Goal: Feedback & Contribution: Contribute content

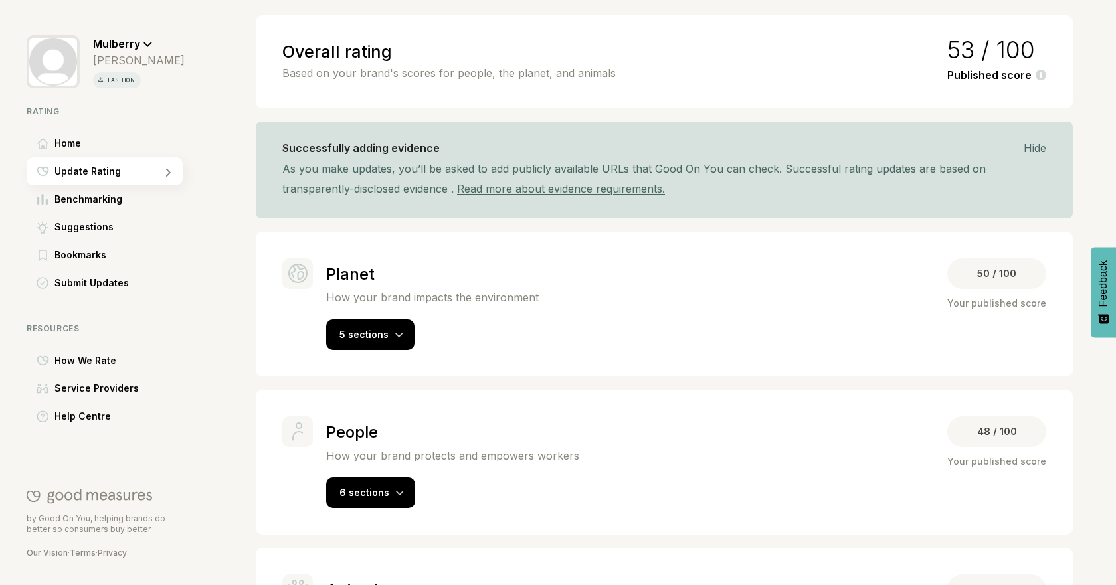
scroll to position [130, 0]
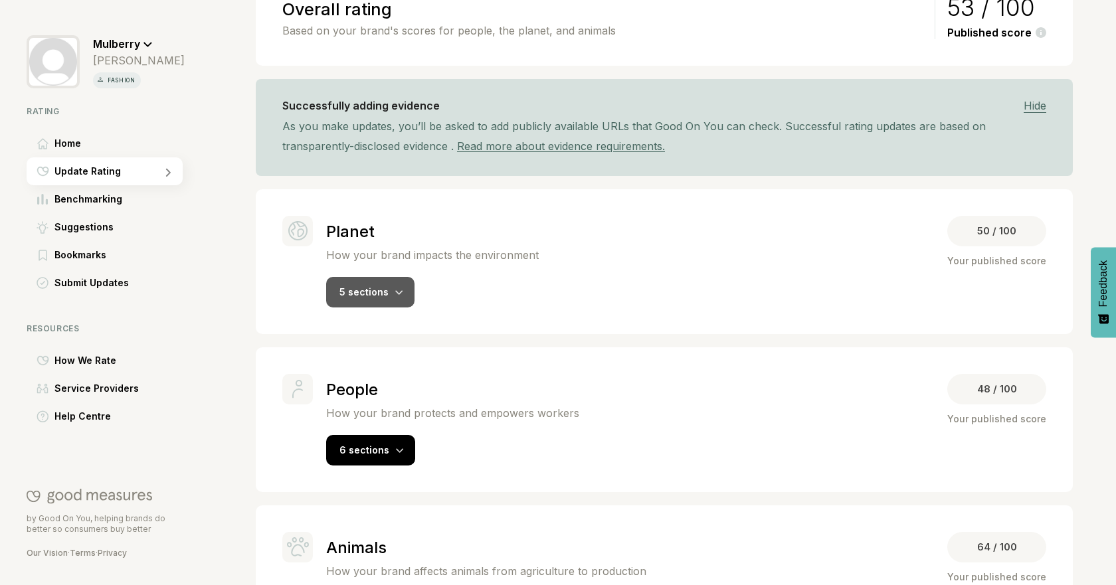
click at [387, 296] on div "5 sections" at bounding box center [370, 292] width 88 height 31
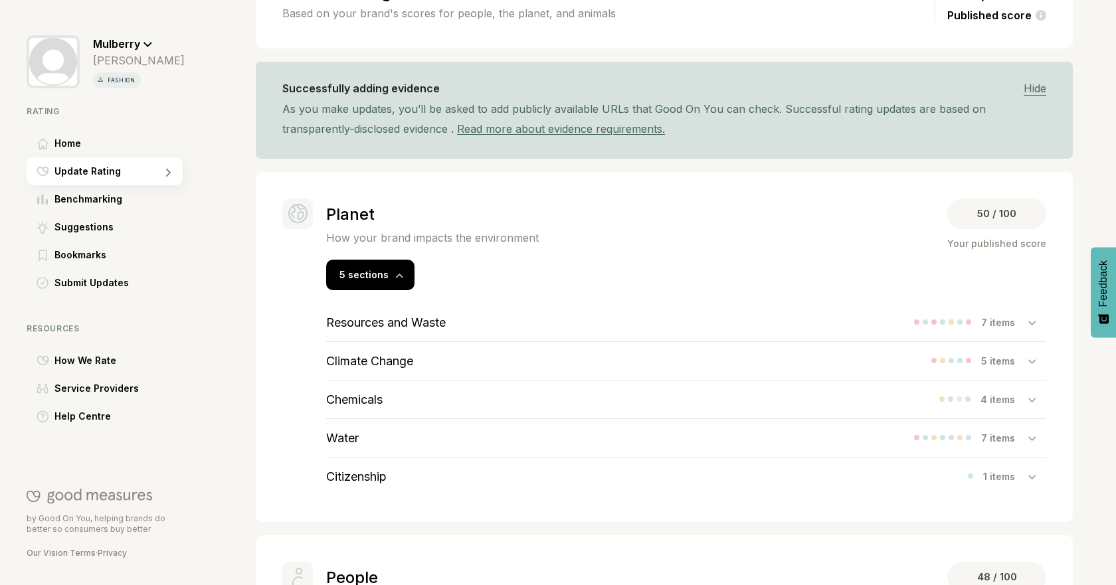
scroll to position [192, 0]
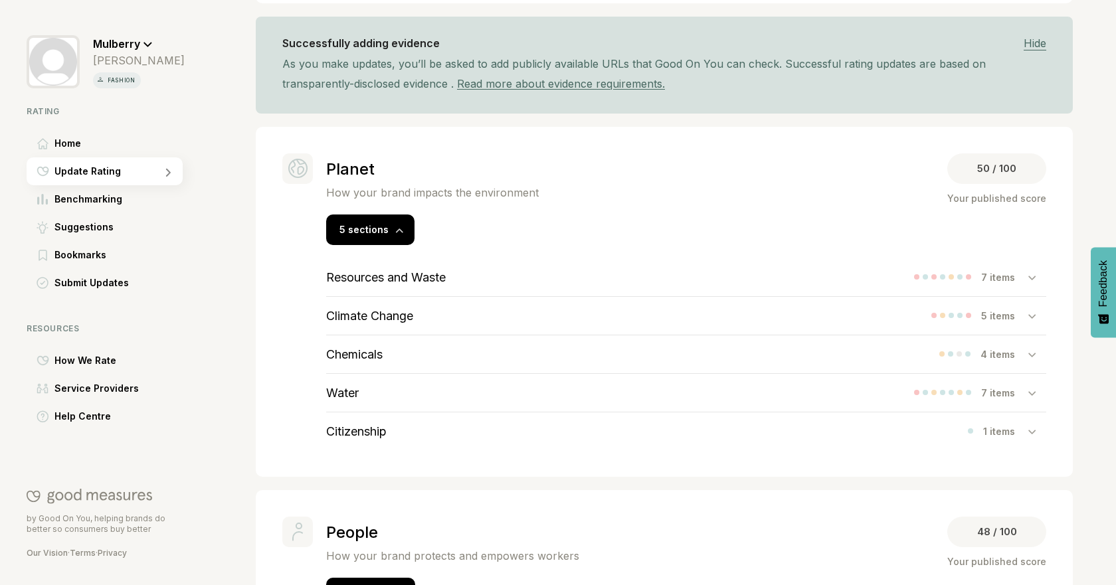
click at [874, 274] on div "Resources and Waste 7 items" at bounding box center [686, 277] width 720 height 38
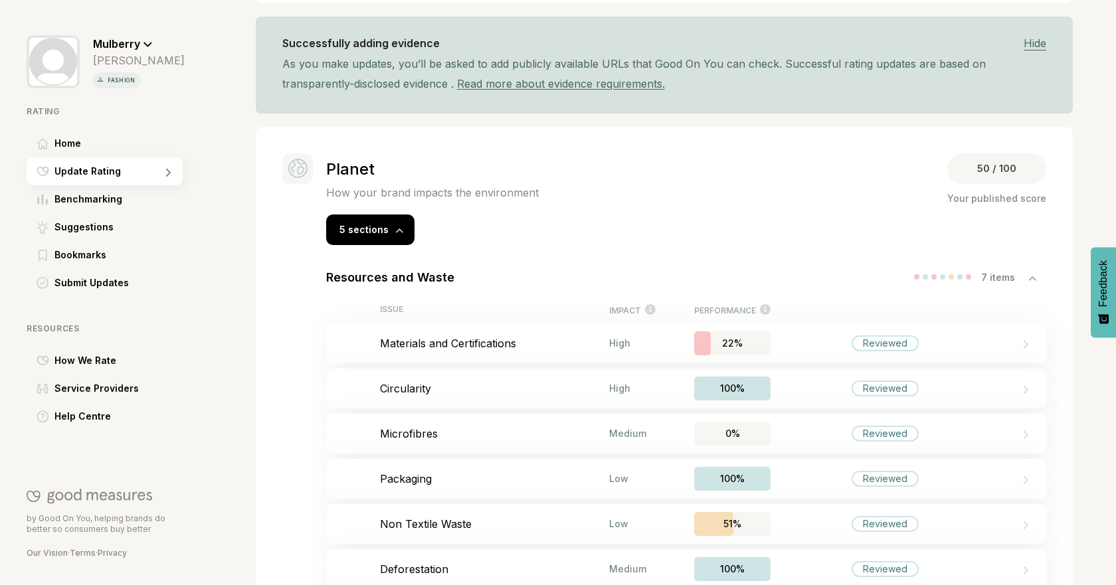
scroll to position [346, 0]
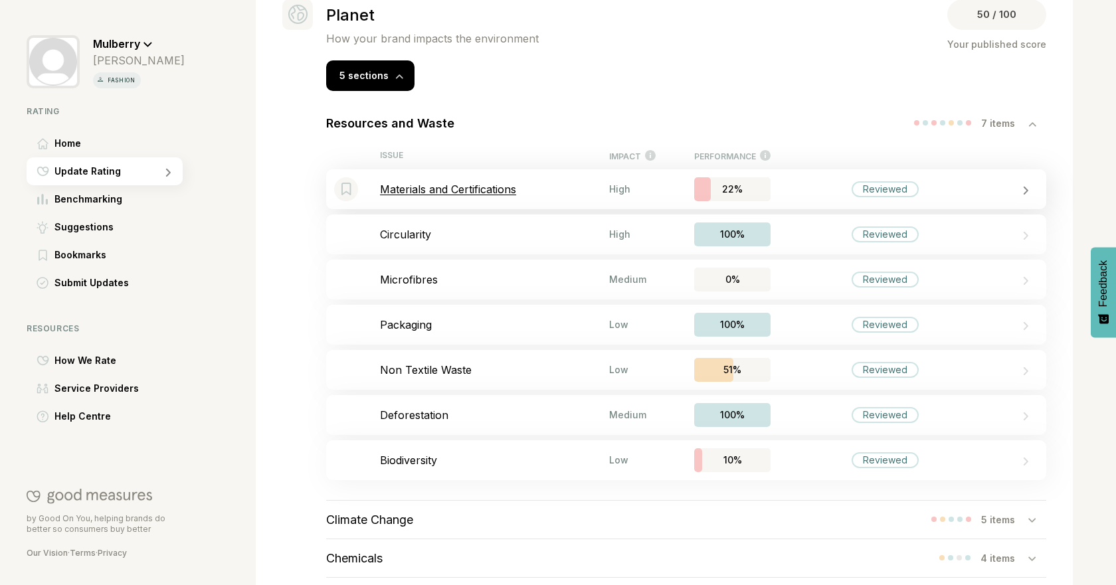
click at [768, 172] on div "Bookmark this item Materials and Certifications High 22% Reviewed" at bounding box center [686, 189] width 720 height 40
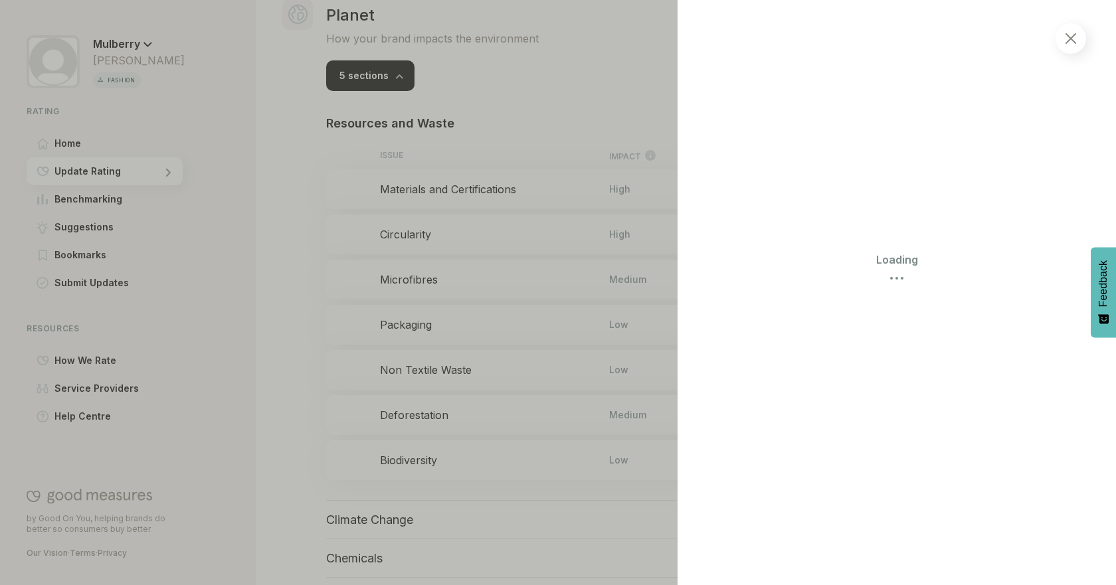
select select "********"
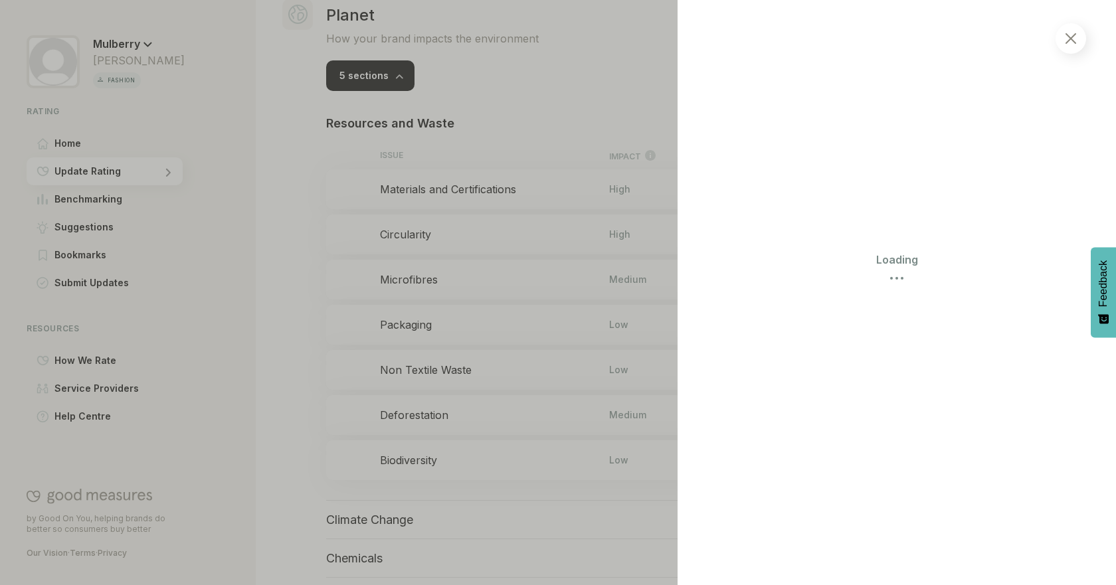
select select "********"
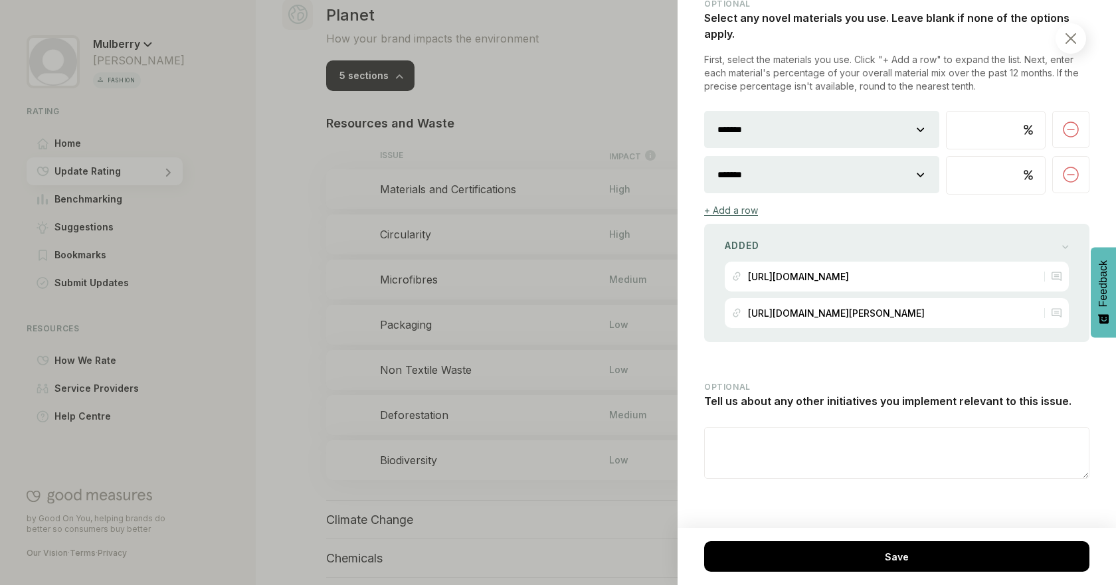
scroll to position [2961, 0]
click at [1049, 236] on div "Added" at bounding box center [897, 245] width 344 height 19
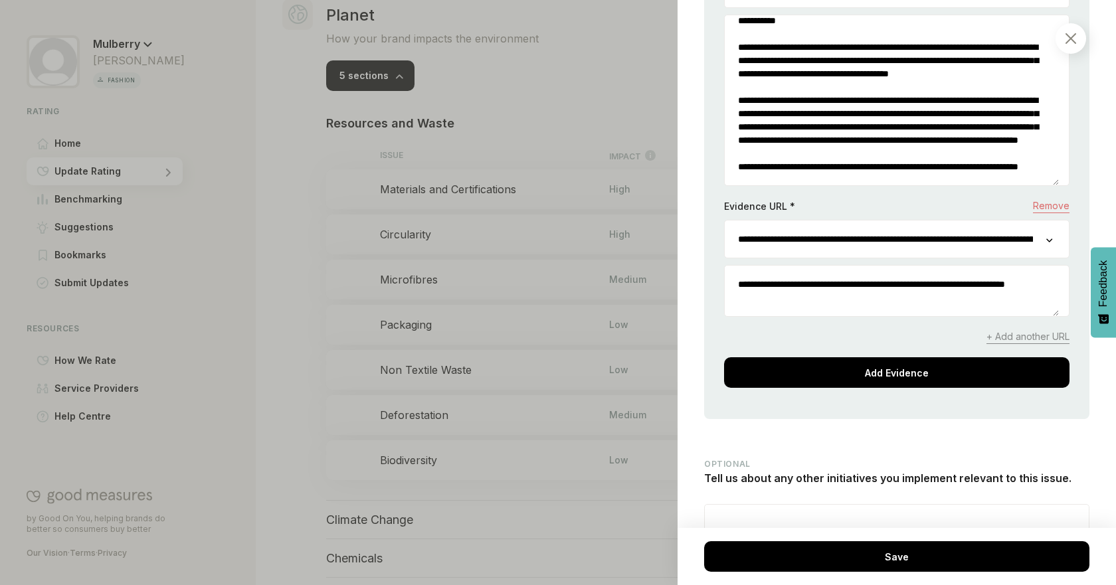
scroll to position [3419, 0]
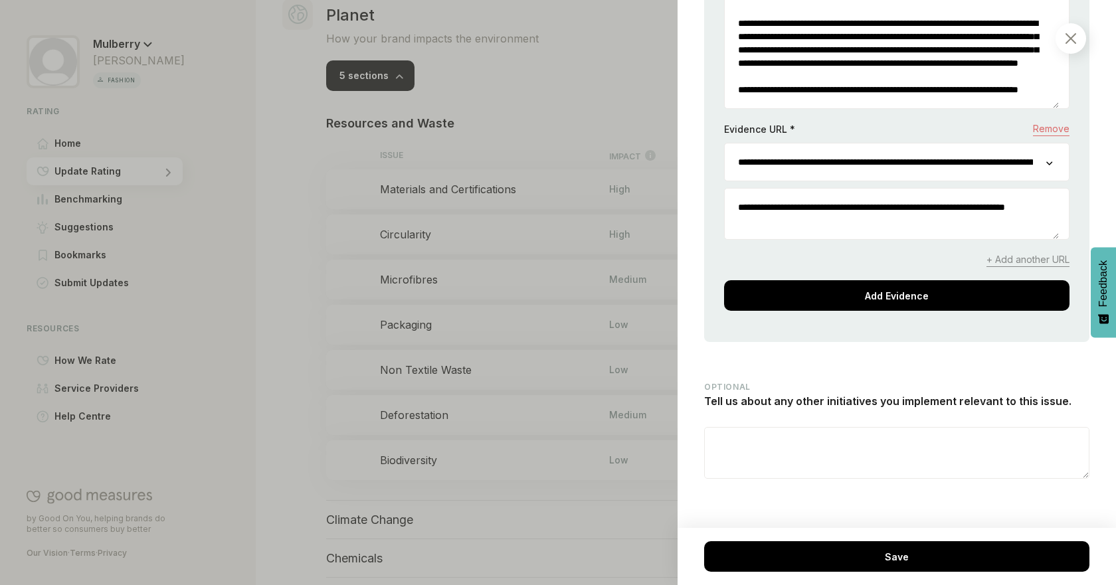
click at [255, 298] on div at bounding box center [558, 292] width 1116 height 585
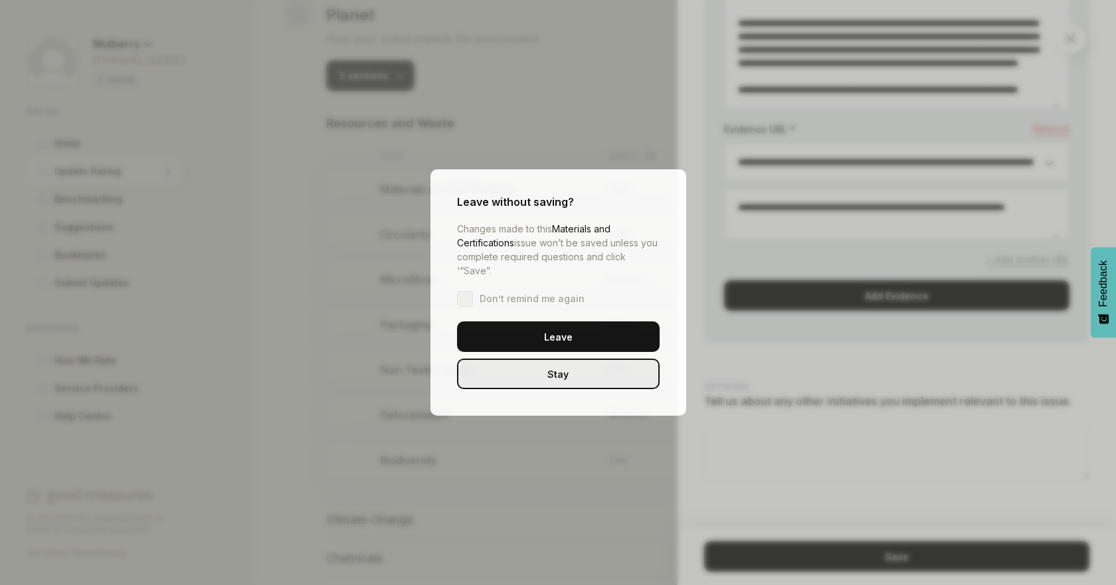
click at [278, 290] on div "Leave without saving? Changes made to this Materials and Certifications issue w…" at bounding box center [558, 292] width 1116 height 585
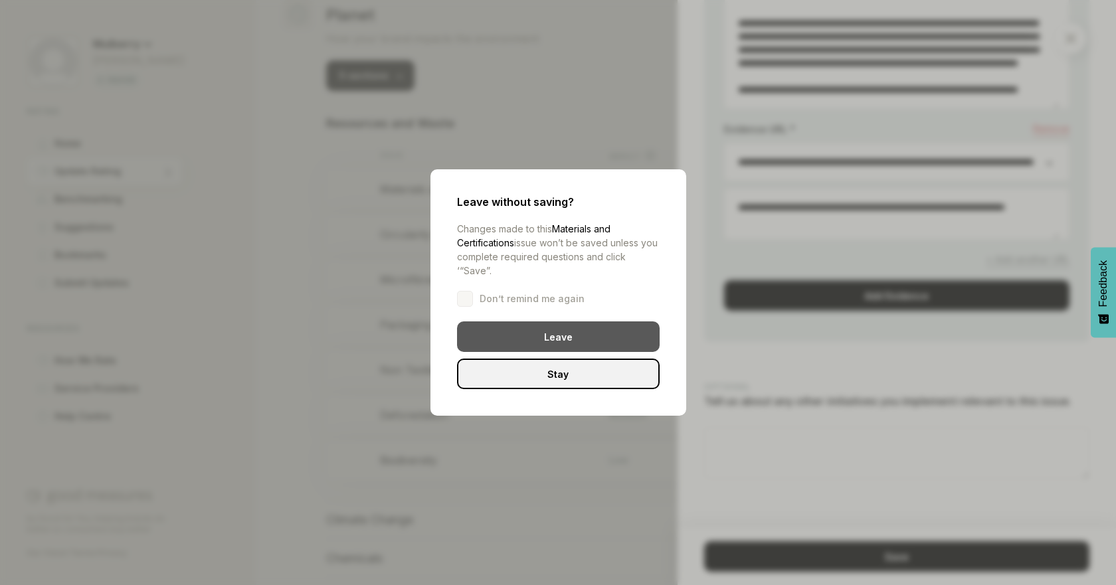
click at [538, 331] on div "Leave" at bounding box center [558, 336] width 203 height 31
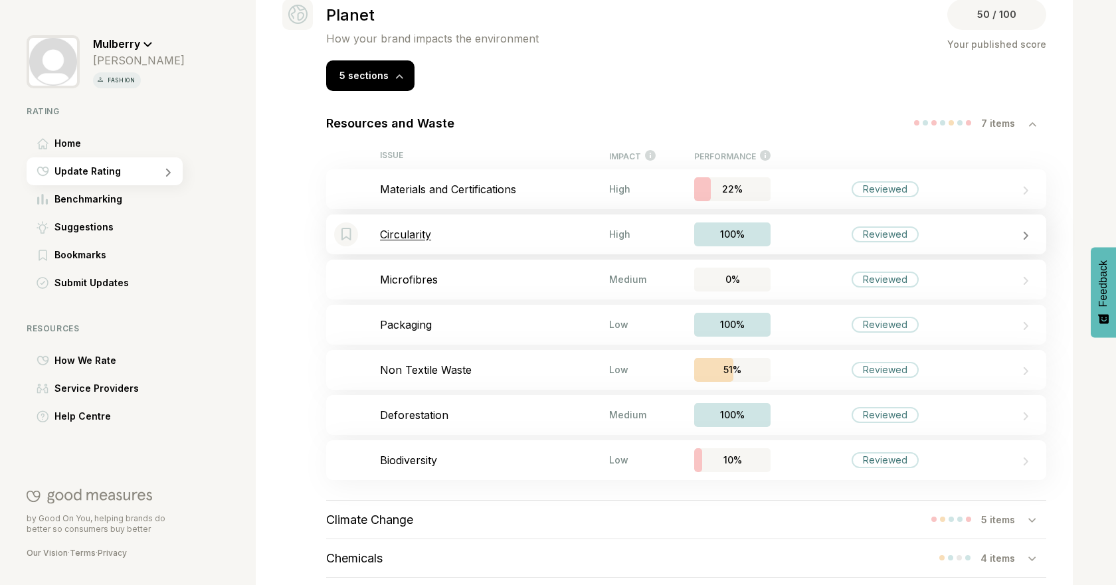
click at [492, 238] on p "Circularity" at bounding box center [494, 234] width 229 height 13
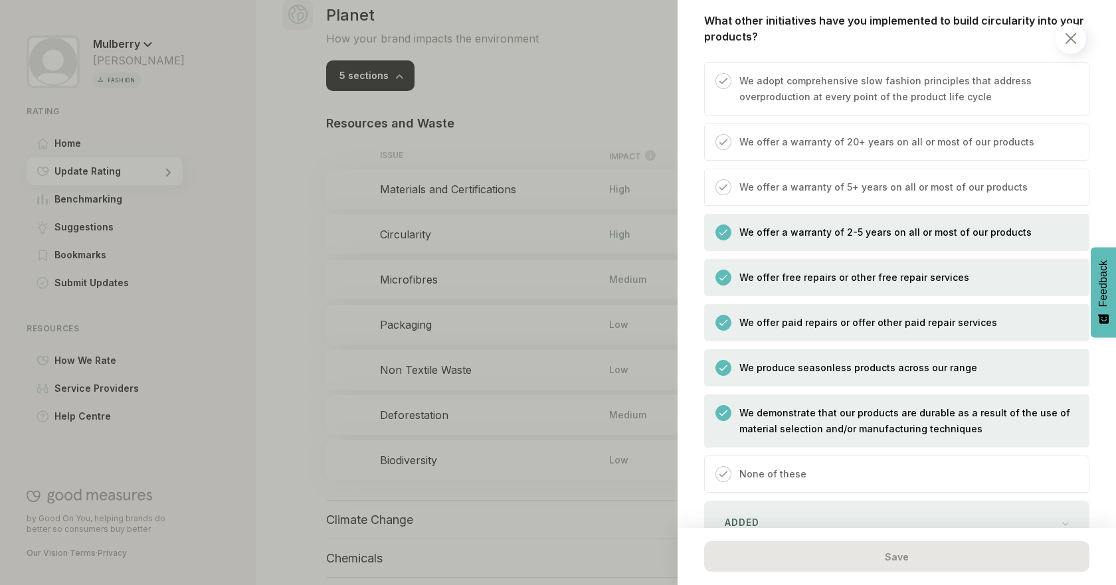
scroll to position [3152, 0]
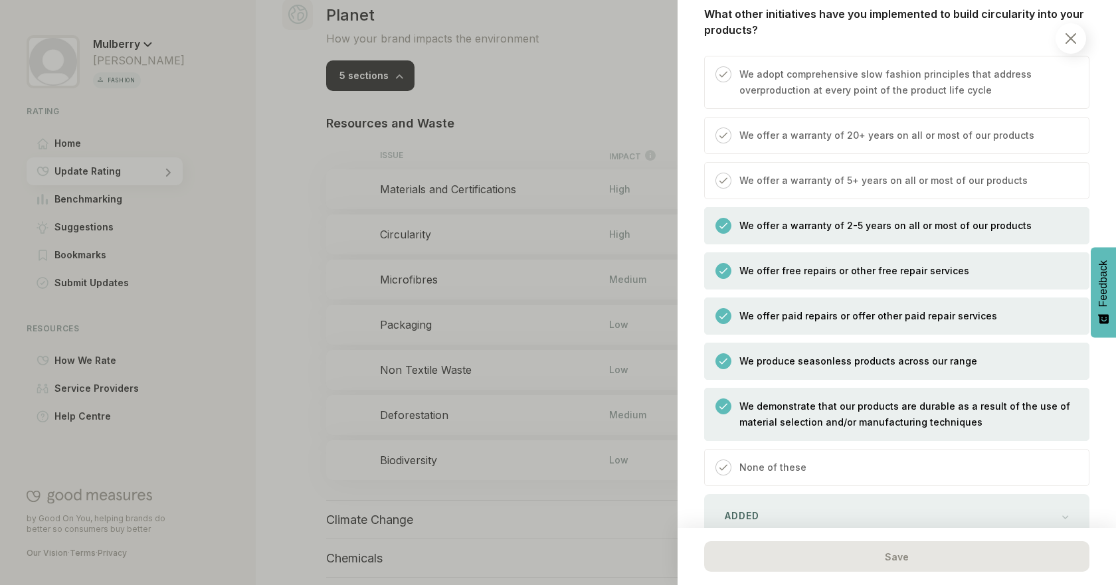
click at [880, 218] on p "We offer a warranty of 2-5 years on all or most of our products" at bounding box center [885, 226] width 292 height 16
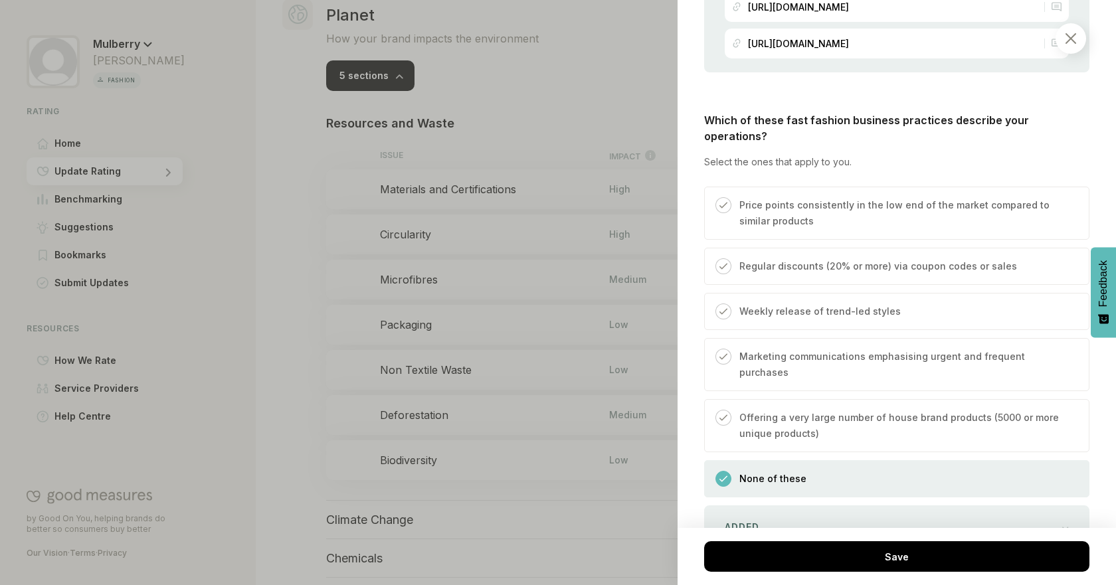
scroll to position [4622, 0]
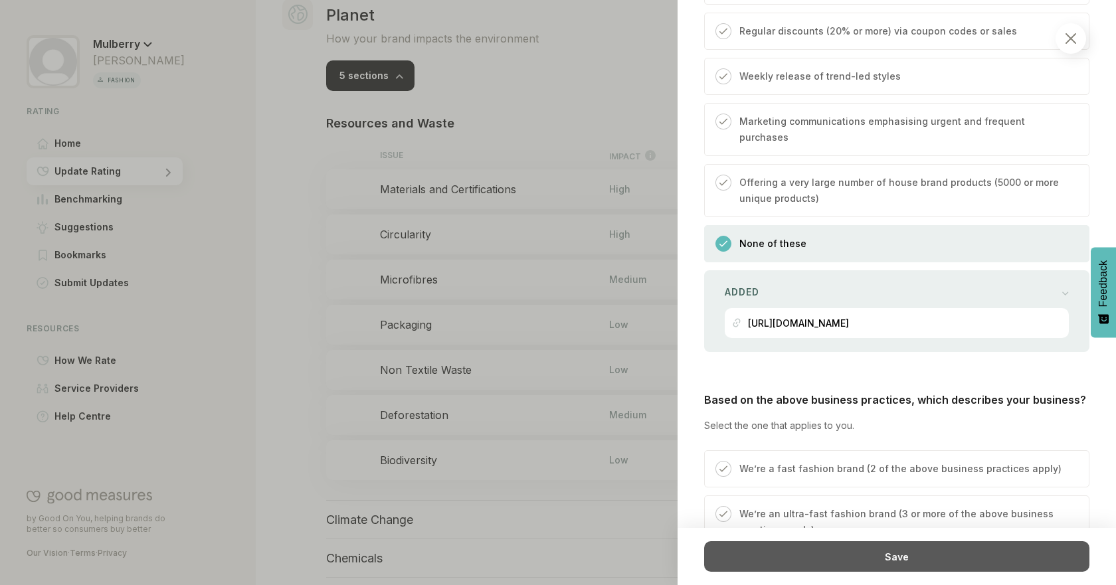
click at [962, 567] on div "Save" at bounding box center [896, 556] width 385 height 31
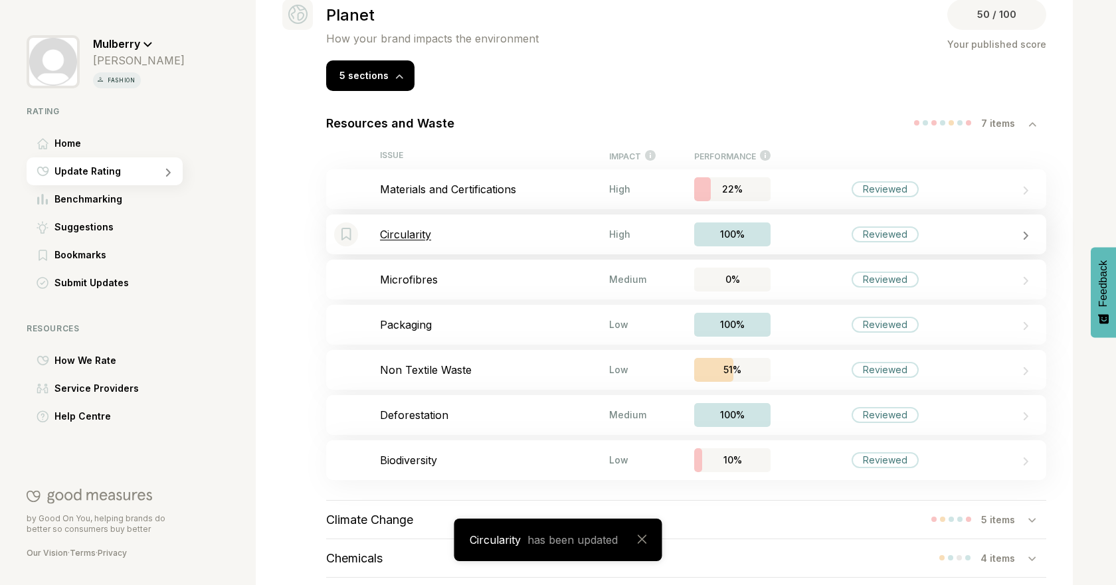
click at [461, 232] on p "Circularity" at bounding box center [494, 234] width 229 height 13
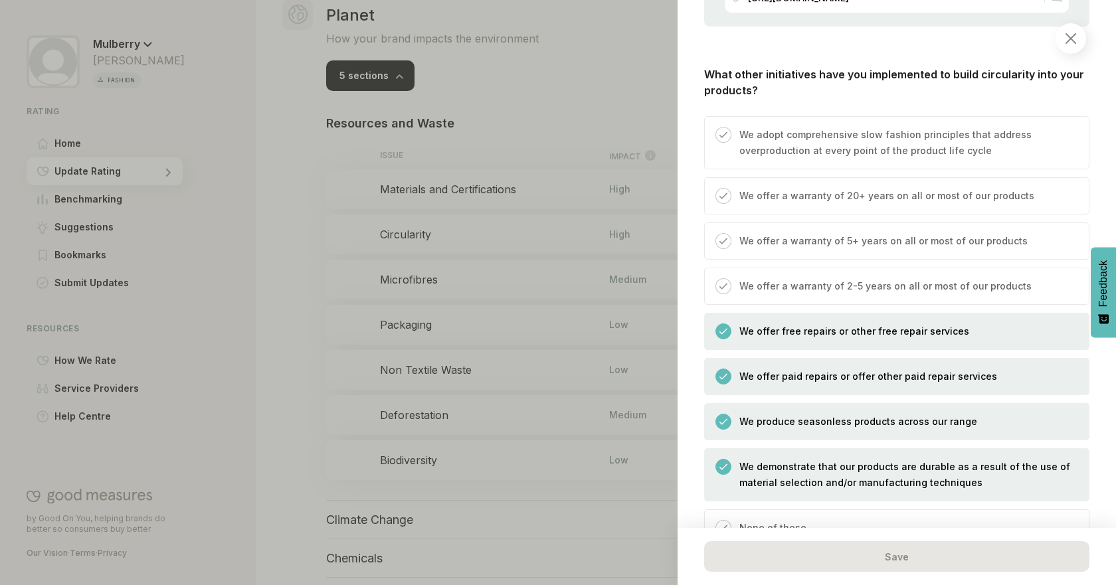
scroll to position [3193, 0]
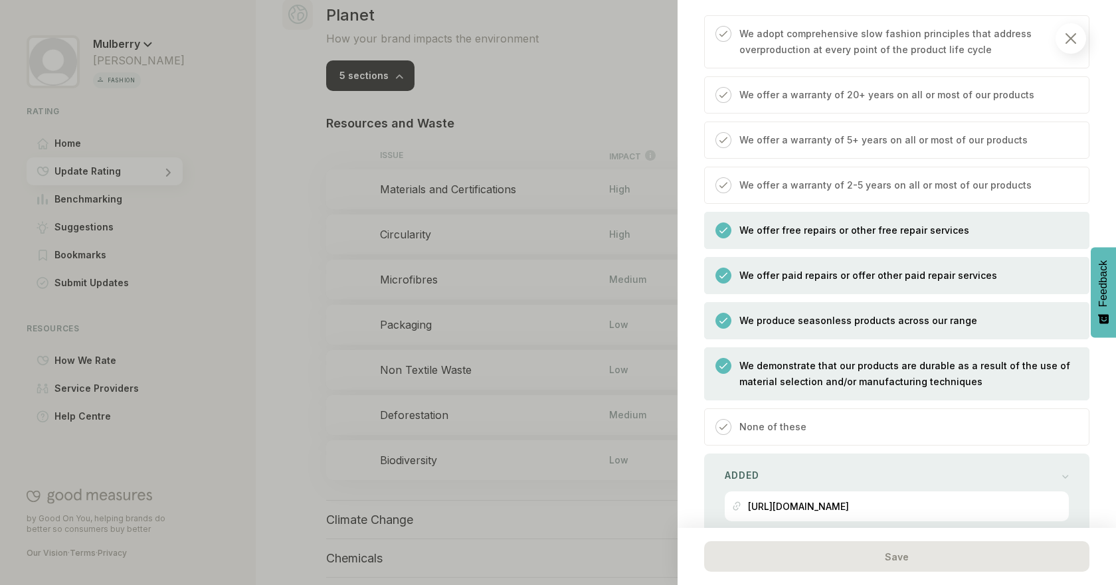
click at [338, 198] on div at bounding box center [558, 292] width 1116 height 585
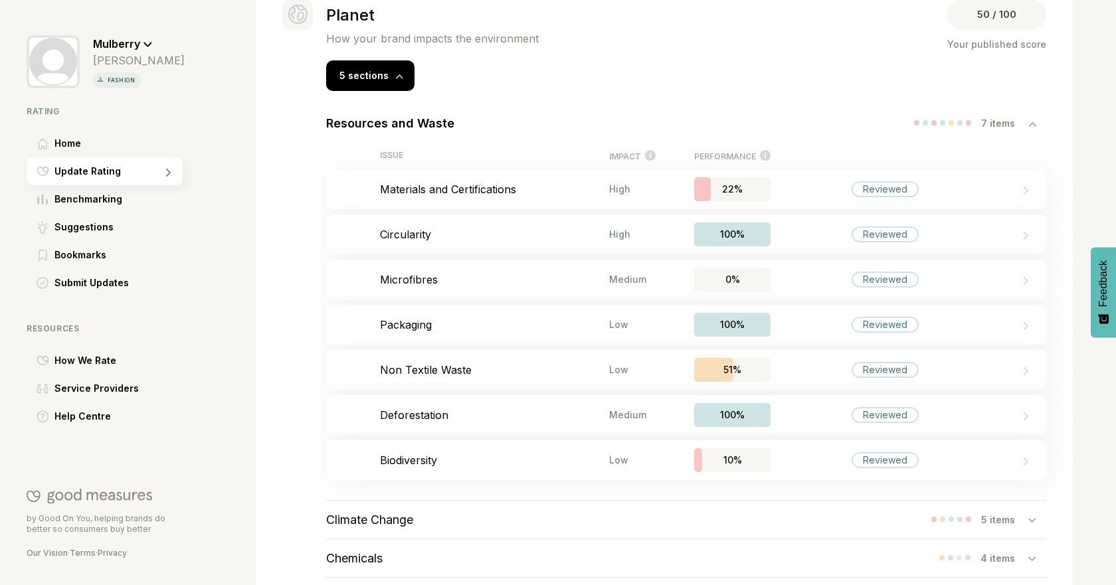
click at [449, 186] on p "Materials and Certifications" at bounding box center [494, 189] width 229 height 13
select select "********"
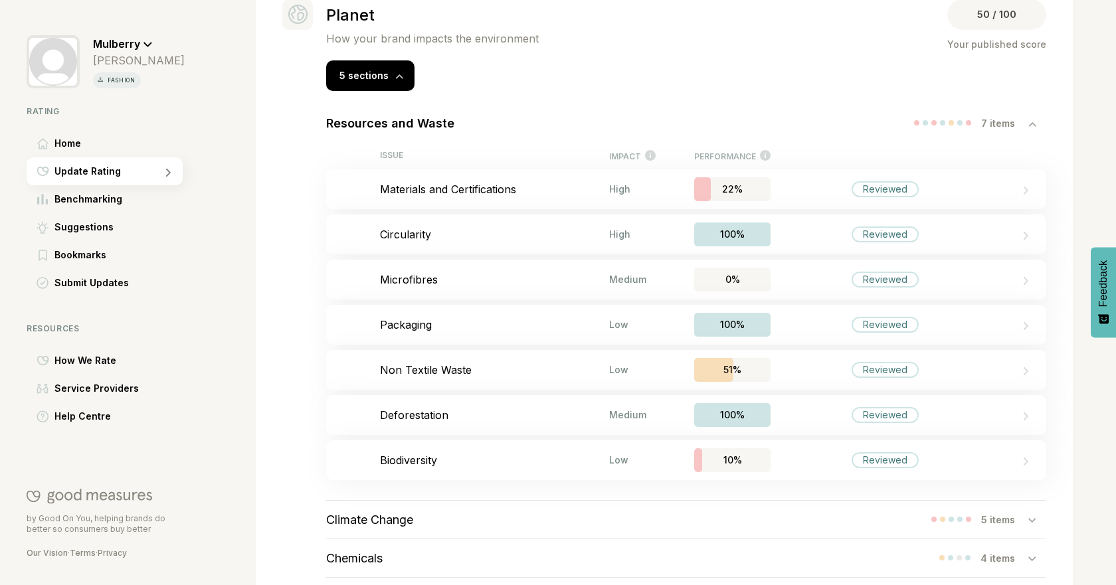
select select "********"
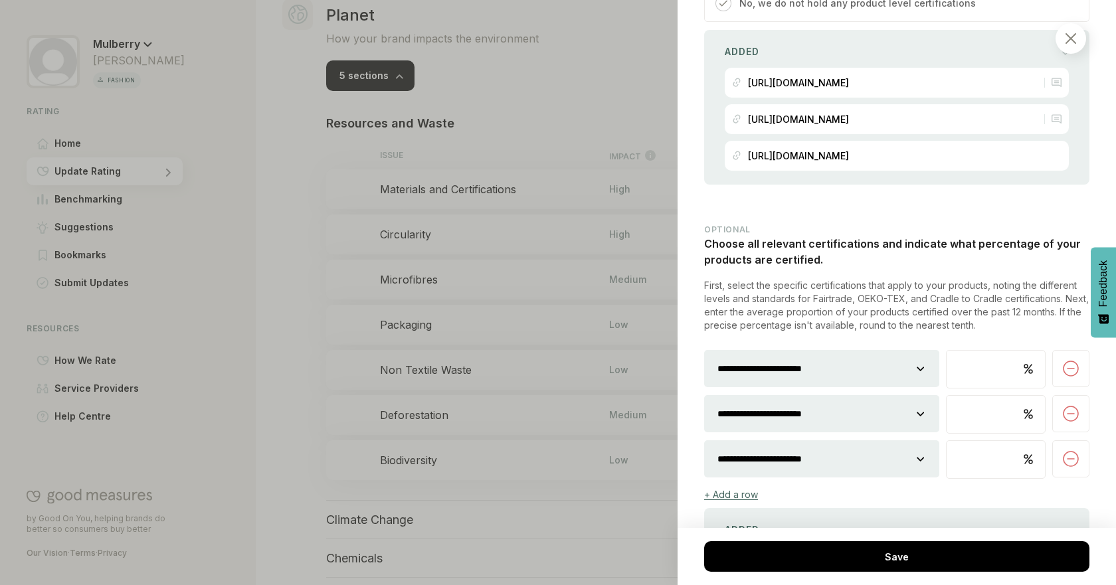
scroll to position [1206, 0]
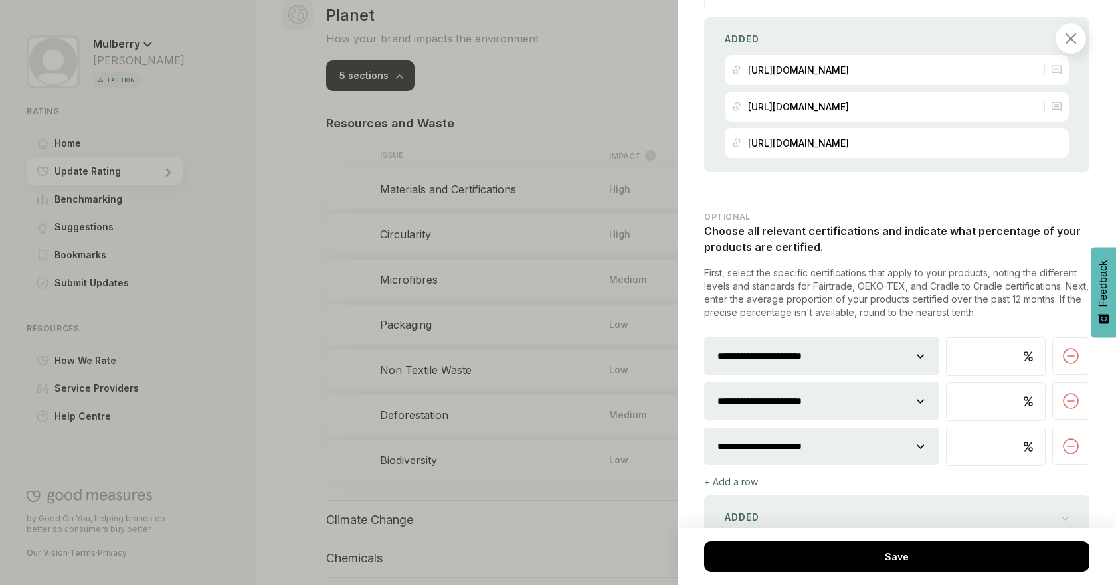
click at [907, 465] on select "**********" at bounding box center [821, 446] width 235 height 37
click at [282, 319] on div at bounding box center [558, 292] width 1116 height 585
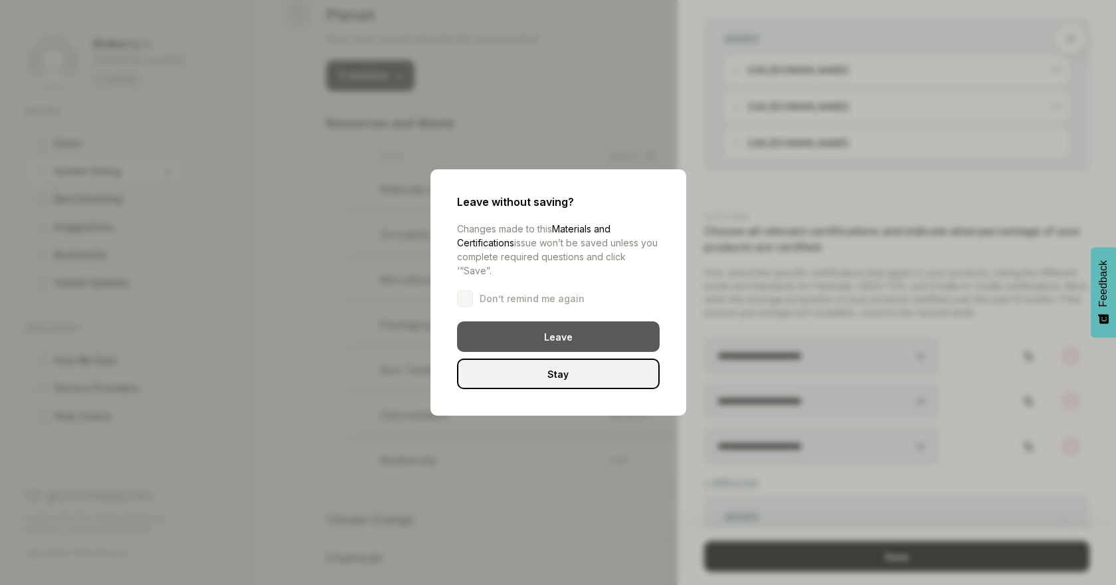
click at [568, 340] on div "Leave" at bounding box center [558, 336] width 203 height 31
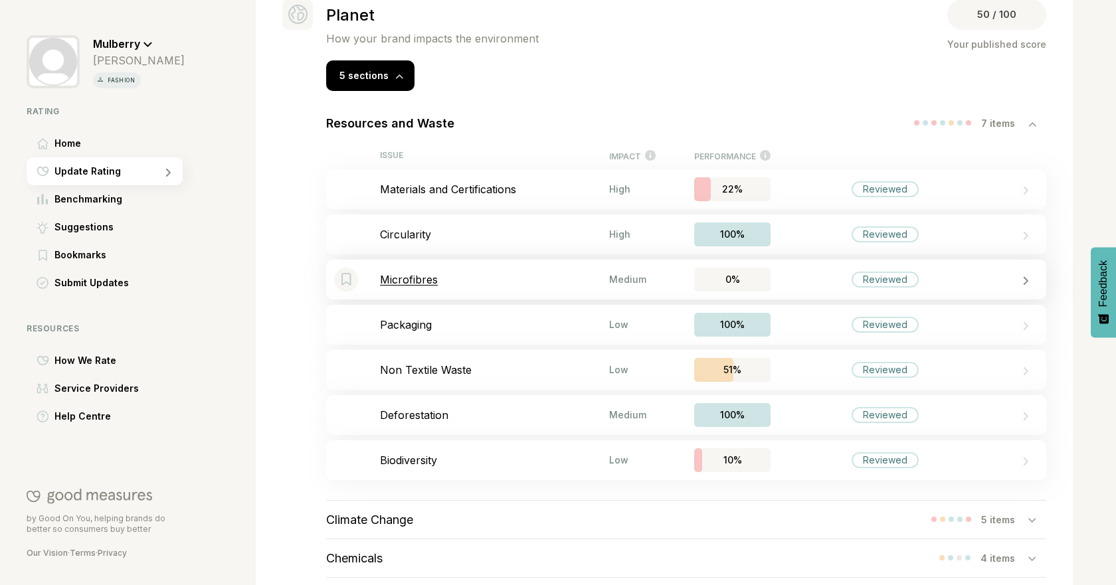
click at [468, 284] on p "Microfibres" at bounding box center [494, 279] width 229 height 13
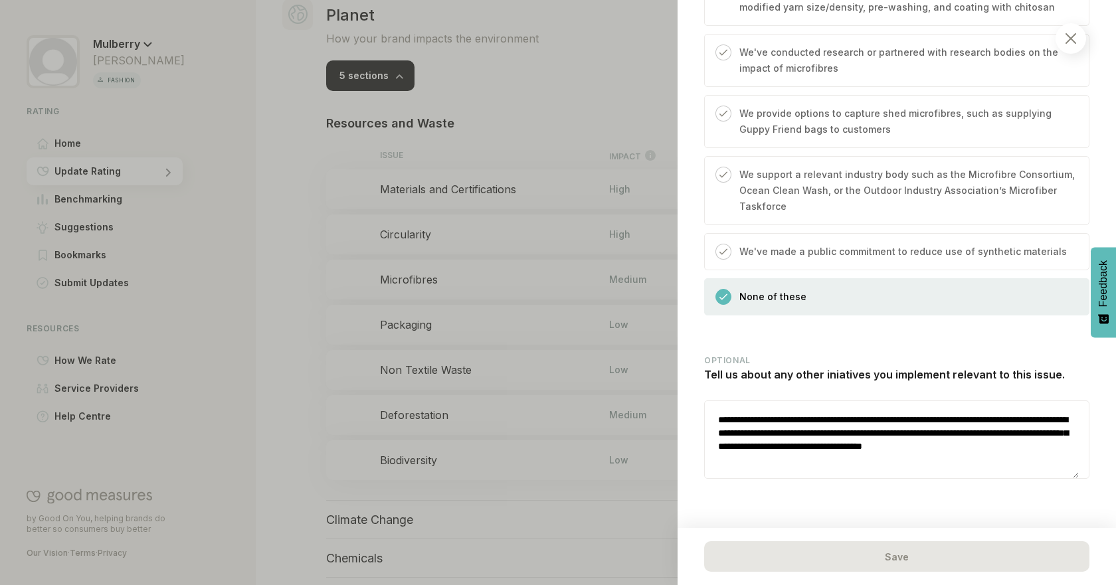
click at [329, 304] on div at bounding box center [558, 292] width 1116 height 585
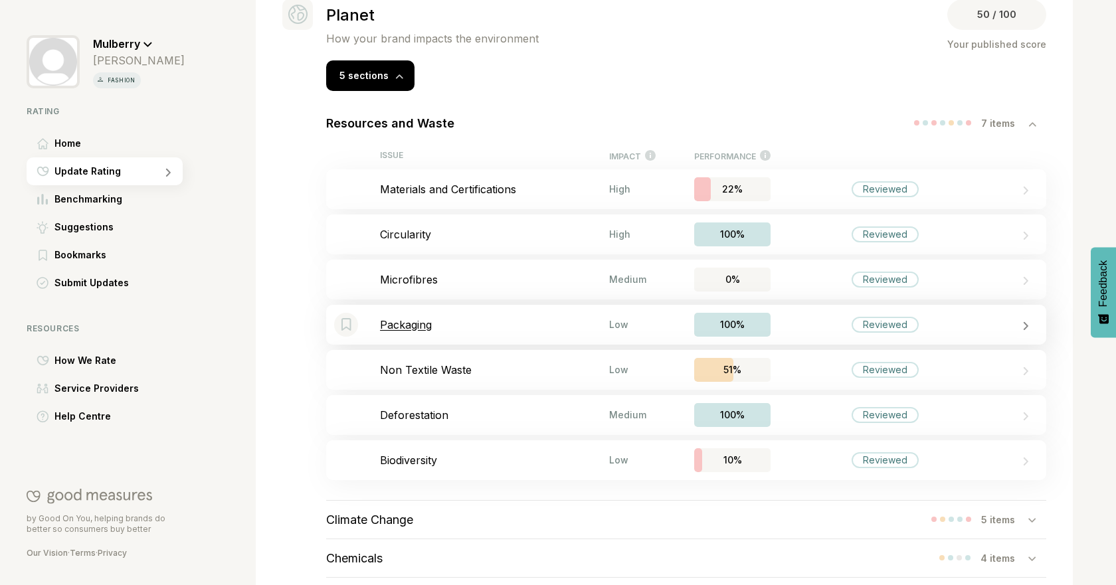
click at [509, 316] on div "Bookmark this item Packaging Low 100% Reviewed" at bounding box center [686, 325] width 720 height 40
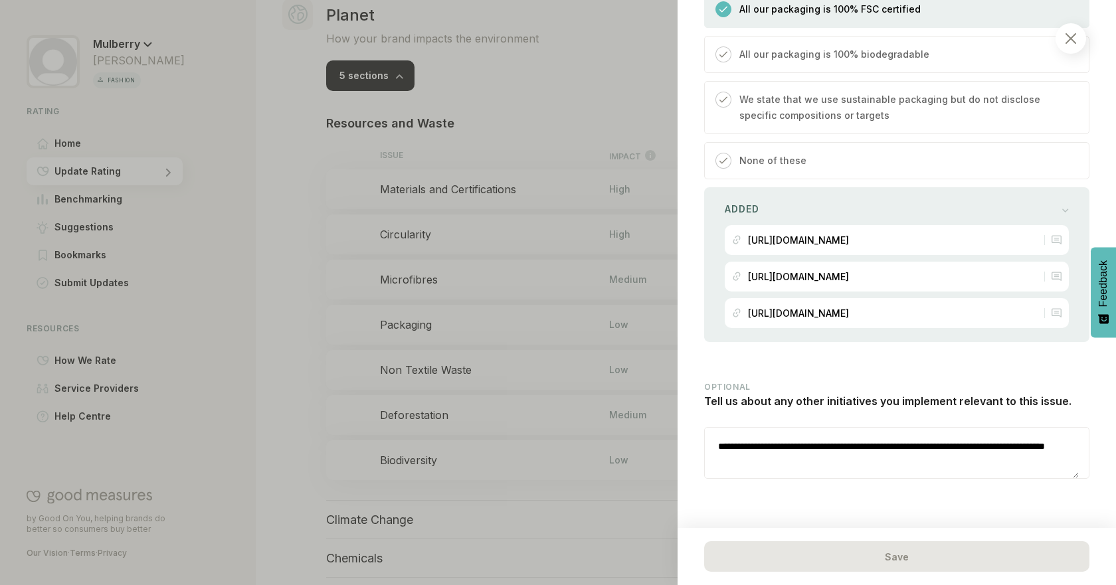
scroll to position [1366, 0]
click at [361, 349] on div at bounding box center [558, 292] width 1116 height 585
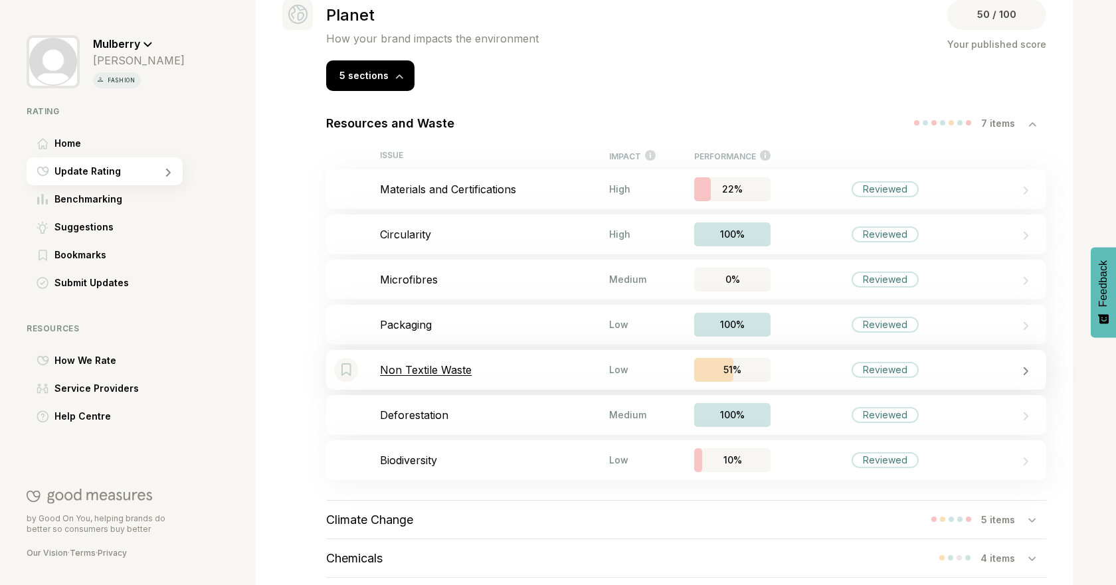
click at [474, 362] on div "Bookmark this item Non Textile Waste Low 51% Reviewed" at bounding box center [686, 370] width 720 height 40
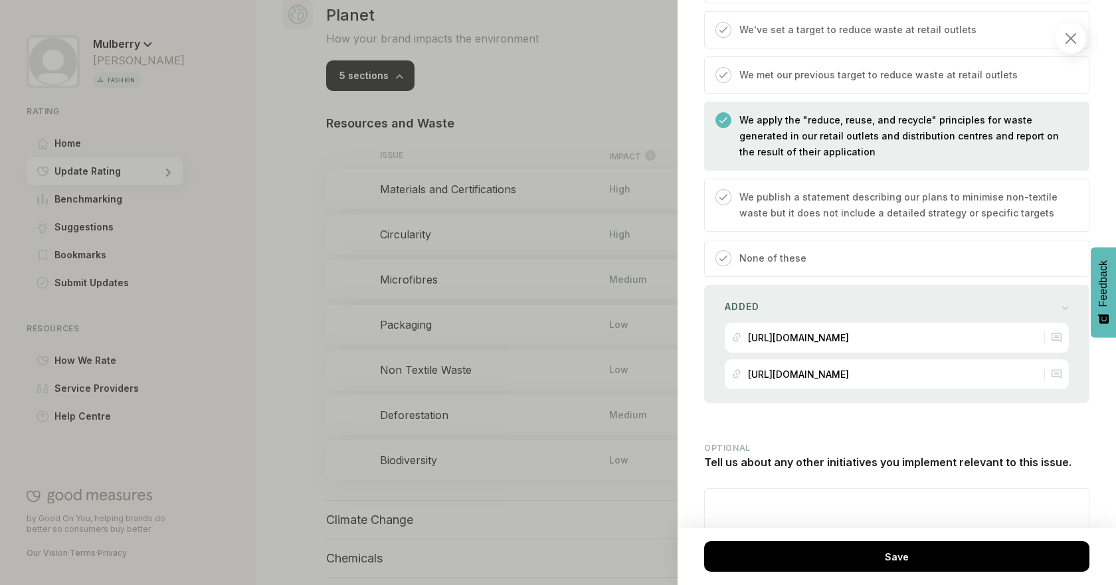
scroll to position [859, 0]
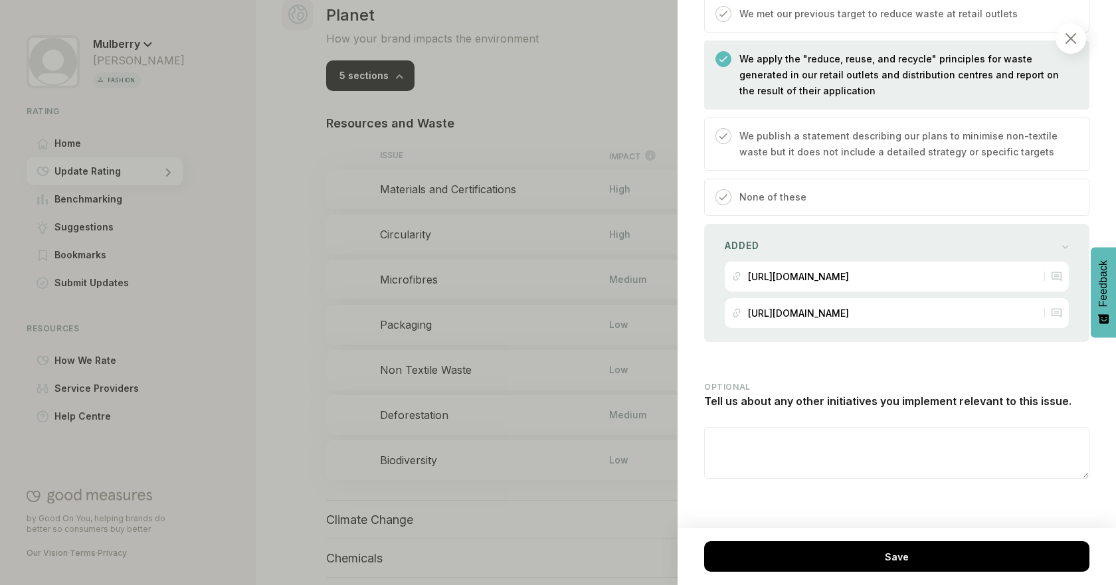
click at [286, 310] on div at bounding box center [558, 292] width 1116 height 585
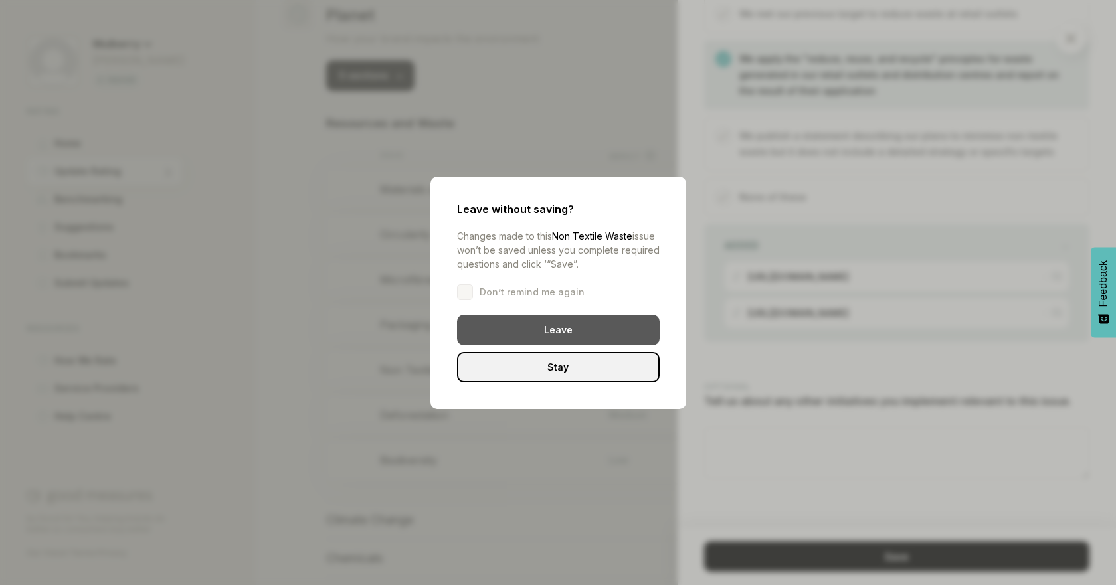
click at [513, 332] on div "Leave" at bounding box center [558, 330] width 203 height 31
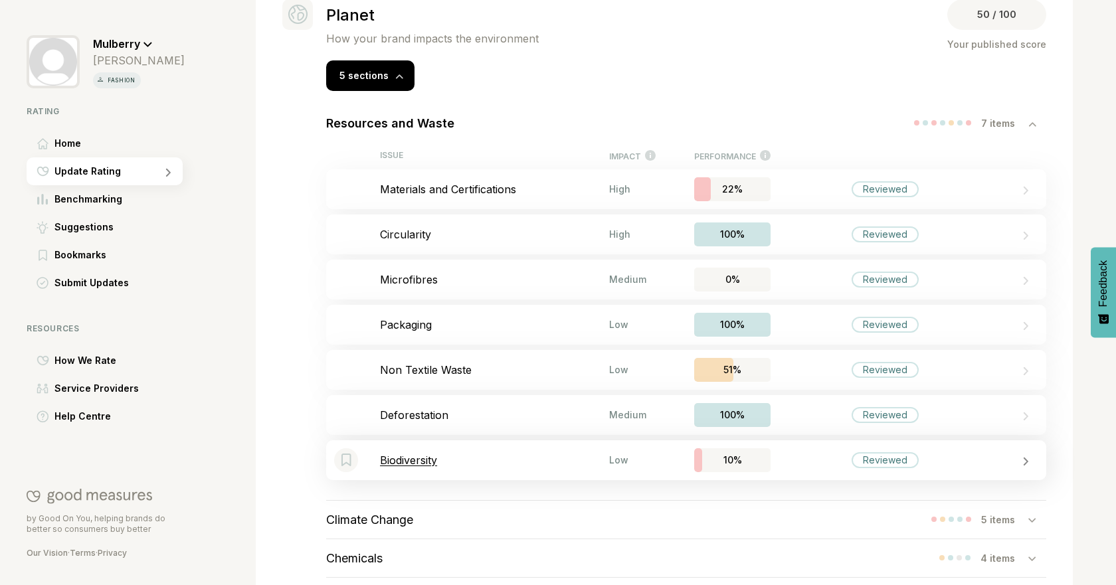
click at [476, 449] on div "Bookmark this item Biodiversity Low 10% Reviewed" at bounding box center [686, 460] width 720 height 40
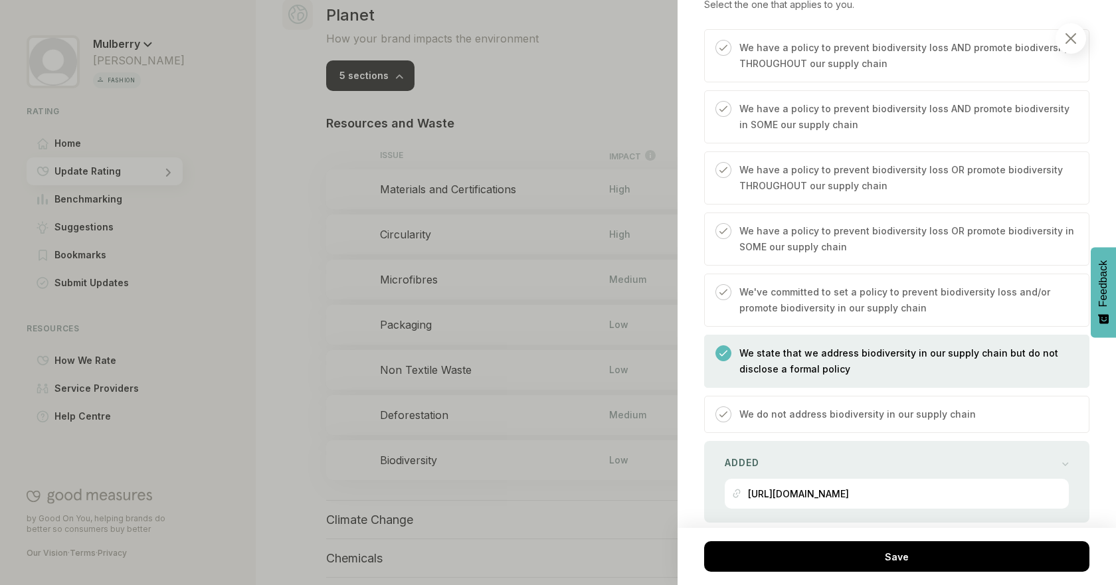
scroll to position [430, 0]
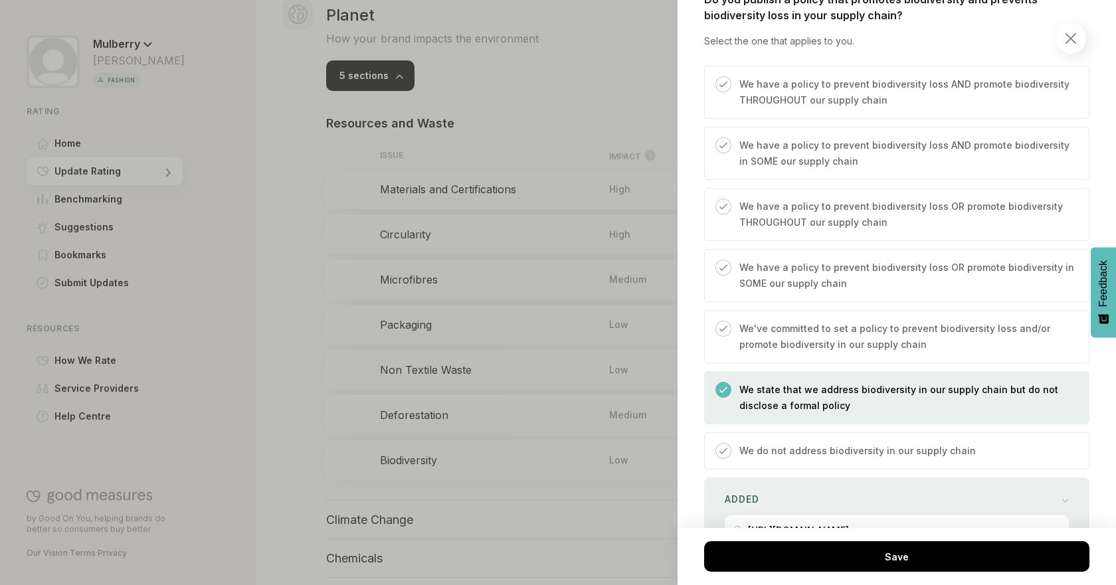
click at [317, 295] on div at bounding box center [558, 292] width 1116 height 585
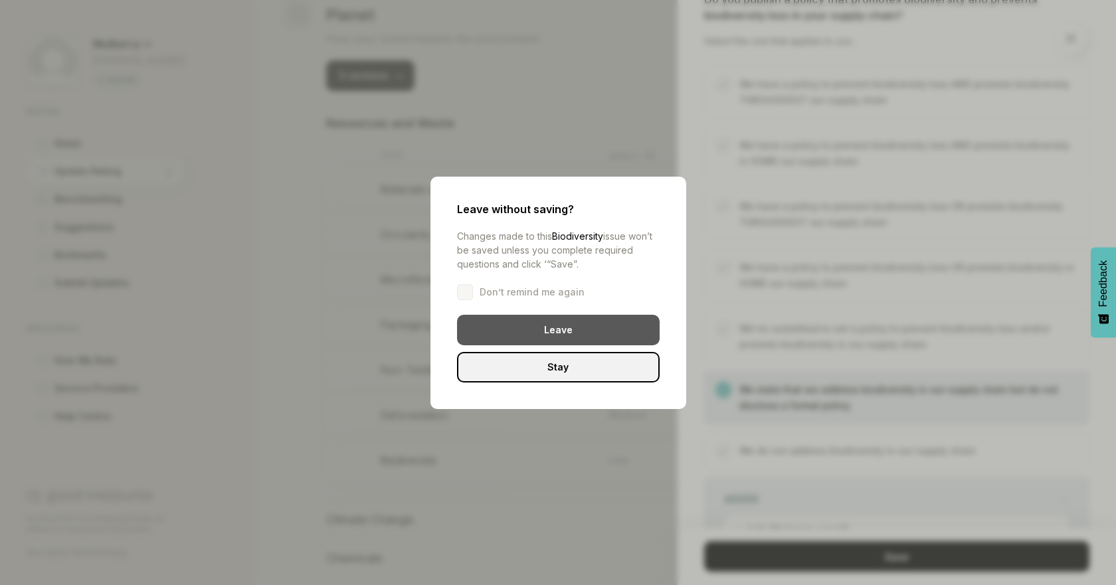
click at [548, 337] on div "Leave" at bounding box center [558, 330] width 203 height 31
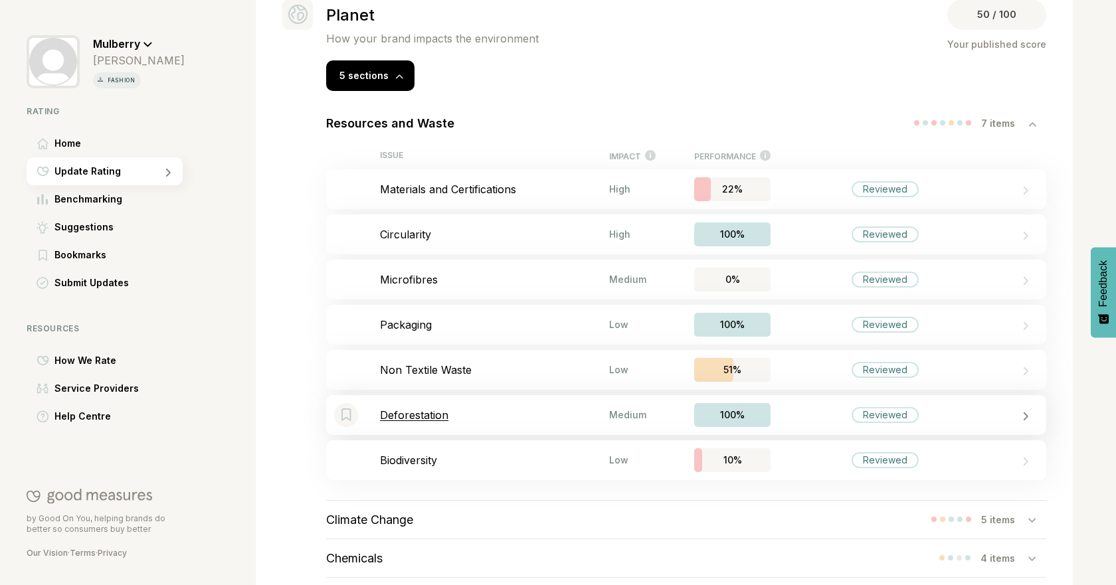
click at [554, 407] on div "Bookmark this item Deforestation Medium 100% Reviewed" at bounding box center [686, 415] width 720 height 40
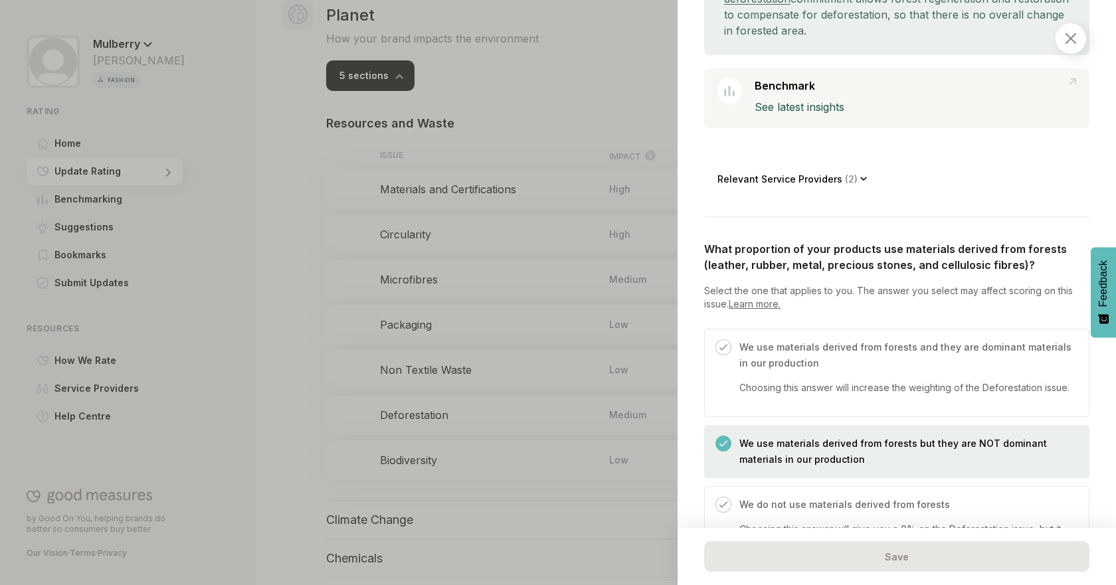
scroll to position [325, 0]
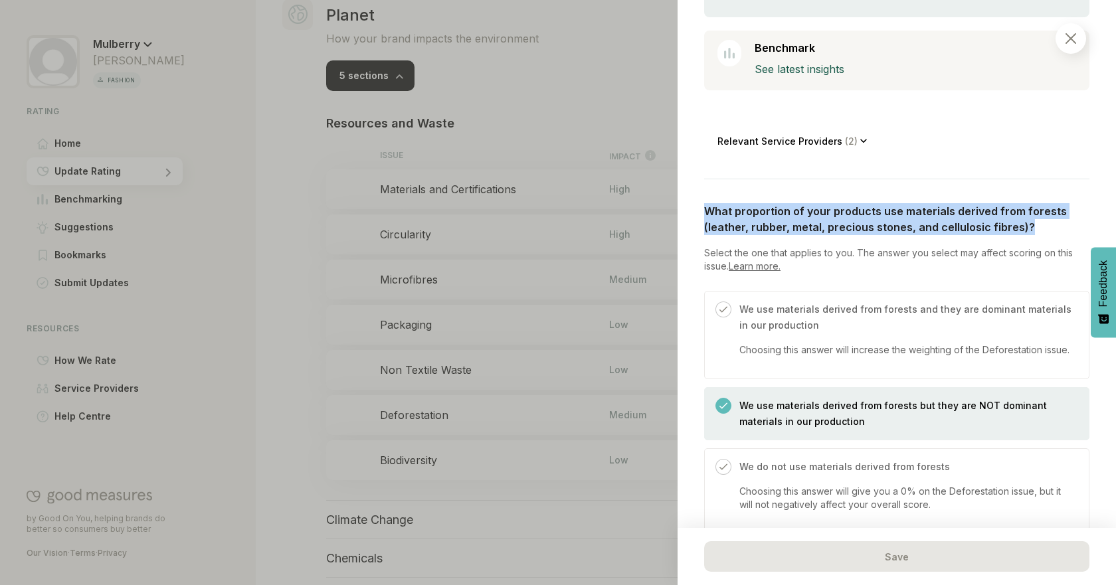
drag, startPoint x: 706, startPoint y: 211, endPoint x: 1031, endPoint y: 226, distance: 325.2
click at [1031, 226] on p "What proportion of your products use materials derived from forests (leather, r…" at bounding box center [896, 219] width 385 height 32
copy p "What proportion of your products use materials derived from forests (leather, r…"
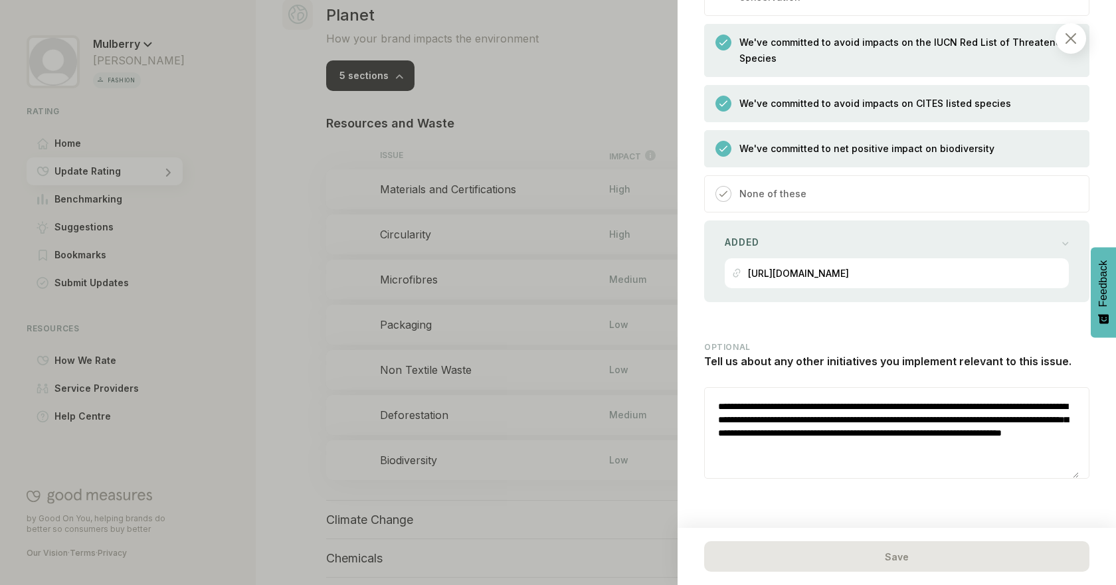
scroll to position [1833, 0]
click at [316, 362] on div at bounding box center [558, 292] width 1116 height 585
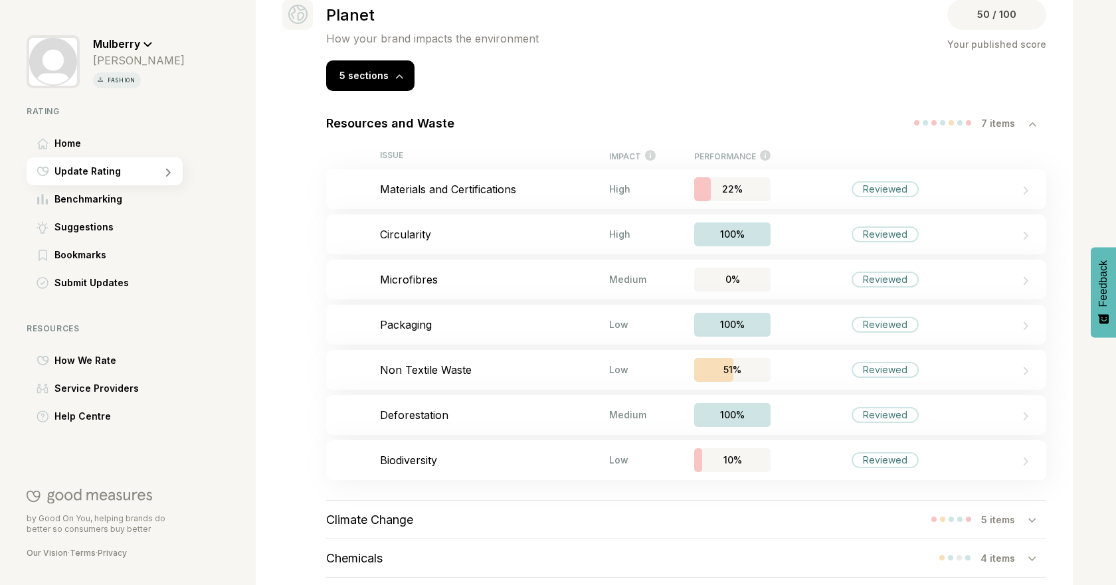
click at [962, 130] on div "Resources and Waste 7 items" at bounding box center [686, 123] width 720 height 38
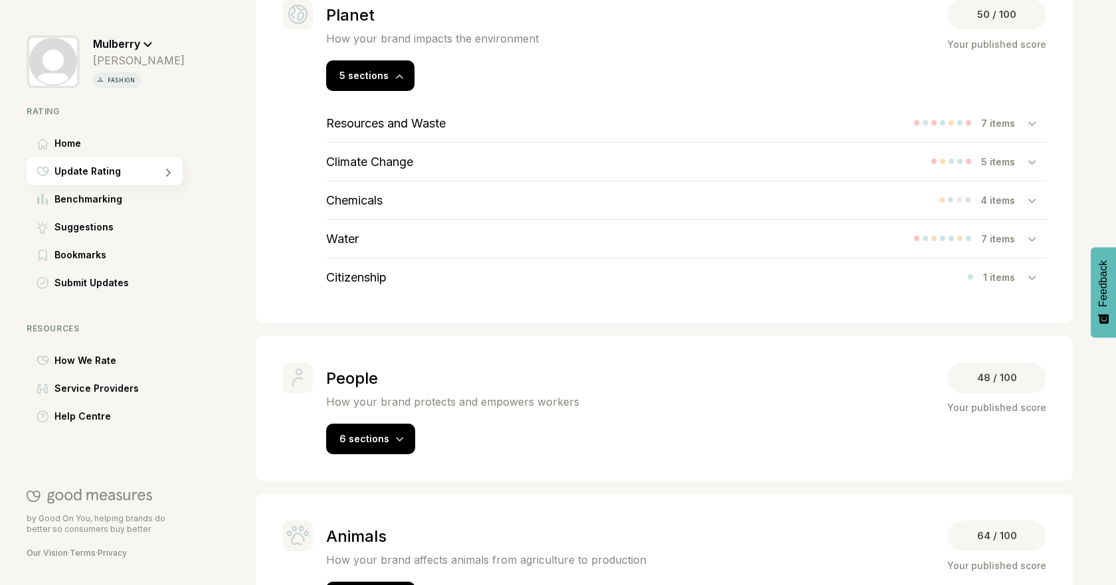
click at [410, 163] on h3 "Climate Change" at bounding box center [369, 162] width 87 height 14
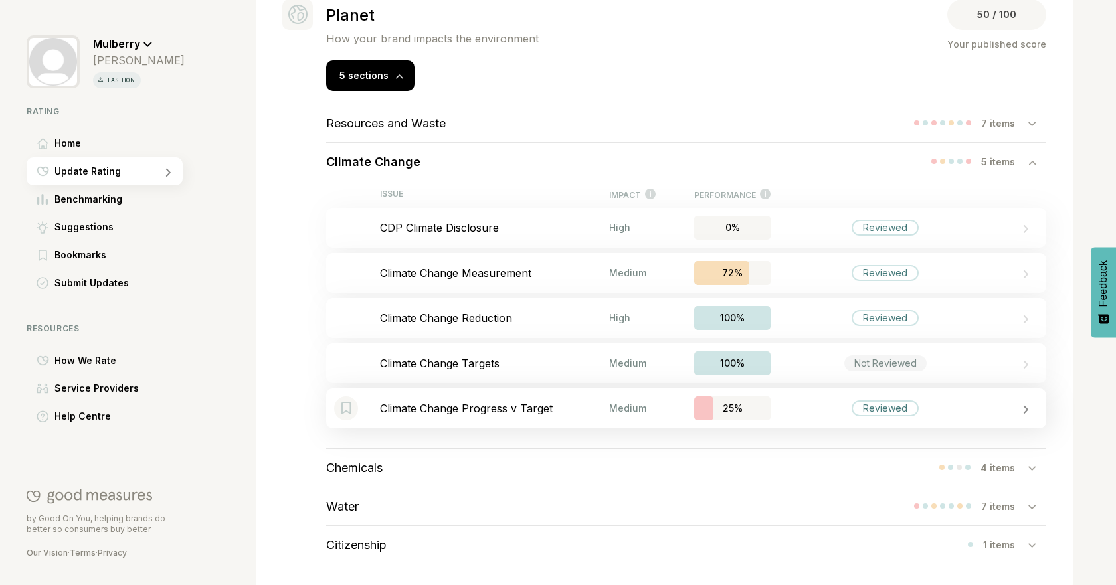
click at [503, 403] on p "Climate Change Progress v Target" at bounding box center [494, 408] width 229 height 13
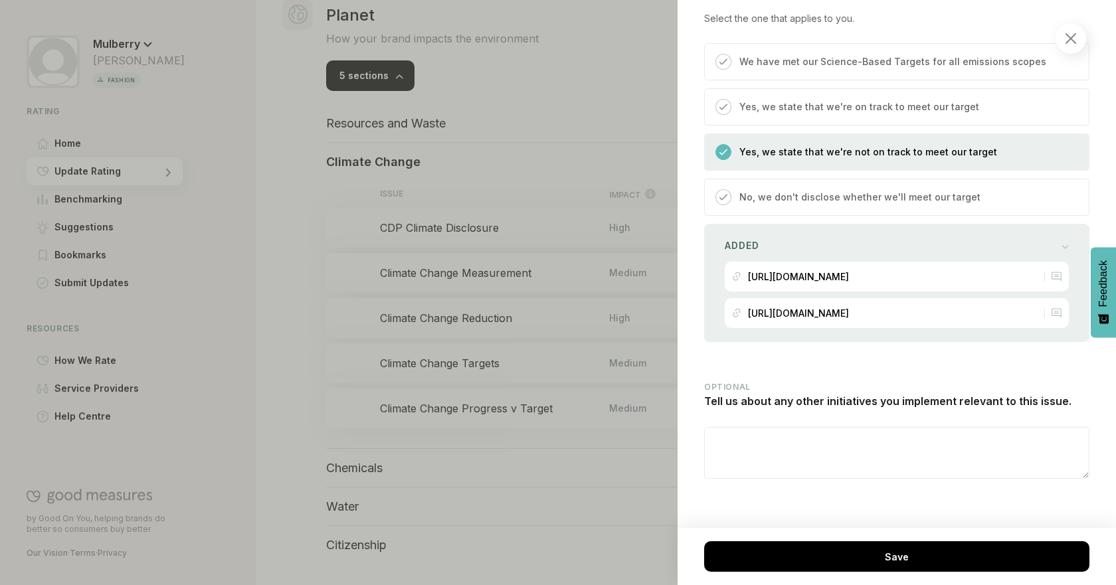
scroll to position [563, 0]
click at [285, 311] on div at bounding box center [558, 292] width 1116 height 585
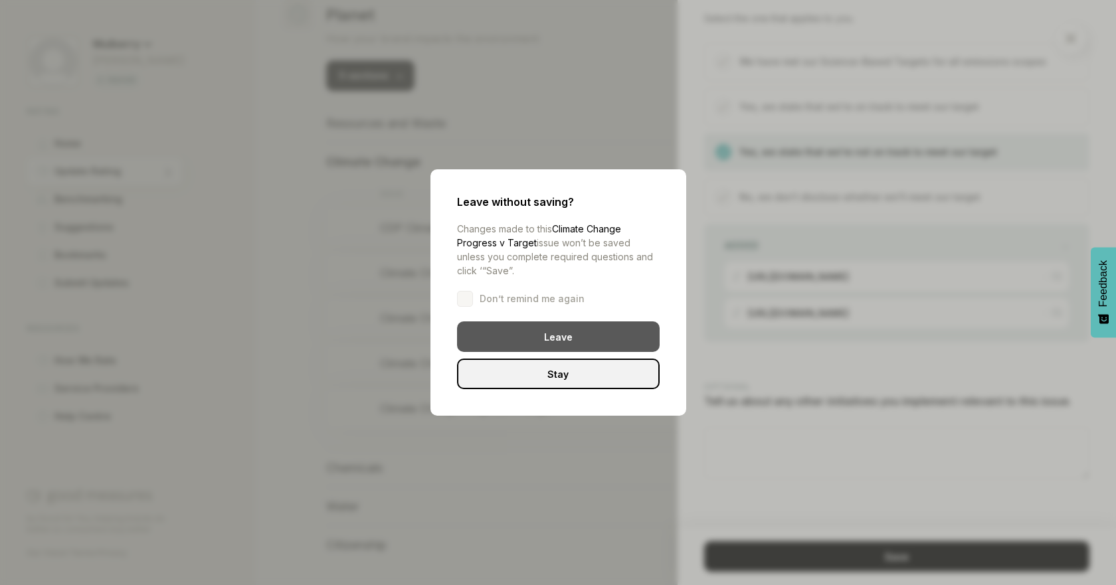
click at [547, 343] on div "Leave" at bounding box center [558, 336] width 203 height 31
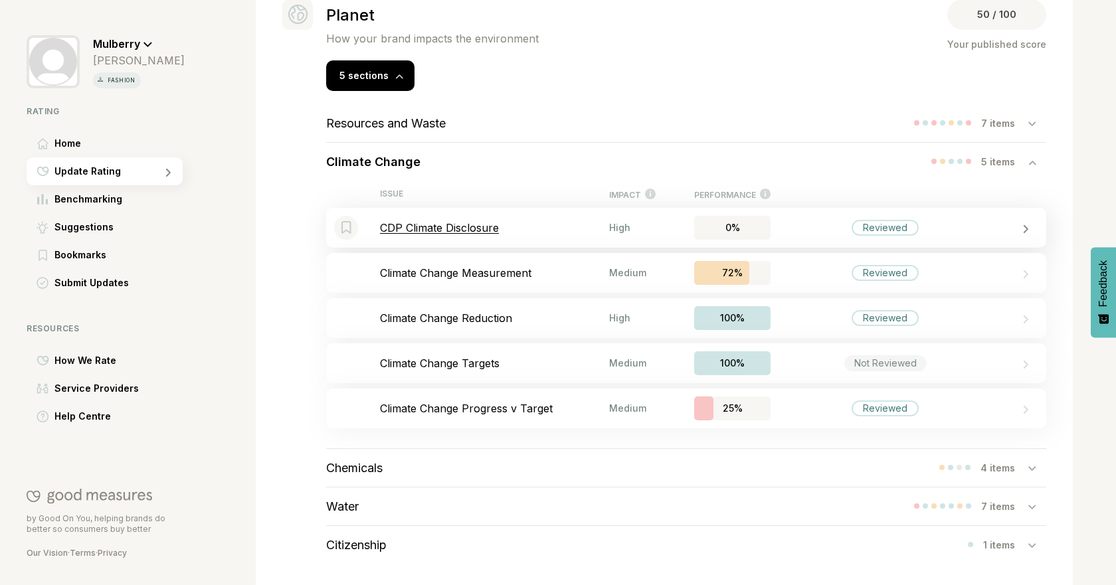
click at [493, 235] on div "Bookmark this item CDP Climate Disclosure High 0% Reviewed" at bounding box center [686, 228] width 720 height 40
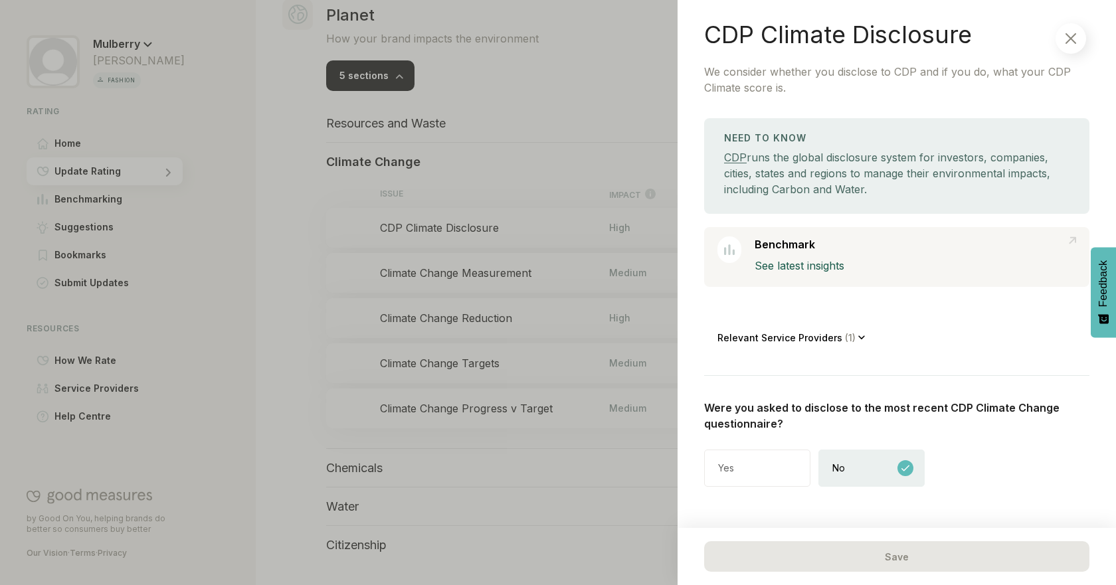
scroll to position [72, 0]
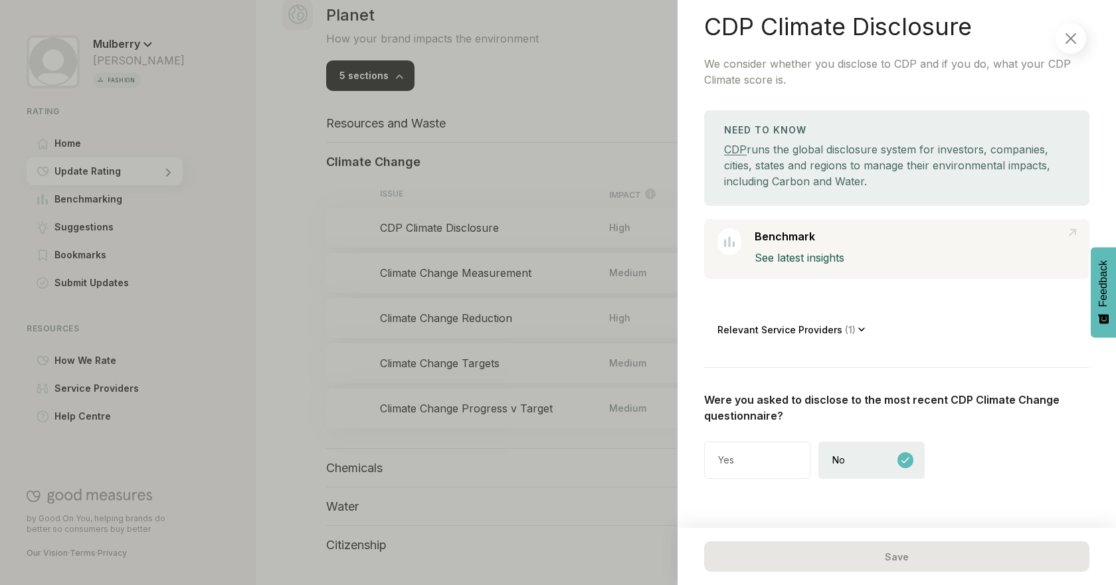
click at [306, 225] on div at bounding box center [558, 292] width 1116 height 585
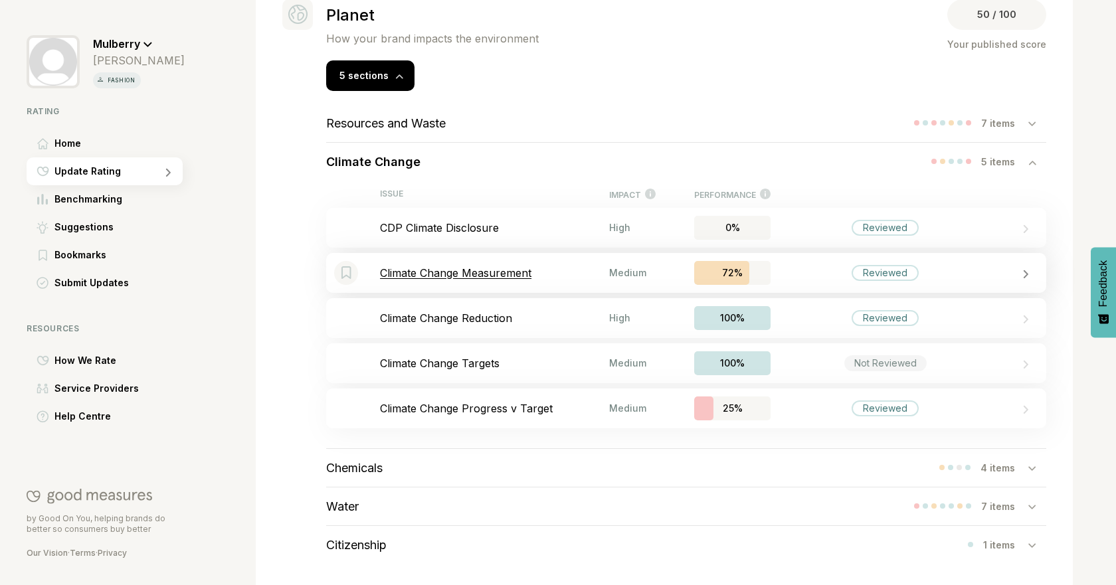
click at [539, 274] on p "Climate Change Measurement" at bounding box center [494, 272] width 229 height 13
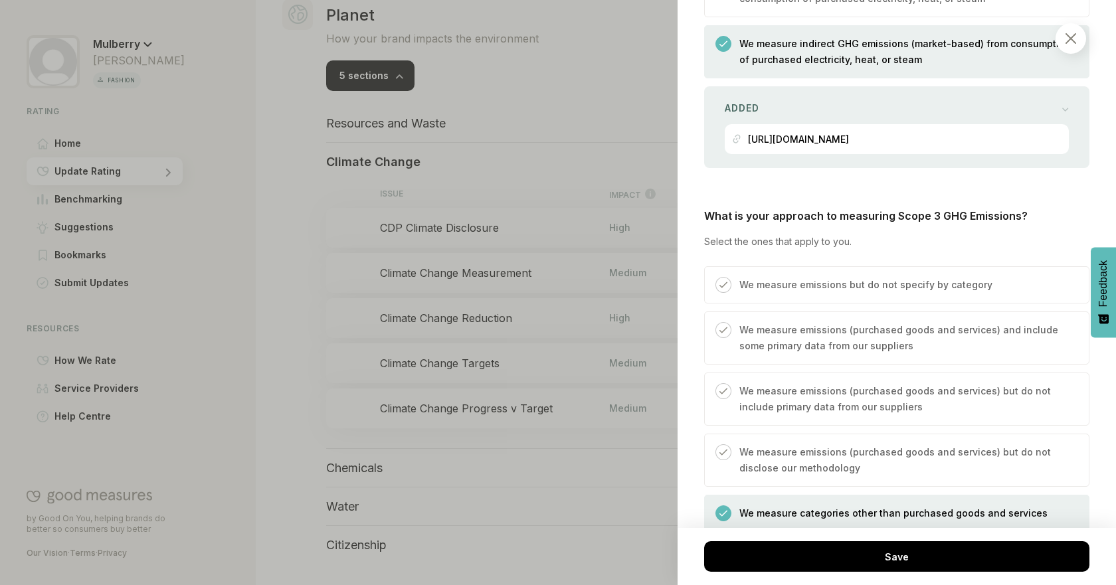
scroll to position [1785, 0]
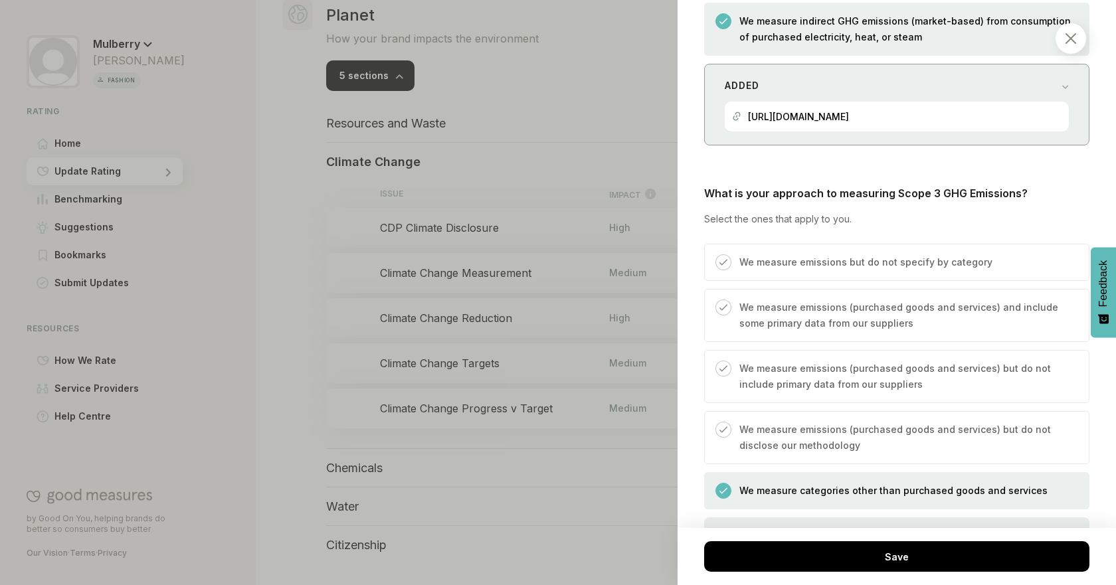
click at [1013, 86] on div "Added [URL][DOMAIN_NAME]" at bounding box center [896, 105] width 385 height 82
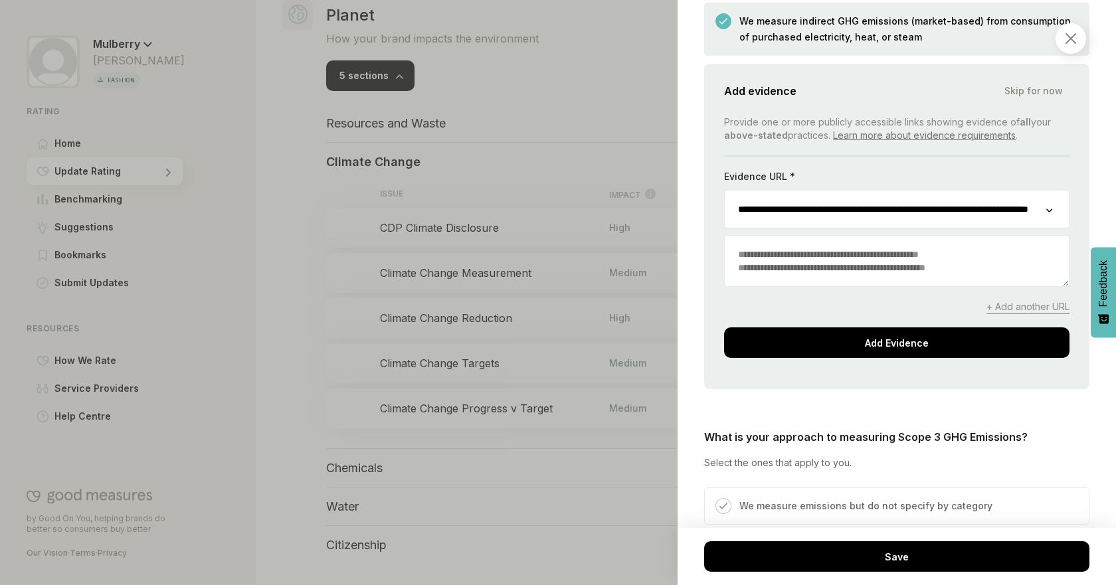
click at [1001, 314] on span "+ Add another URL" at bounding box center [1027, 307] width 83 height 14
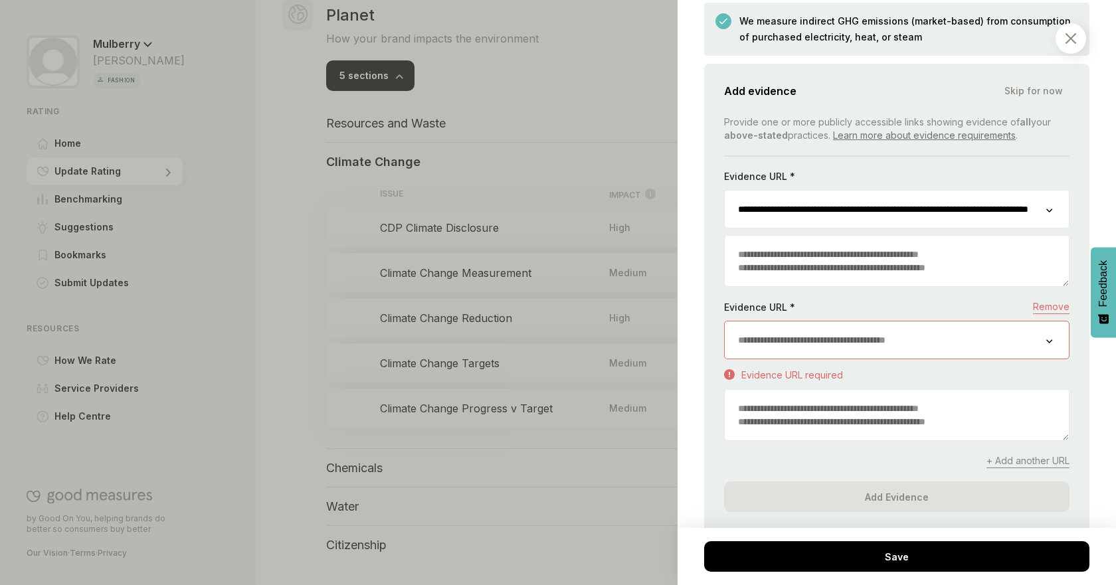
click at [938, 343] on input "url" at bounding box center [885, 339] width 321 height 37
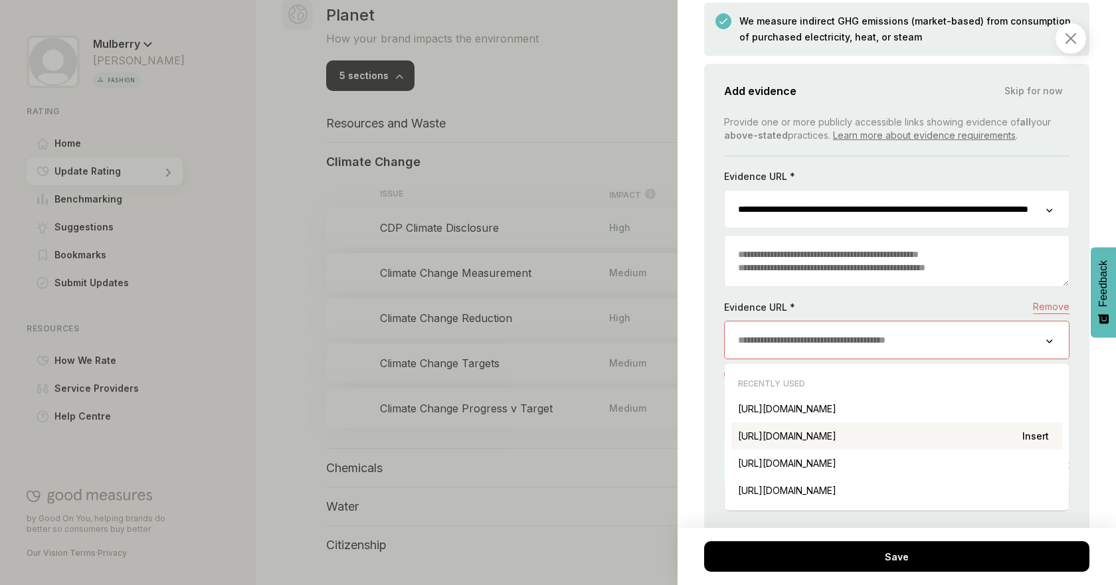
click at [958, 446] on div "[URL][DOMAIN_NAME] Insert" at bounding box center [896, 435] width 331 height 27
type input "**********"
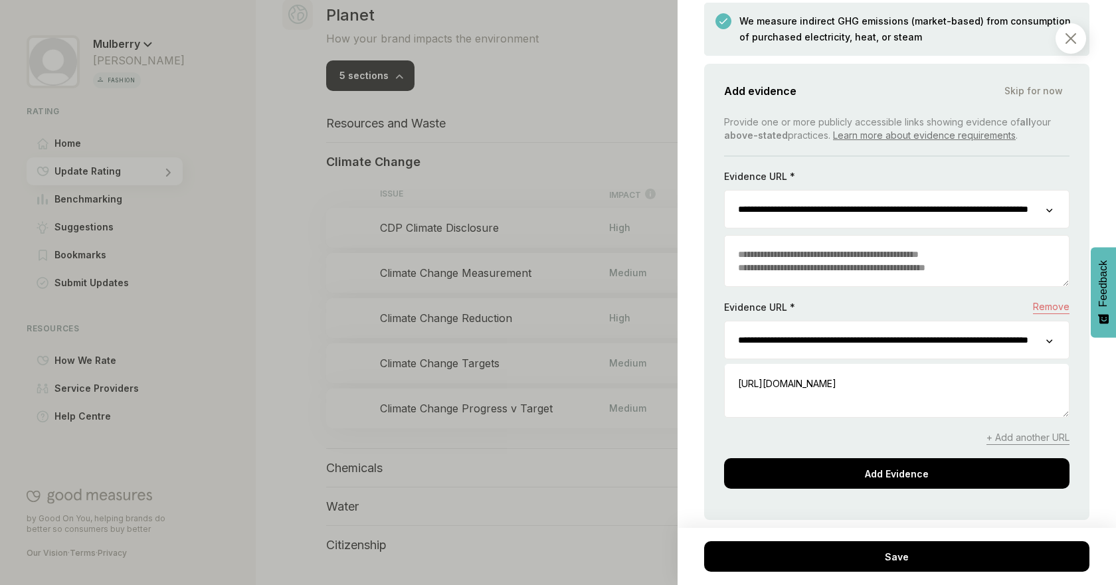
scroll to position [0, 128]
drag, startPoint x: 940, startPoint y: 360, endPoint x: 1070, endPoint y: 358, distance: 130.2
click at [1070, 358] on div "**********" at bounding box center [896, 292] width 385 height 456
click at [1090, 368] on div "Planet / Climate Change Climate Change Measurement We consider whether and how …" at bounding box center [897, 292] width 438 height 585
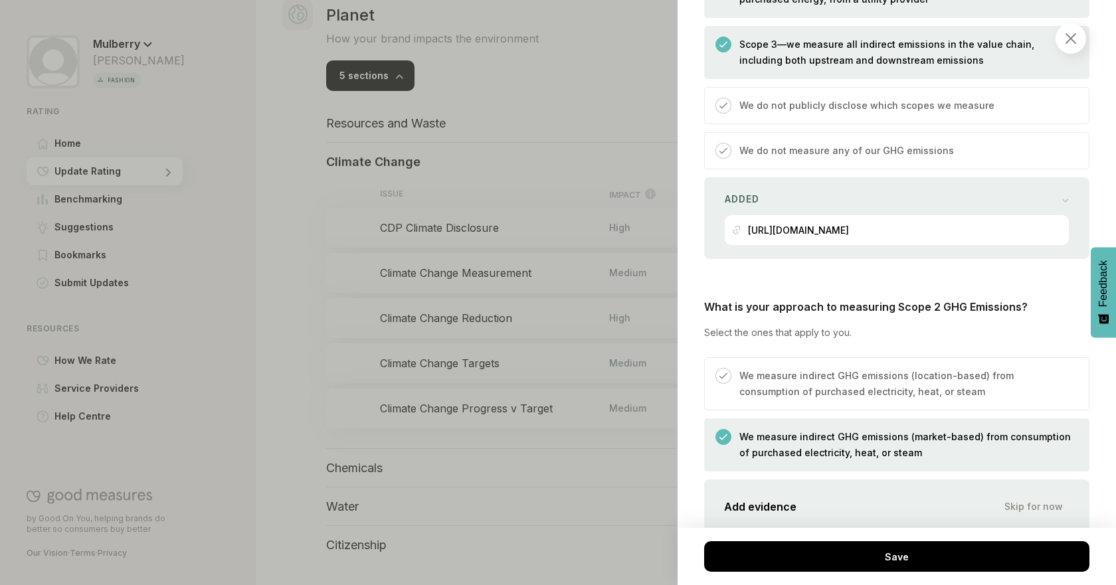
scroll to position [1333, 0]
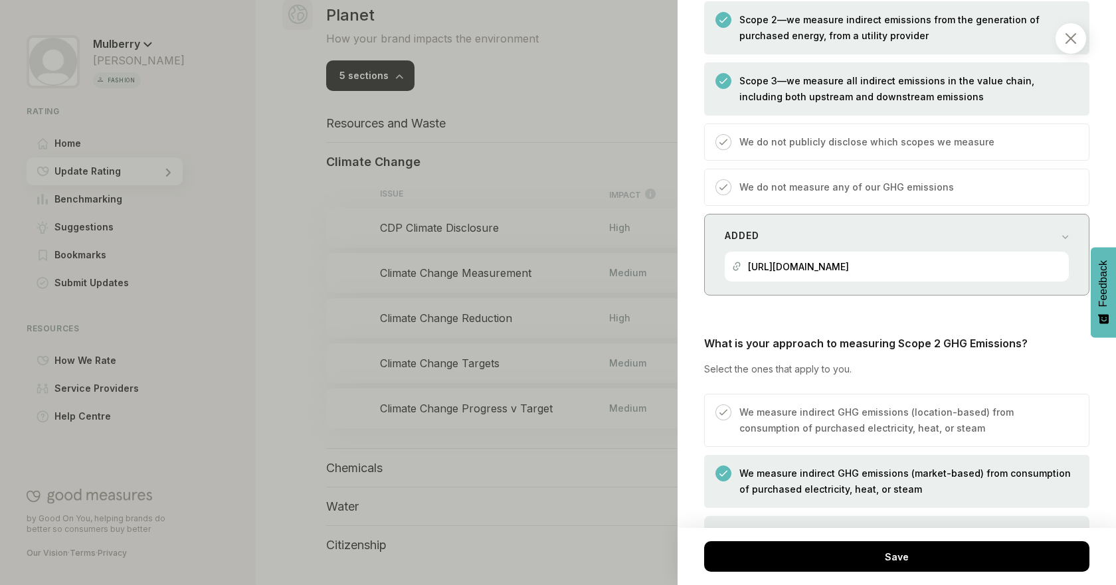
click at [1041, 243] on div "Added" at bounding box center [897, 235] width 344 height 19
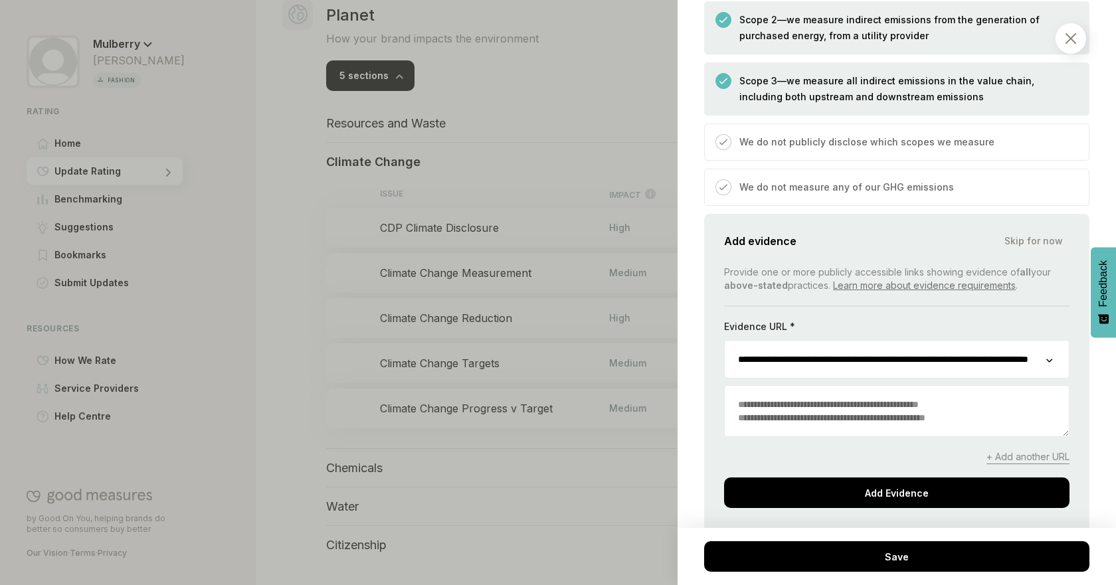
click at [996, 464] on span "+ Add another URL" at bounding box center [1027, 457] width 83 height 14
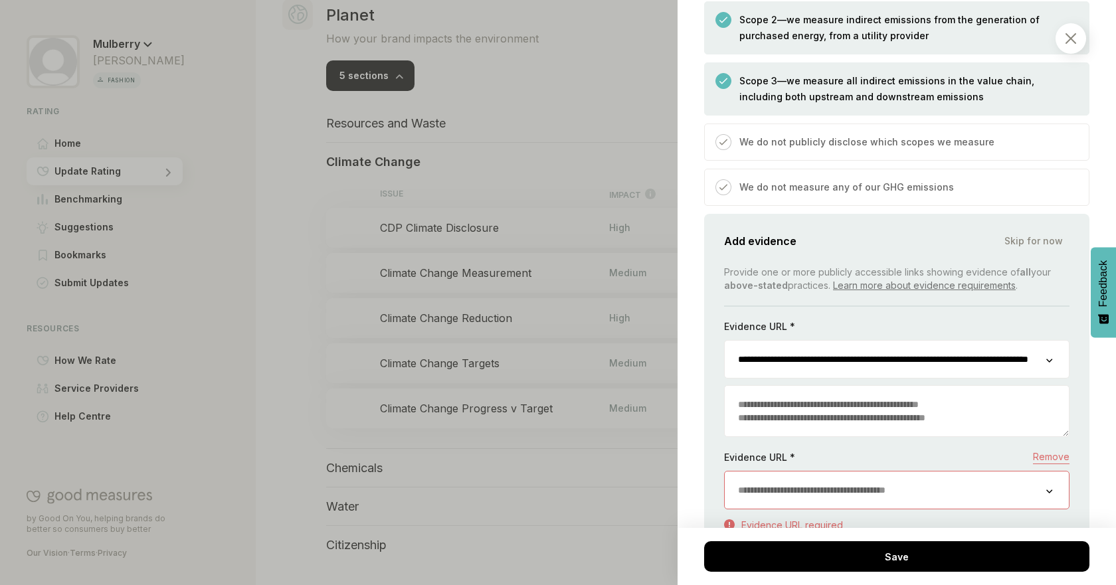
click at [906, 496] on input "url" at bounding box center [885, 490] width 321 height 37
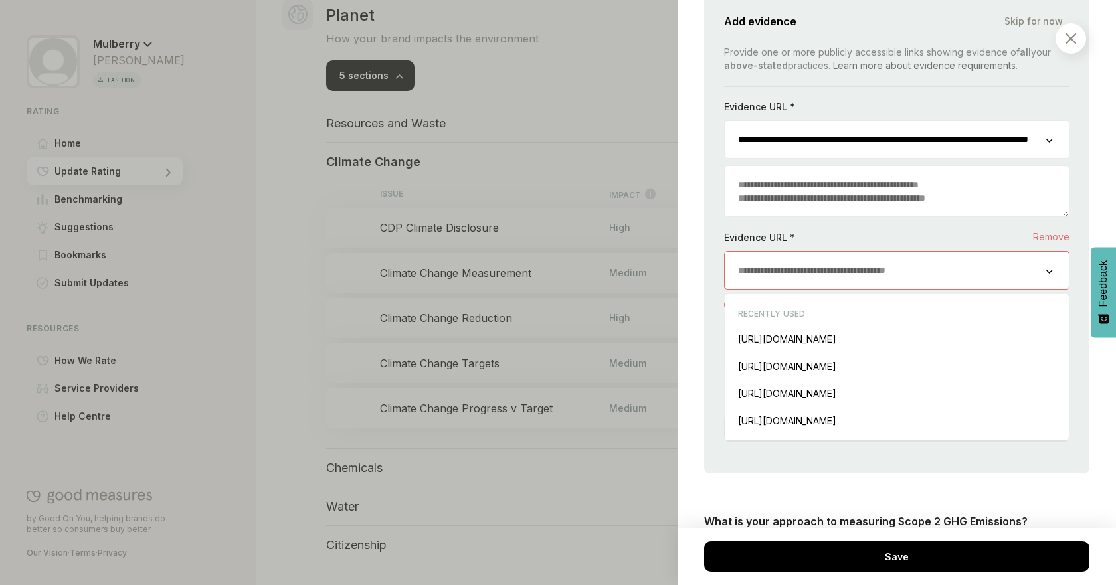
scroll to position [1615, 0]
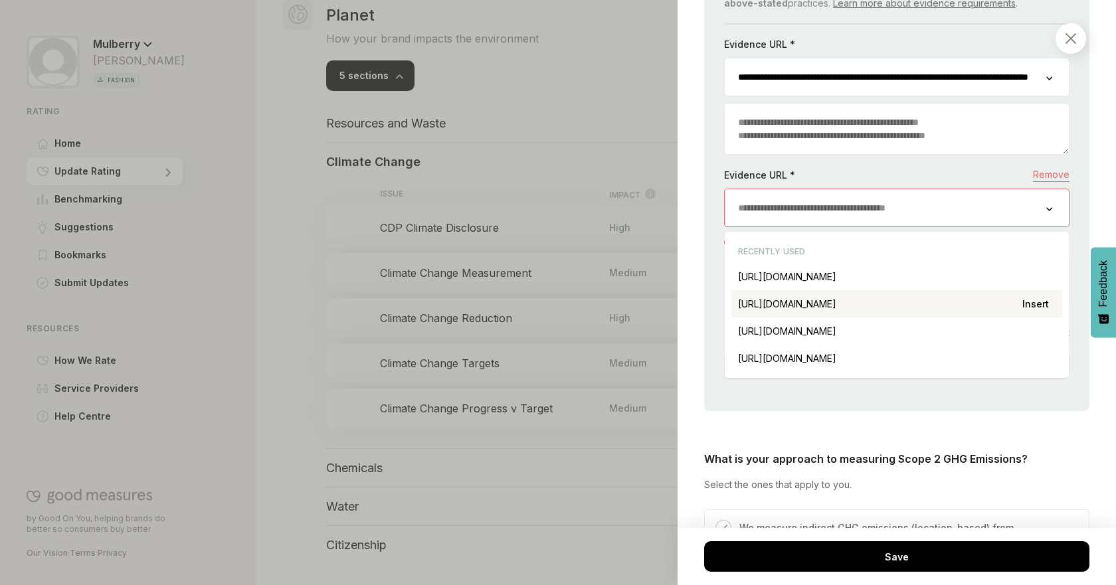
click at [995, 317] on div "[URL][DOMAIN_NAME] Insert" at bounding box center [896, 303] width 331 height 27
type input "**********"
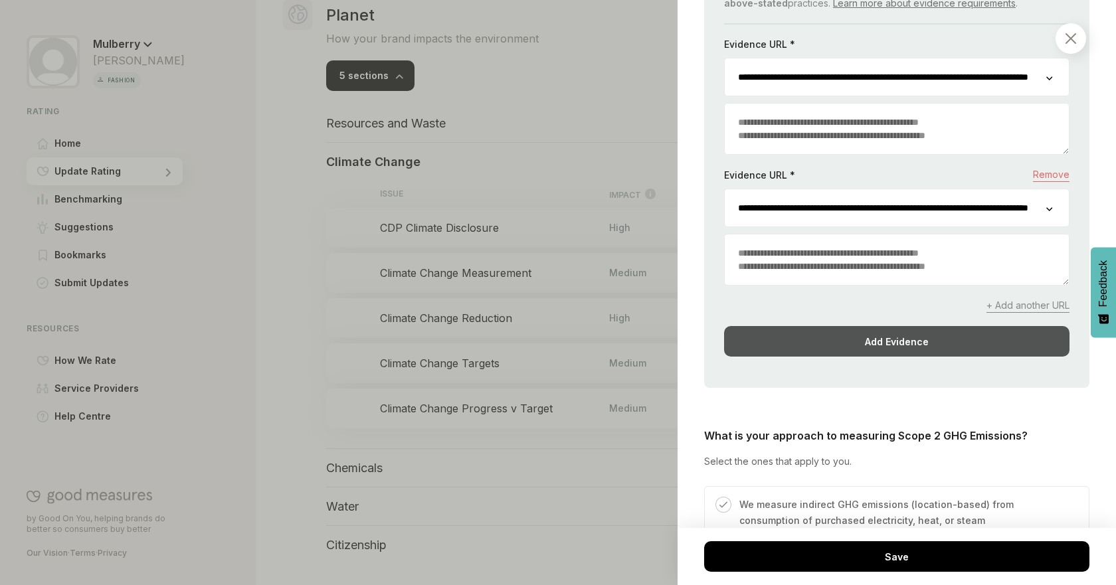
click at [1016, 357] on div "Add Evidence" at bounding box center [896, 341] width 345 height 31
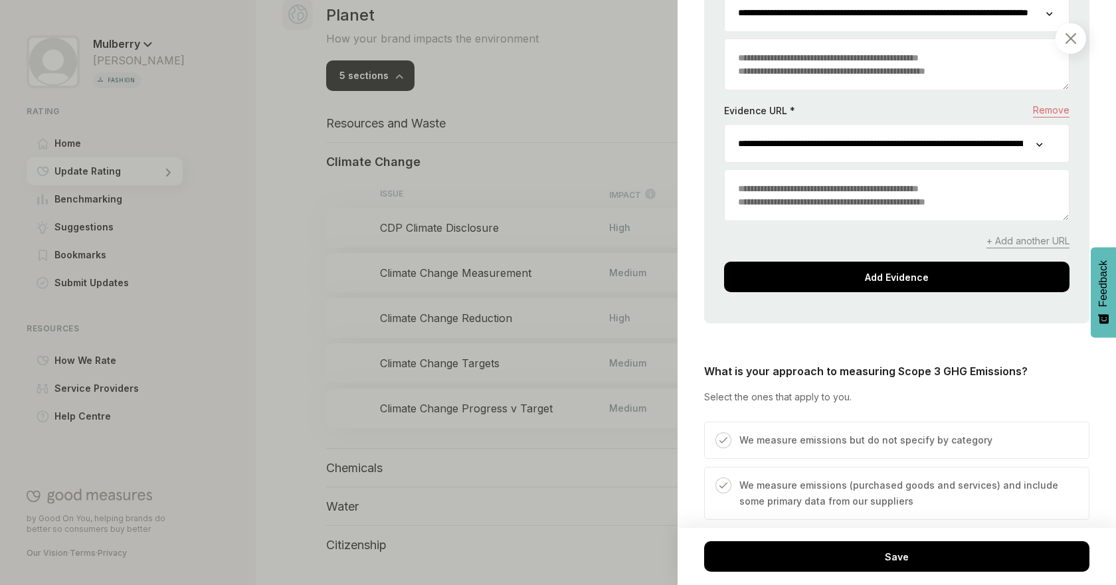
scroll to position [1973, 0]
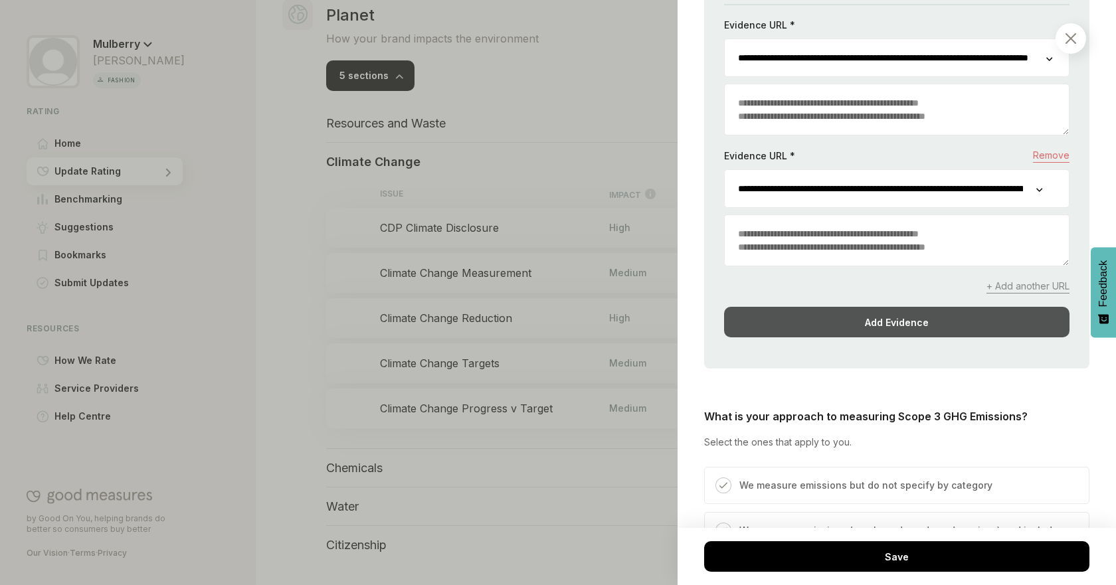
click at [946, 337] on div "Add Evidence" at bounding box center [896, 322] width 345 height 31
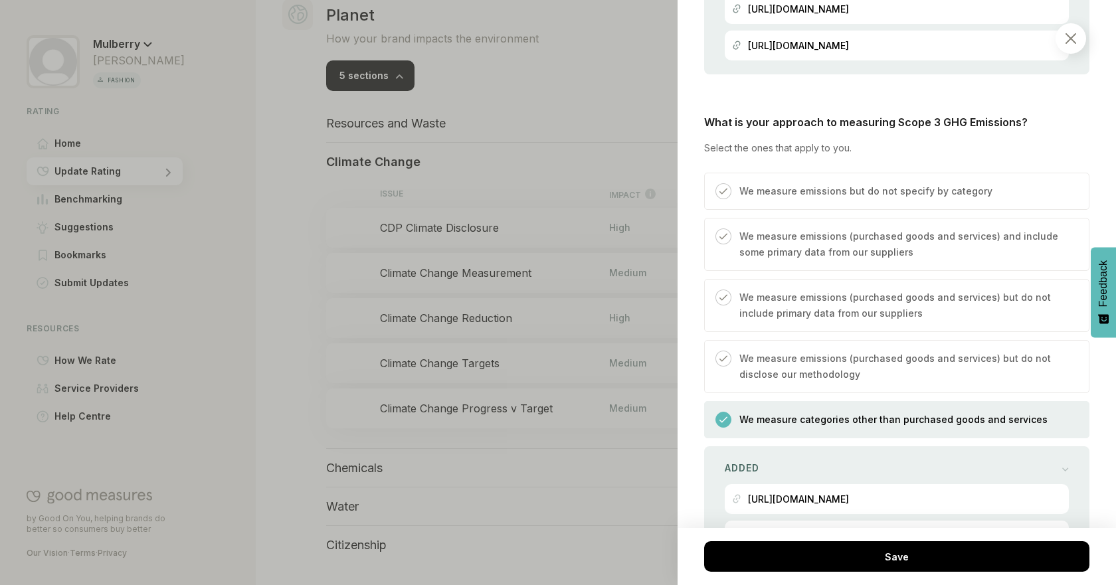
scroll to position [1973, 0]
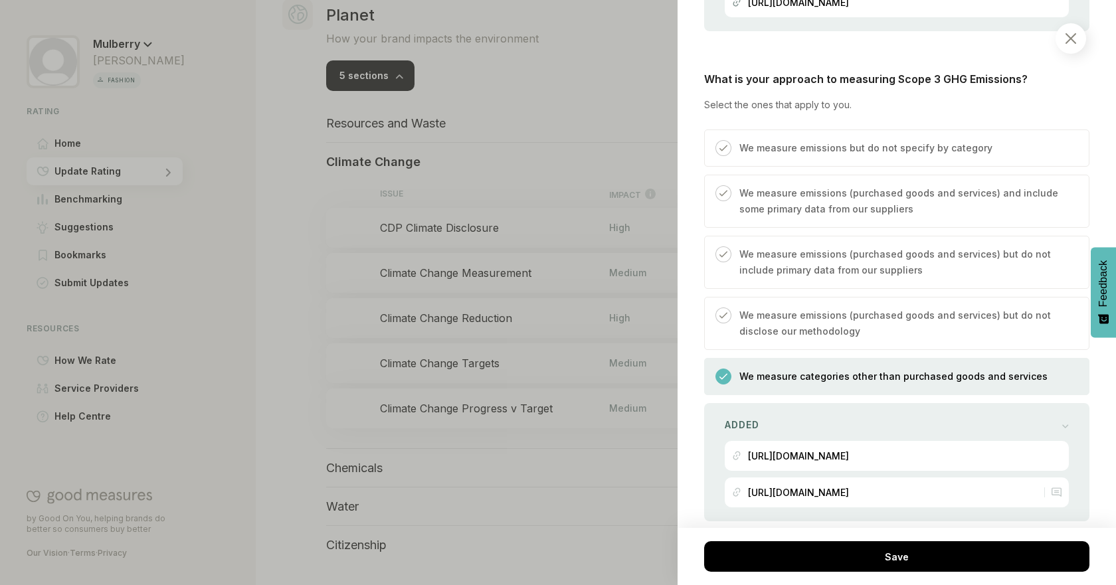
click at [796, 206] on p "We measure emissions (purchased goods and services) and include some primary da…" at bounding box center [907, 201] width 336 height 32
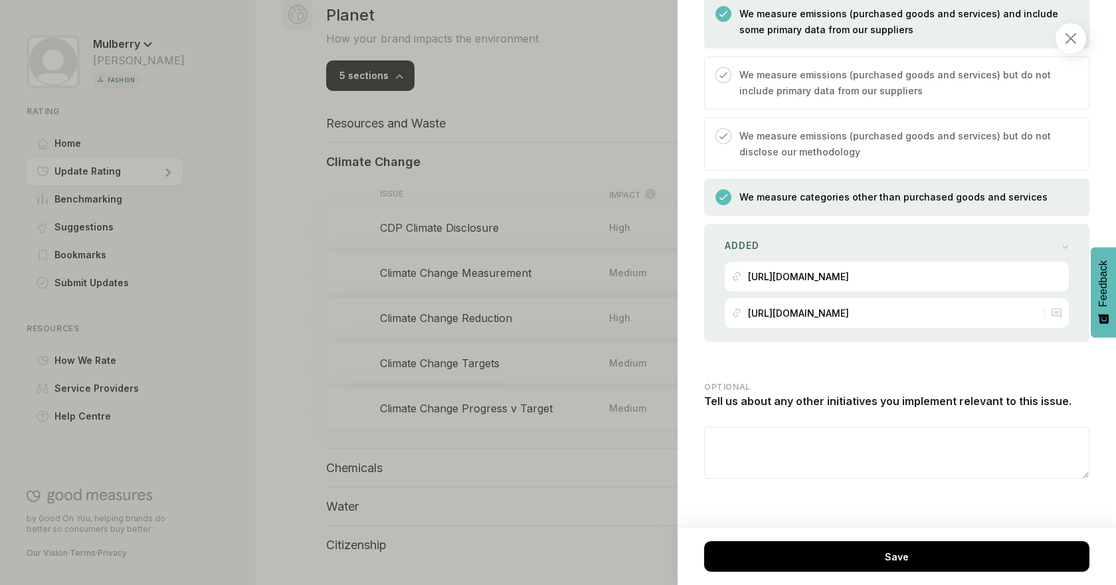
scroll to position [2178, 0]
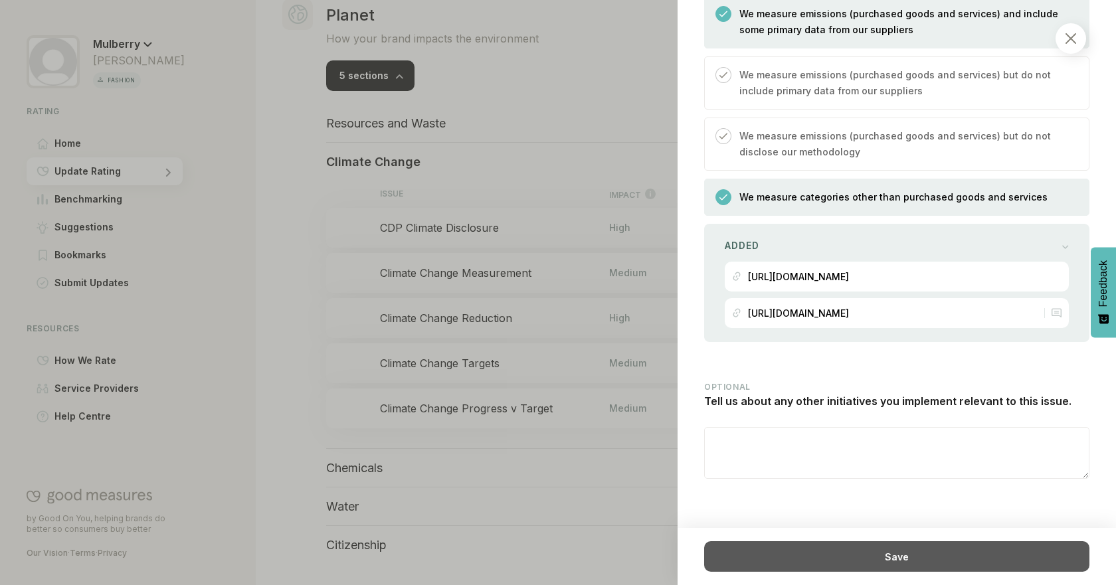
click at [937, 553] on div "Save" at bounding box center [896, 556] width 385 height 31
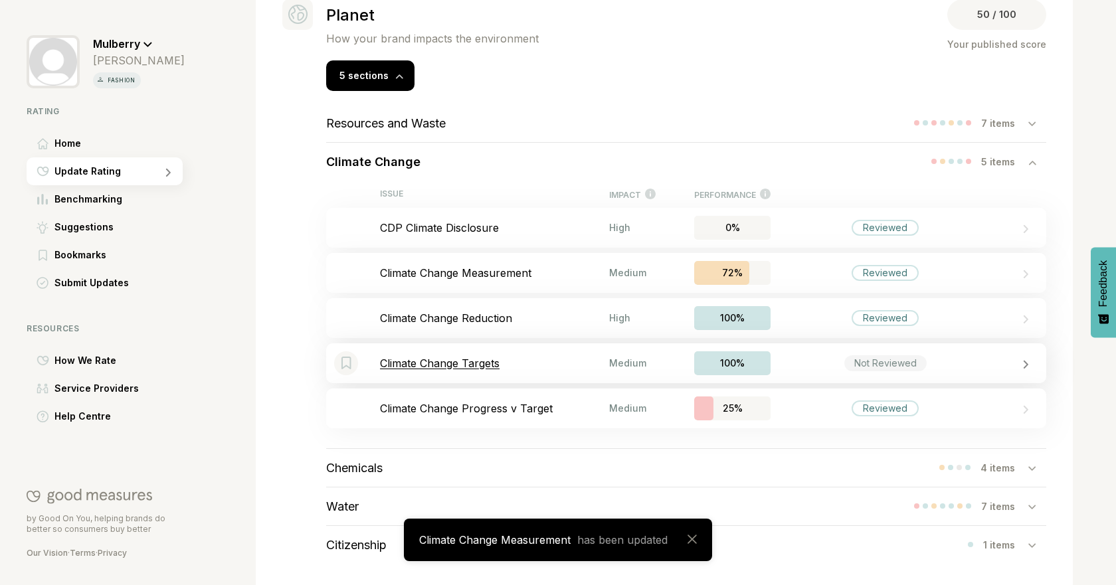
click at [529, 355] on div "Bookmark this item Climate Change Targets Medium 100% Not Reviewed" at bounding box center [686, 363] width 720 height 40
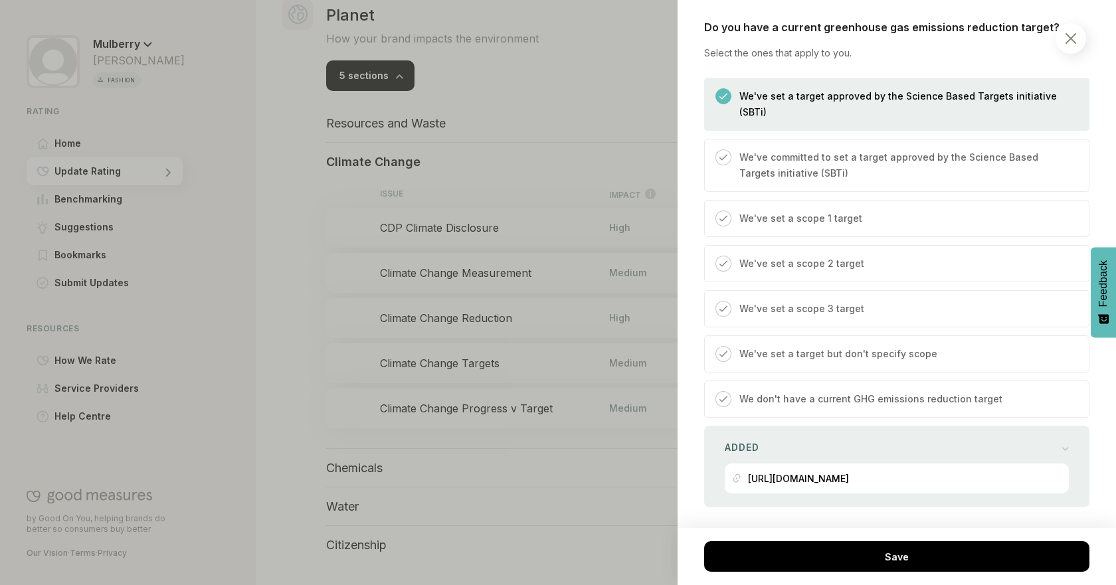
scroll to position [470, 0]
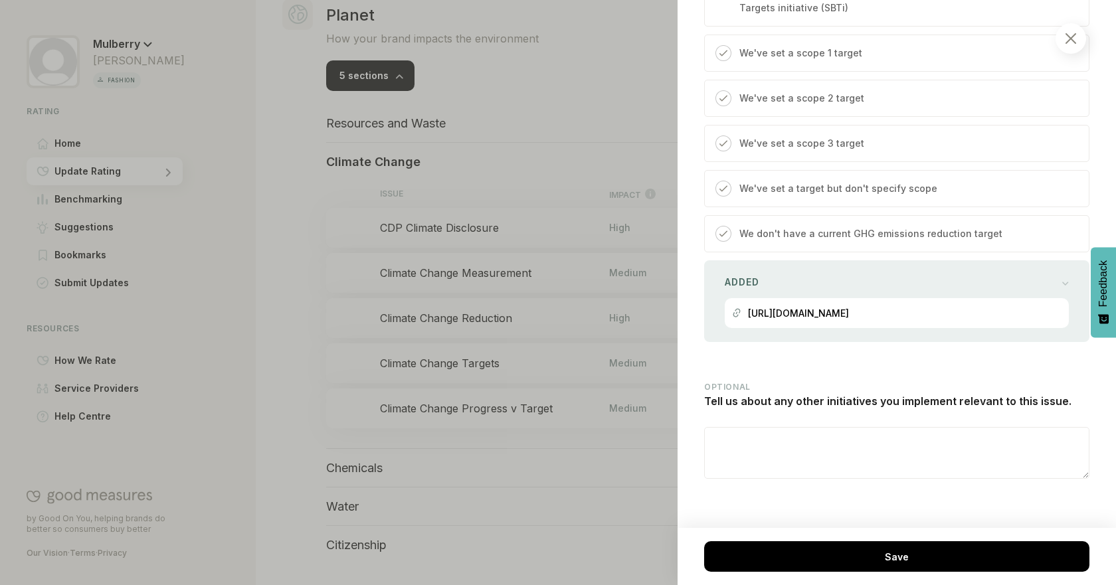
click at [1041, 286] on div "Added" at bounding box center [897, 282] width 344 height 19
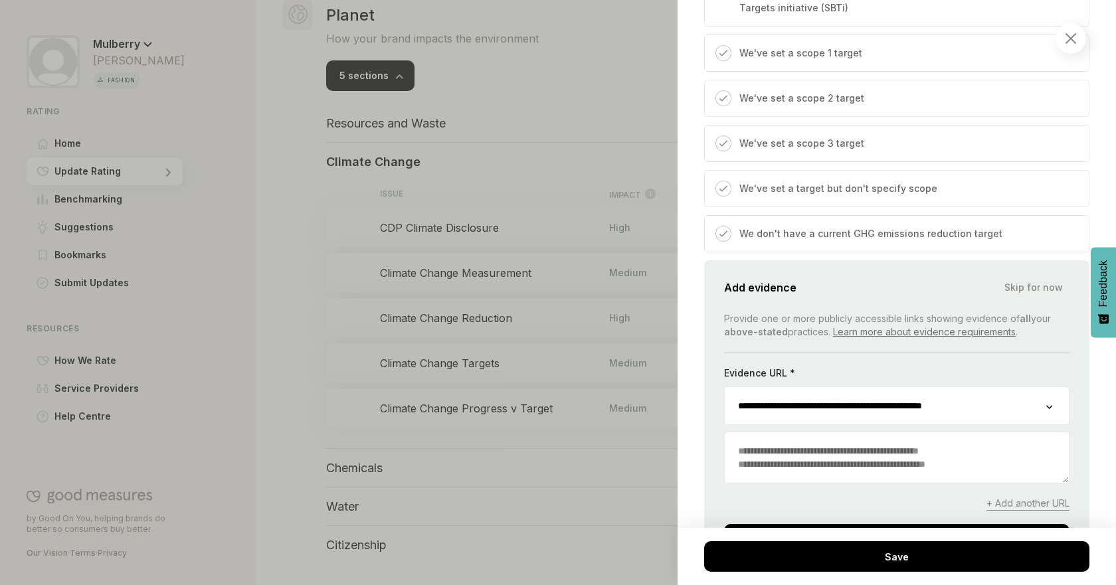
scroll to position [684, 0]
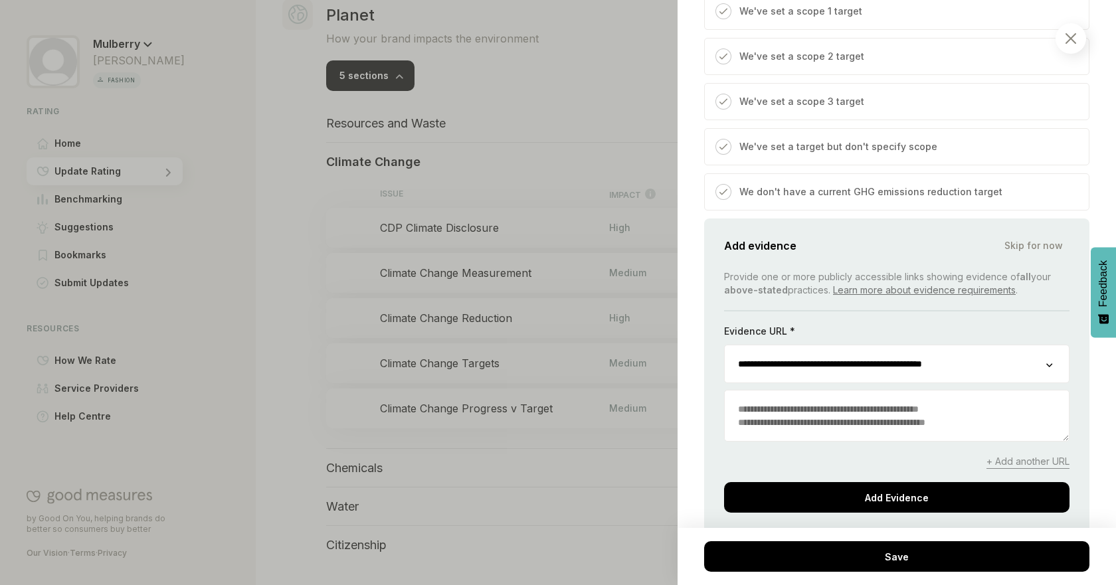
click at [1045, 456] on span "+ Add another URL" at bounding box center [1027, 462] width 83 height 14
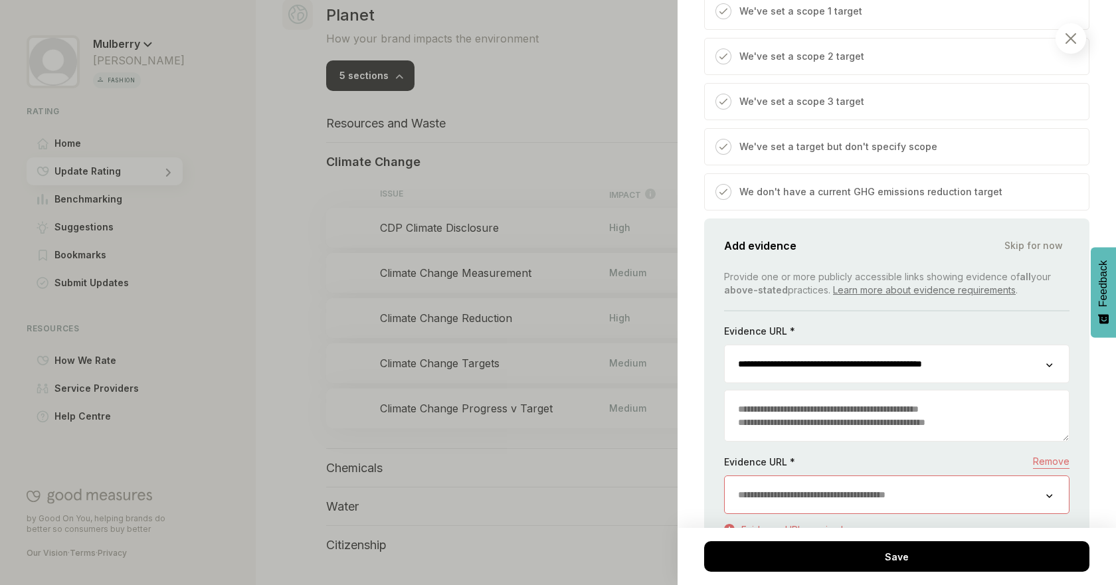
click at [1046, 492] on div at bounding box center [896, 495] width 345 height 39
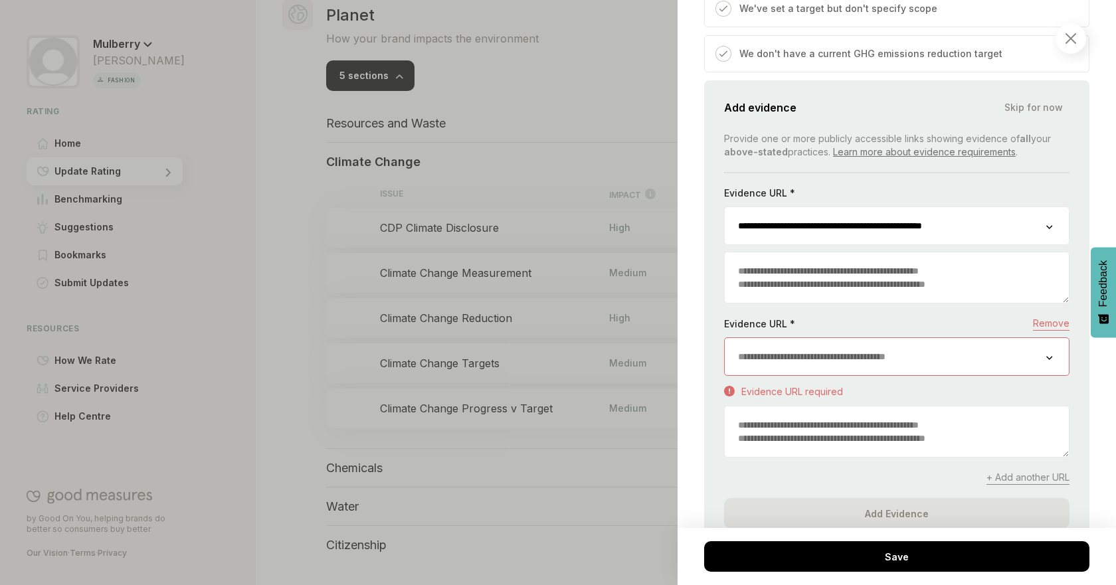
click at [1014, 359] on input "url" at bounding box center [885, 356] width 321 height 37
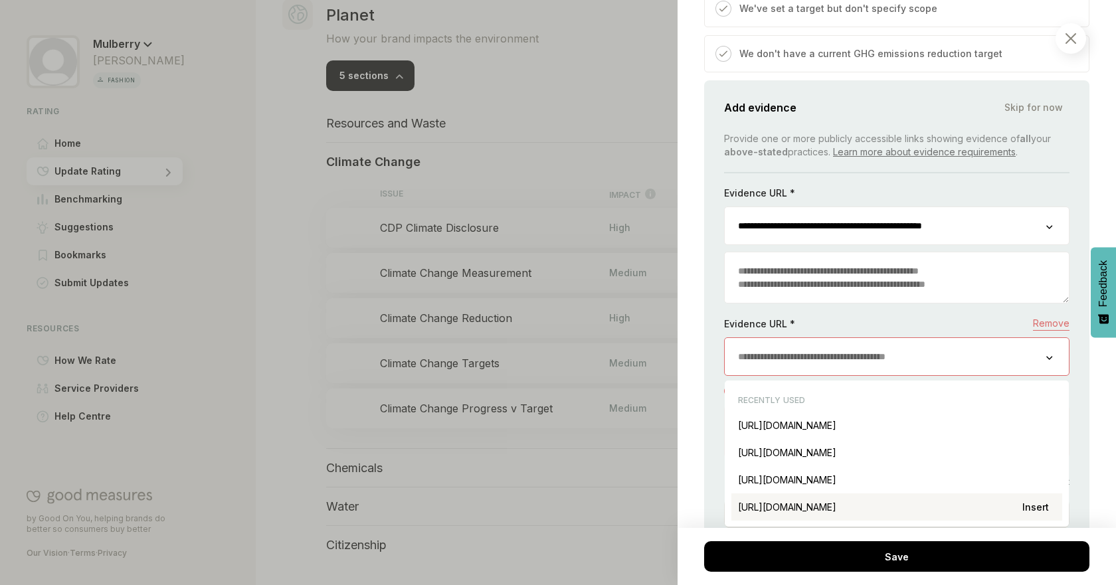
click at [954, 503] on div "[URL][DOMAIN_NAME] Insert" at bounding box center [896, 507] width 331 height 27
type input "**********"
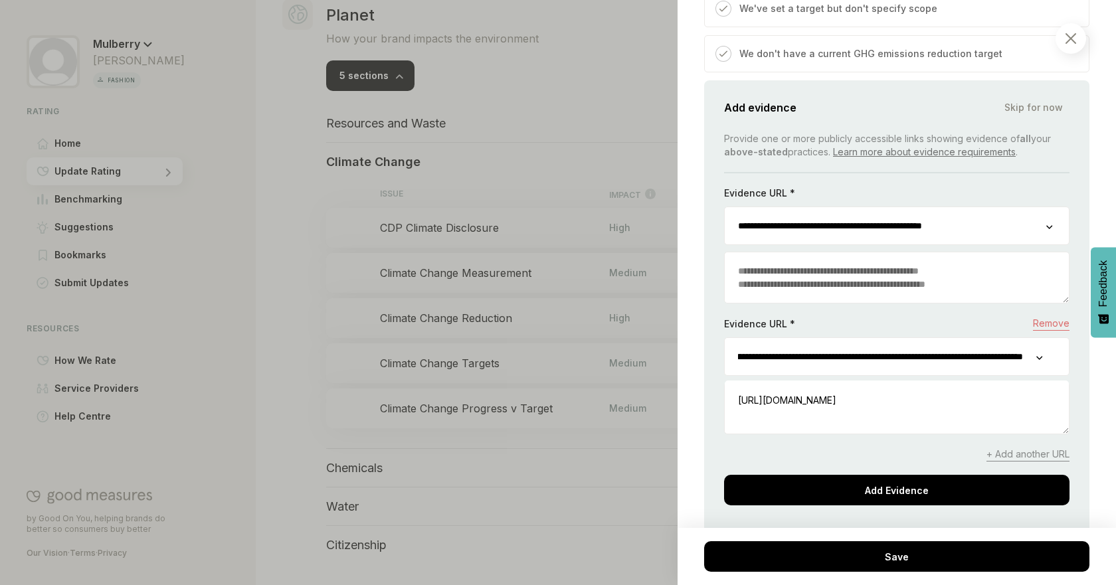
scroll to position [0, 145]
drag, startPoint x: 873, startPoint y: 357, endPoint x: 1011, endPoint y: 359, distance: 137.5
click at [1015, 359] on input "**********" at bounding box center [881, 356] width 312 height 37
click at [1070, 408] on div "**********" at bounding box center [896, 308] width 385 height 456
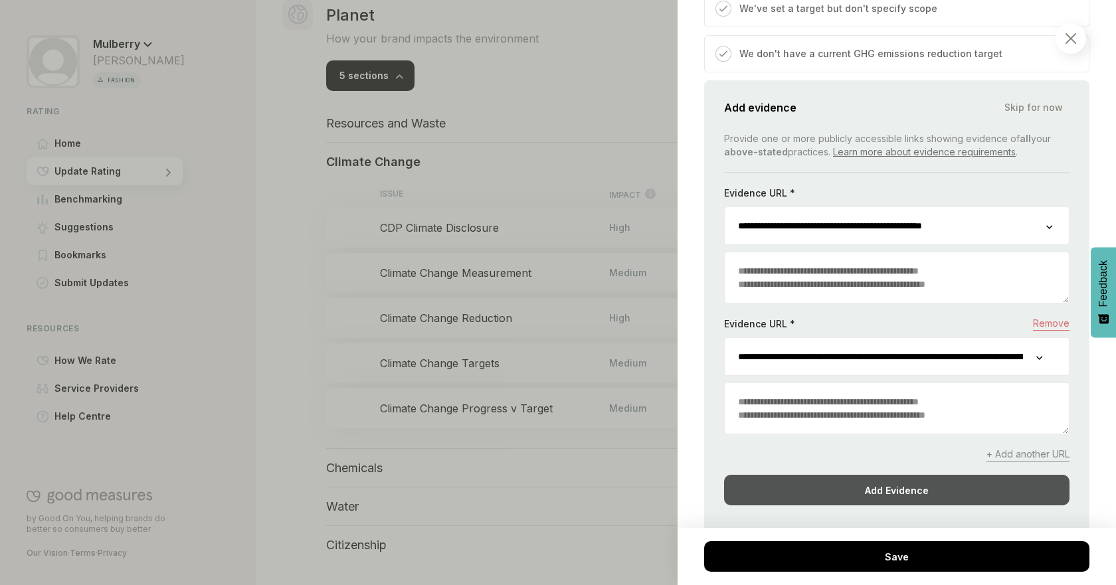
click at [1012, 475] on div "Add Evidence" at bounding box center [896, 490] width 345 height 31
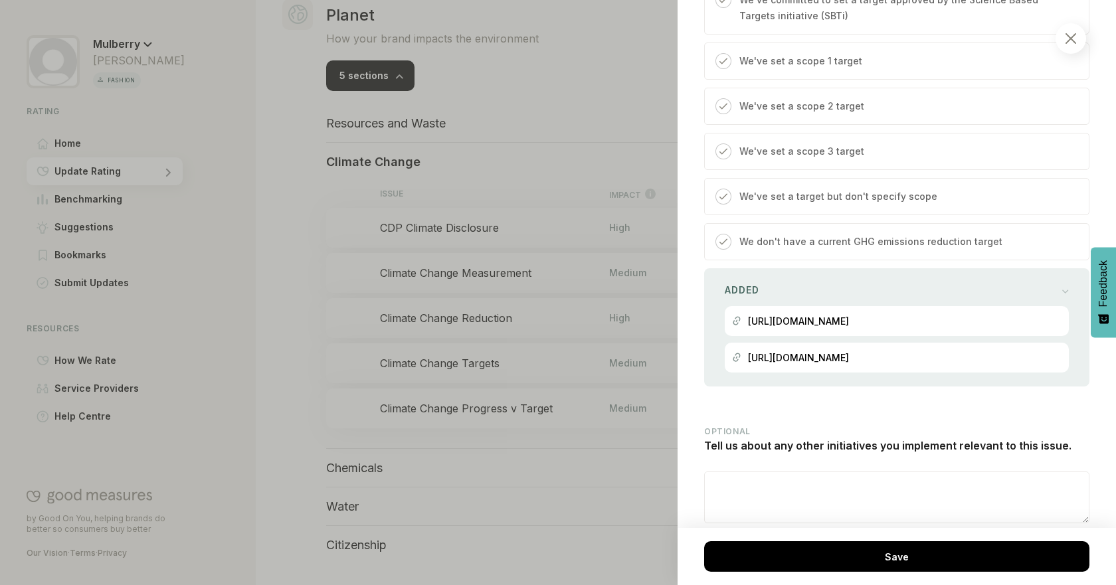
scroll to position [679, 0]
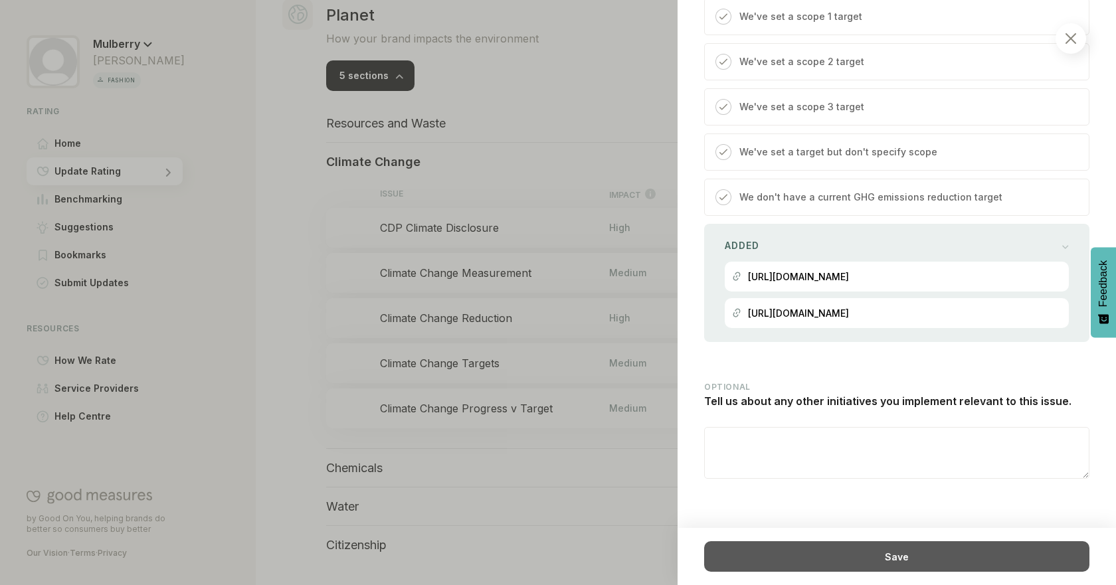
click at [885, 559] on div "Save" at bounding box center [896, 556] width 385 height 31
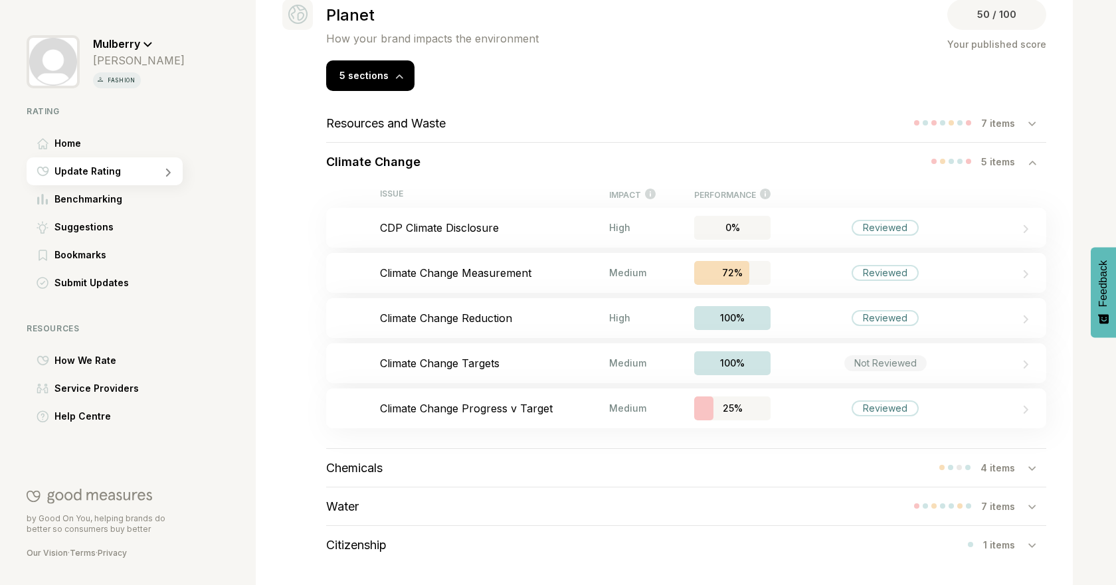
click at [987, 145] on div "Climate Change 5 items" at bounding box center [686, 162] width 720 height 38
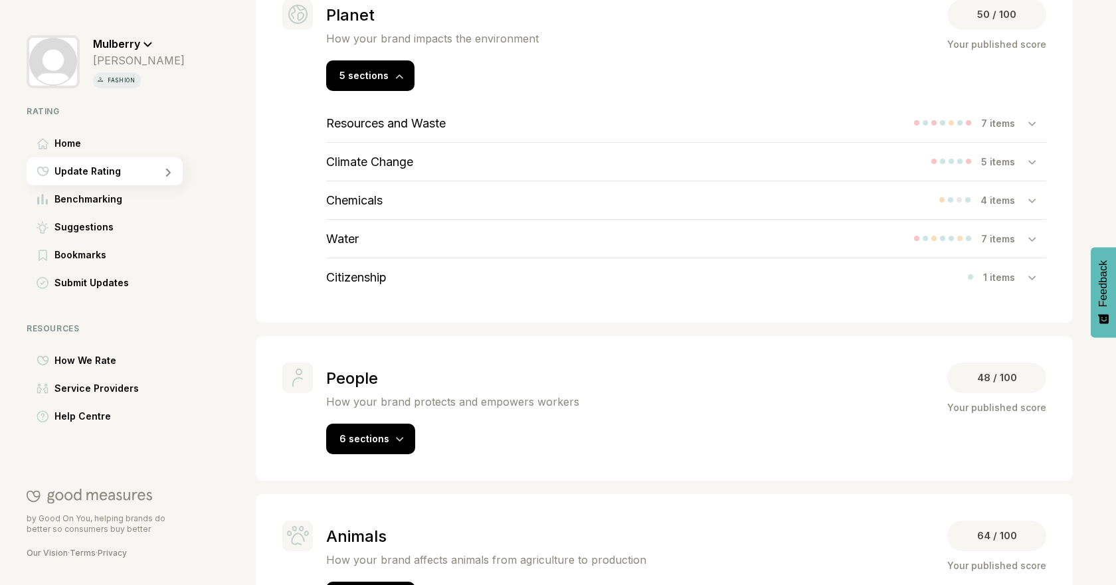
click at [648, 205] on div "Chemicals 4 items" at bounding box center [686, 200] width 720 height 38
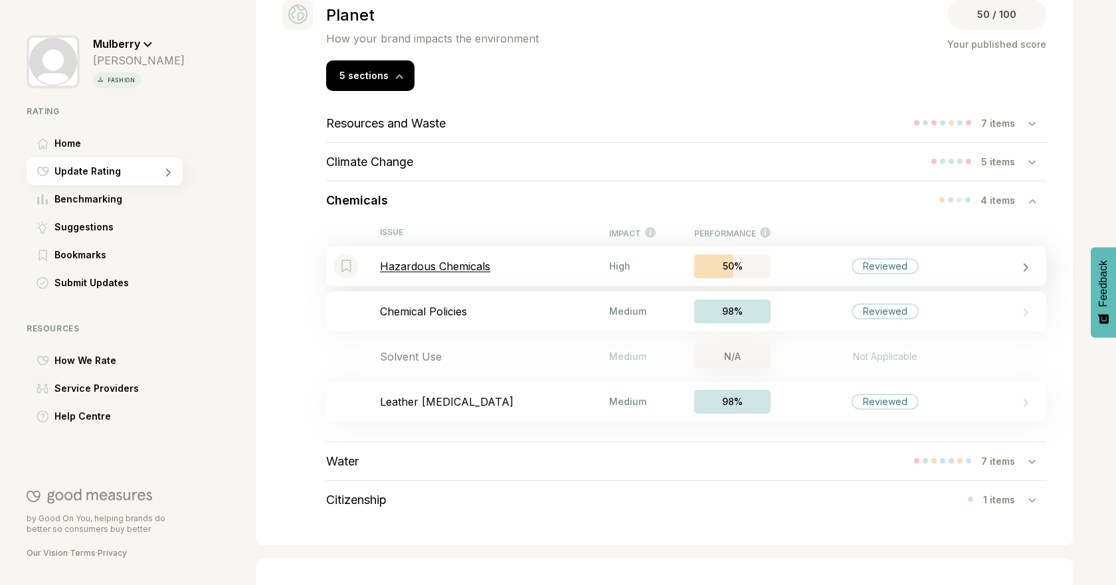
click at [516, 268] on p "Hazardous Chemicals" at bounding box center [494, 266] width 229 height 13
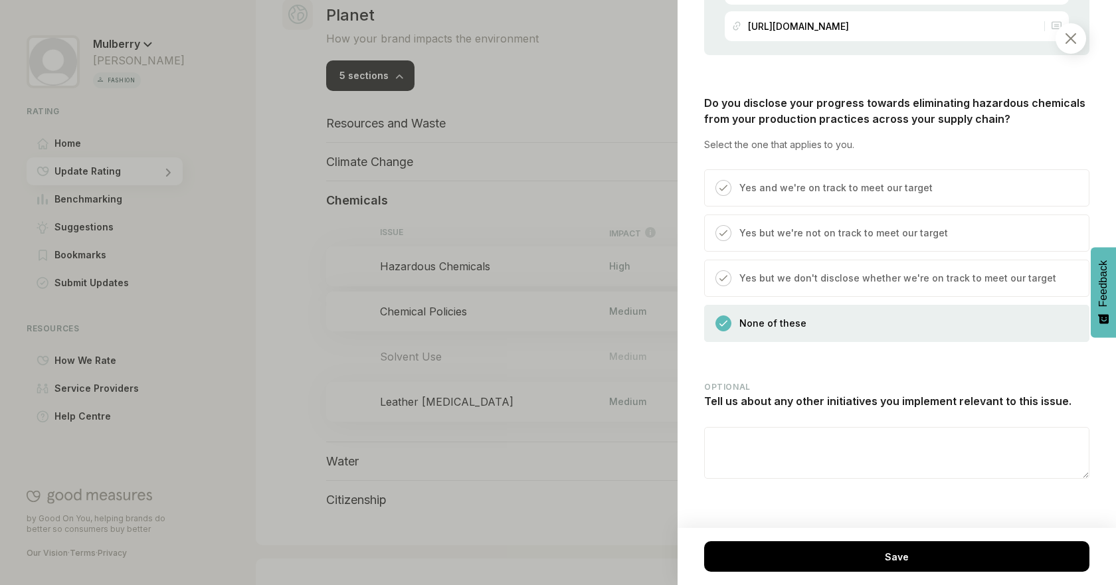
scroll to position [1812, 0]
click at [494, 448] on div at bounding box center [558, 292] width 1116 height 585
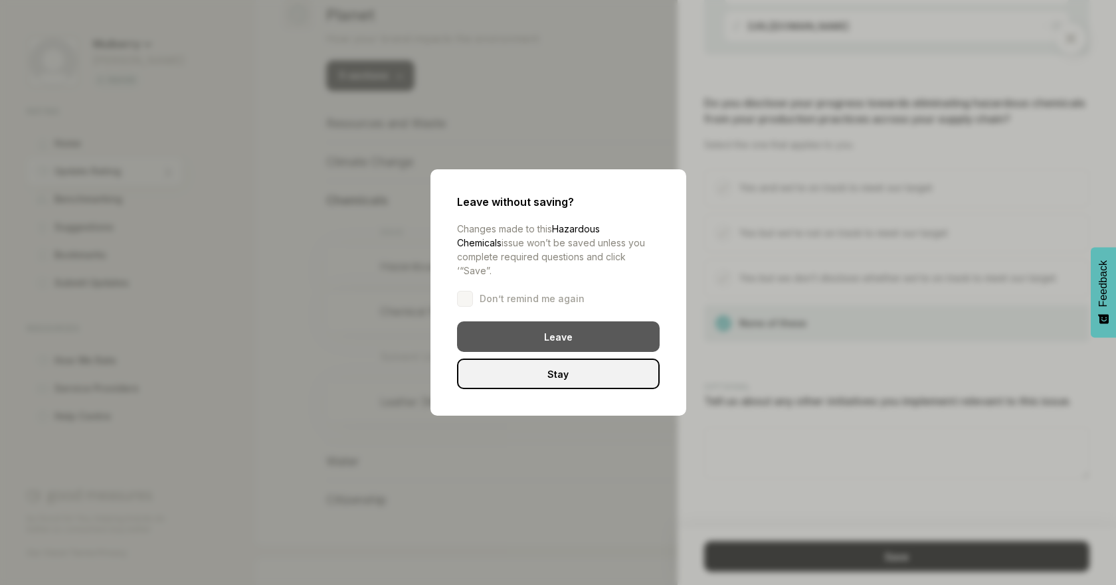
click at [566, 326] on div "Leave" at bounding box center [558, 336] width 203 height 31
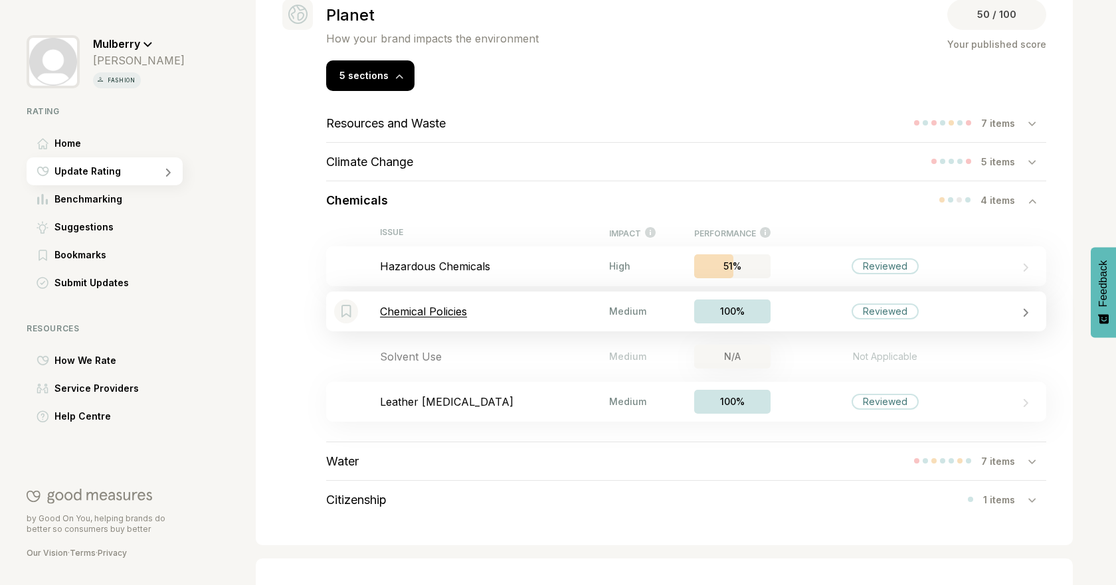
click at [562, 316] on p "Chemical Policies" at bounding box center [494, 311] width 229 height 13
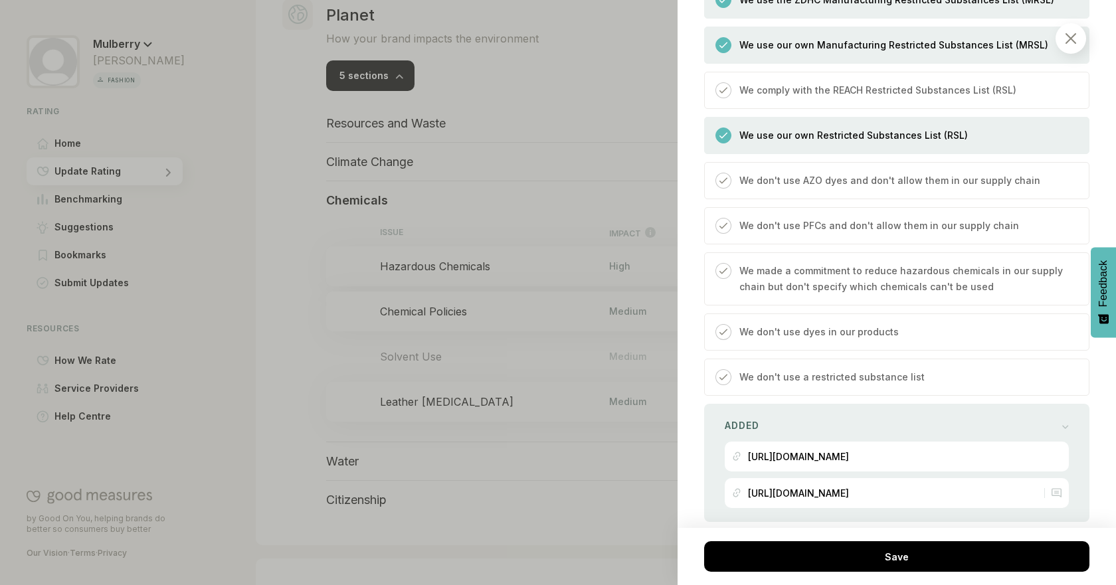
scroll to position [509, 0]
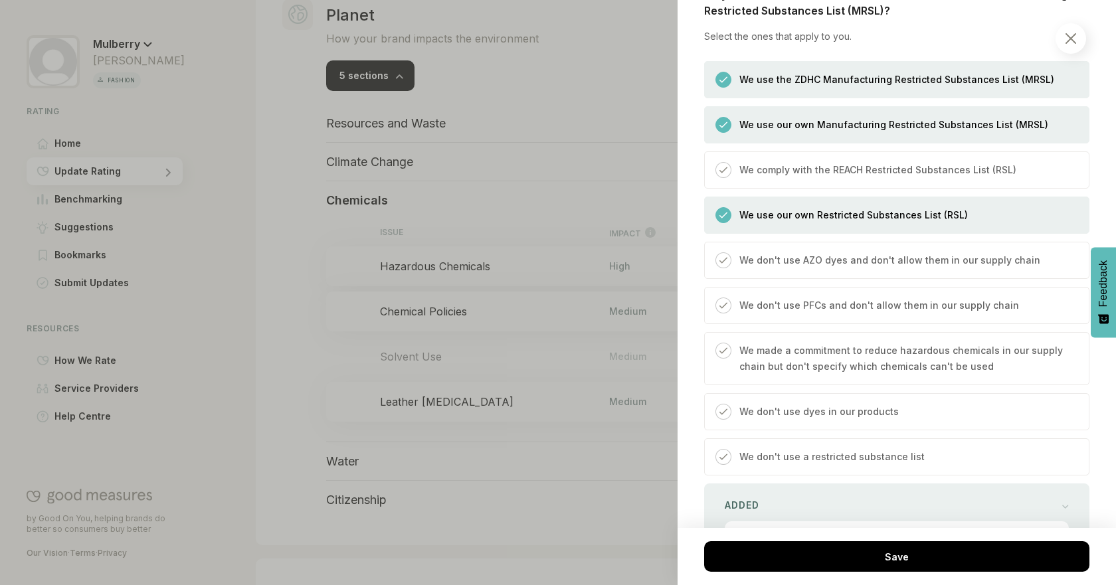
click at [779, 188] on div "We comply with the REACH Restricted Substances List (RSL)" at bounding box center [873, 175] width 285 height 26
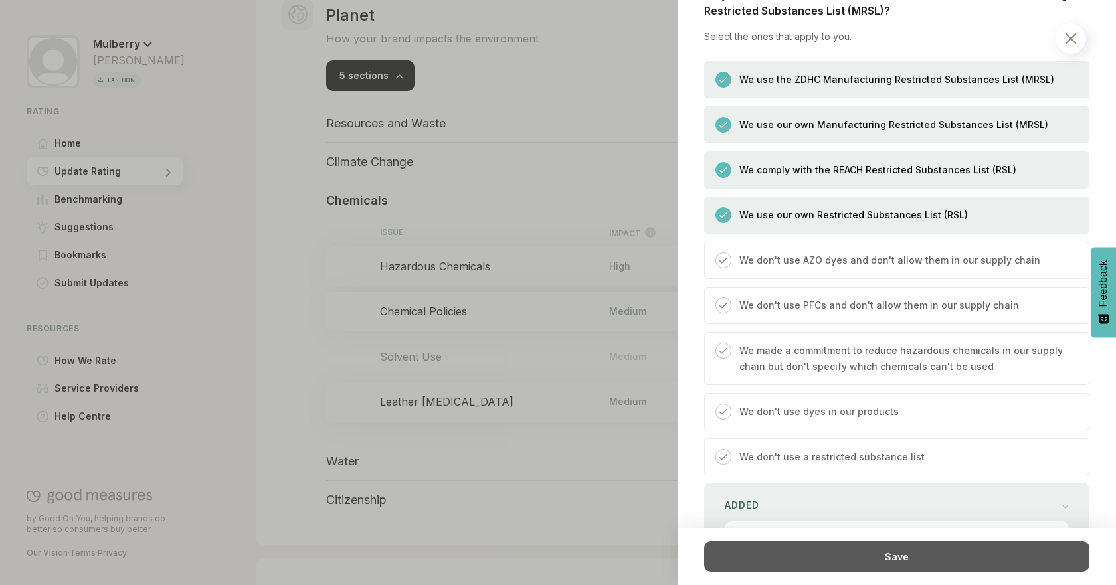
click at [830, 544] on div "Save" at bounding box center [896, 556] width 385 height 31
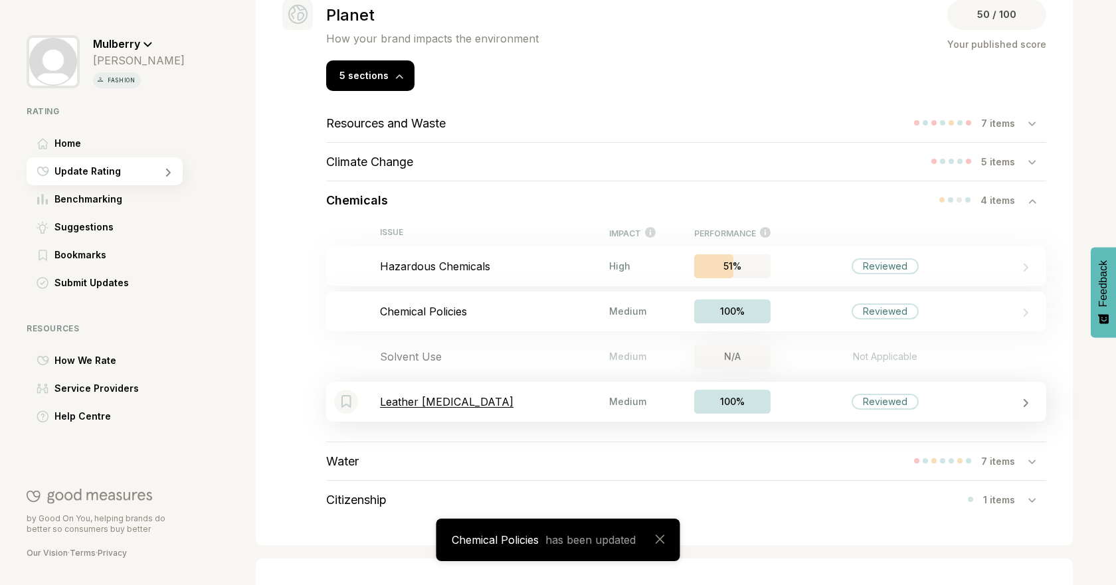
click at [463, 403] on p "Leather [MEDICAL_DATA]" at bounding box center [494, 401] width 229 height 13
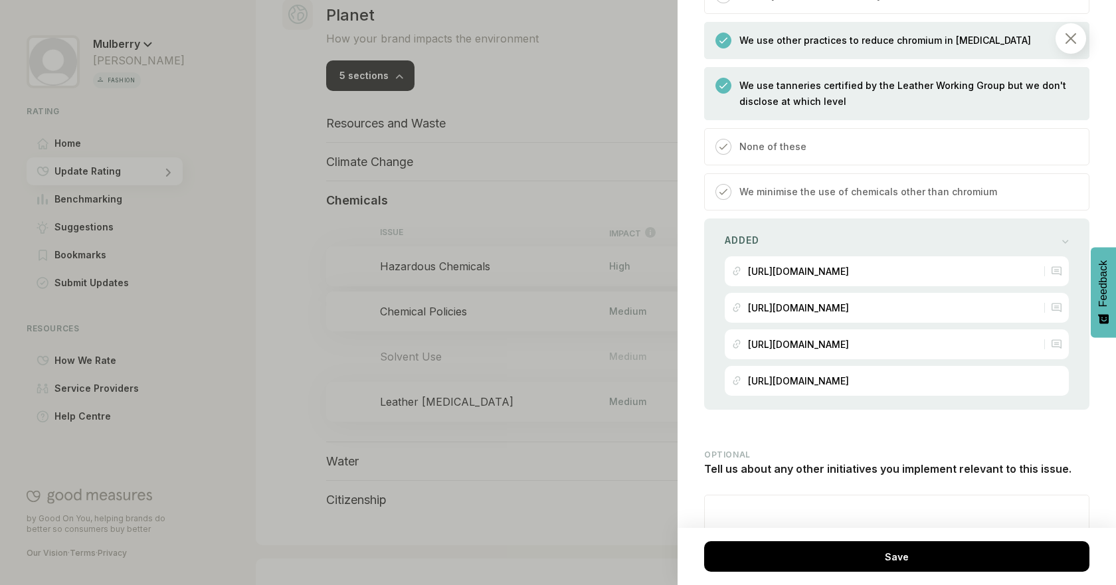
scroll to position [1479, 0]
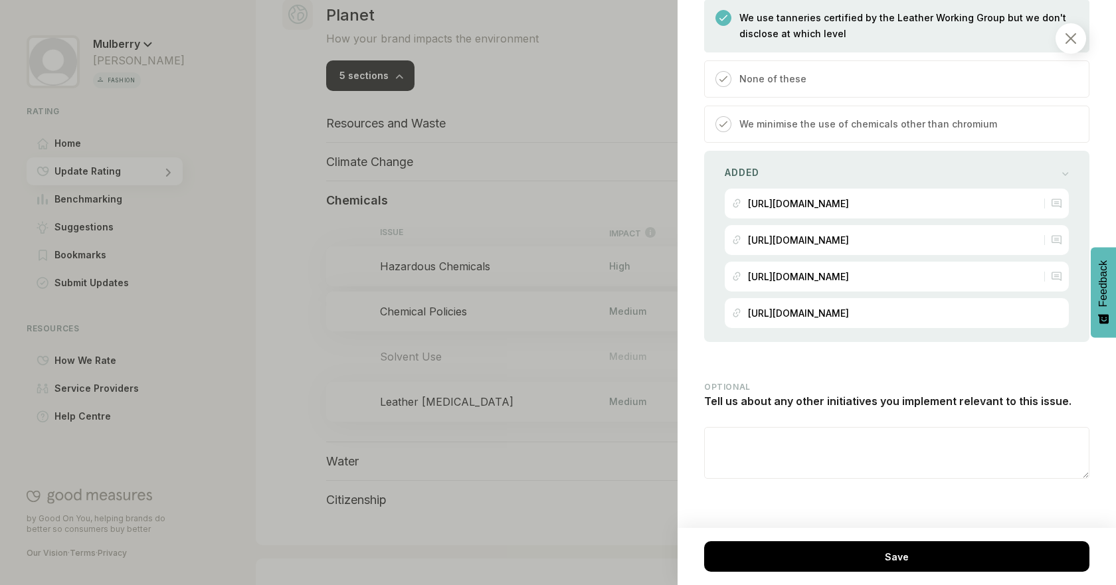
click at [308, 335] on div at bounding box center [558, 292] width 1116 height 585
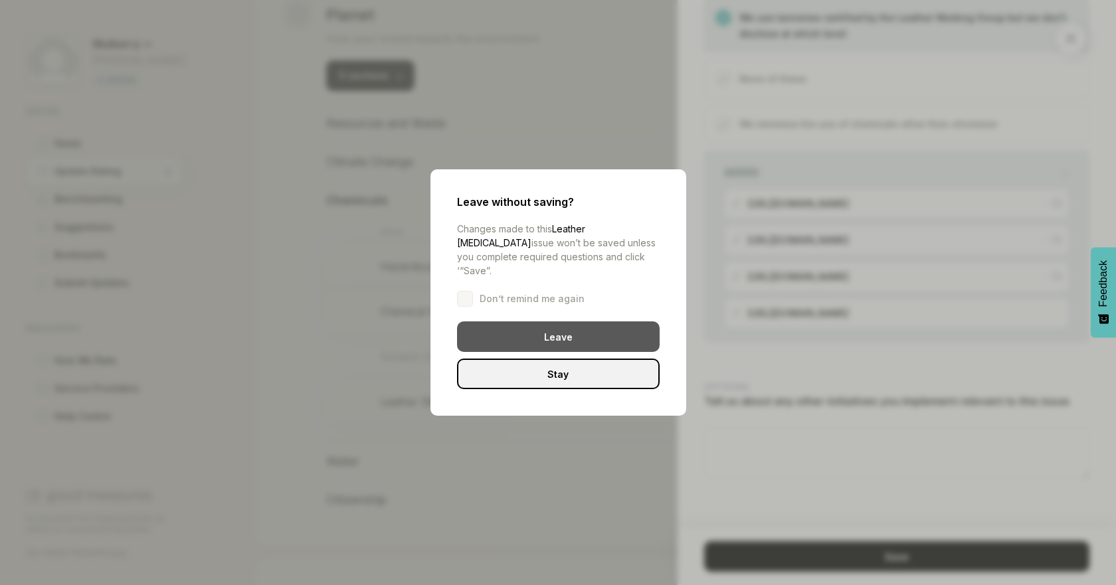
click at [467, 323] on div "Leave" at bounding box center [558, 336] width 203 height 31
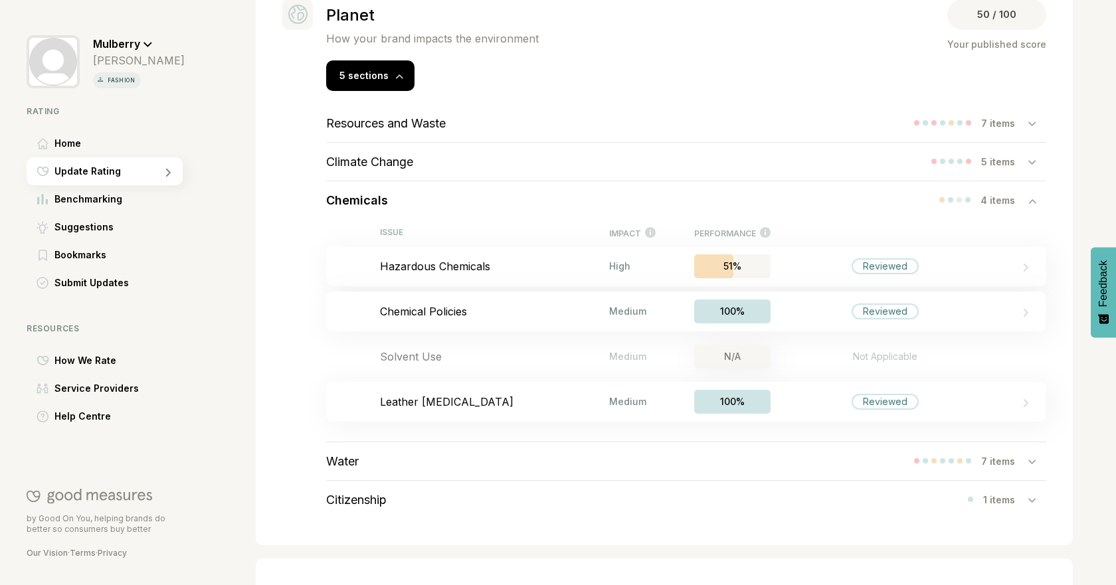
click at [856, 204] on div "Chemicals 4 items" at bounding box center [686, 200] width 720 height 38
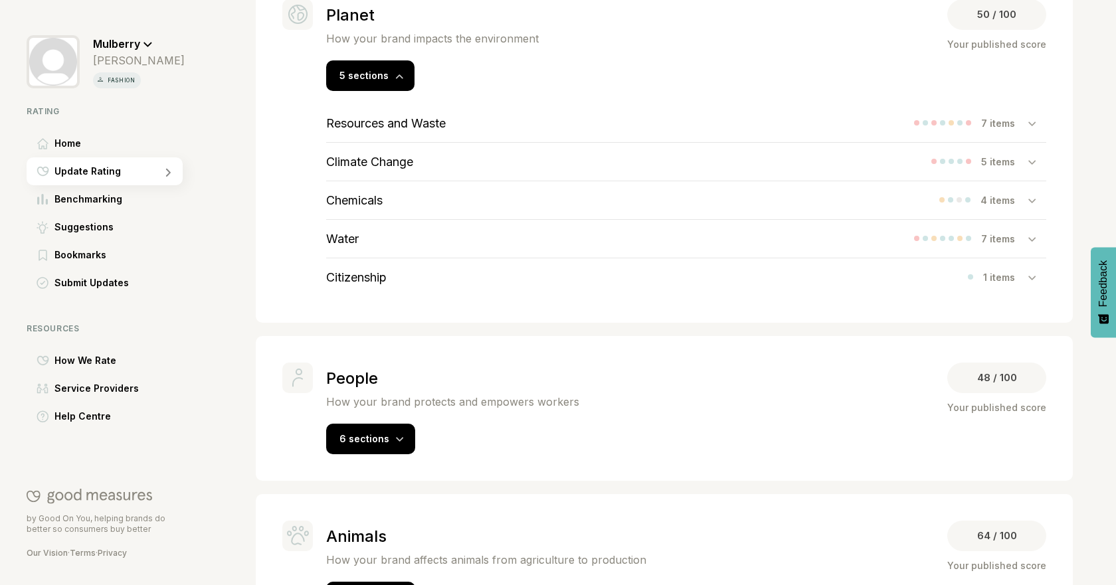
click at [492, 248] on div "Water 7 items" at bounding box center [686, 239] width 720 height 38
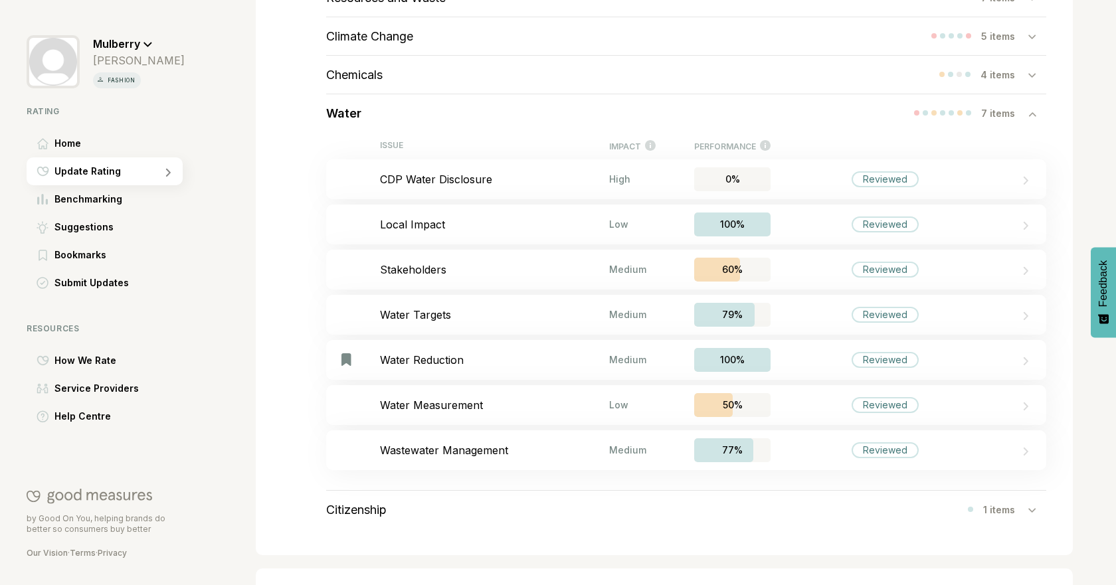
scroll to position [483, 0]
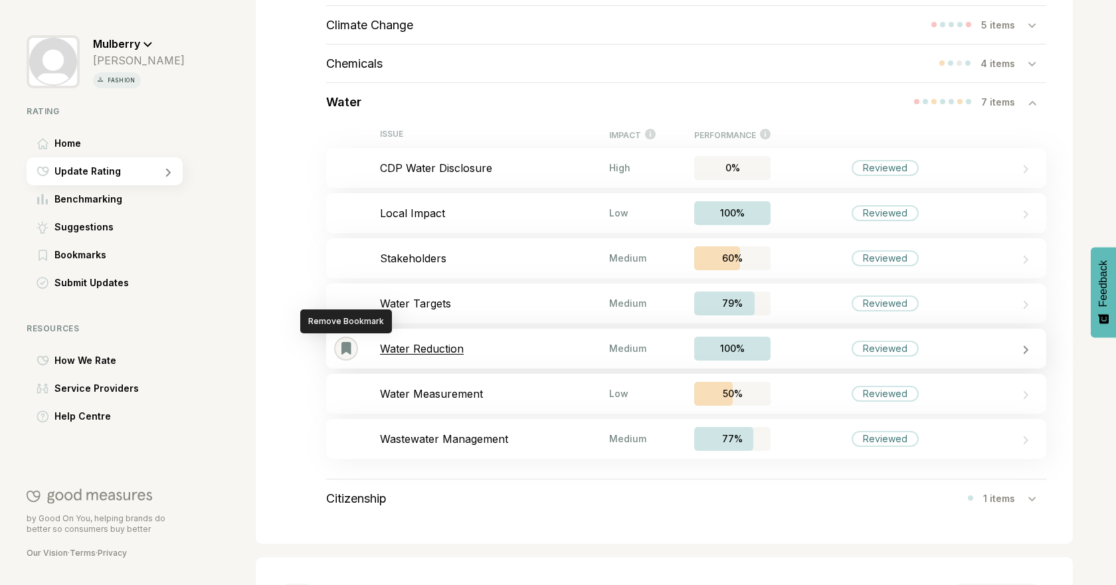
click at [344, 347] on img "Remove Bookmark" at bounding box center [346, 348] width 10 height 13
click at [490, 214] on p "Local Impact" at bounding box center [494, 213] width 229 height 13
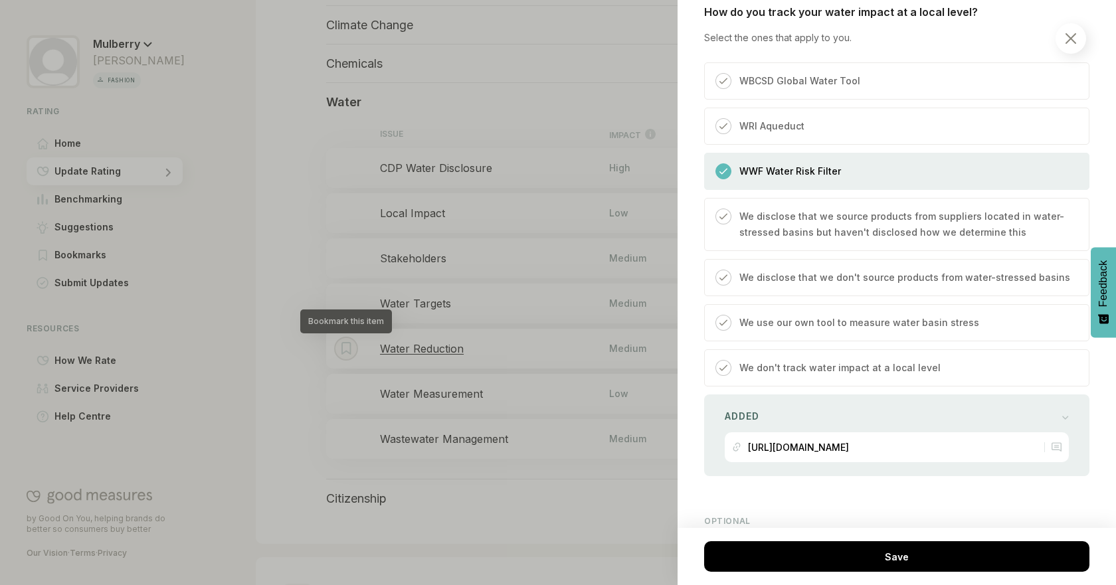
scroll to position [421, 0]
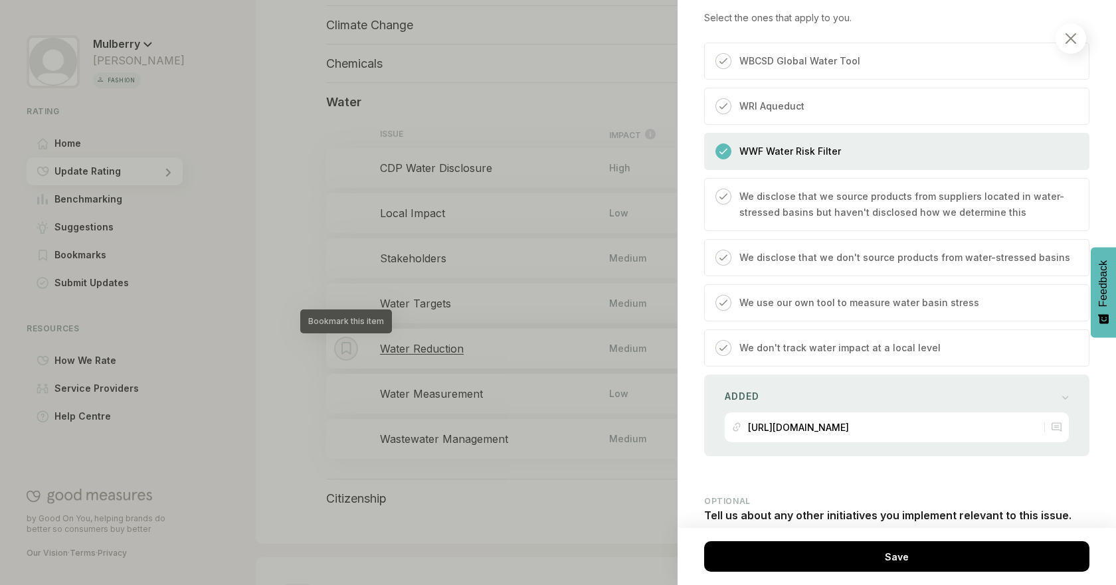
drag, startPoint x: 1094, startPoint y: 276, endPoint x: 1041, endPoint y: 316, distance: 66.0
click at [1044, 0] on body "Mulberry [PERSON_NAME] fashion Rating Home Update Rating Benchmarking Suggestio…" at bounding box center [558, 0] width 1116 height 0
click at [312, 233] on div at bounding box center [558, 292] width 1116 height 585
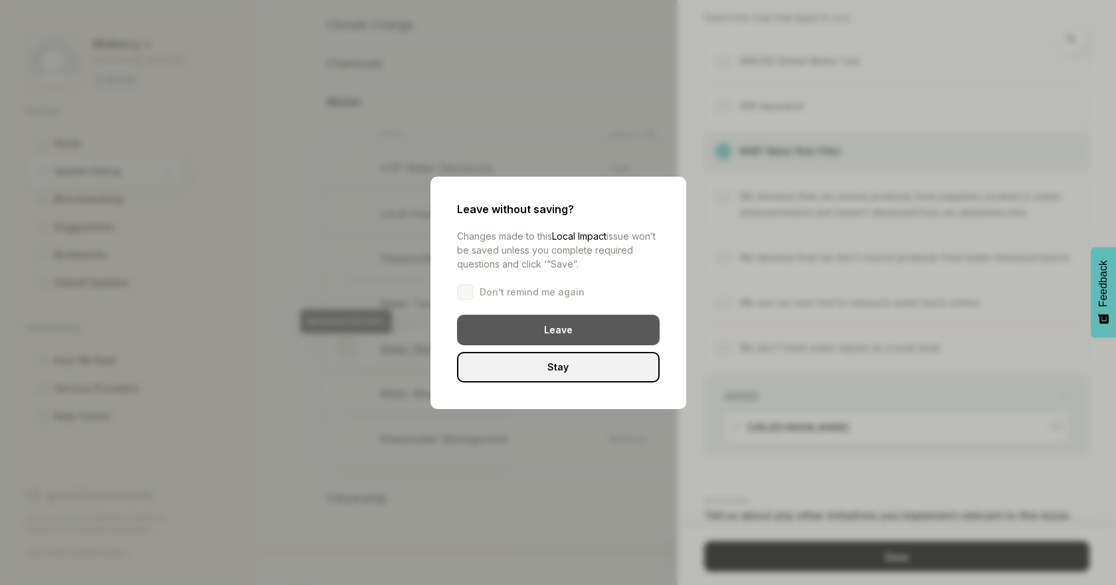
click at [532, 317] on div "Leave" at bounding box center [558, 330] width 203 height 31
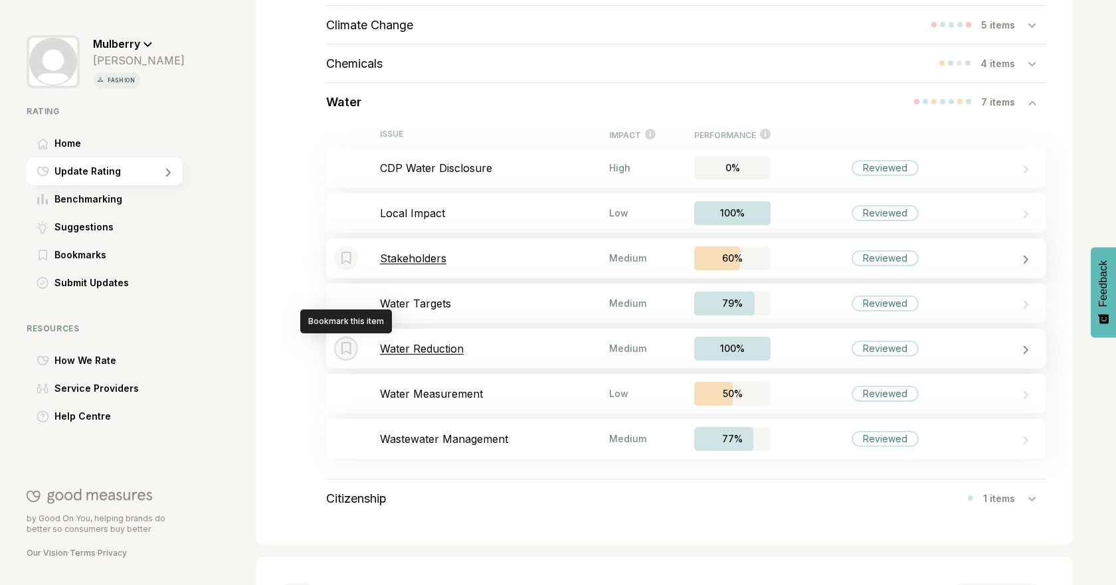
click at [451, 254] on p "Stakeholders" at bounding box center [494, 258] width 229 height 13
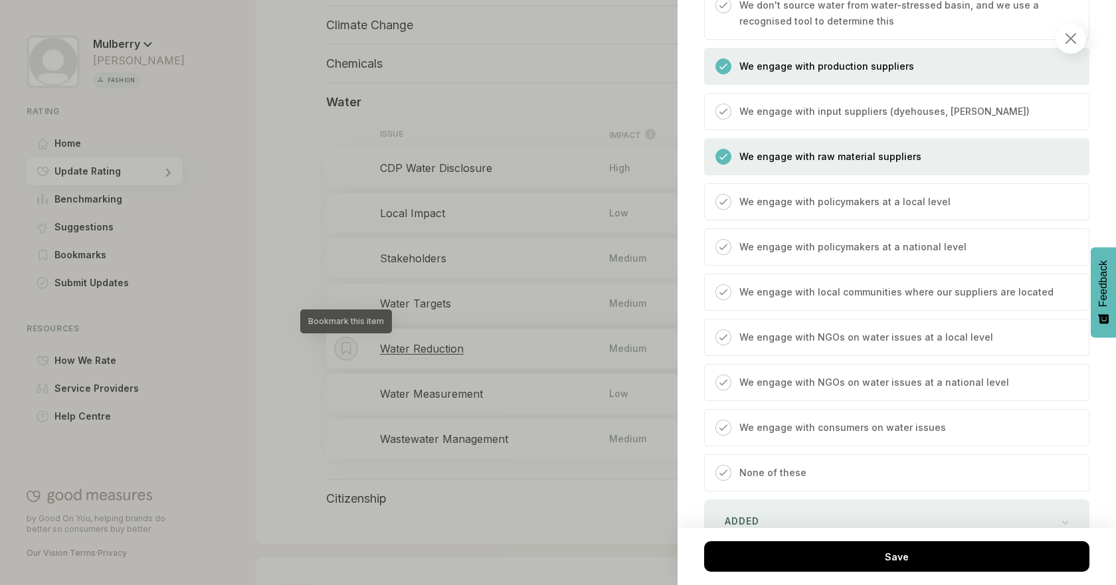
scroll to position [513, 0]
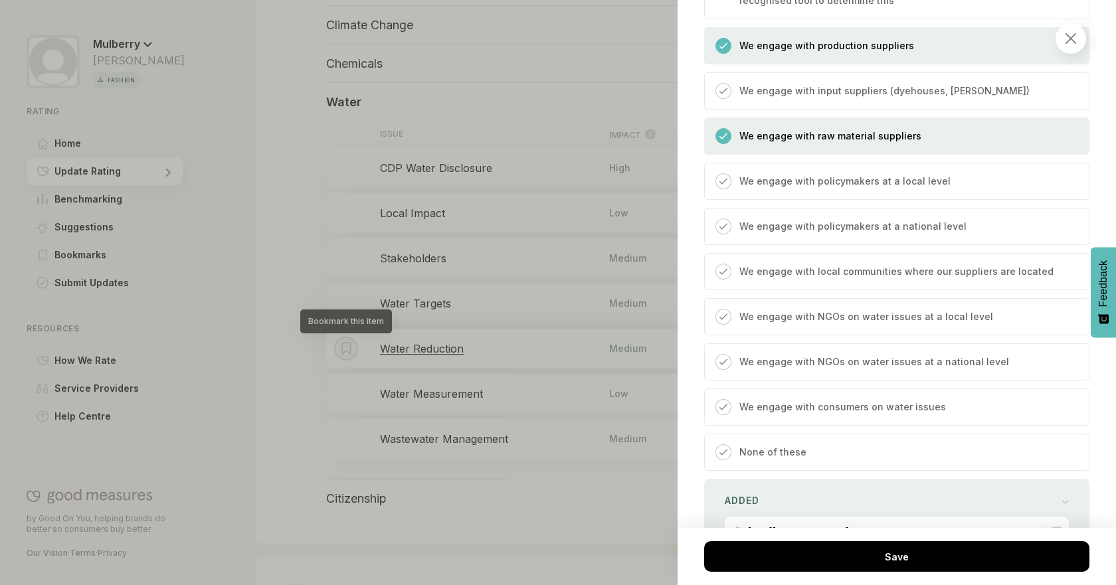
click at [341, 315] on div at bounding box center [558, 292] width 1116 height 585
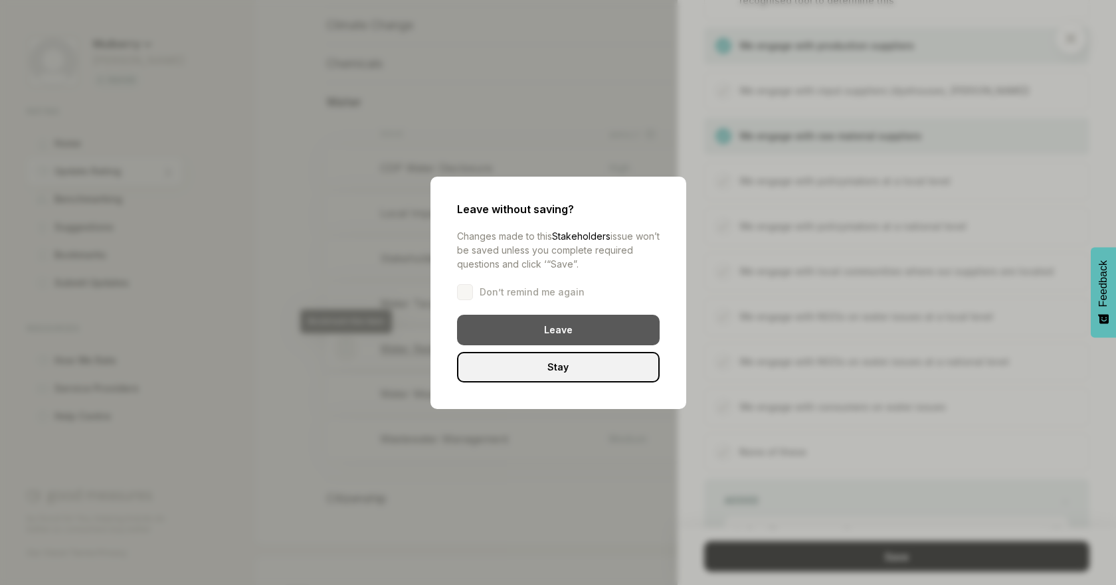
click at [506, 326] on div "Leave" at bounding box center [558, 330] width 203 height 31
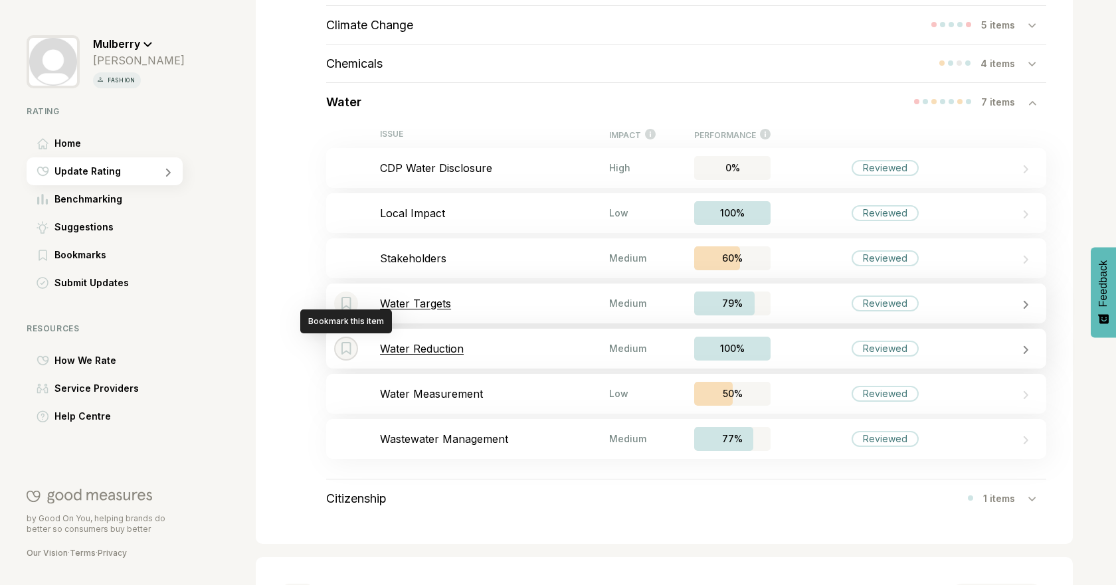
click at [468, 305] on p "Water Targets" at bounding box center [494, 303] width 229 height 13
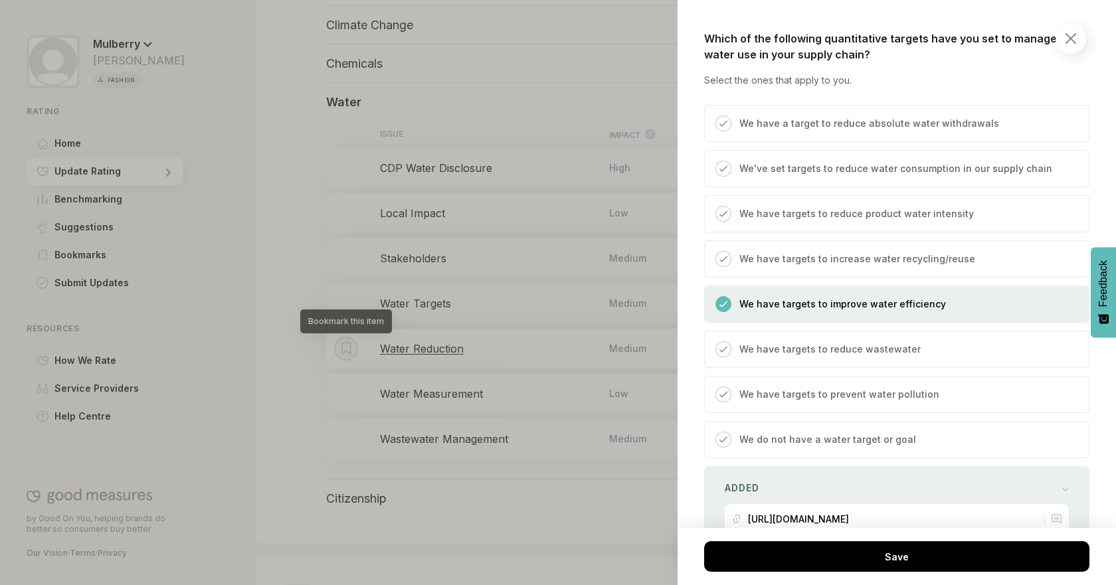
scroll to position [783, 0]
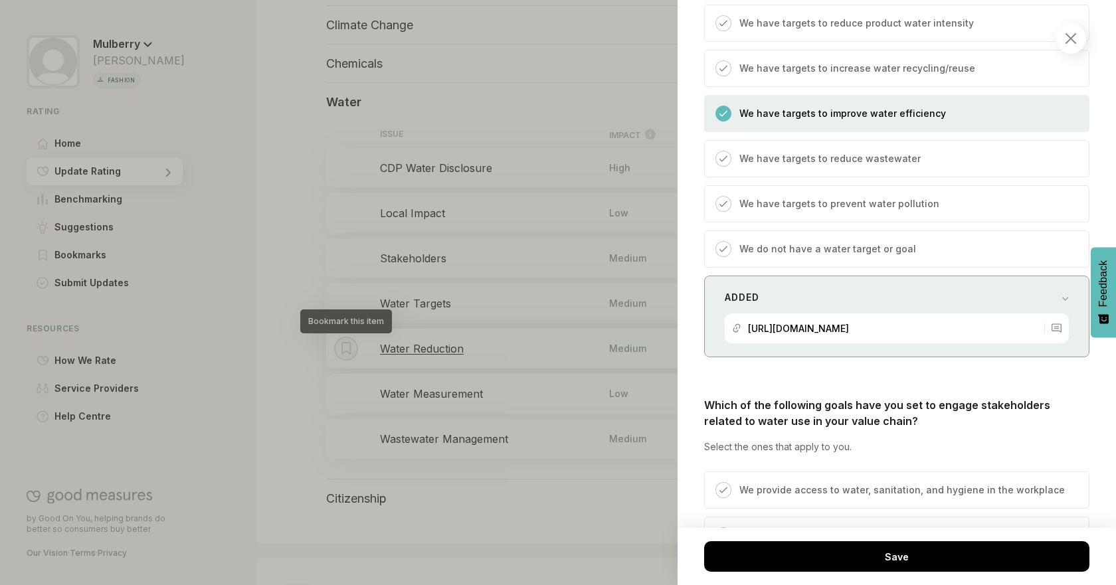
click at [1012, 307] on div "Added" at bounding box center [897, 297] width 344 height 19
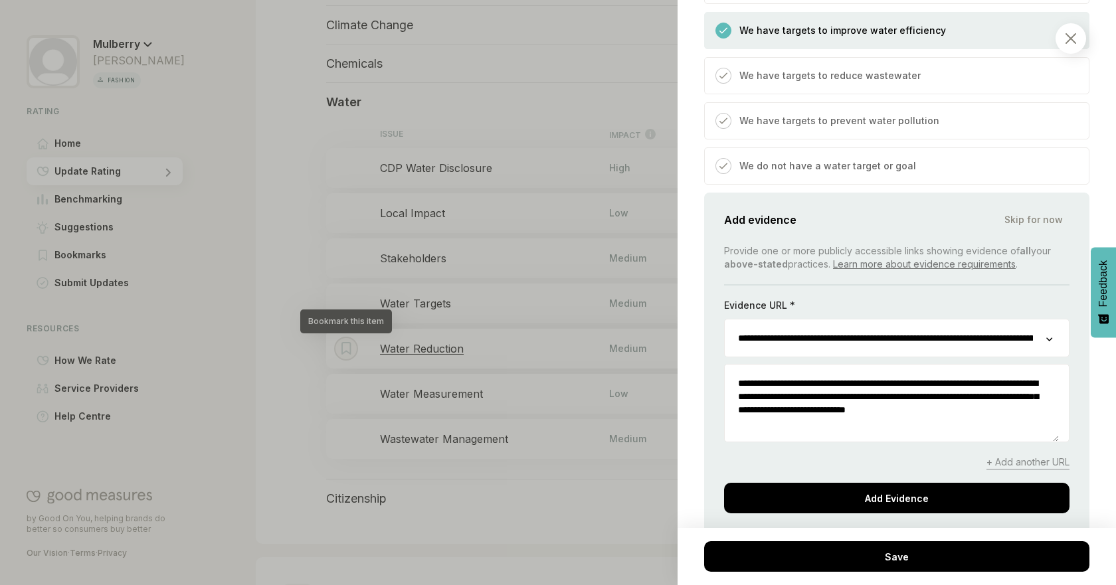
scroll to position [892, 0]
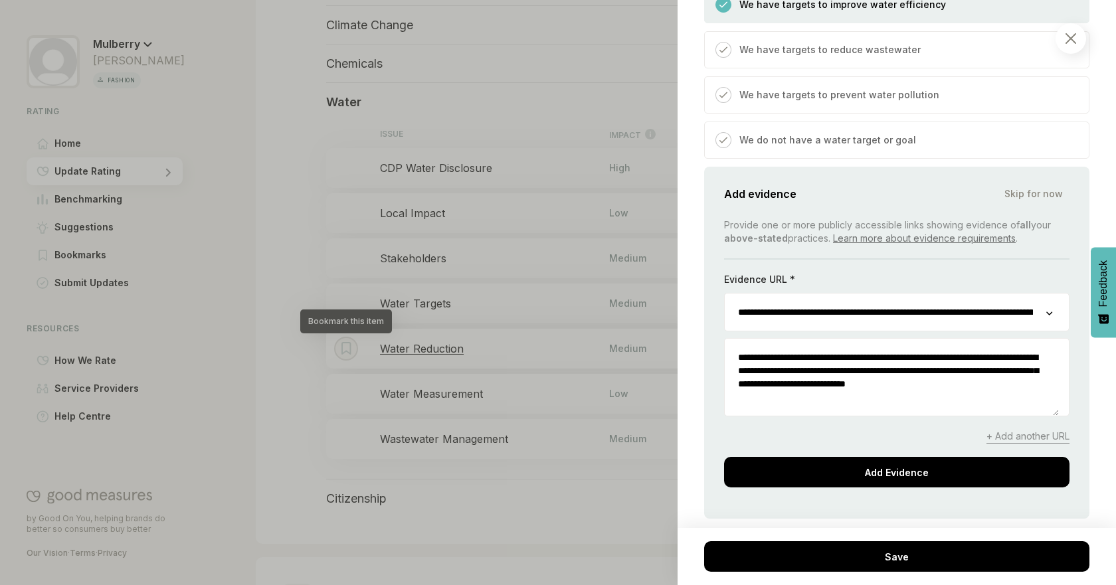
click at [1020, 326] on input "**********" at bounding box center [885, 312] width 321 height 37
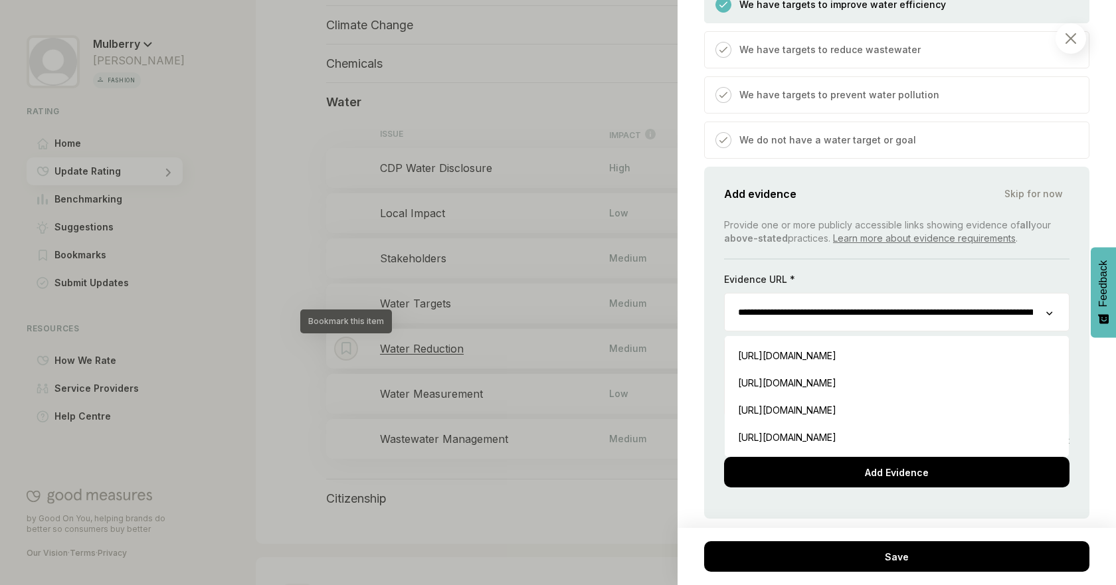
scroll to position [0, 177]
drag, startPoint x: 925, startPoint y: 322, endPoint x: 1063, endPoint y: 329, distance: 139.0
click at [1063, 329] on div "**********" at bounding box center [896, 343] width 385 height 352
click at [1088, 210] on div "Planet / Water Water Targets We consider your targets for reducing water use ac…" at bounding box center [897, 292] width 438 height 585
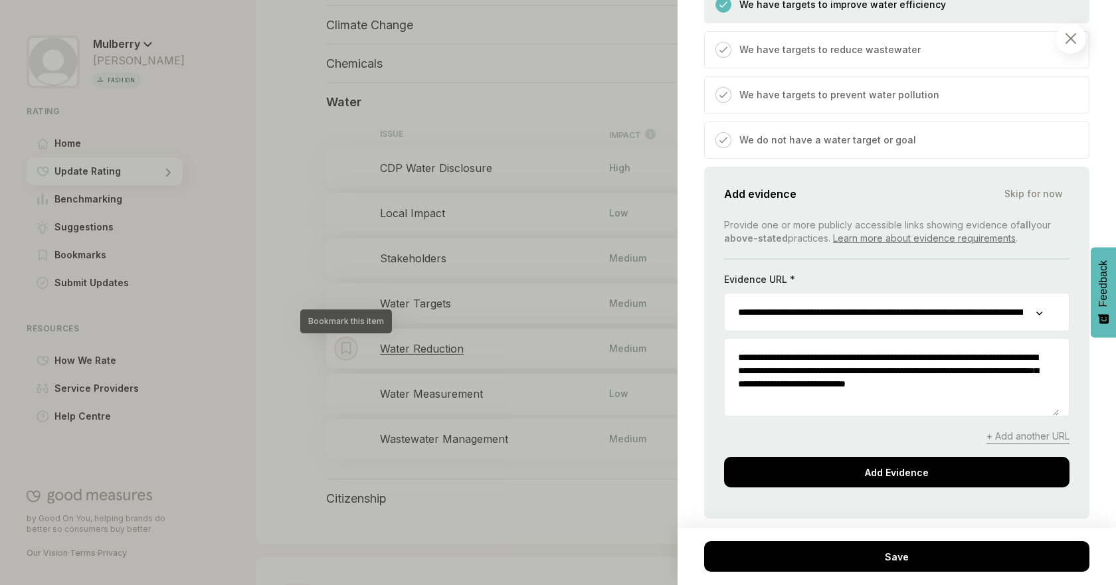
click at [962, 310] on input "**********" at bounding box center [881, 312] width 312 height 37
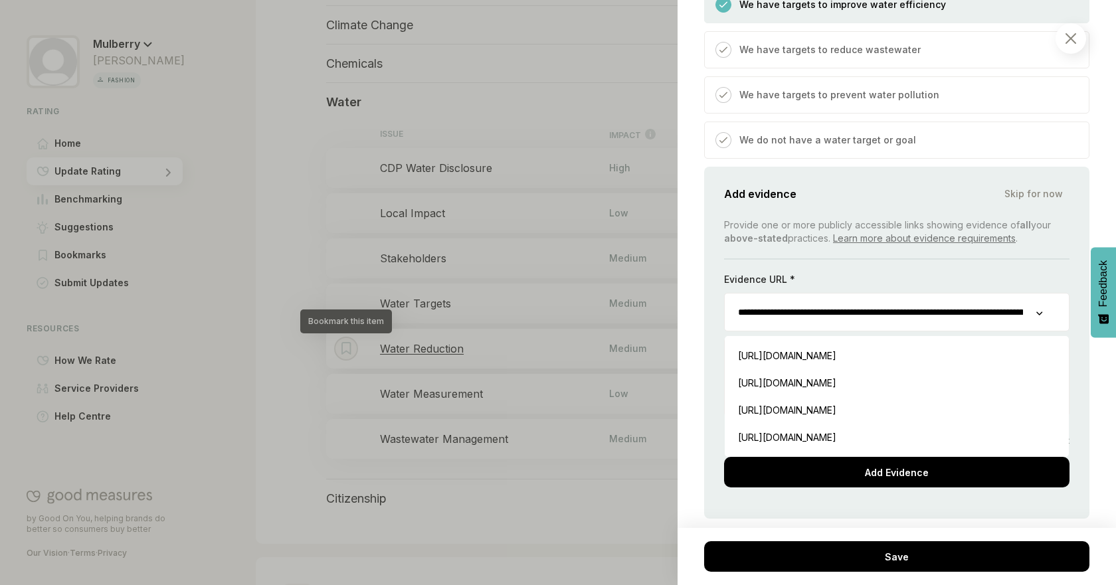
scroll to position [992, 0]
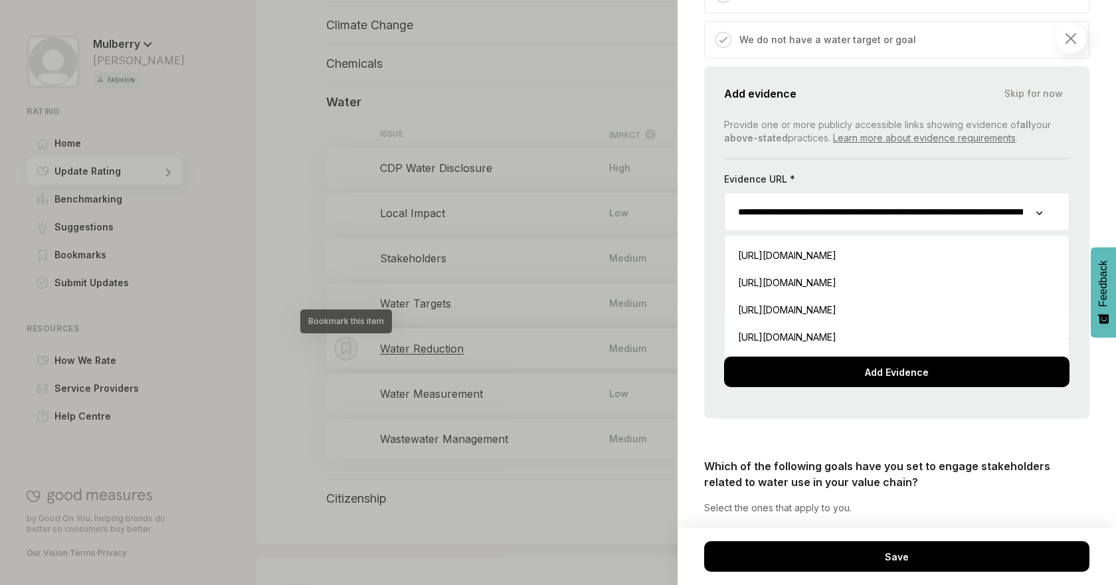
click at [1085, 244] on div "Planet / Water Water Targets We consider your targets for reducing water use ac…" at bounding box center [897, 292] width 438 height 585
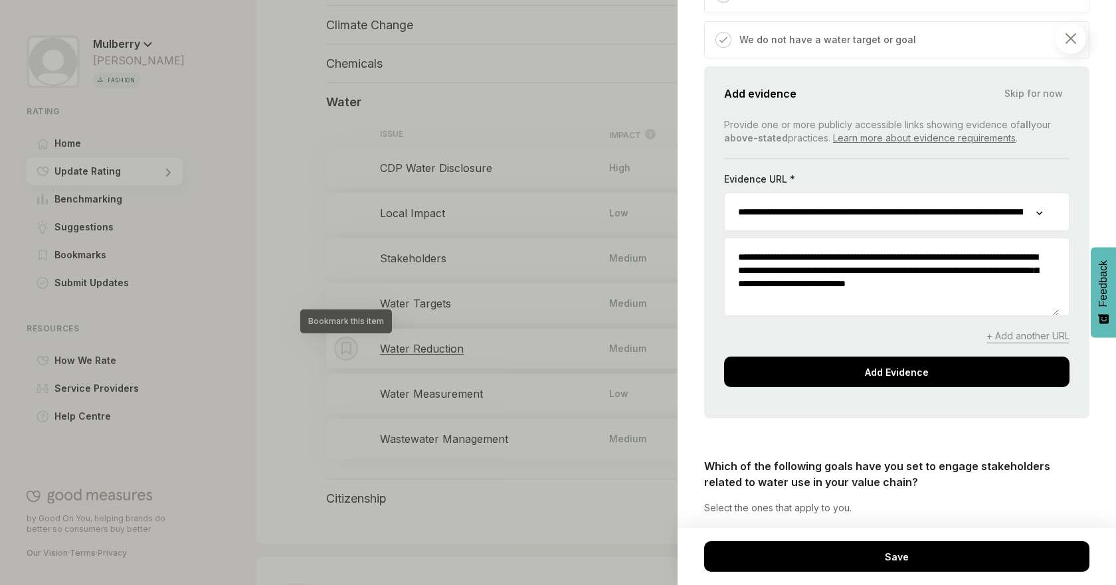
click at [1036, 343] on span "+ Add another URL" at bounding box center [1027, 336] width 83 height 14
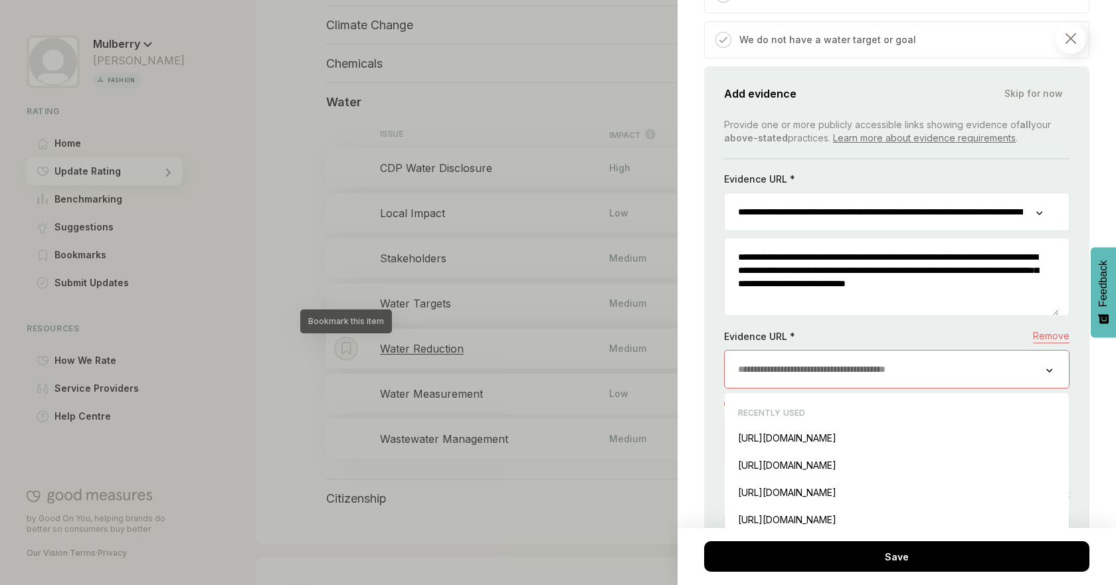
click at [915, 385] on input "url" at bounding box center [885, 369] width 321 height 37
click at [979, 533] on div "[URL][DOMAIN_NAME] Insert" at bounding box center [896, 519] width 331 height 27
type input "**********"
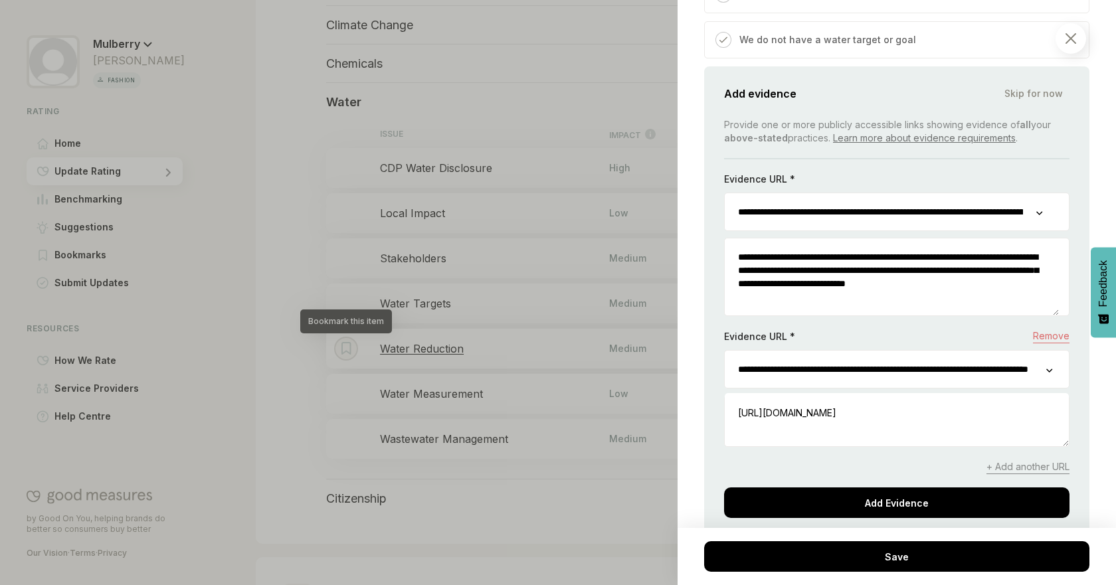
scroll to position [0, 128]
drag, startPoint x: 935, startPoint y: 388, endPoint x: 1085, endPoint y: 387, distance: 150.1
click at [1085, 387] on div "Planet / Water Water Targets We consider your targets for reducing water use ac…" at bounding box center [897, 292] width 438 height 585
click at [885, 426] on div "[URL][DOMAIN_NAME] Insert" at bounding box center [896, 412] width 331 height 27
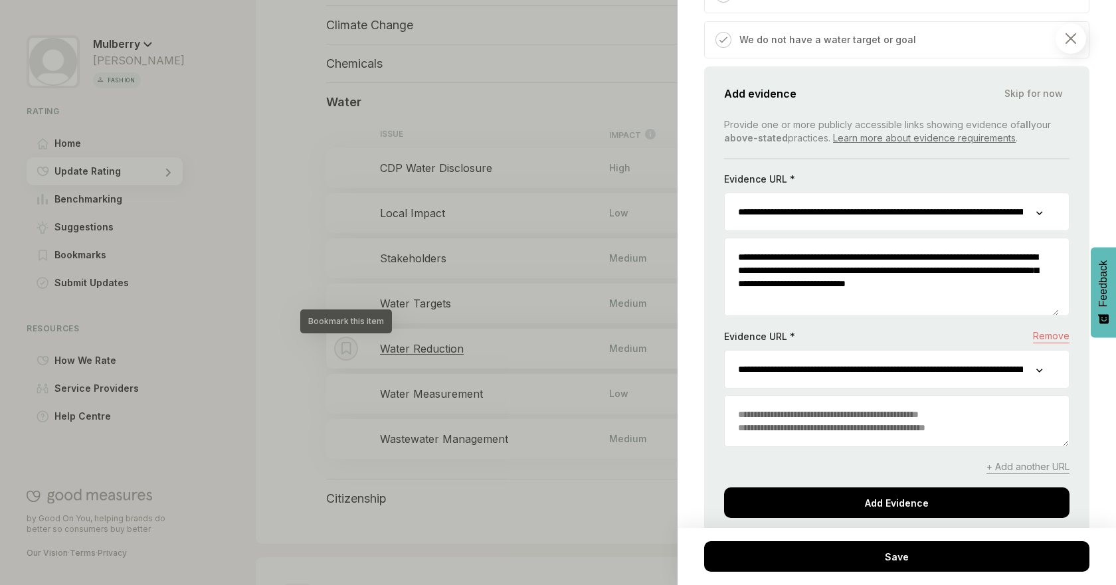
click at [856, 446] on textarea at bounding box center [897, 421] width 344 height 50
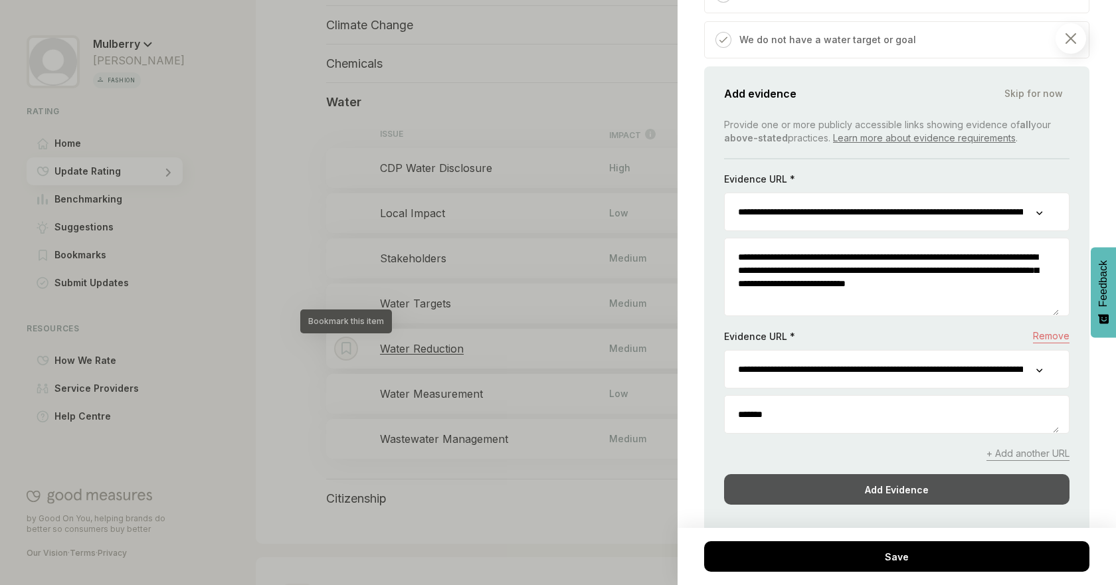
type textarea "*******"
click at [851, 492] on div "Add Evidence" at bounding box center [896, 489] width 345 height 31
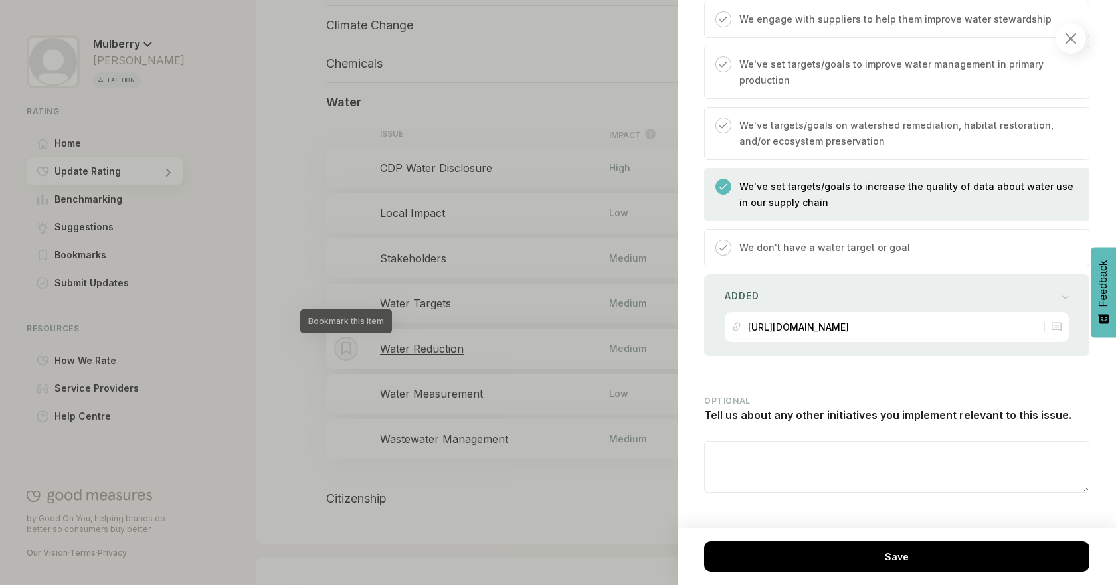
scroll to position [1572, 0]
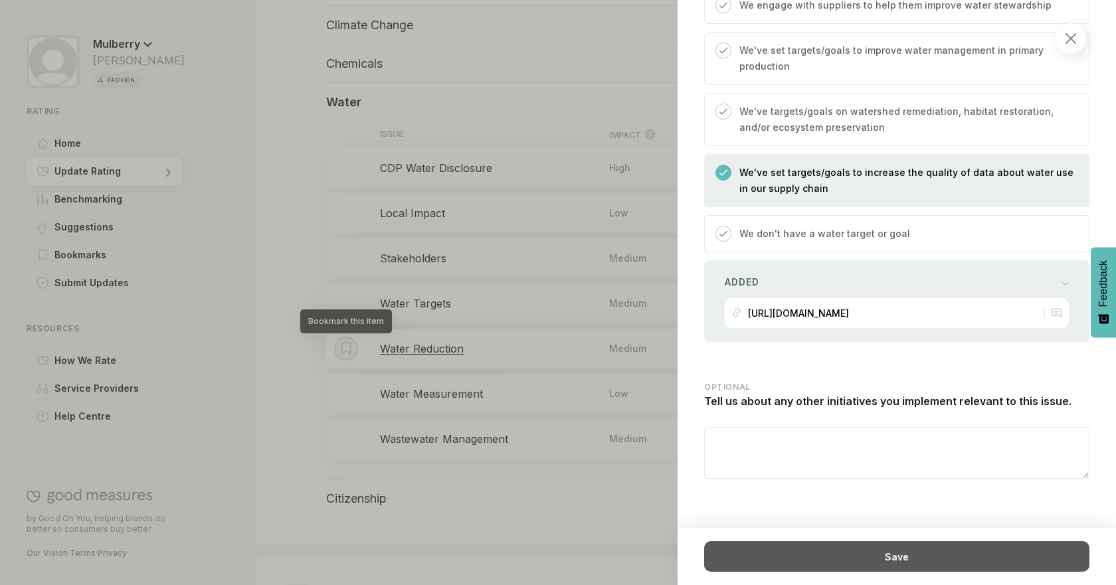
click at [990, 549] on div "Save" at bounding box center [896, 556] width 385 height 31
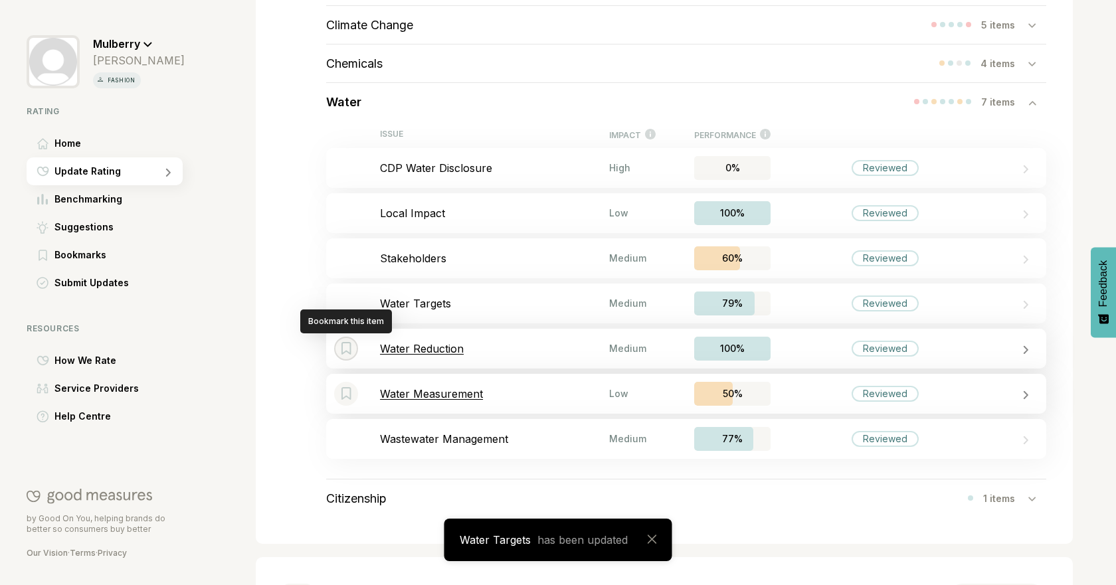
click at [432, 386] on div "Bookmark this item Water Measurement Low 50% Reviewed" at bounding box center [686, 394] width 720 height 40
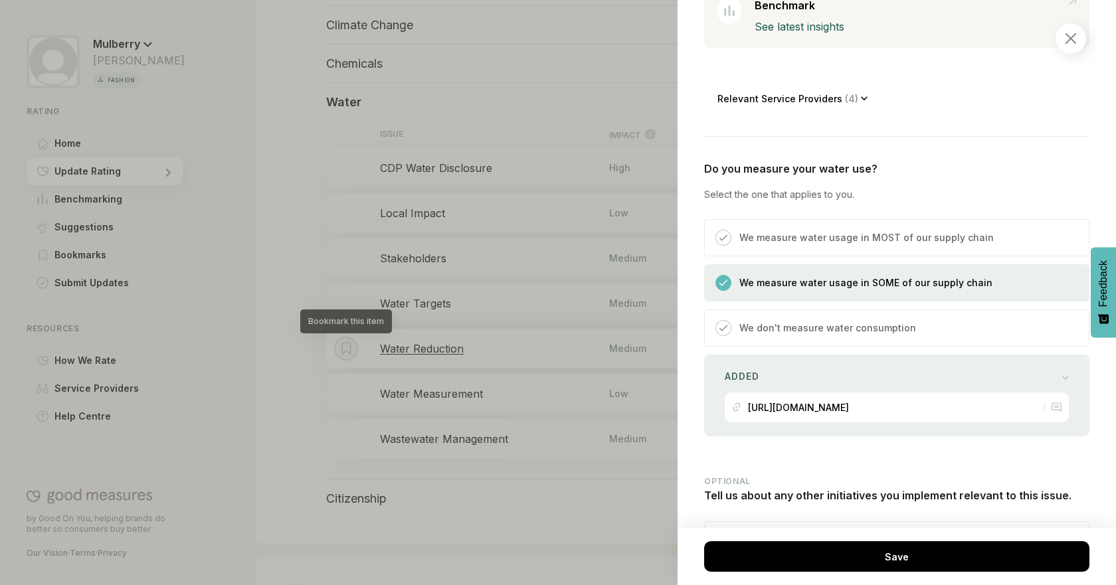
scroll to position [353, 0]
click at [1012, 373] on div "Added" at bounding box center [897, 375] width 344 height 19
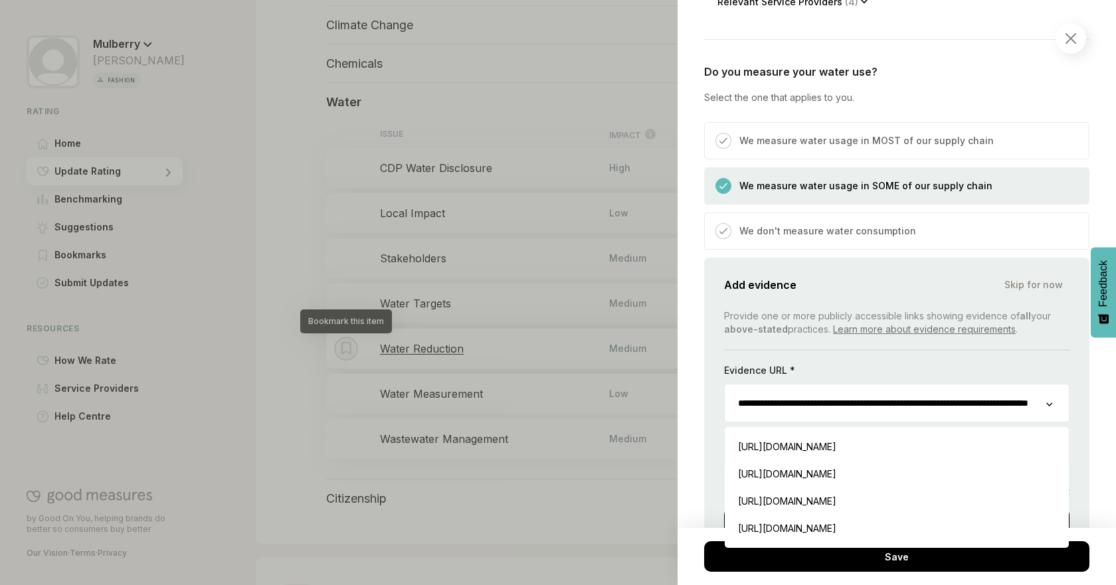
scroll to position [0, 128]
drag, startPoint x: 874, startPoint y: 405, endPoint x: 1079, endPoint y: 397, distance: 205.4
click at [1079, 397] on div "Planet / Water Water Measurement We consider how you measure water use across y…" at bounding box center [897, 292] width 438 height 585
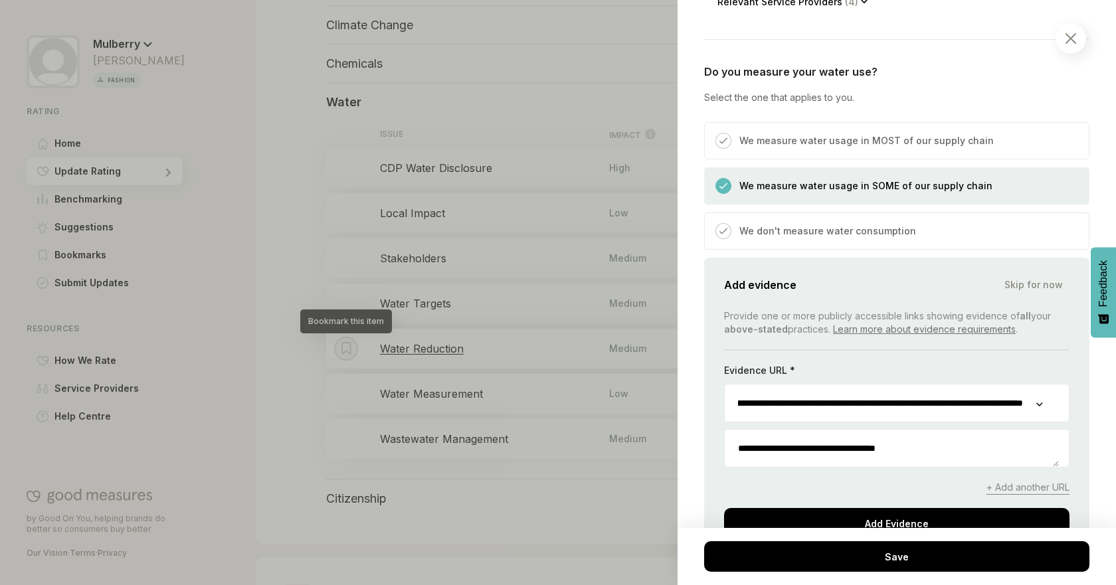
click at [1101, 388] on div "**********" at bounding box center [897, 292] width 438 height 585
click at [924, 130] on div "We measure water usage in MOST of our supply chain" at bounding box center [896, 140] width 385 height 37
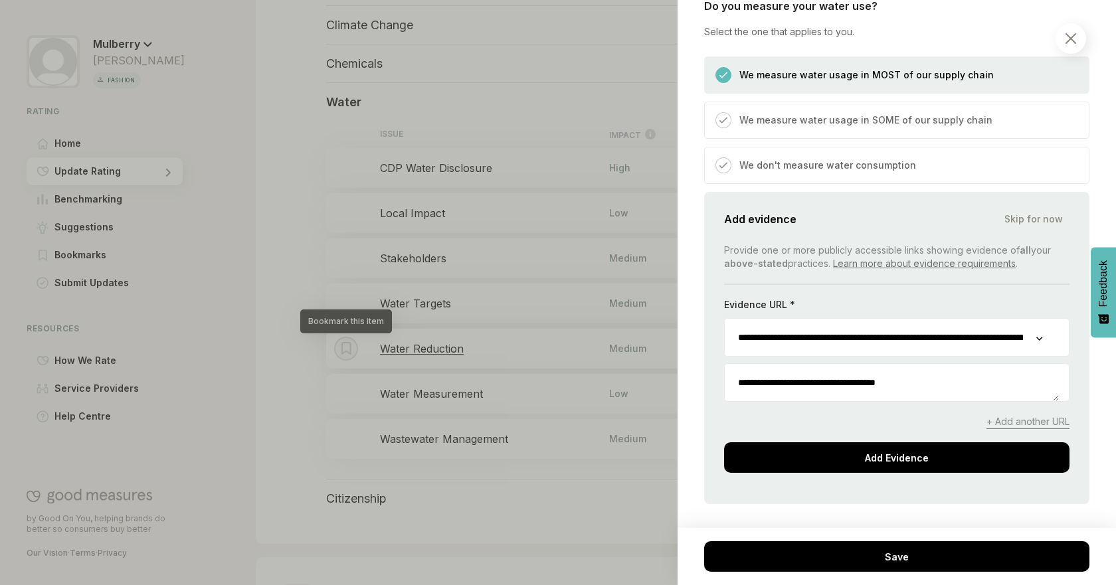
scroll to position [517, 0]
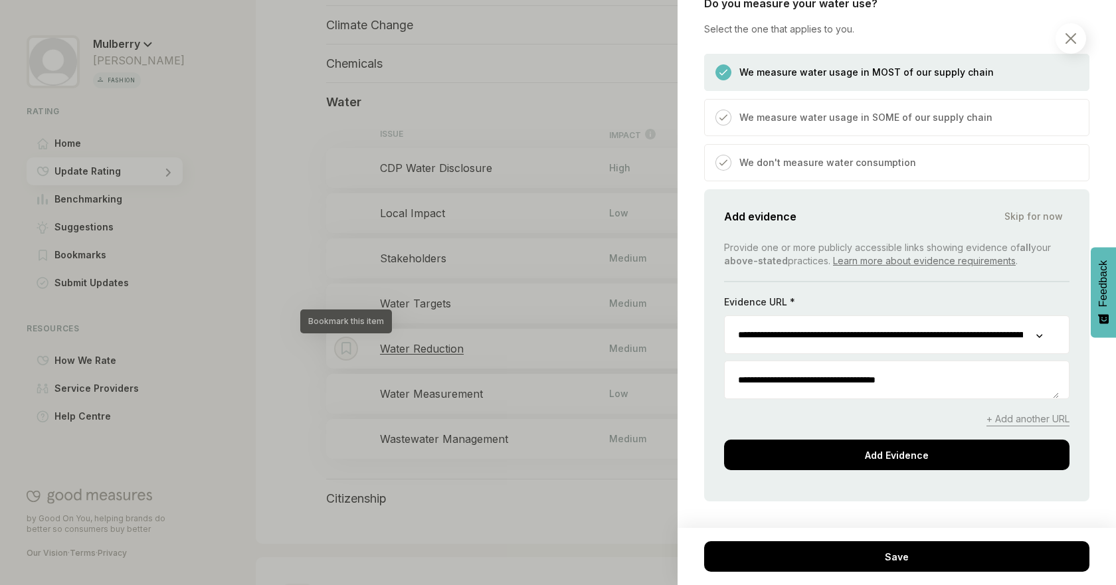
click at [980, 436] on div "**********" at bounding box center [896, 355] width 345 height 229
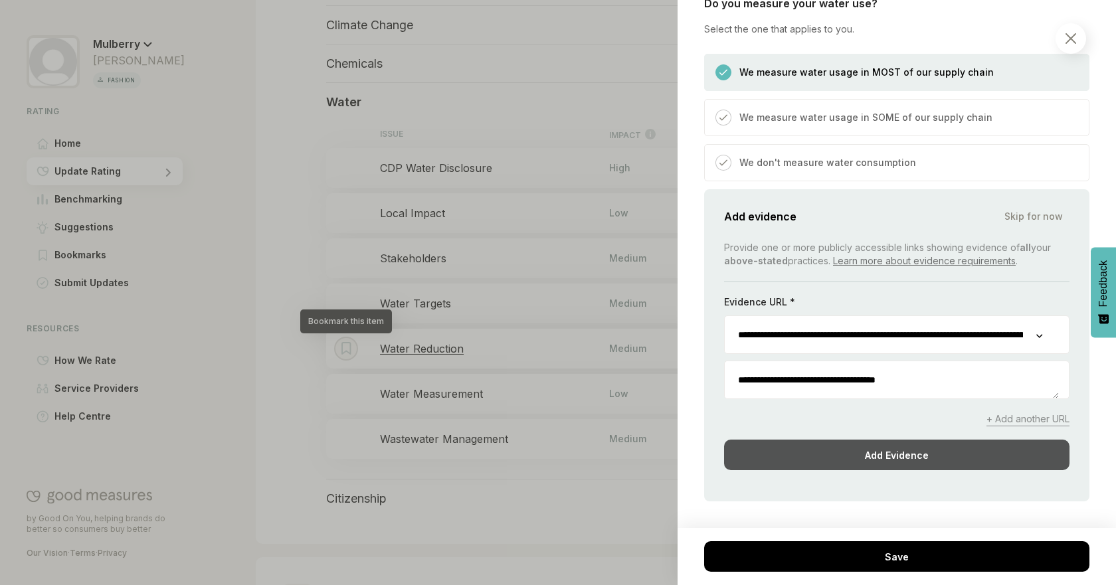
click at [941, 447] on div "Add Evidence" at bounding box center [896, 455] width 345 height 31
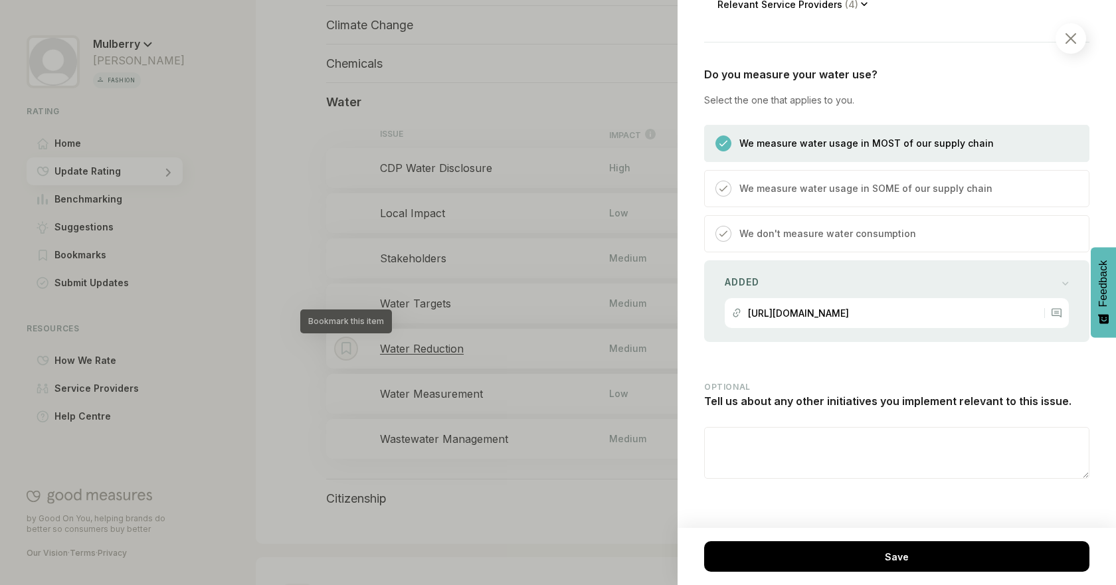
scroll to position [456, 0]
click at [929, 539] on div "There are questions which need to be answered before you can save this item Save" at bounding box center [897, 556] width 438 height 57
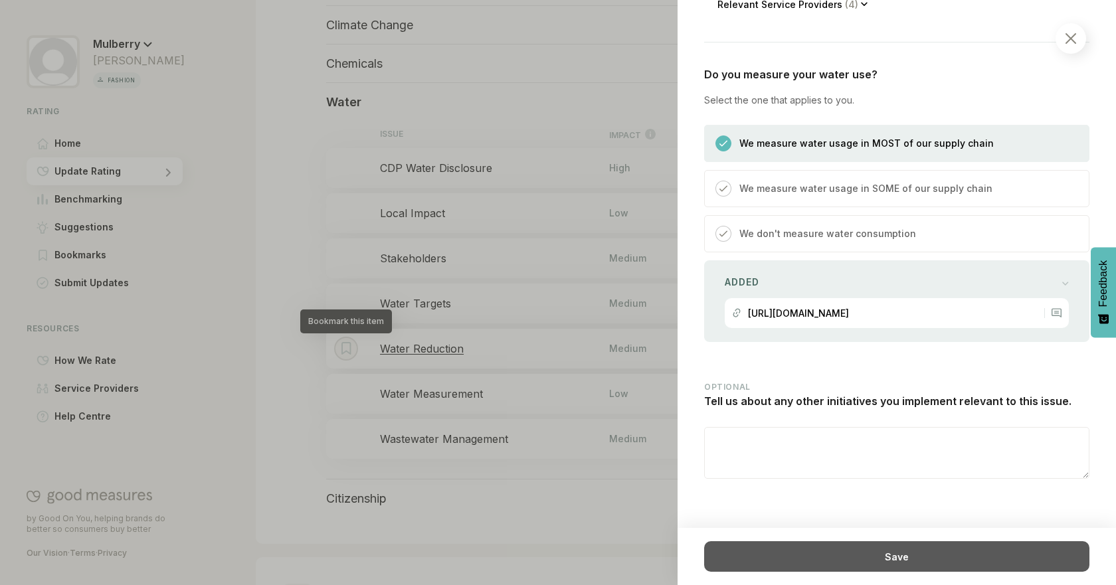
click at [973, 543] on div "Save" at bounding box center [896, 556] width 385 height 31
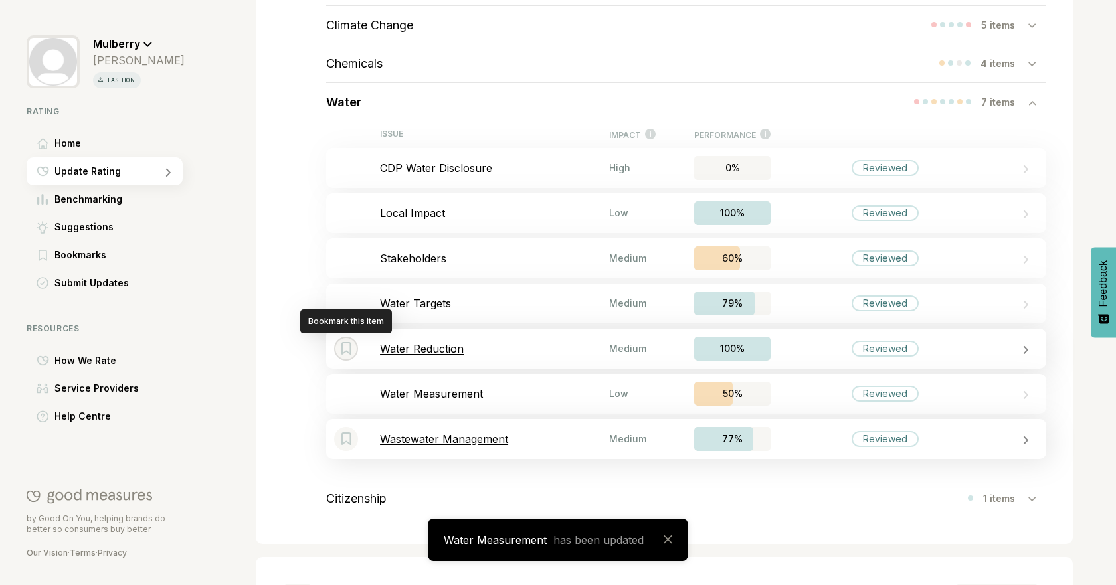
click at [446, 442] on p "Wastewater Management" at bounding box center [494, 438] width 229 height 13
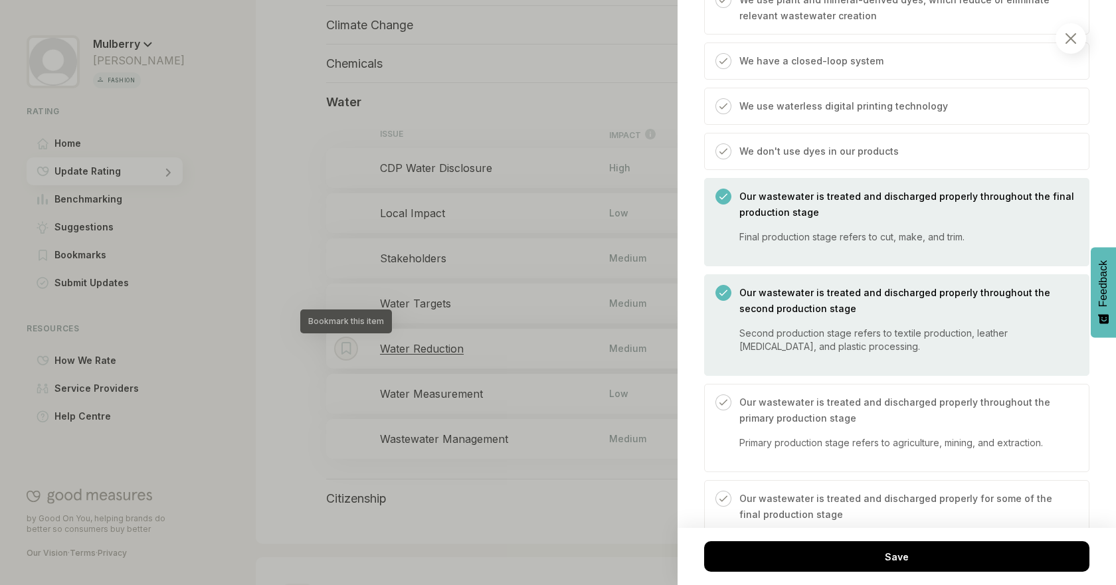
scroll to position [838, 0]
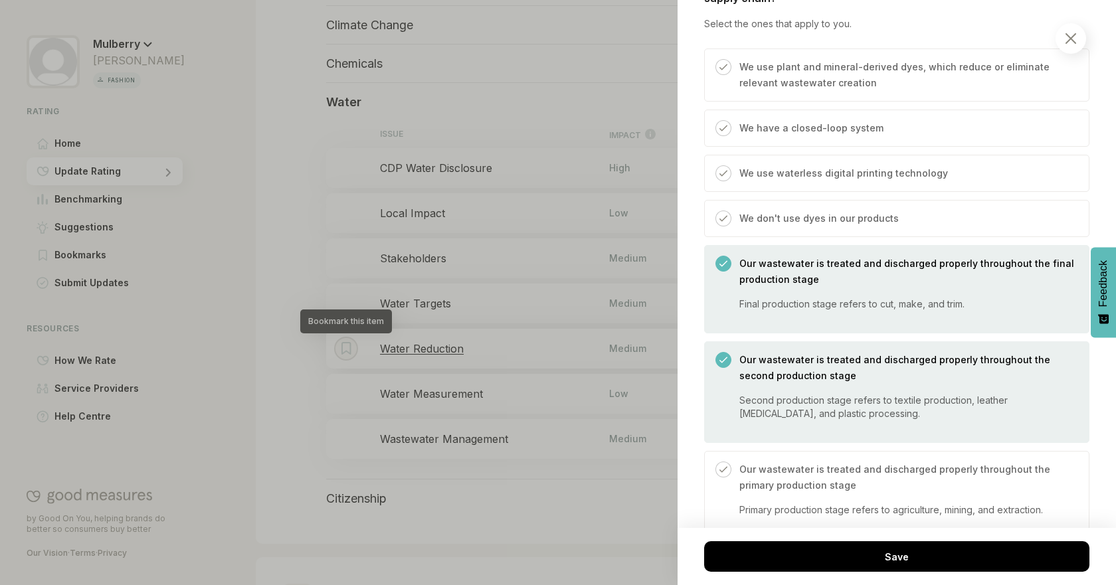
drag, startPoint x: 1110, startPoint y: 284, endPoint x: 1105, endPoint y: 332, distance: 48.1
click at [1105, 332] on button "Feedback" at bounding box center [1103, 292] width 25 height 90
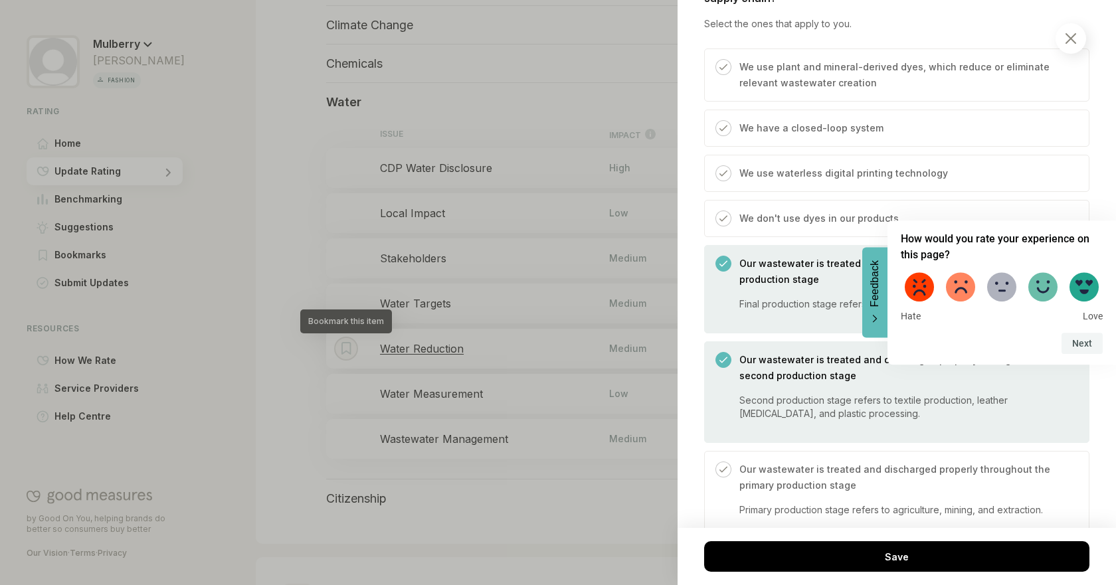
scroll to position [889, 0]
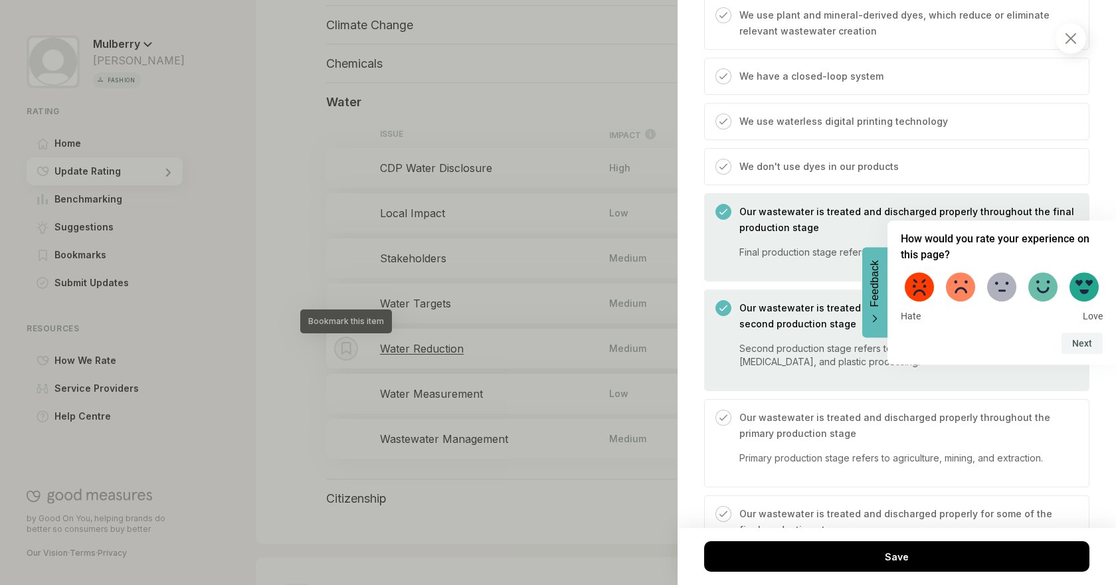
click at [963, 285] on label at bounding box center [960, 286] width 37 height 37
click at [1083, 341] on button "Next" at bounding box center [1081, 343] width 41 height 21
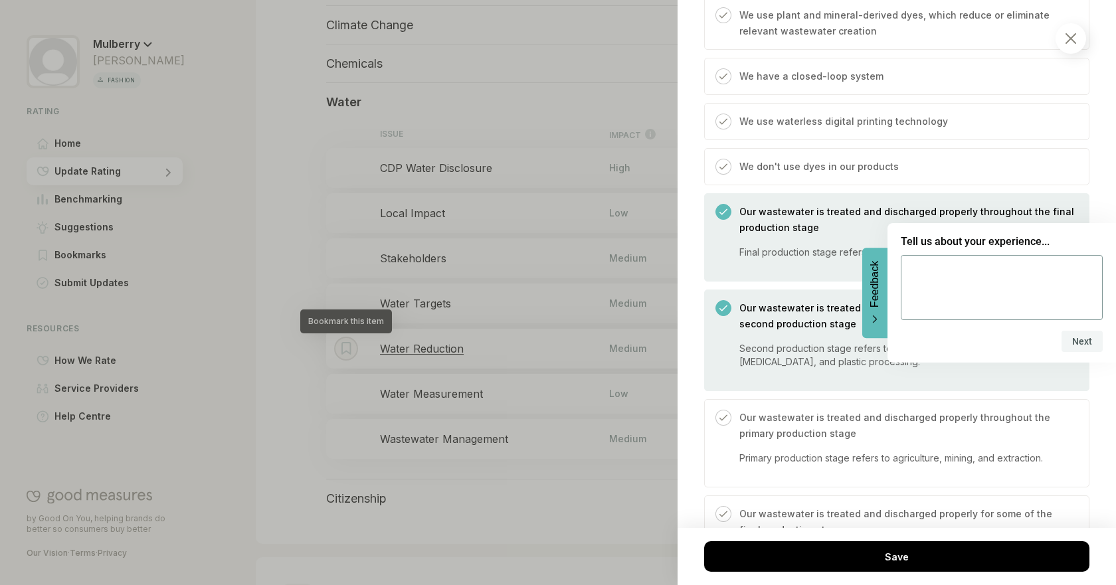
click at [877, 315] on icon "Feedback - Hide survey" at bounding box center [875, 319] width 8 height 9
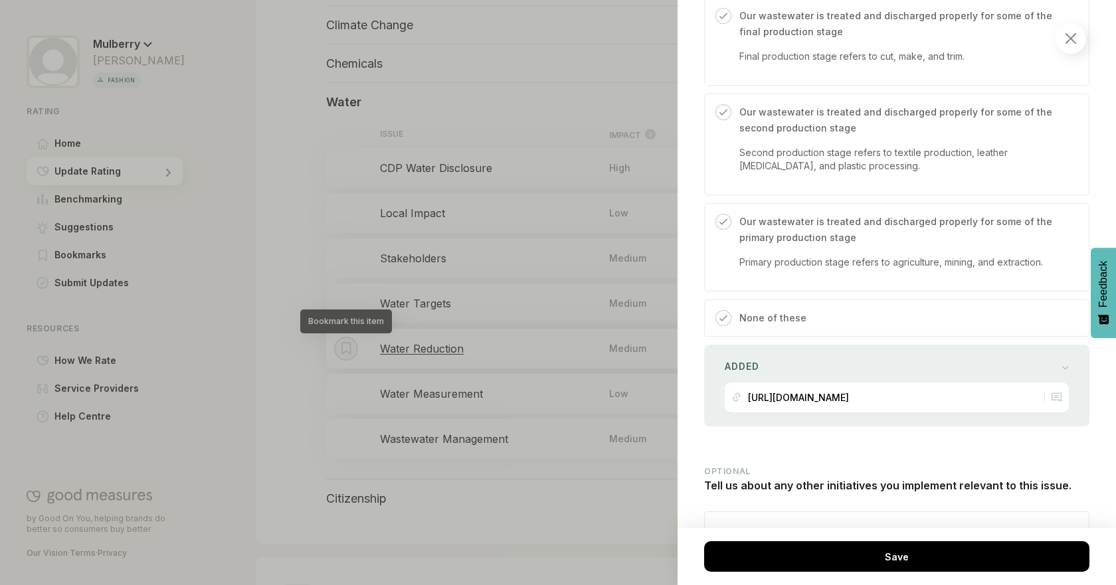
scroll to position [1445, 0]
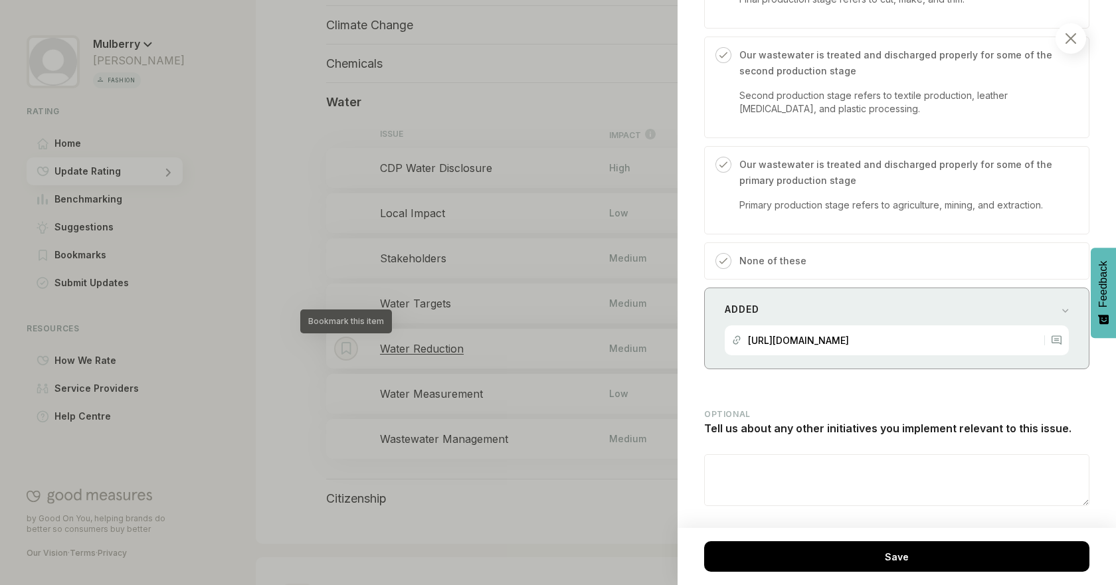
click at [1040, 304] on div "Added" at bounding box center [897, 309] width 344 height 19
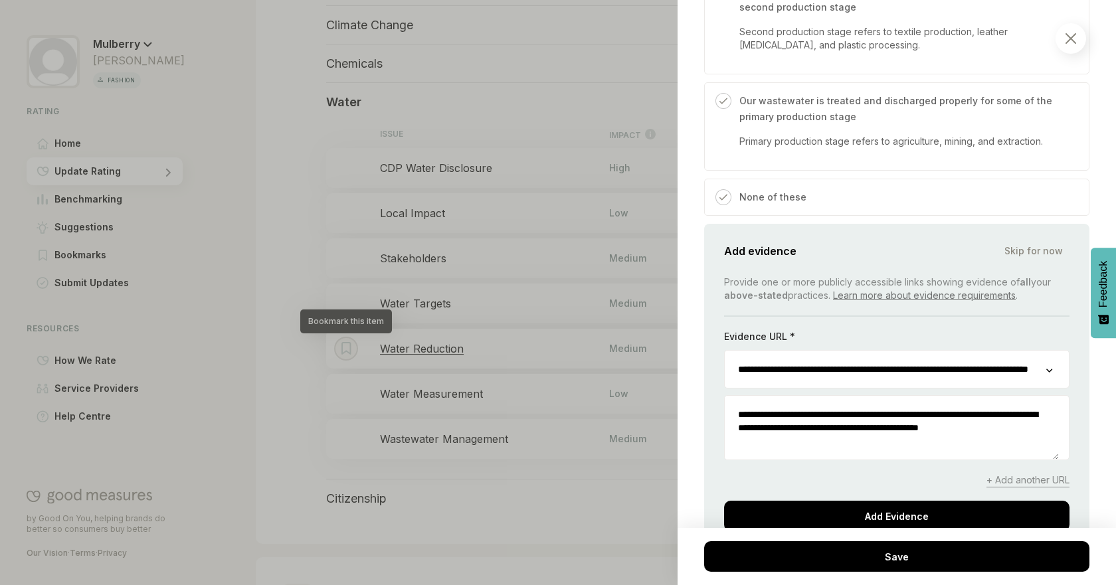
scroll to position [1545, 0]
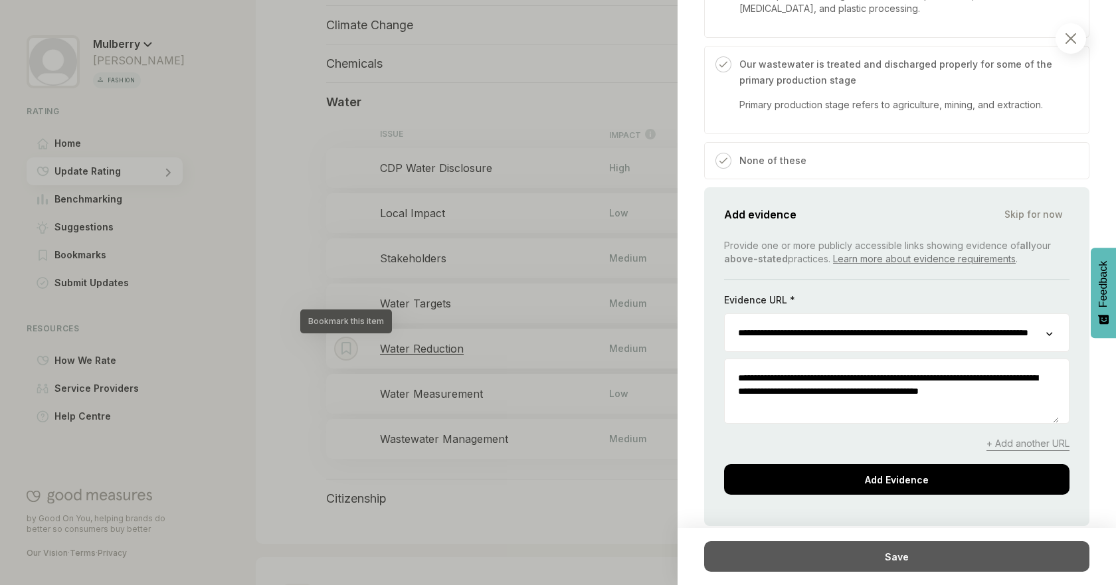
click at [875, 551] on div "Save" at bounding box center [896, 556] width 385 height 31
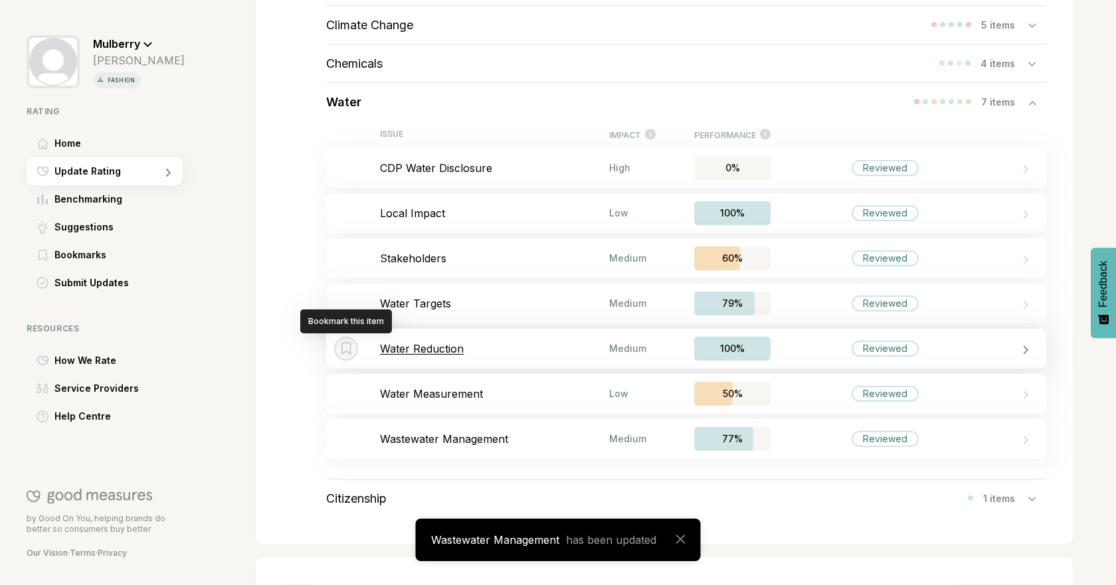
click at [515, 357] on div "Bookmark this item Water Reduction Medium 100% Reviewed" at bounding box center [686, 349] width 720 height 40
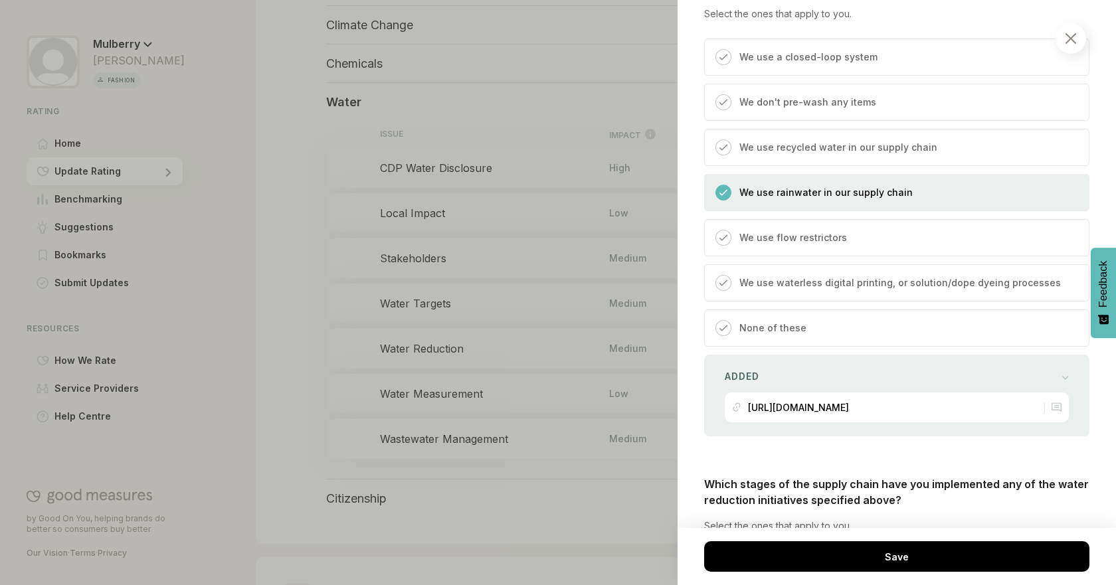
scroll to position [498, 0]
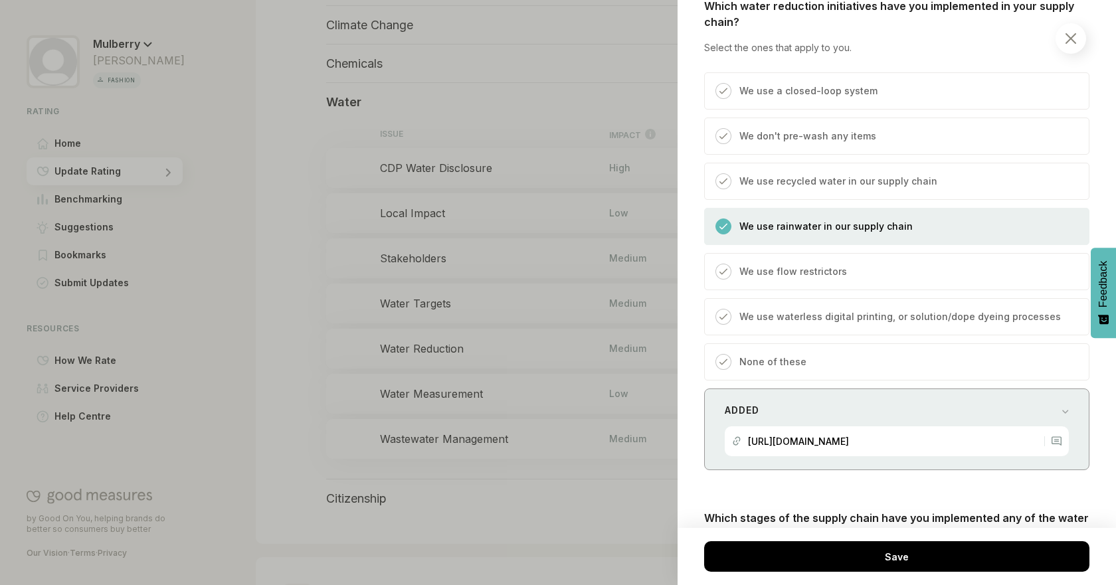
click at [1036, 400] on div "Added [URL][DOMAIN_NAME]" at bounding box center [896, 430] width 385 height 82
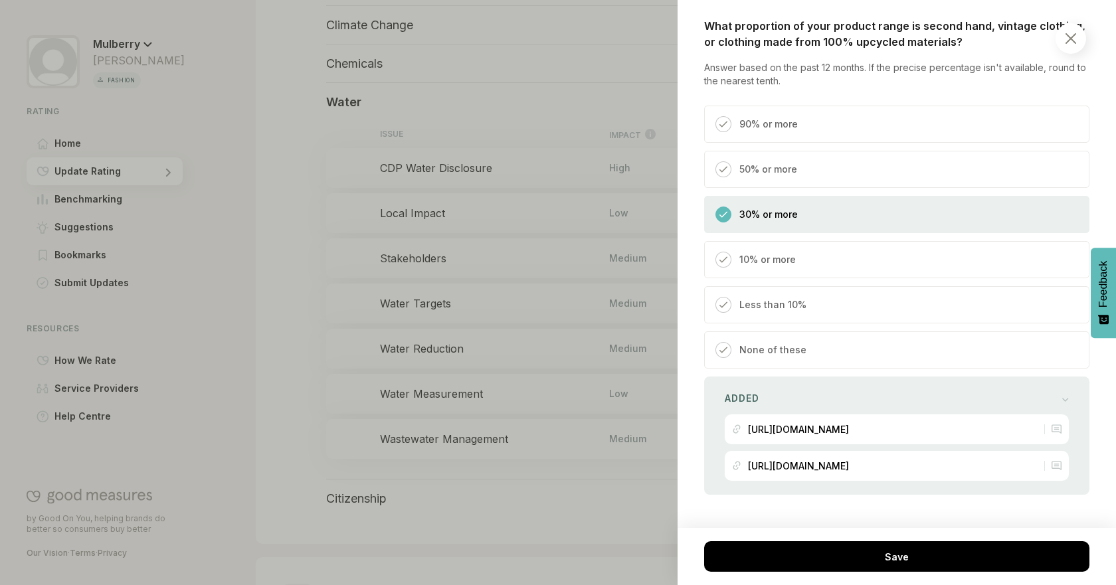
scroll to position [2135, 0]
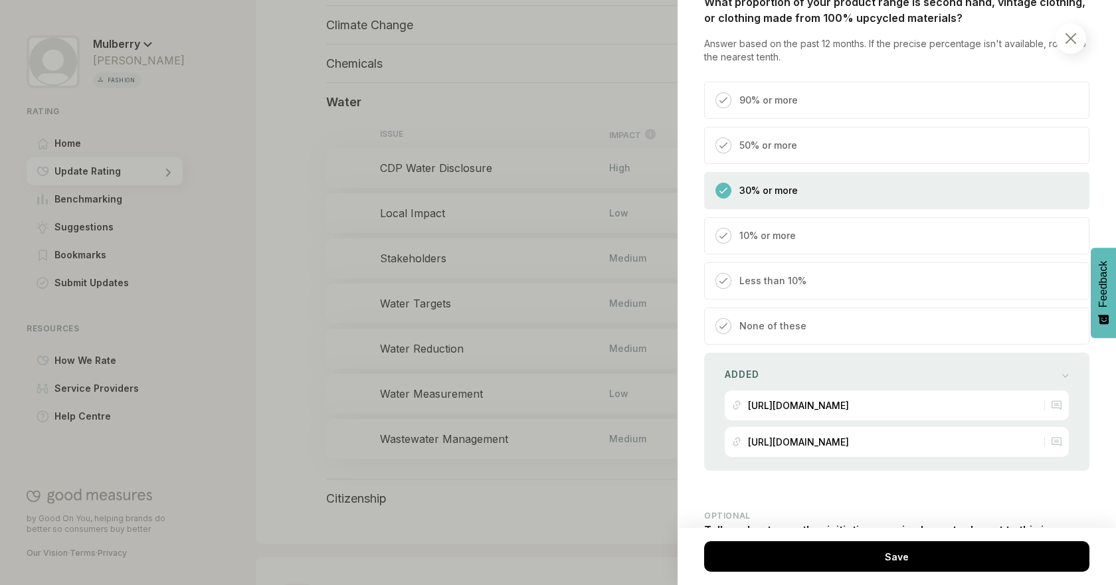
click at [1037, 302] on div "What proportion of your product range is second hand, vintage clothing, or clot…" at bounding box center [896, 232] width 385 height 477
click at [1043, 353] on div "Added [URL][DOMAIN_NAME] [URL][DOMAIN_NAME]" at bounding box center [896, 412] width 385 height 118
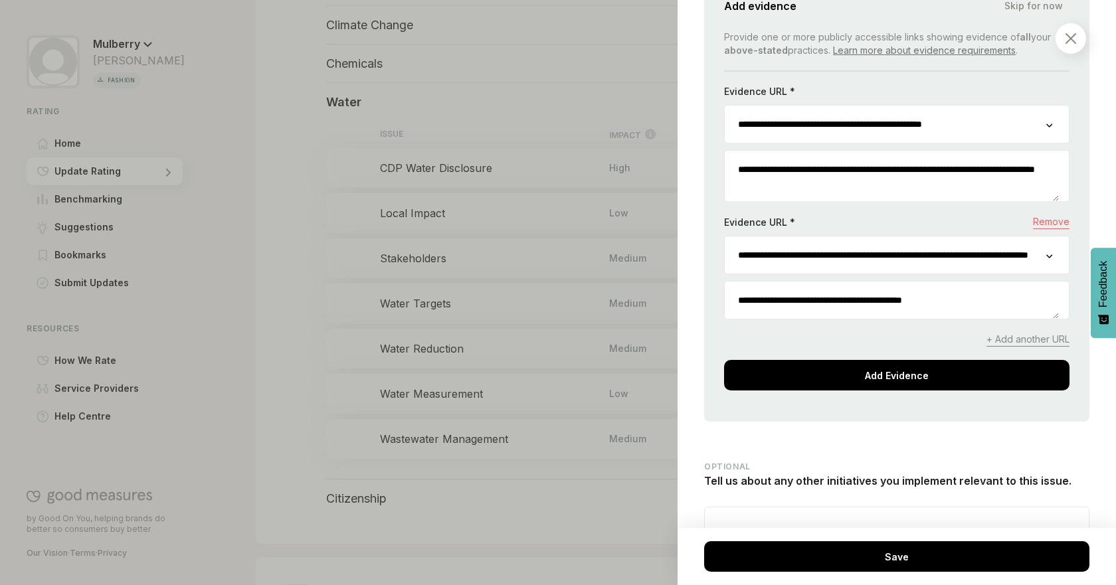
scroll to position [2541, 0]
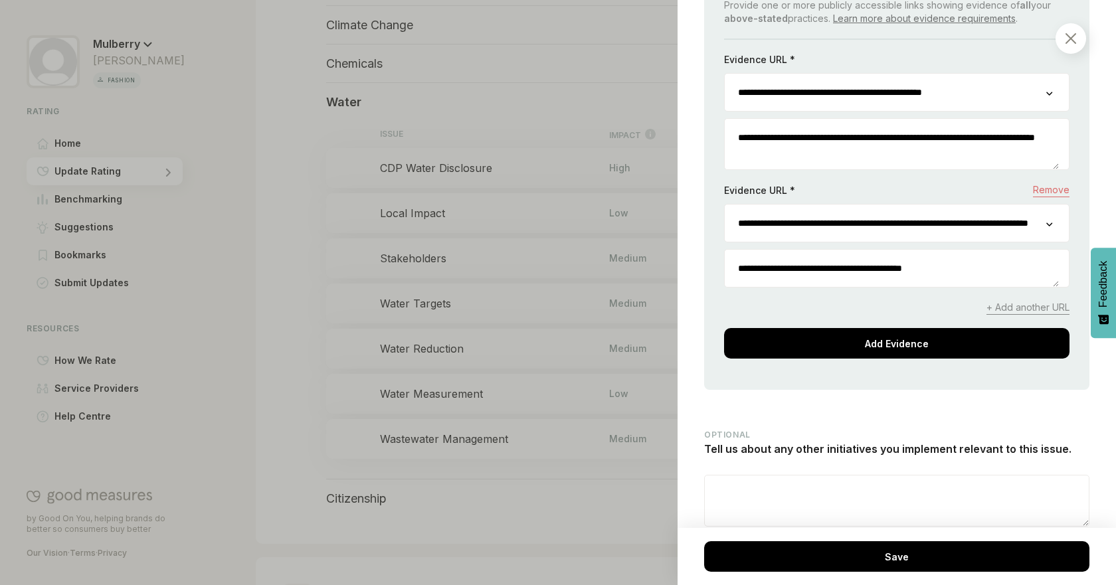
click at [496, 290] on div at bounding box center [558, 292] width 1116 height 585
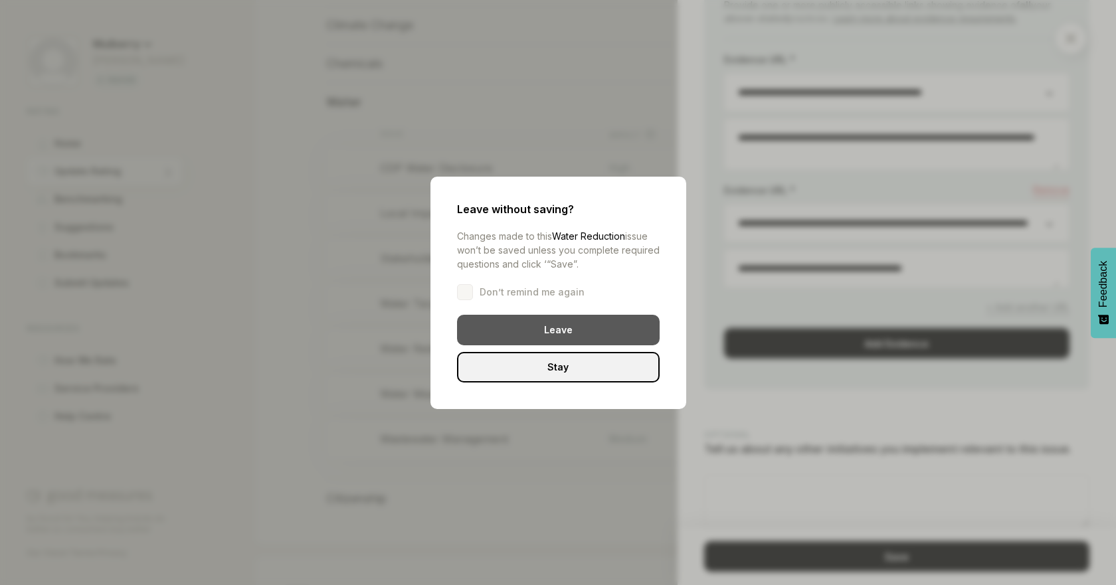
click at [502, 328] on div "Leave" at bounding box center [558, 330] width 203 height 31
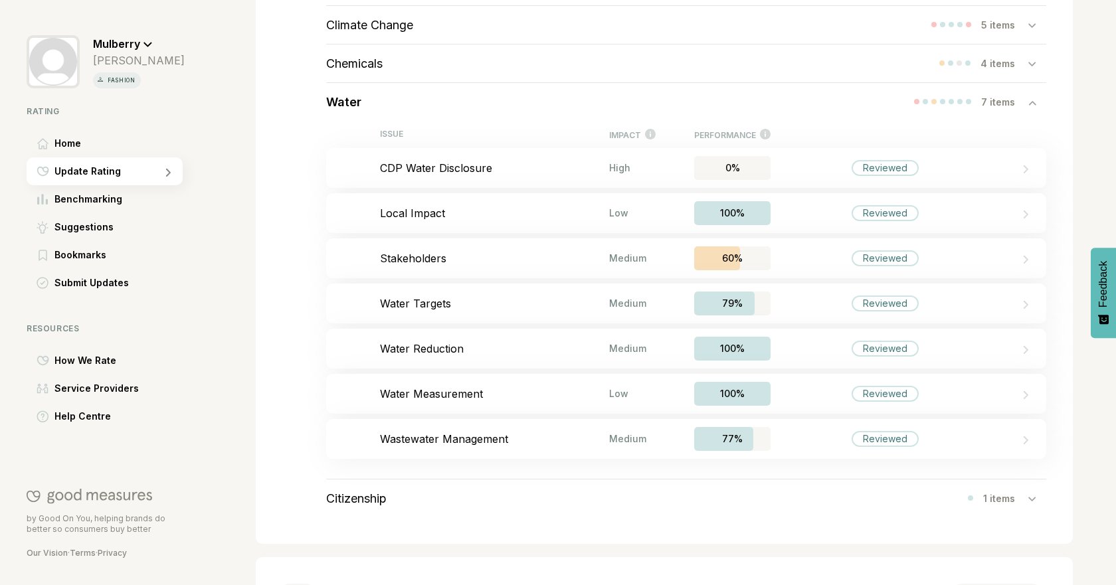
click at [523, 109] on div "Water 7 items" at bounding box center [686, 102] width 720 height 38
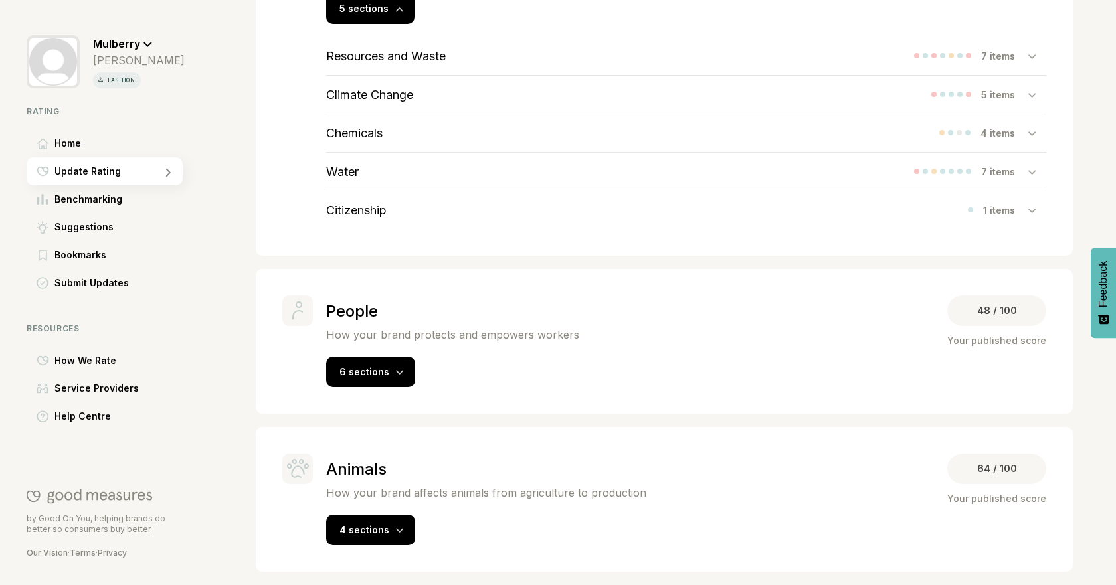
click at [409, 212] on div "Citizenship 1 items" at bounding box center [686, 210] width 720 height 38
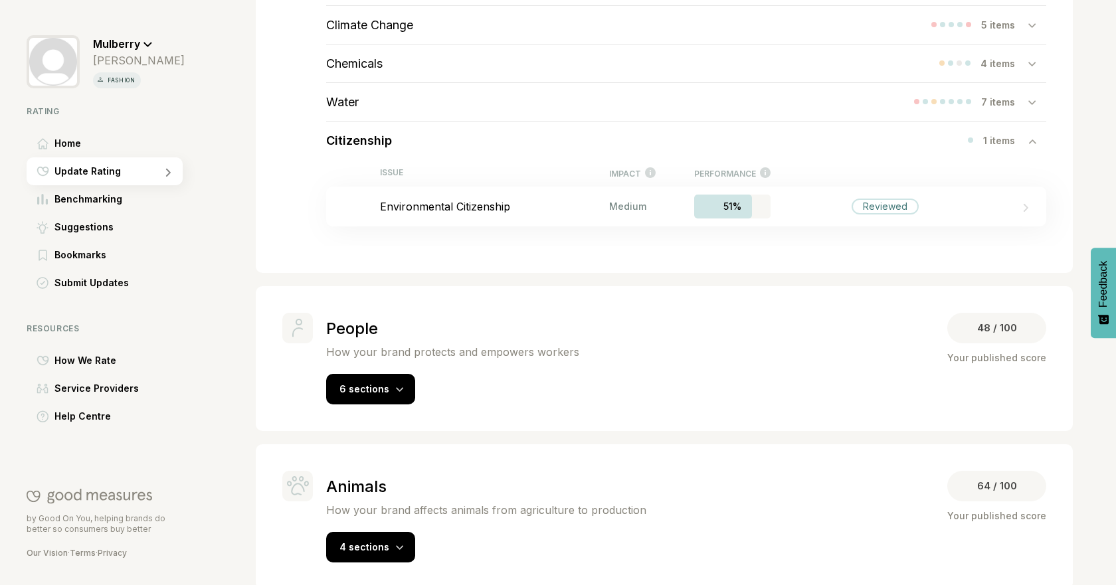
scroll to position [483, 0]
click at [424, 205] on p "Environmental Citizenship" at bounding box center [494, 206] width 229 height 13
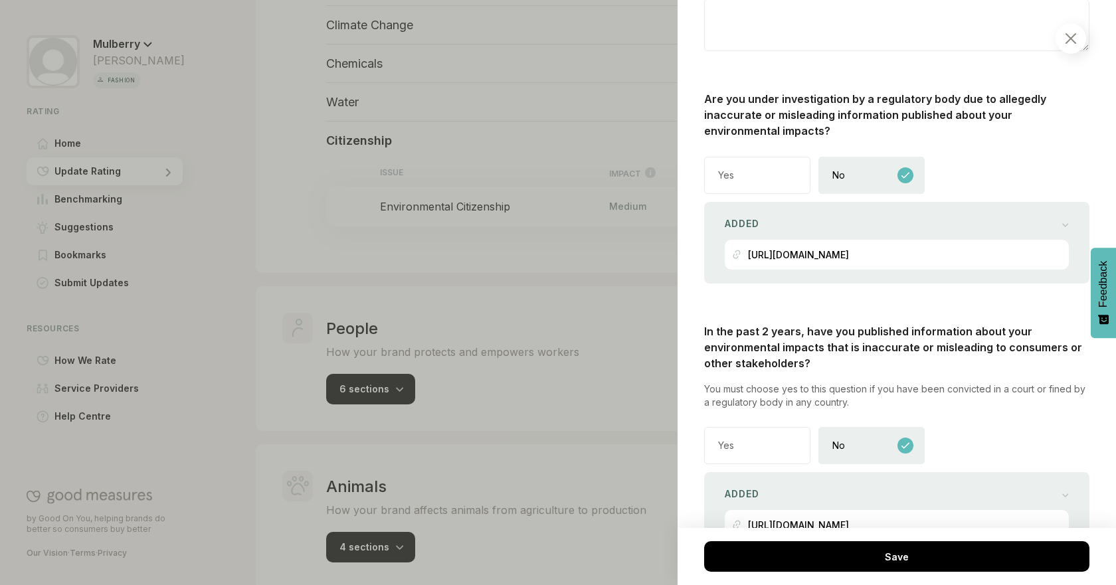
scroll to position [2391, 0]
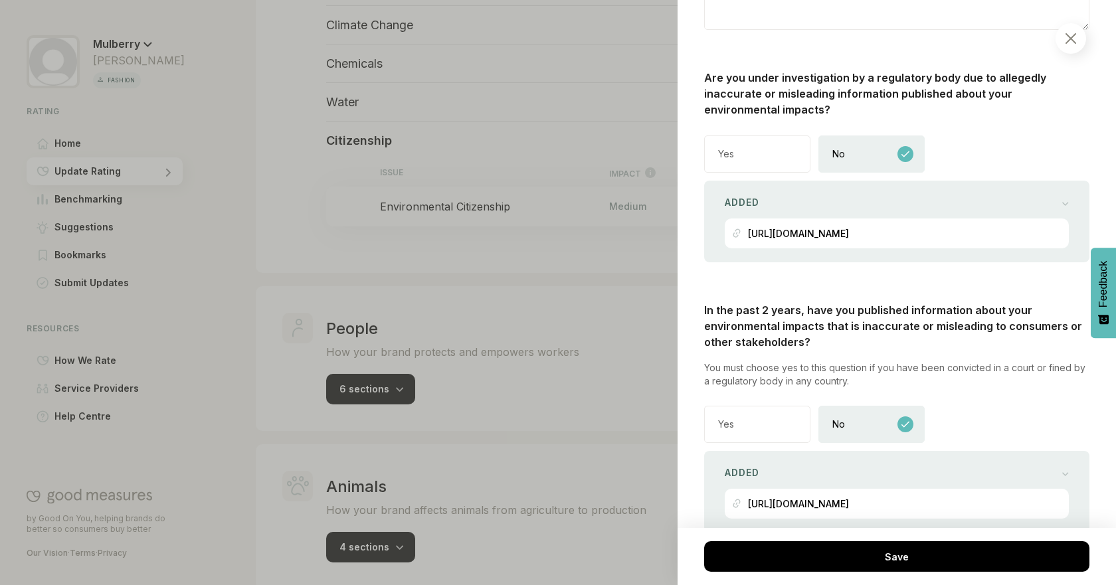
click at [1071, 27] on div at bounding box center [1070, 38] width 31 height 31
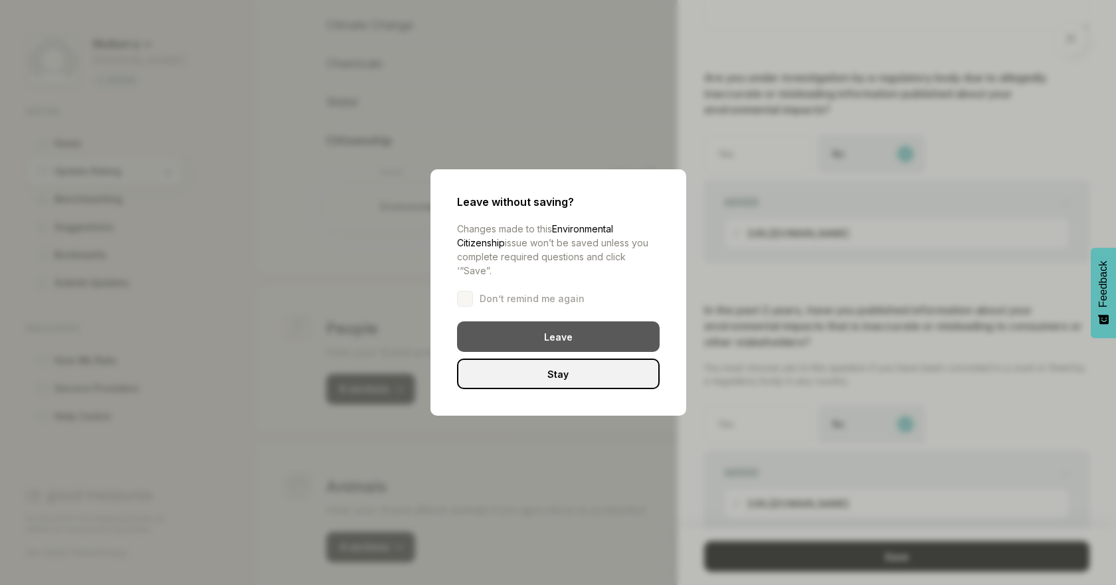
click at [589, 343] on div "Leave" at bounding box center [558, 336] width 203 height 31
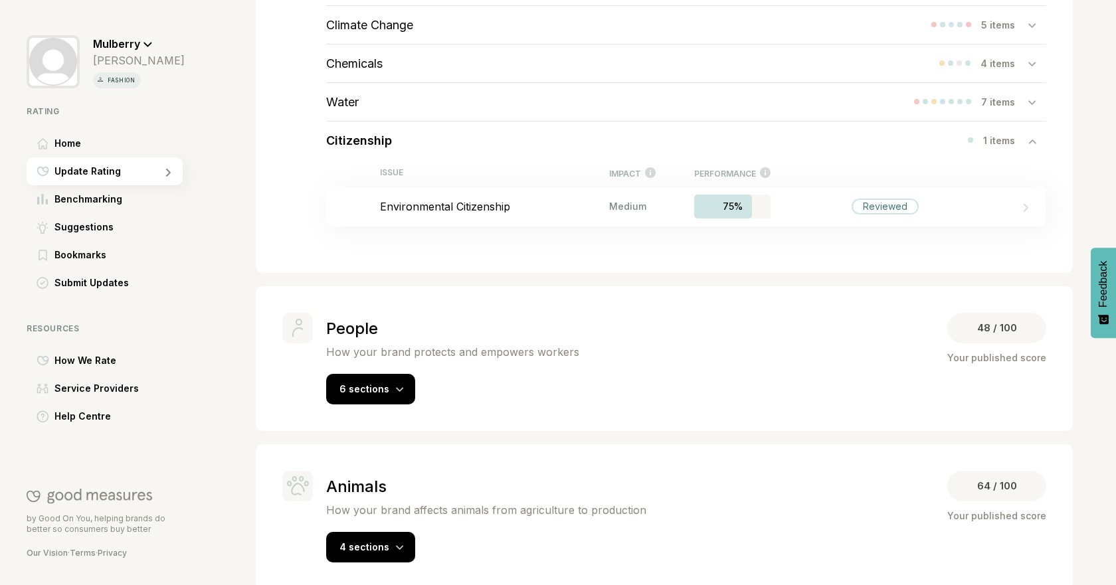
click at [508, 147] on div "Citizenship 1 items" at bounding box center [686, 141] width 720 height 38
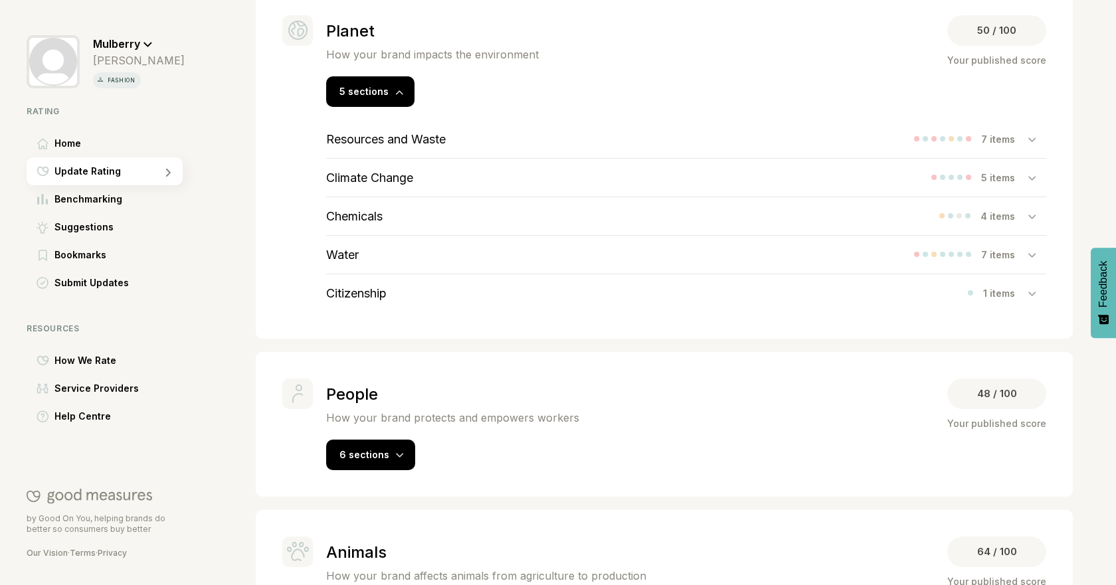
scroll to position [413, 0]
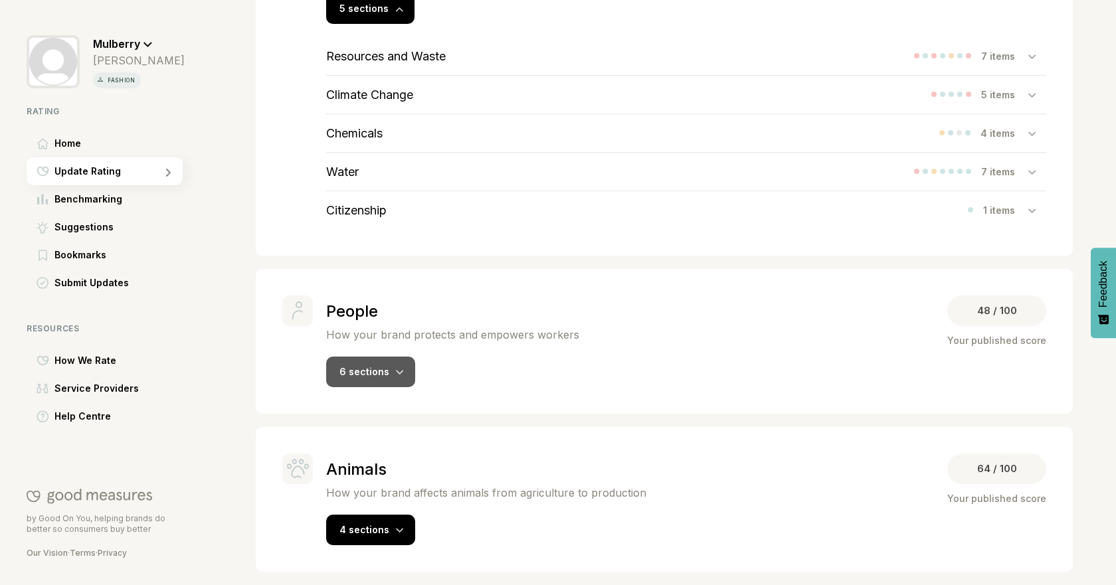
click at [353, 385] on div "6 sections" at bounding box center [370, 372] width 89 height 31
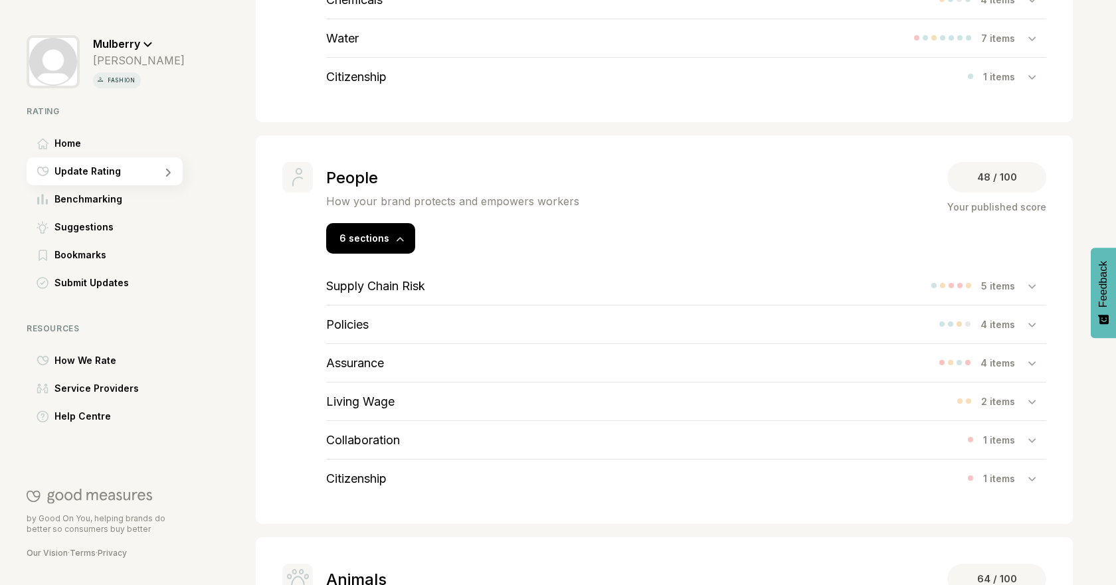
scroll to position [561, 0]
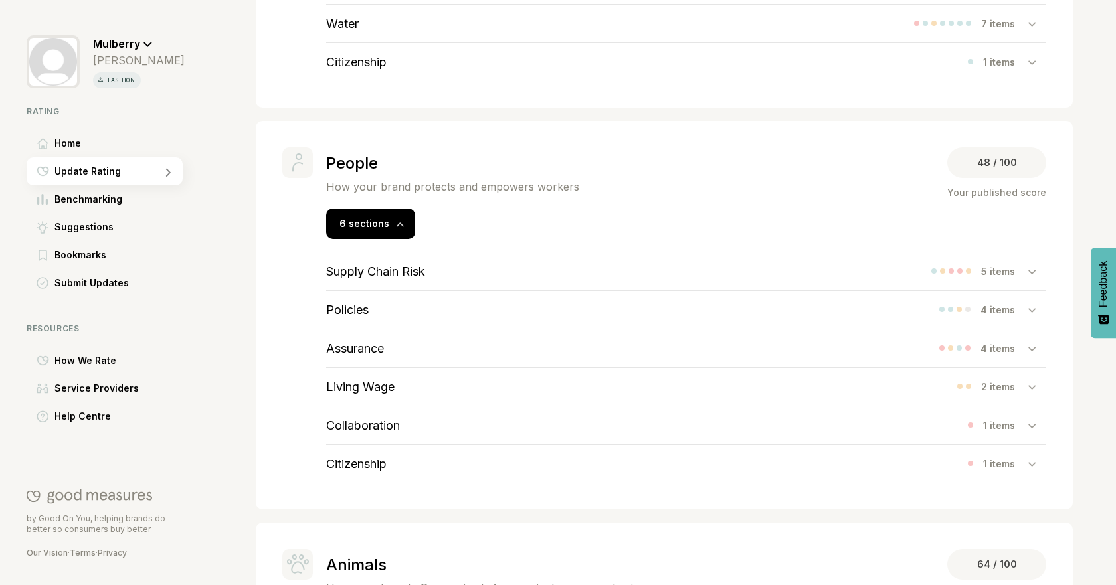
click at [568, 273] on div "Supply Chain Risk 5 items" at bounding box center [686, 271] width 720 height 38
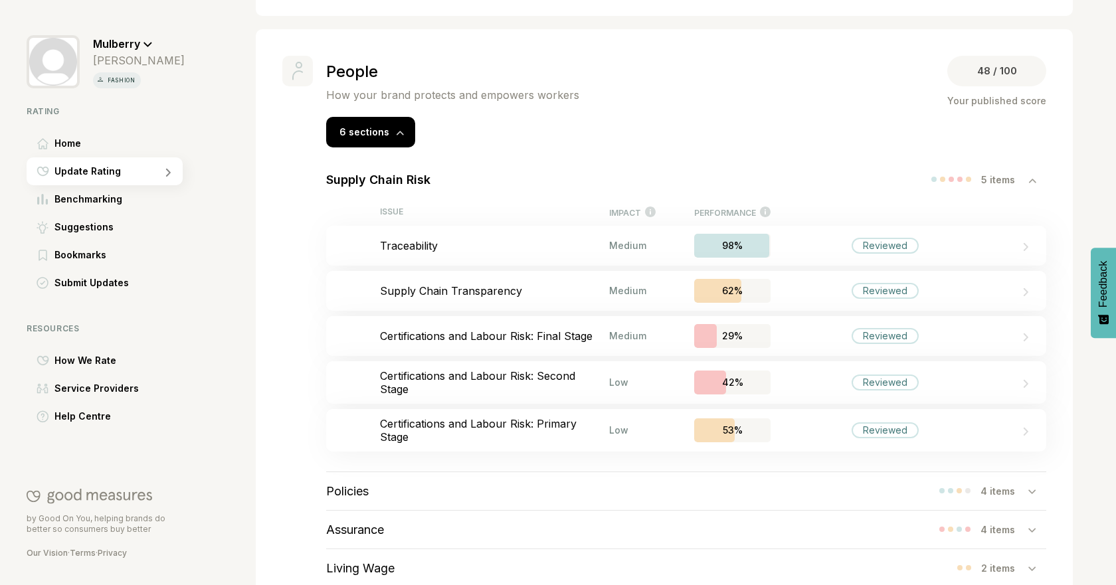
scroll to position [683, 0]
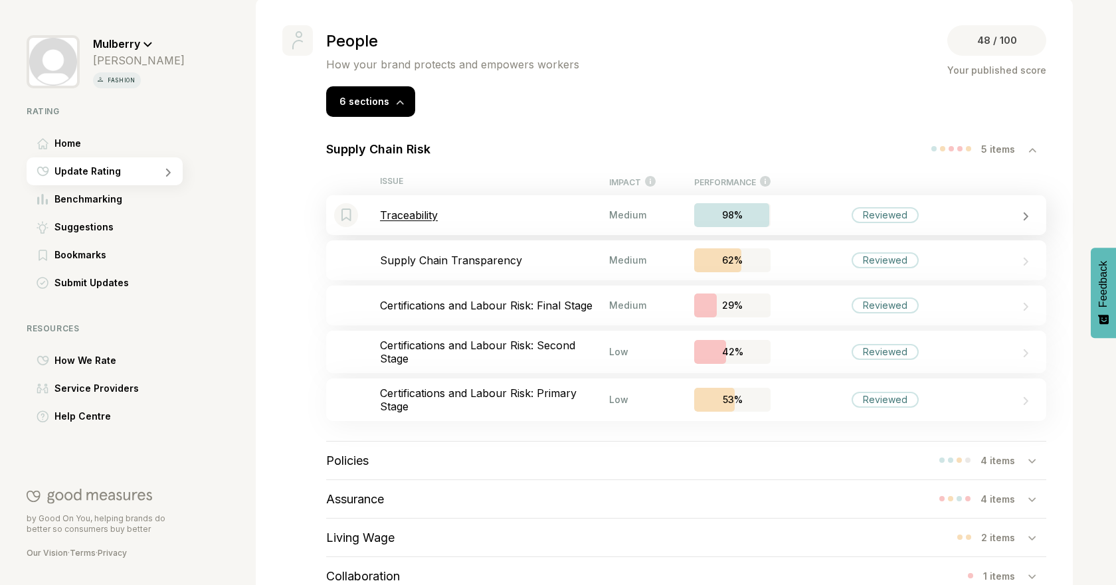
click at [800, 200] on div "Bookmark this item Traceability Medium 98% Reviewed" at bounding box center [686, 215] width 720 height 40
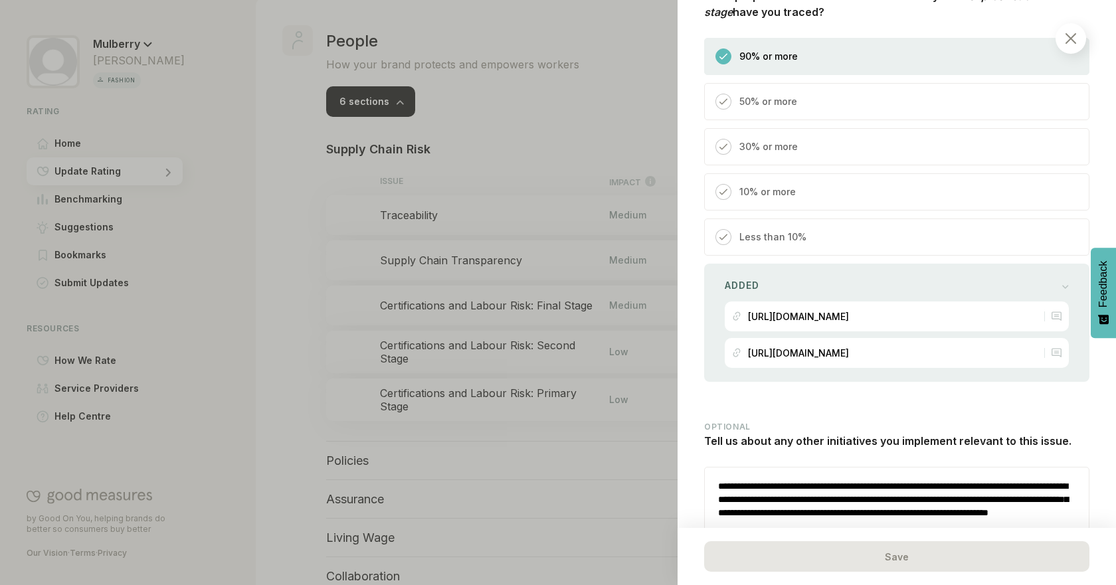
scroll to position [2305, 0]
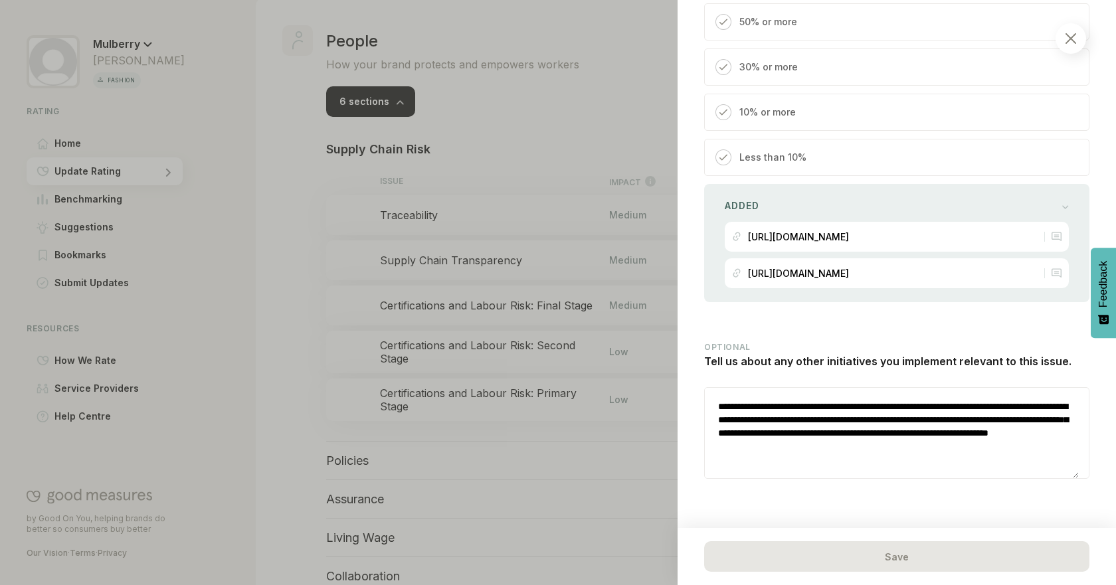
click at [305, 284] on div at bounding box center [558, 292] width 1116 height 585
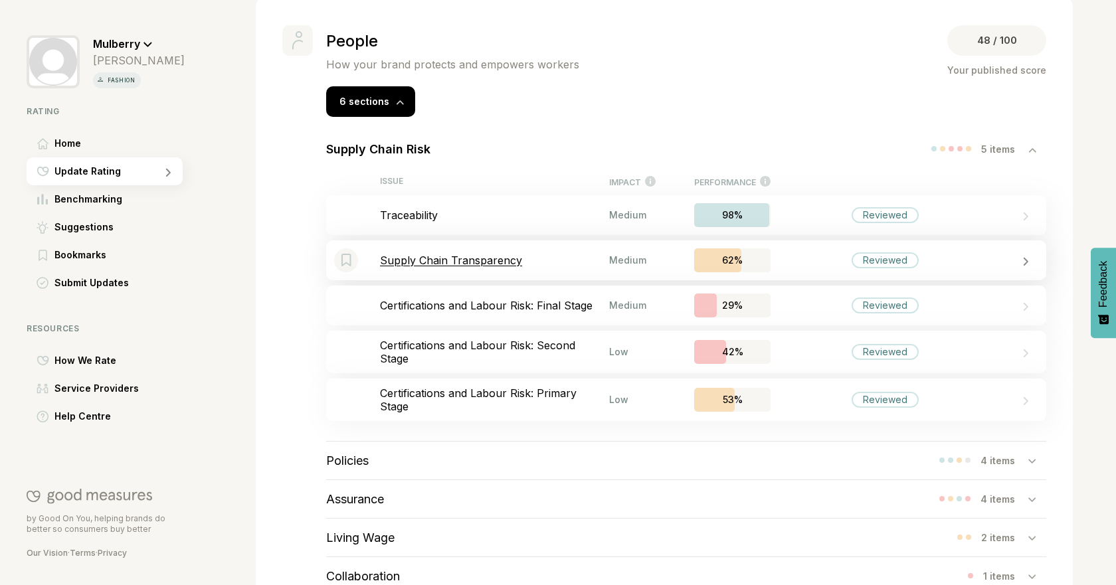
click at [438, 254] on p "Supply Chain Transparency" at bounding box center [494, 260] width 229 height 13
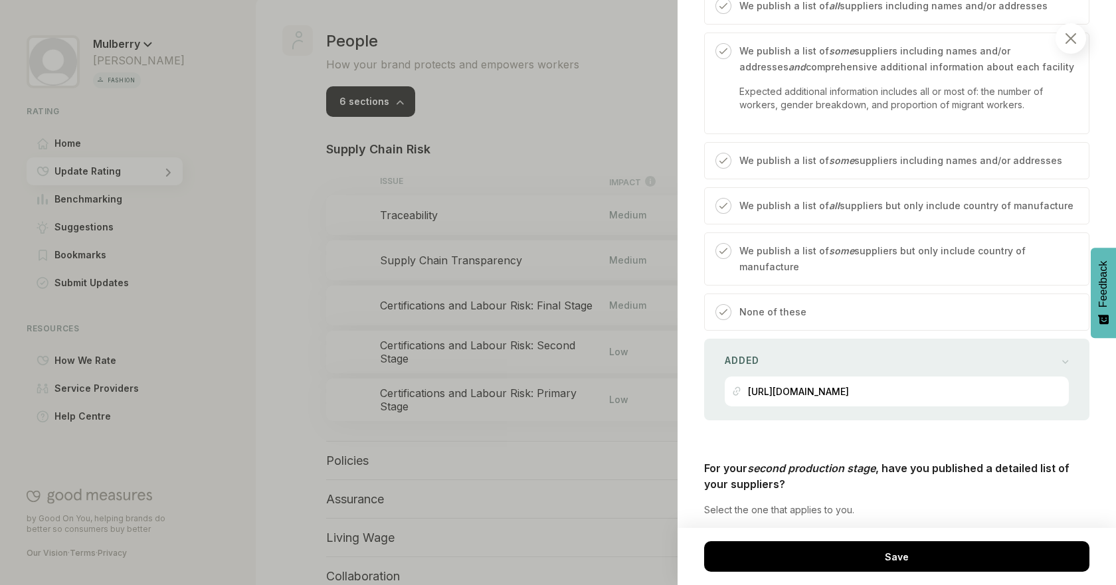
scroll to position [793, 0]
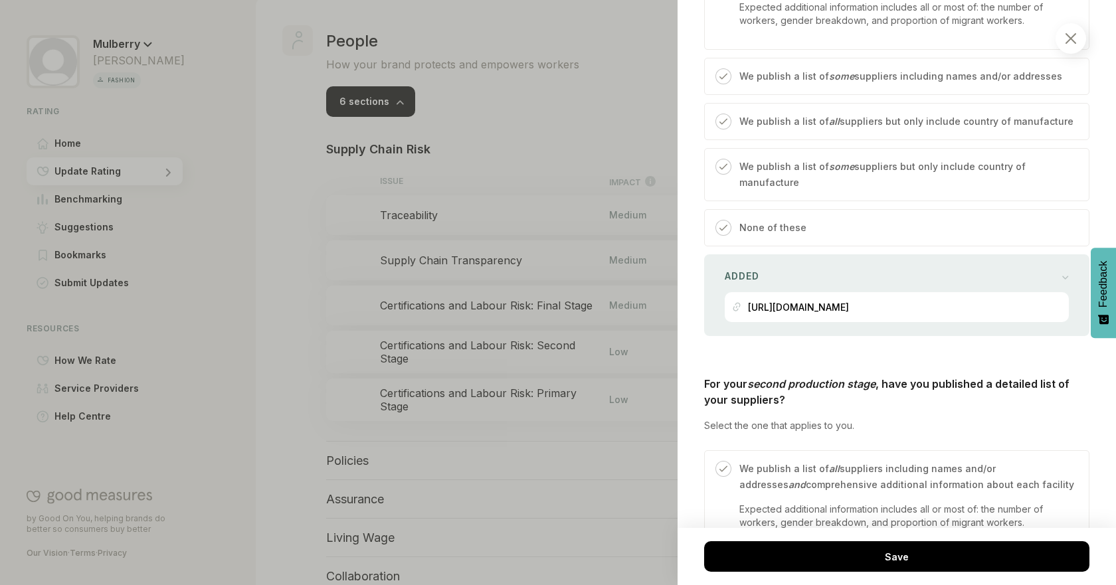
click at [1100, 244] on div "People / Supply Chain Risk Supply Chain Transparency We consider how transparen…" at bounding box center [897, 292] width 438 height 585
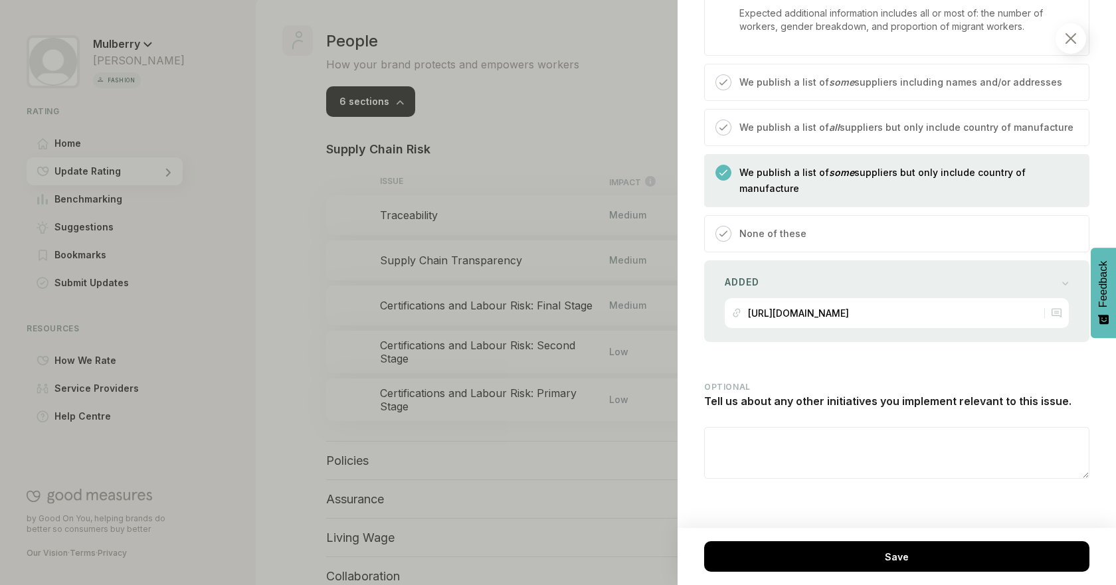
scroll to position [2111, 0]
click at [795, 274] on div "Added" at bounding box center [897, 282] width 344 height 19
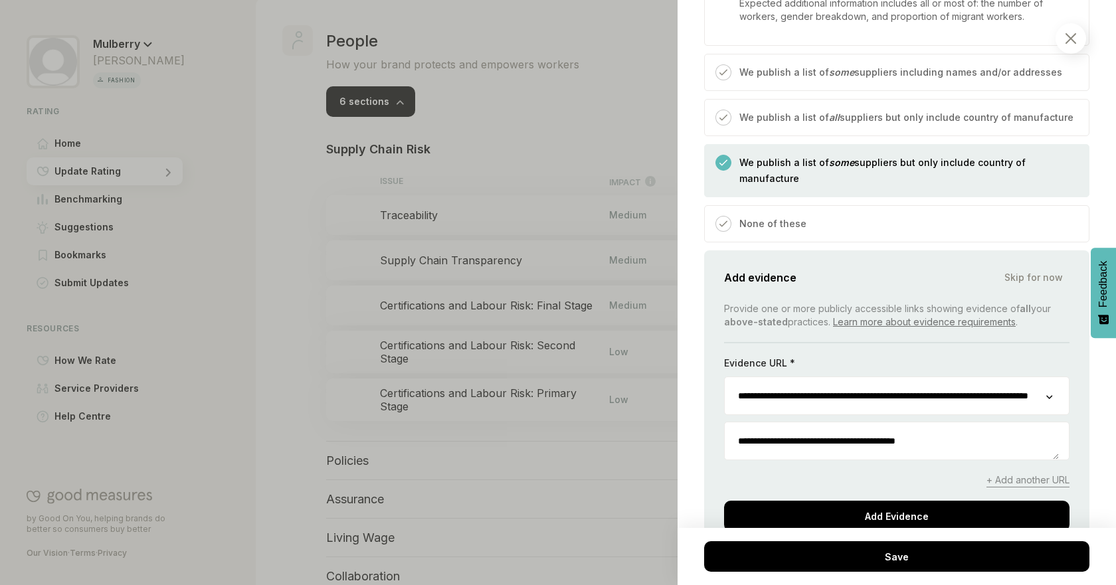
click at [297, 281] on div at bounding box center [558, 292] width 1116 height 585
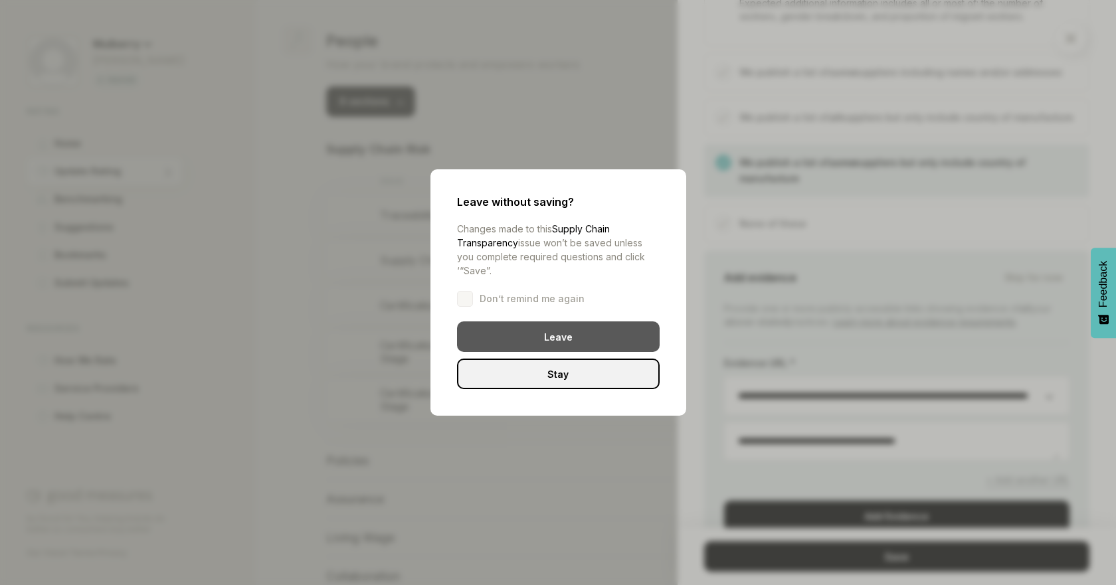
click at [511, 333] on div "Leave" at bounding box center [558, 336] width 203 height 31
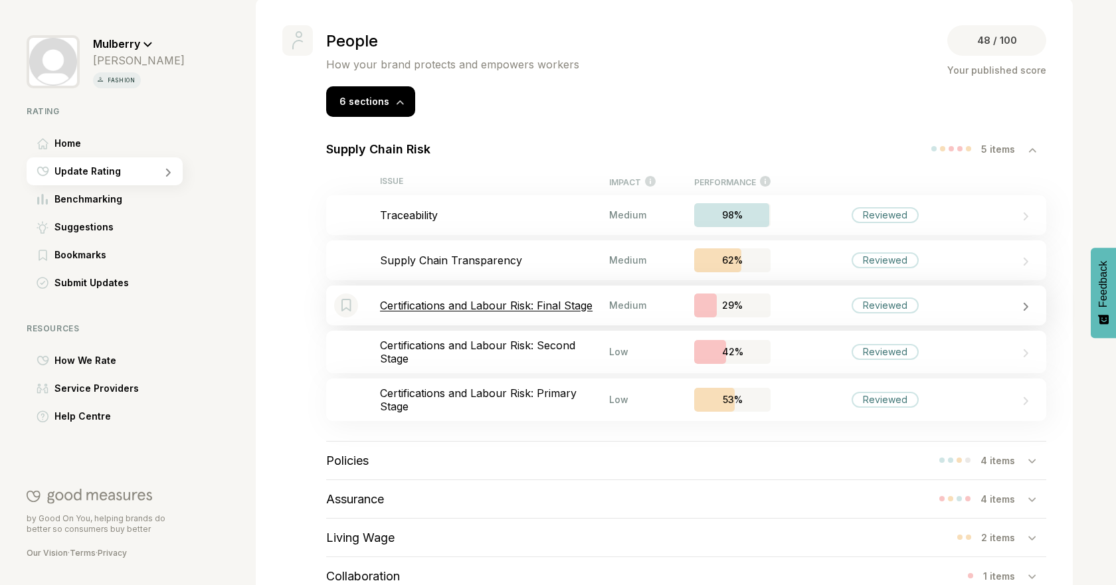
click at [513, 299] on p "Certifications and Labour Risk: Final Stage" at bounding box center [494, 305] width 229 height 13
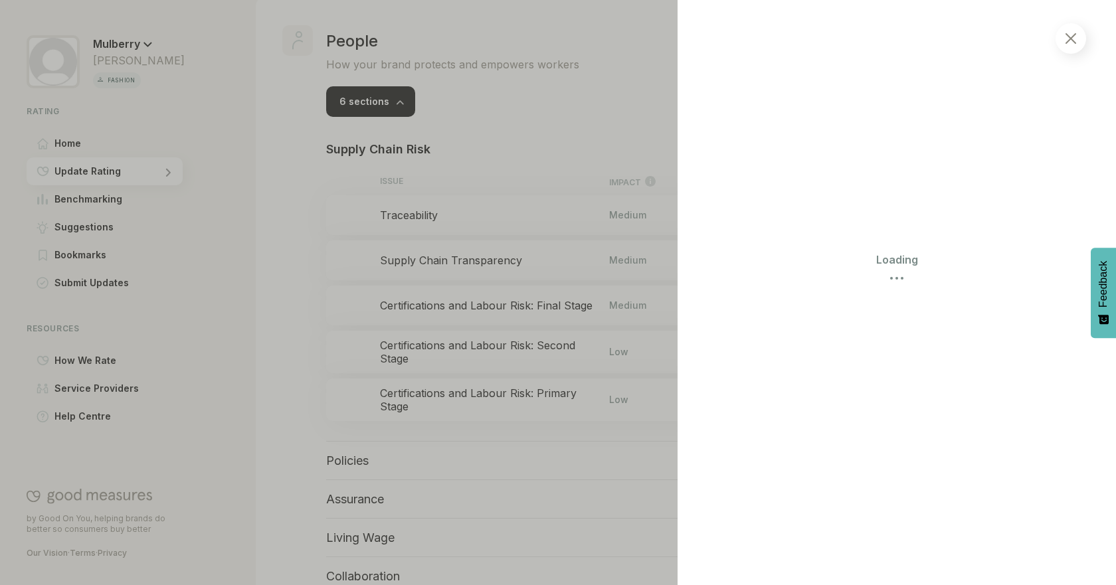
select select "********"
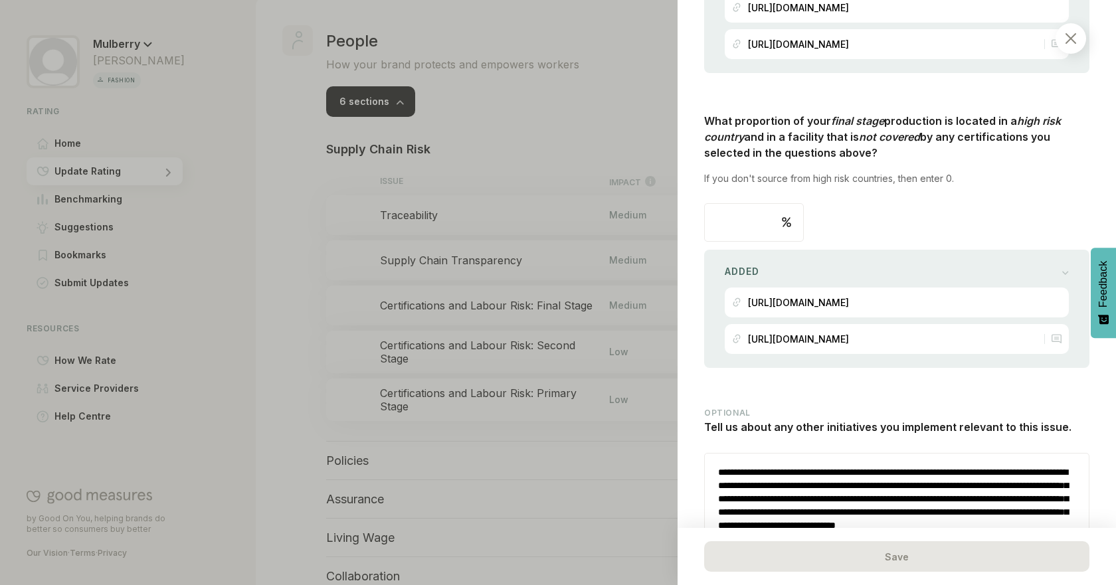
scroll to position [1384, 0]
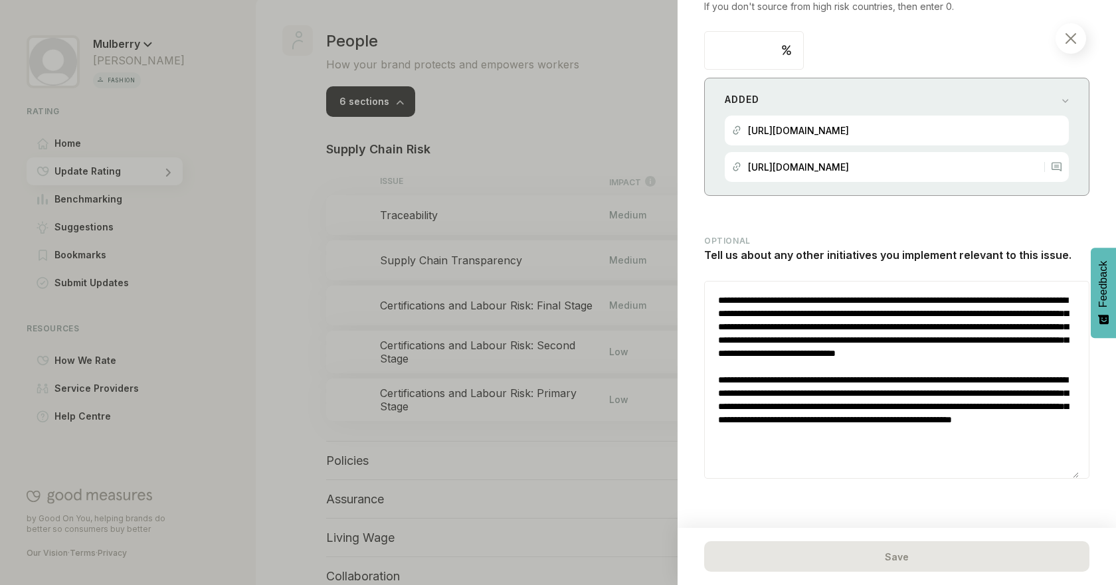
click at [977, 90] on div "Added" at bounding box center [897, 99] width 344 height 19
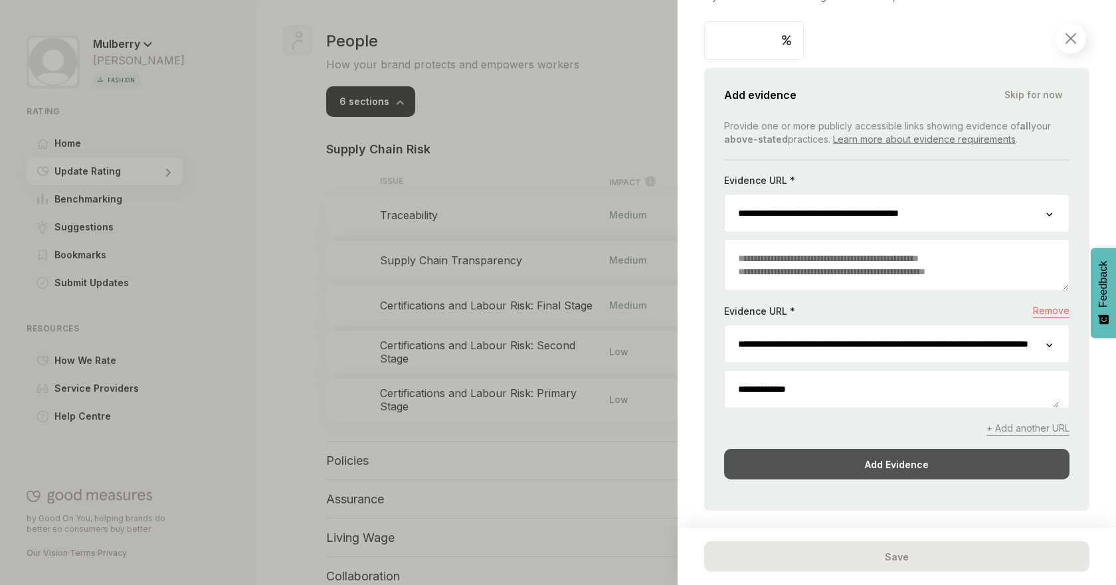
click at [910, 478] on div "Add Evidence" at bounding box center [896, 464] width 345 height 31
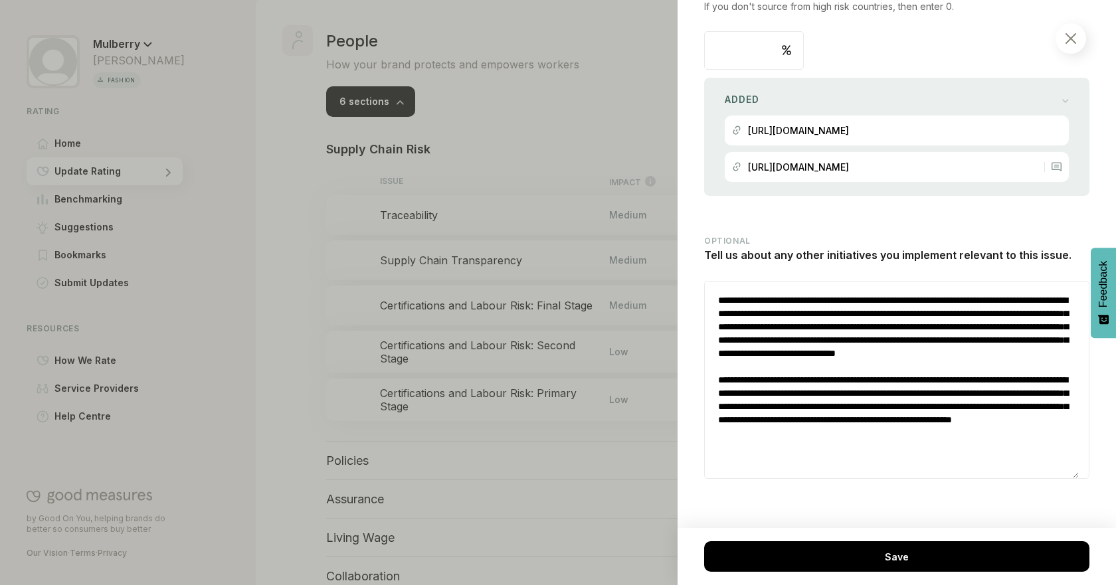
drag, startPoint x: 739, startPoint y: 421, endPoint x: 837, endPoint y: 437, distance: 98.9
click at [837, 437] on textarea "**********" at bounding box center [892, 380] width 374 height 197
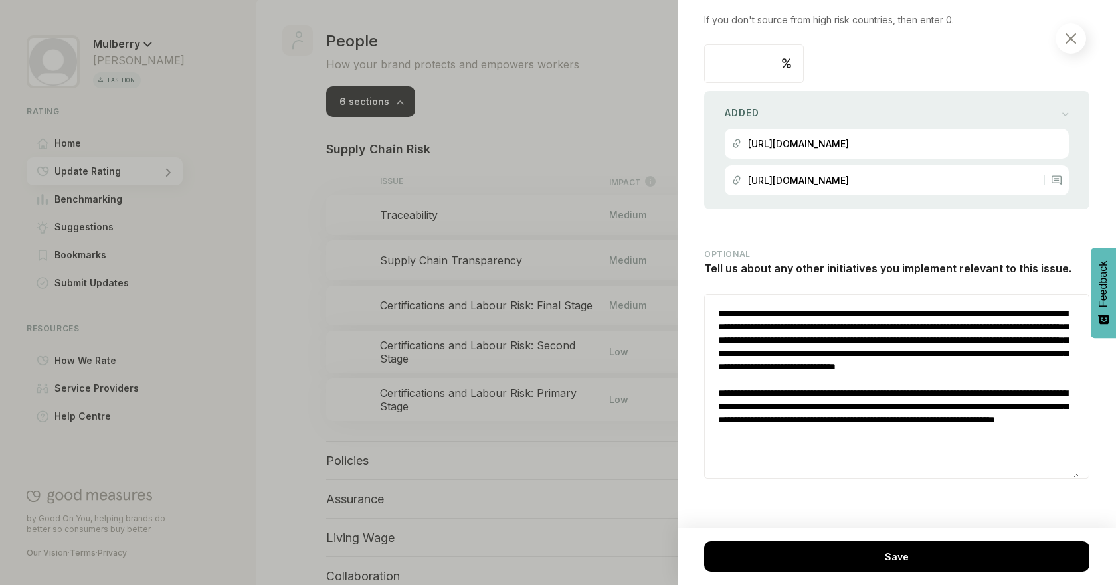
drag, startPoint x: 999, startPoint y: 453, endPoint x: 970, endPoint y: 453, distance: 28.6
click at [970, 453] on textarea "**********" at bounding box center [892, 386] width 374 height 183
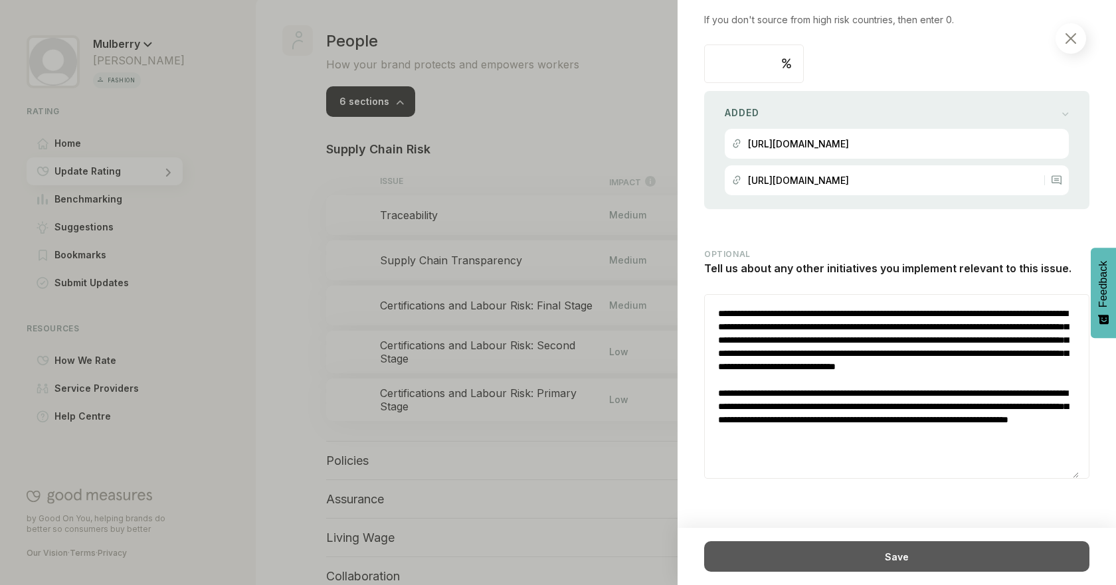
type textarea "**********"
click at [960, 563] on div "Save" at bounding box center [896, 556] width 385 height 31
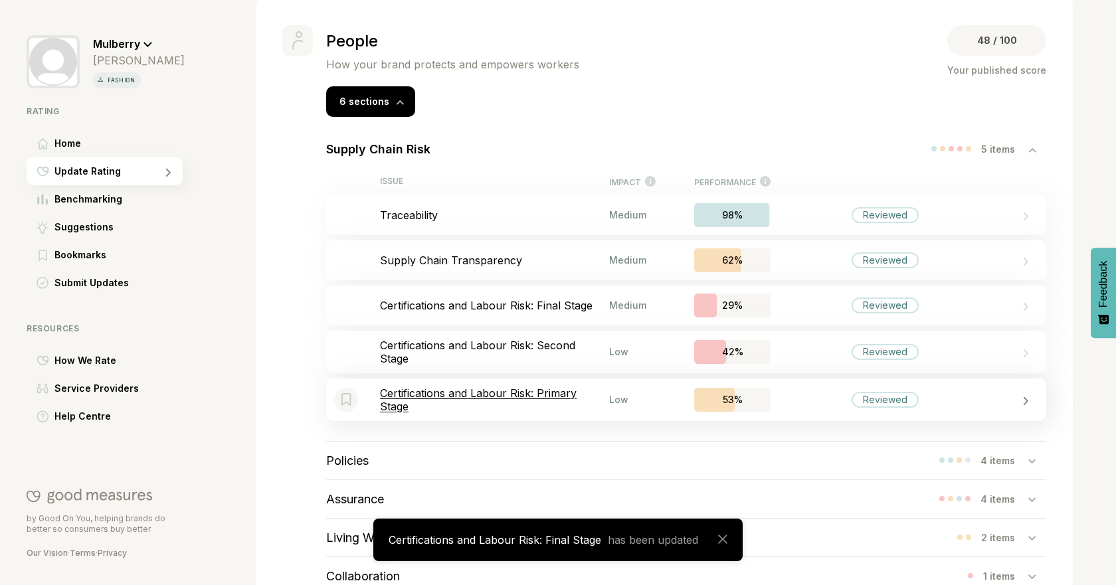
click at [573, 404] on p "Certifications and Labour Risk: Primary Stage" at bounding box center [494, 400] width 229 height 27
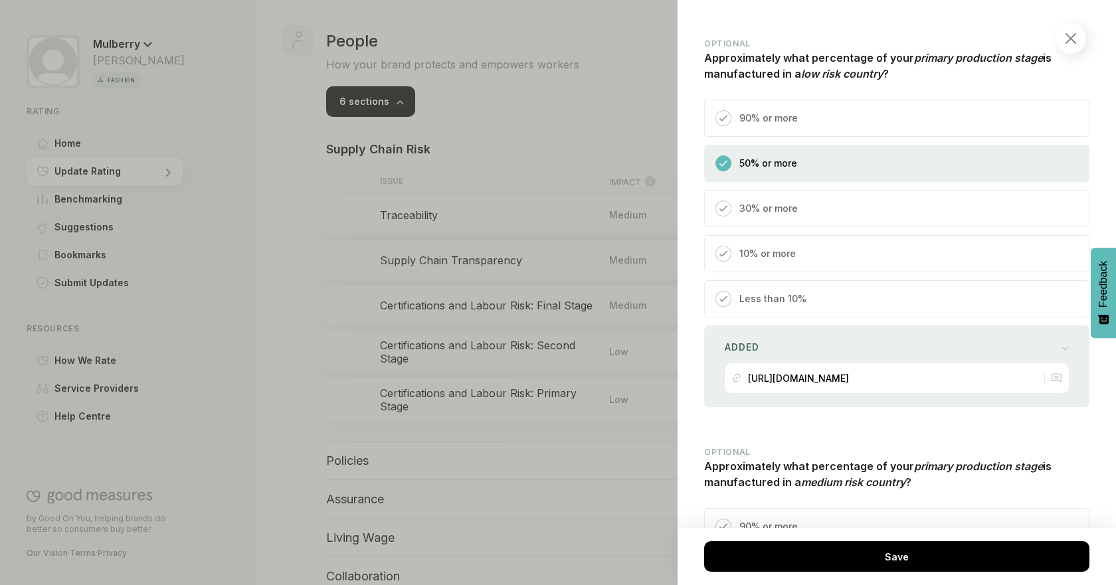
scroll to position [933, 0]
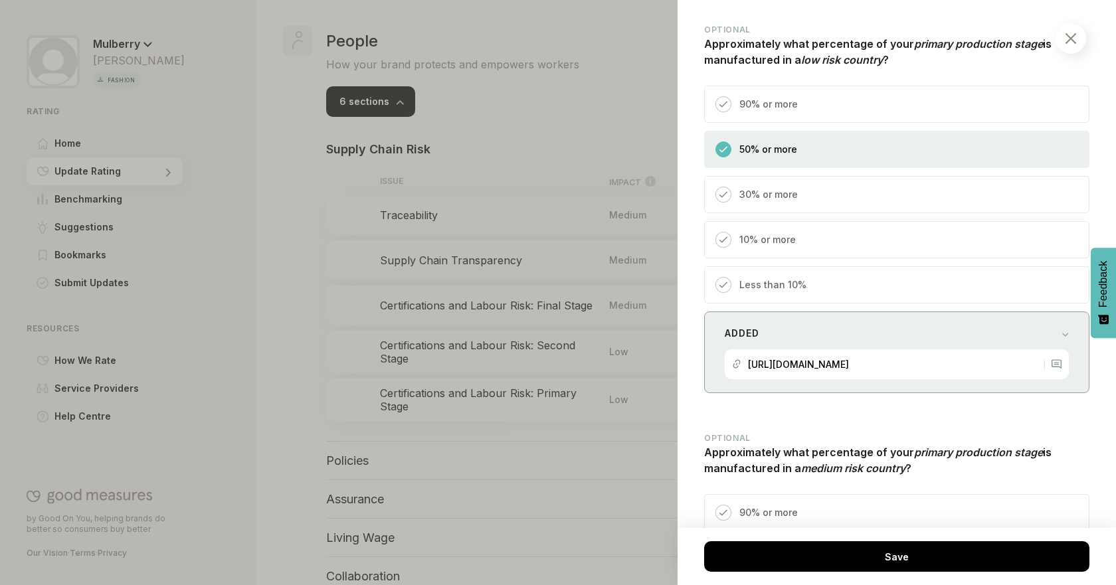
click at [1025, 328] on div "Added" at bounding box center [897, 333] width 344 height 19
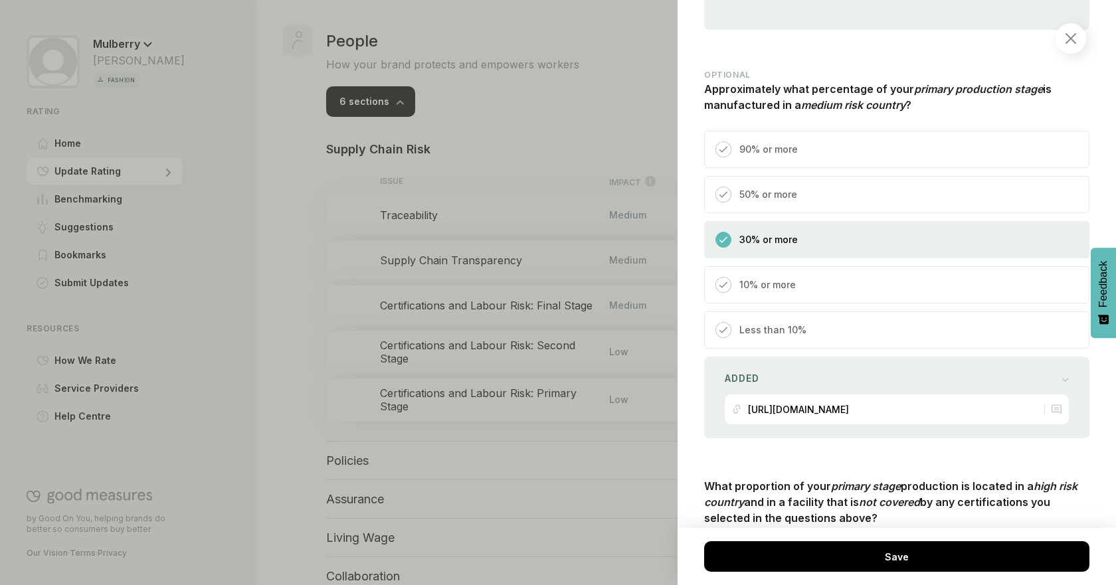
scroll to position [1554, 0]
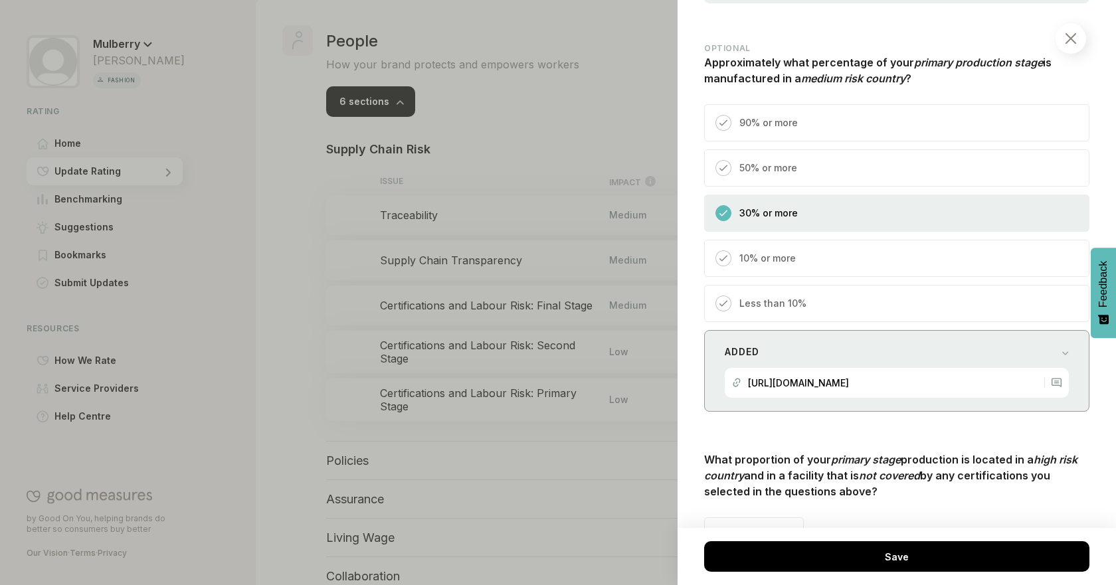
click at [1041, 348] on div "Added" at bounding box center [897, 352] width 344 height 19
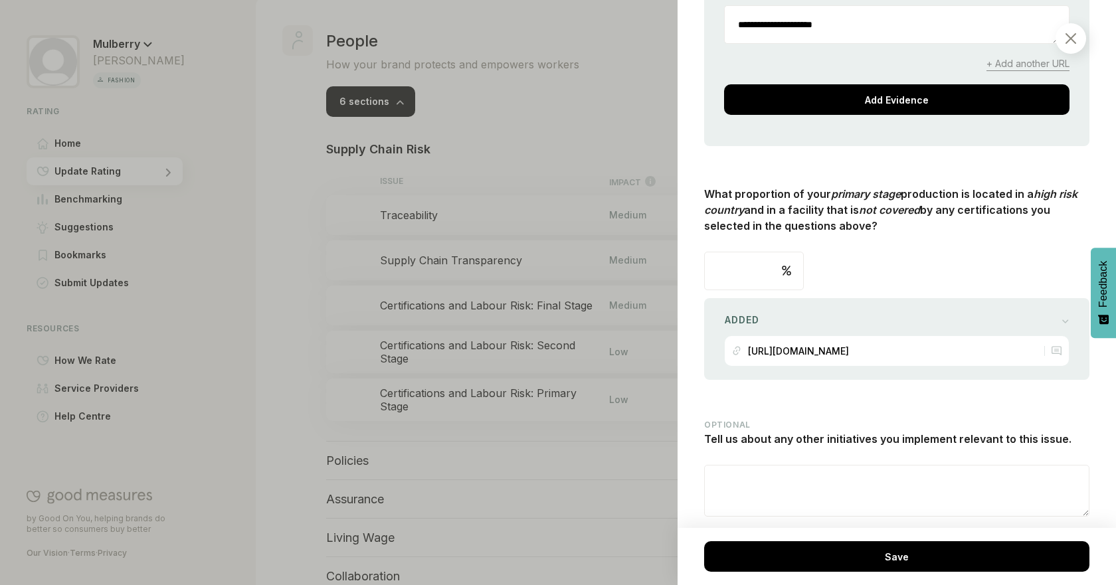
scroll to position [2098, 0]
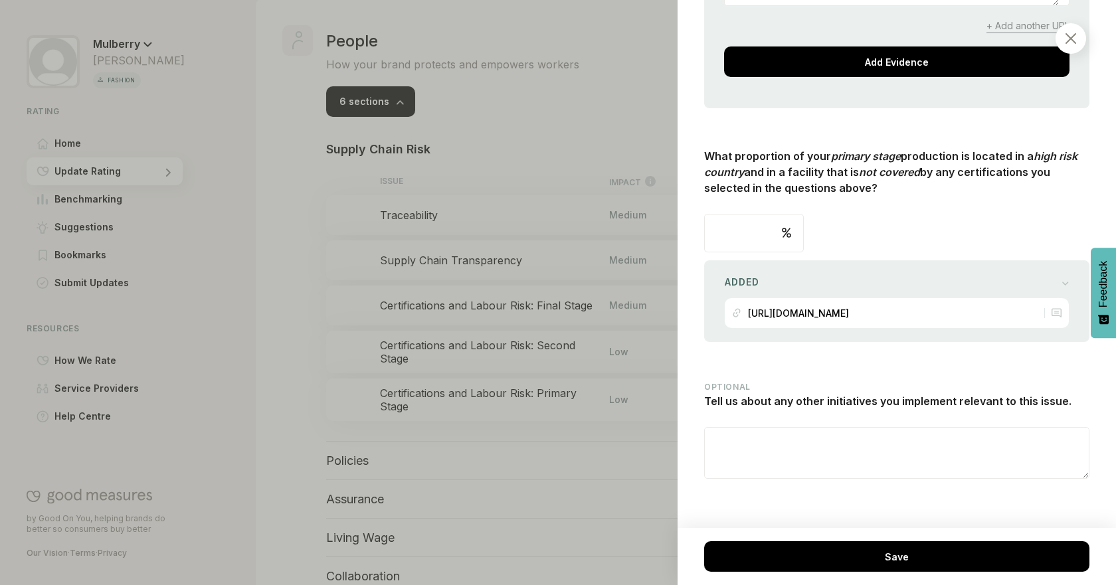
click at [547, 458] on div at bounding box center [558, 292] width 1116 height 585
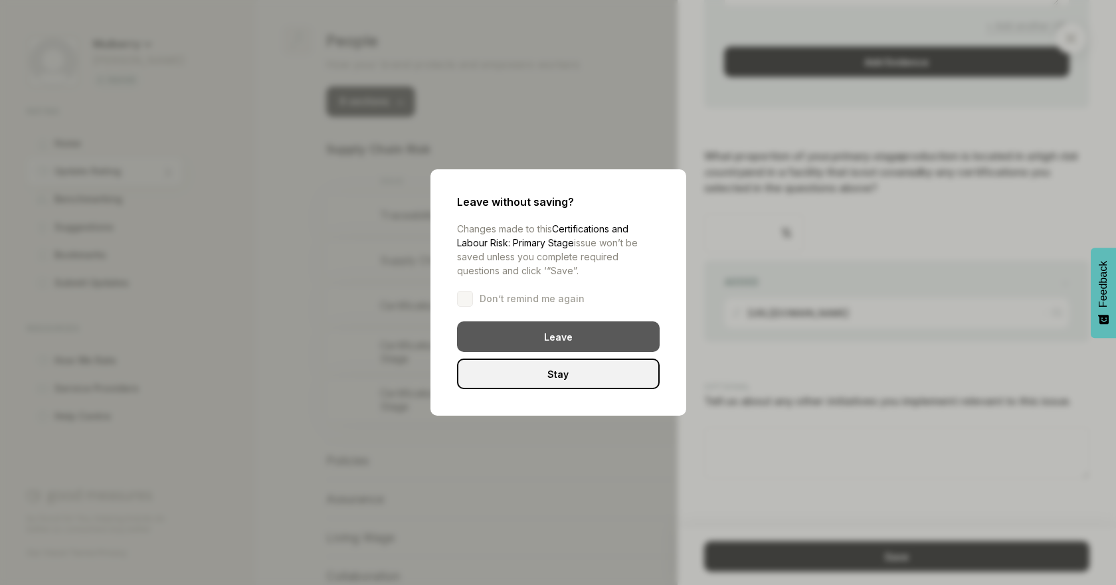
click at [606, 339] on div "Leave" at bounding box center [558, 336] width 203 height 31
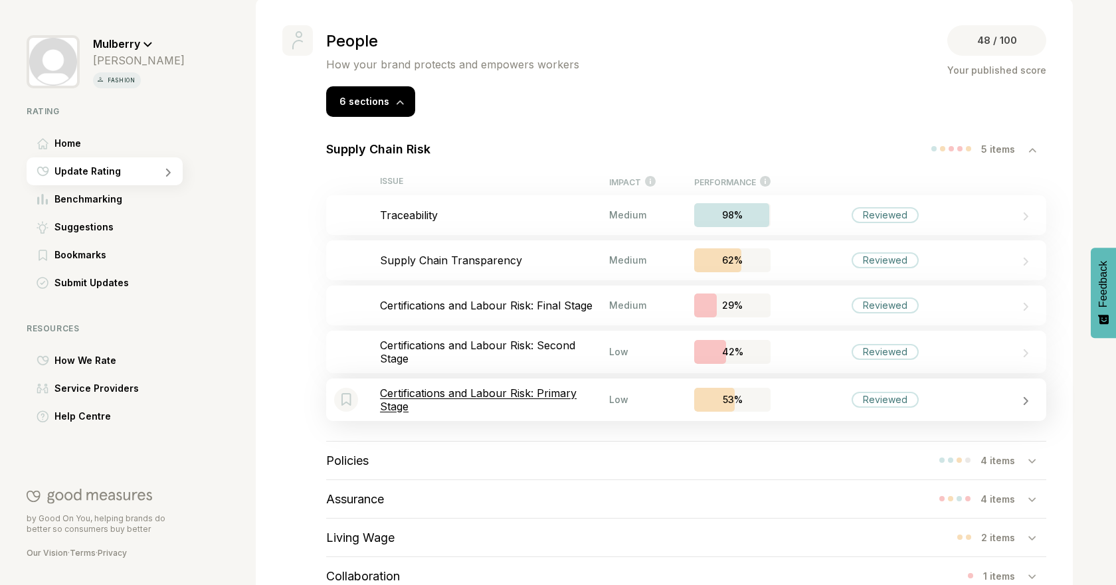
click at [540, 406] on p "Certifications and Labour Risk: Primary Stage" at bounding box center [494, 400] width 229 height 27
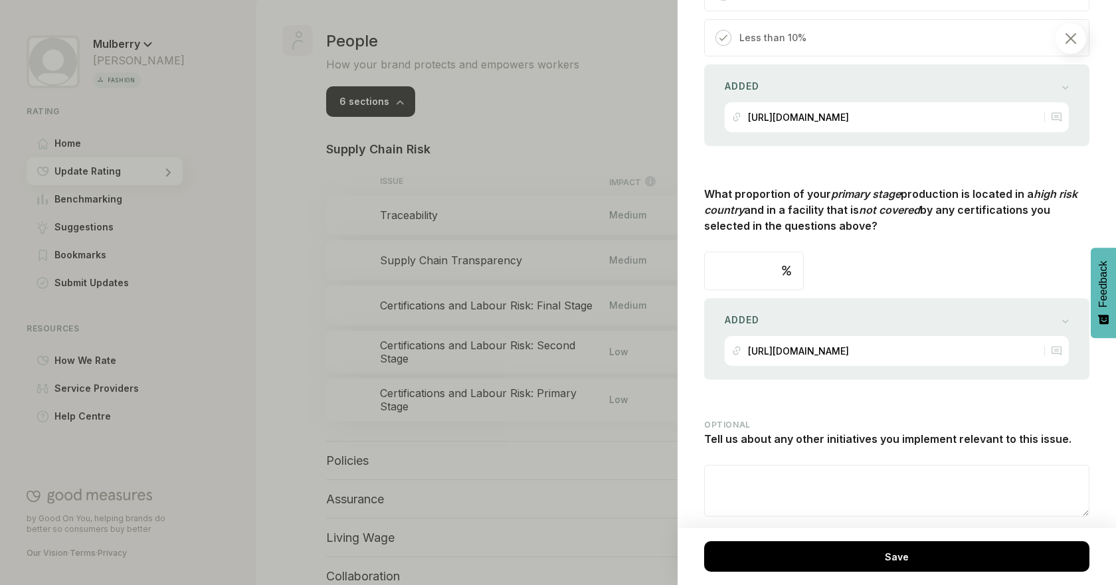
scroll to position [1602, 0]
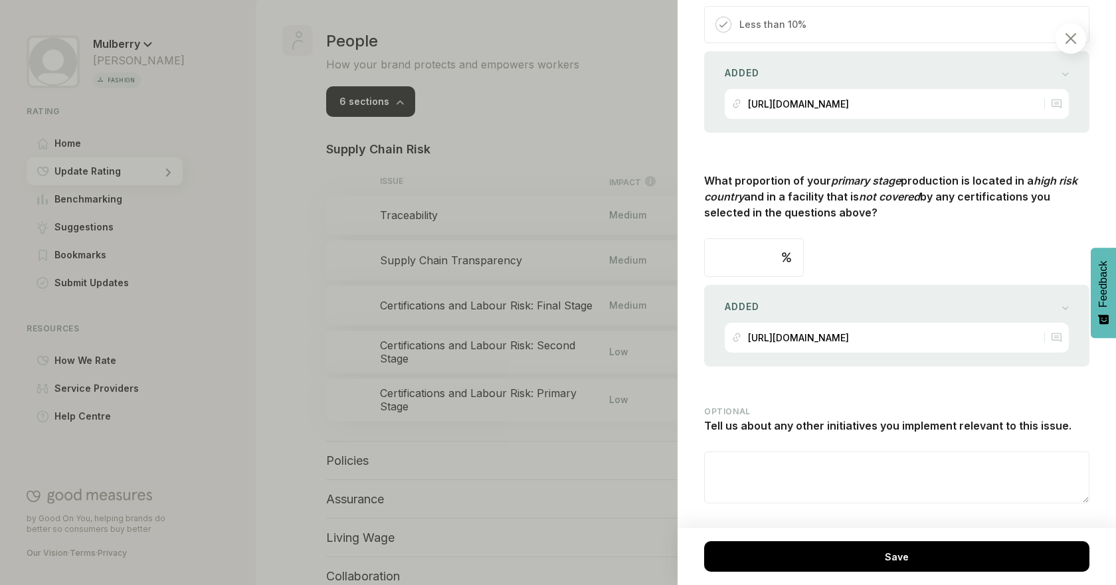
click at [259, 219] on div at bounding box center [558, 292] width 1116 height 585
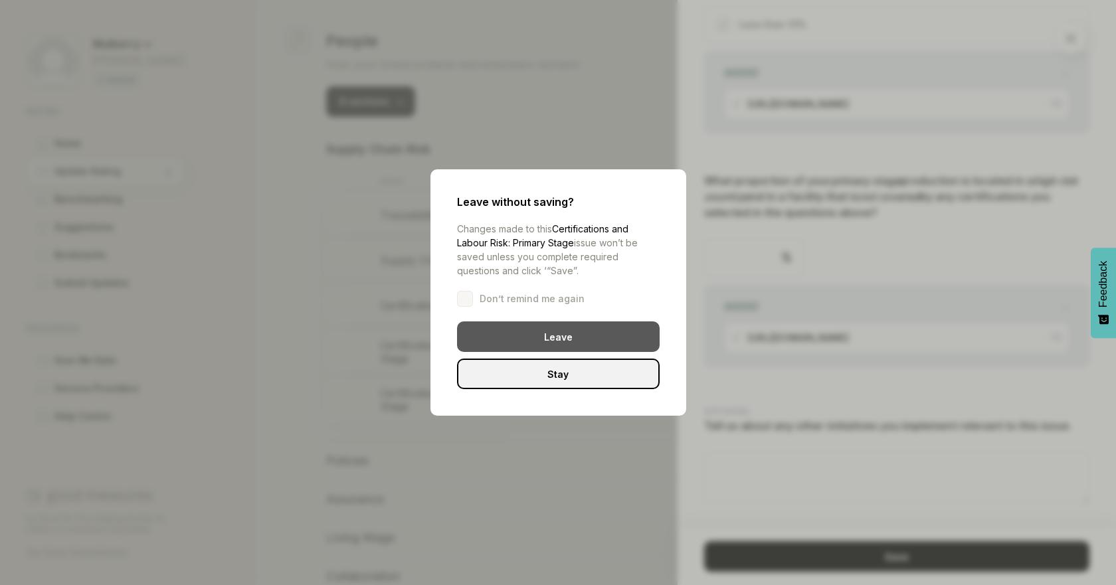
click at [613, 340] on div "Leave" at bounding box center [558, 336] width 203 height 31
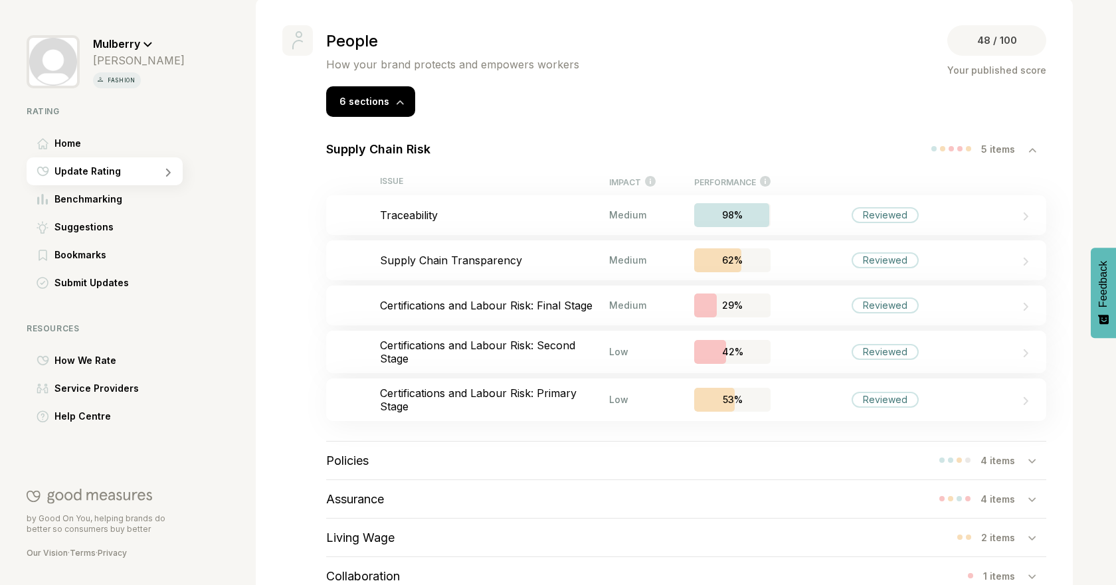
click at [528, 230] on div "Bookmark this item Traceability Medium 98% Reviewed" at bounding box center [686, 215] width 720 height 40
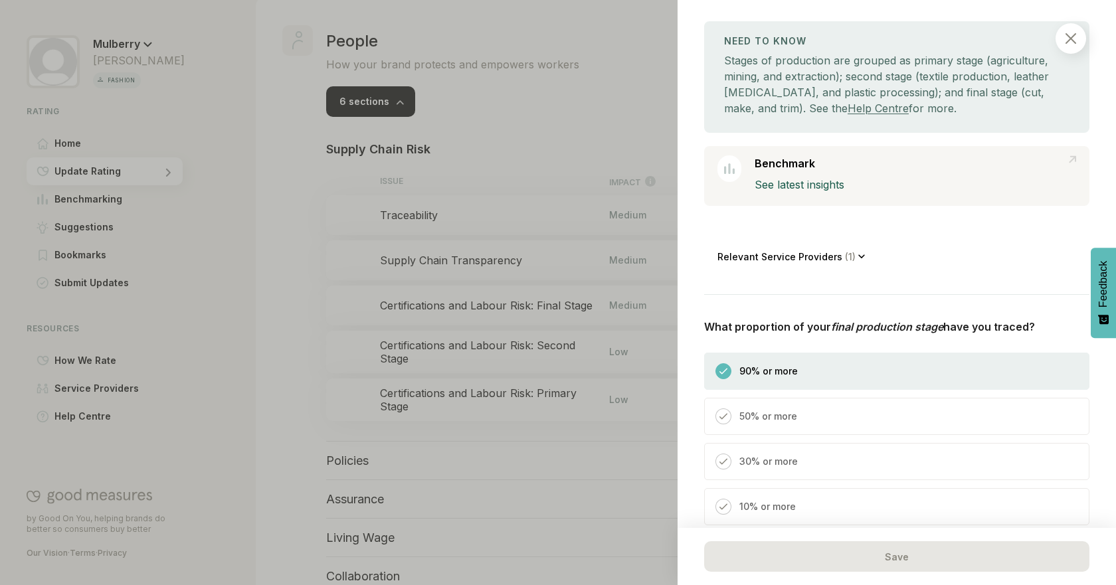
scroll to position [125, 0]
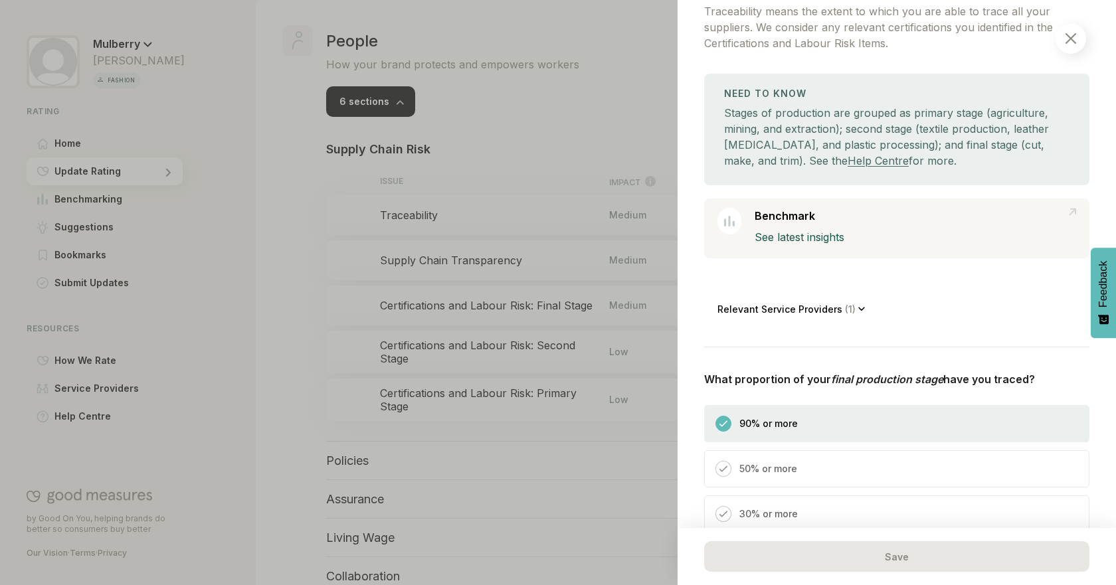
click at [264, 280] on div at bounding box center [558, 292] width 1116 height 585
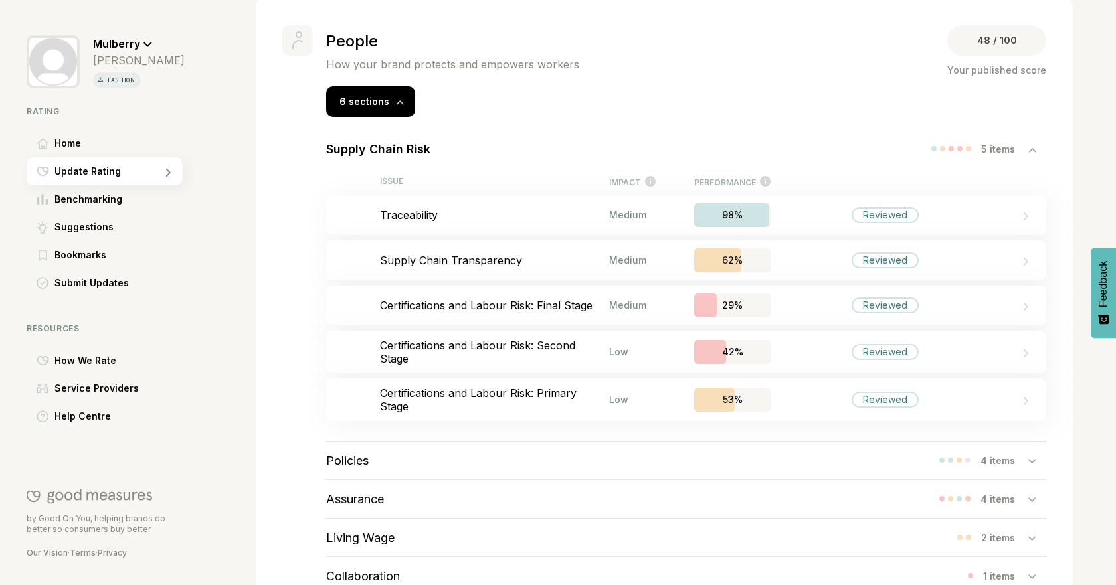
click at [988, 145] on div "5 items" at bounding box center [1004, 148] width 47 height 11
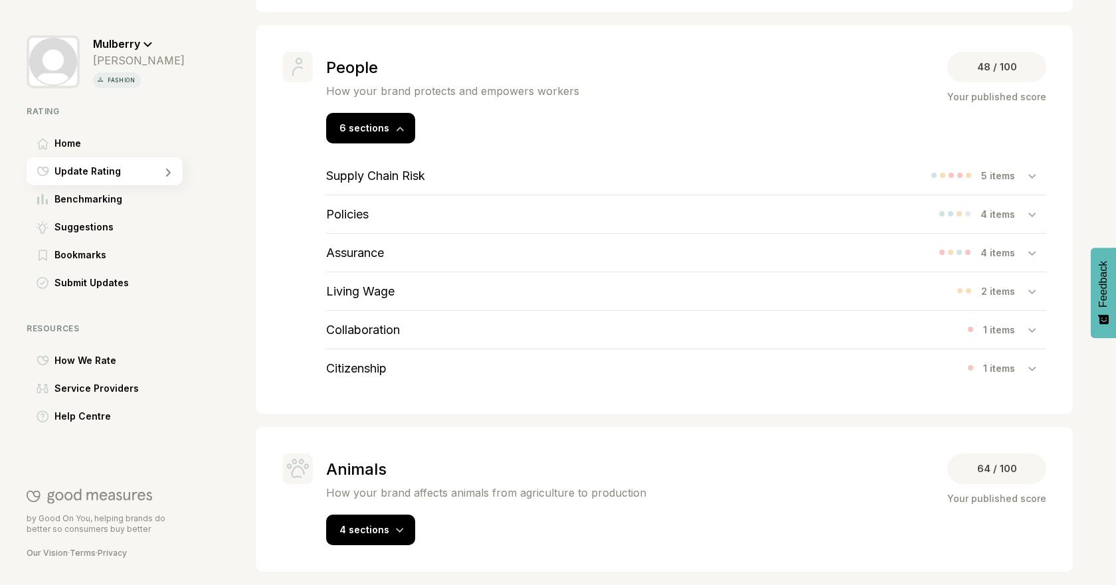
click at [428, 220] on div "Policies 4 items" at bounding box center [686, 214] width 720 height 38
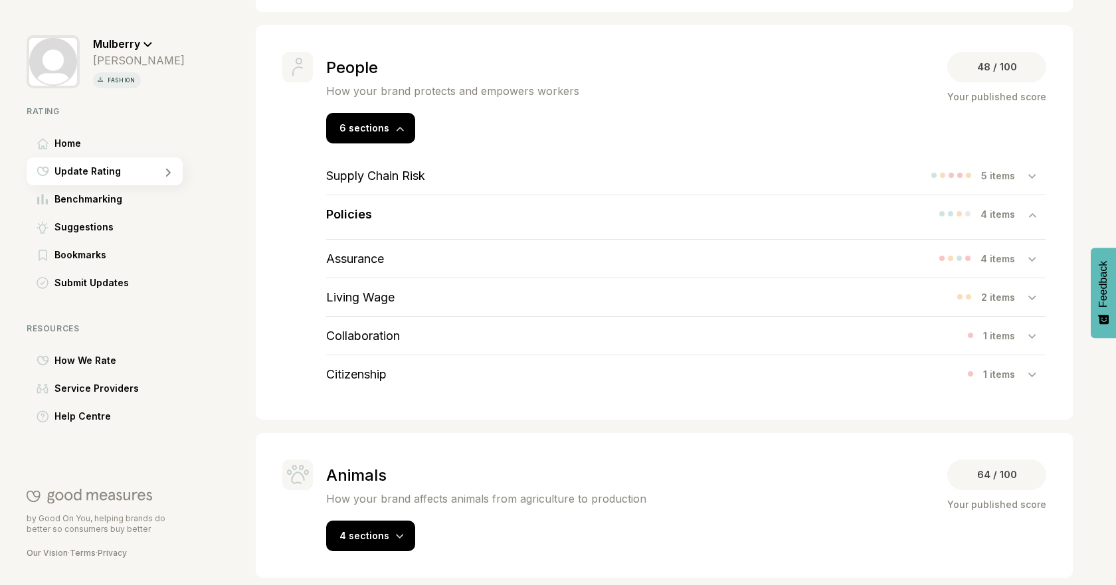
scroll to position [683, 0]
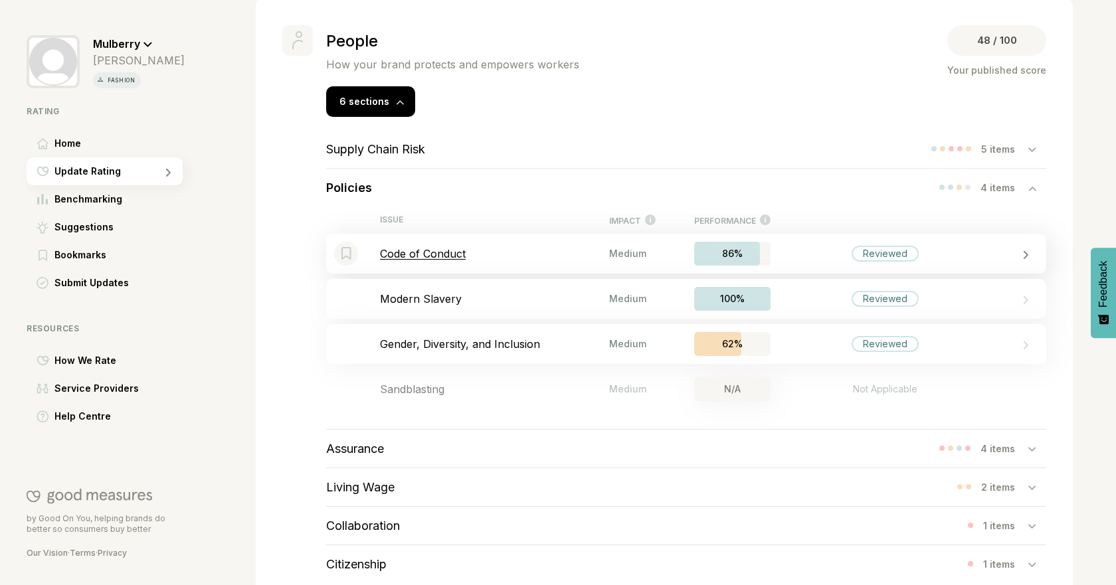
click at [512, 262] on div "Bookmark this item Code of Conduct Medium 86% Reviewed" at bounding box center [686, 254] width 720 height 40
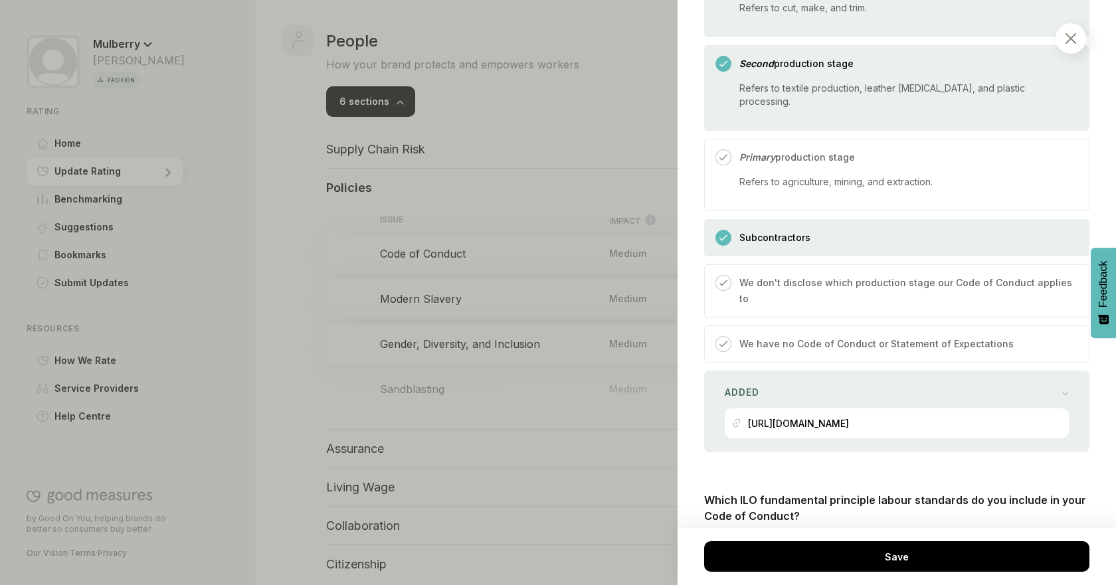
scroll to position [781, 0]
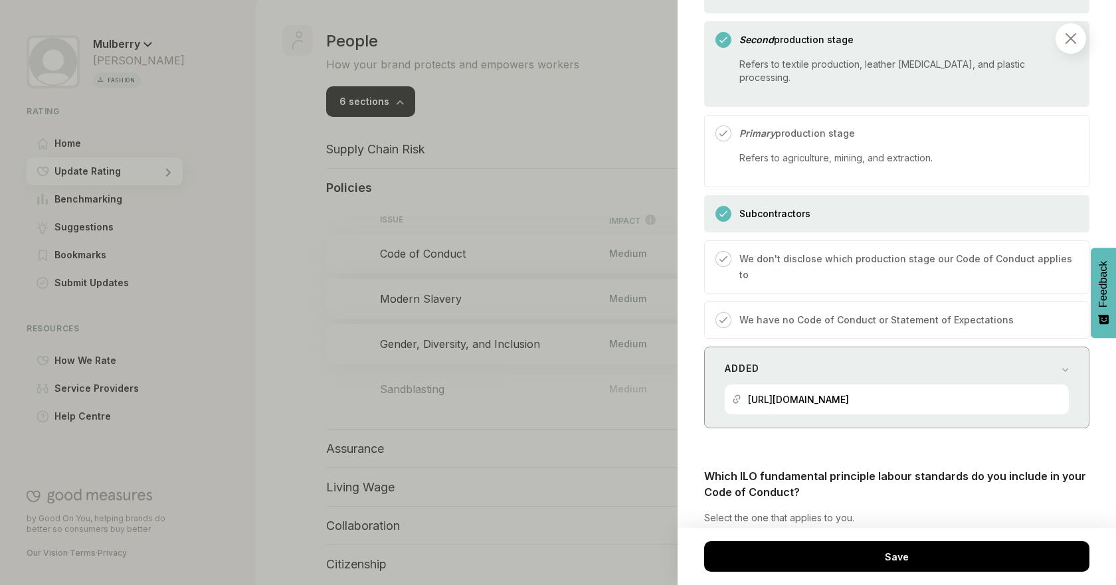
click at [1045, 347] on div "Added [URL][DOMAIN_NAME]" at bounding box center [896, 388] width 385 height 82
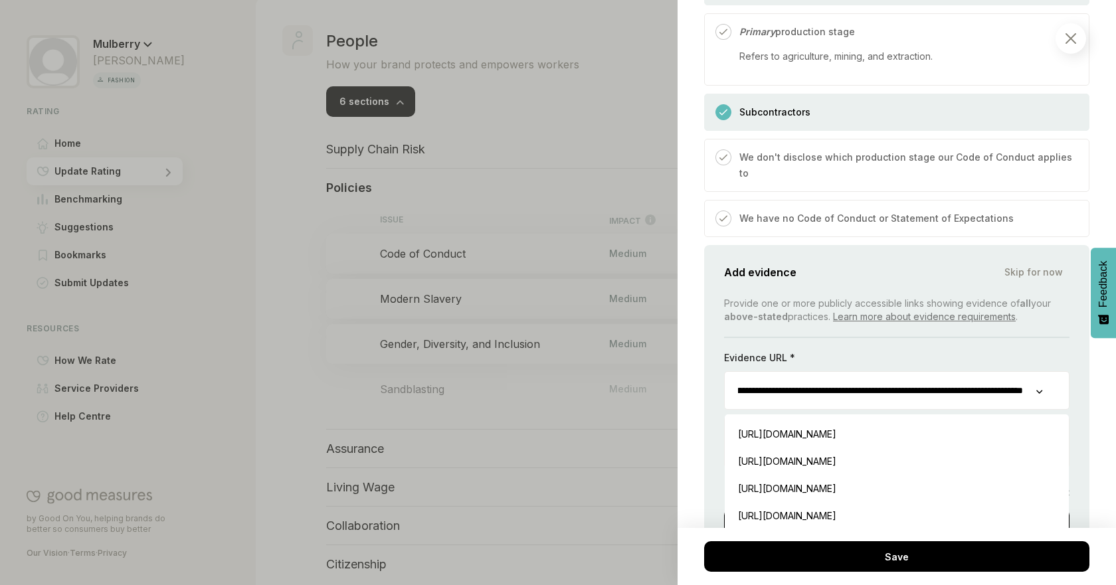
scroll to position [0, 198]
drag, startPoint x: 774, startPoint y: 374, endPoint x: 1060, endPoint y: 383, distance: 285.8
click at [1060, 383] on div "**********" at bounding box center [896, 407] width 385 height 325
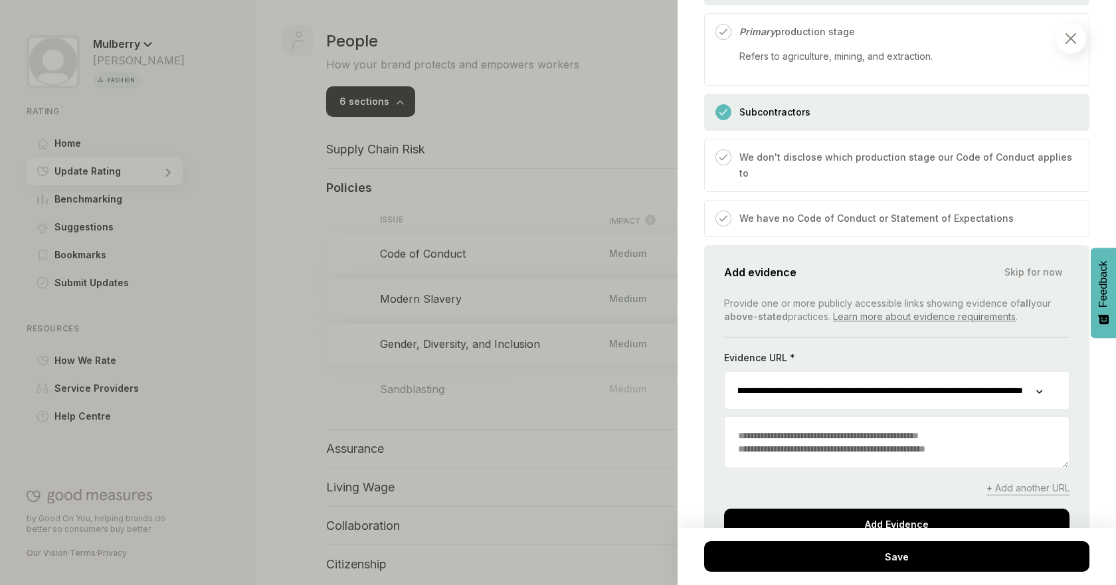
drag, startPoint x: 1079, startPoint y: 383, endPoint x: 1083, endPoint y: 359, distance: 24.9
click at [1079, 385] on div "People / Policies Code of Conduct We consider the labour policies covered in yo…" at bounding box center [897, 292] width 438 height 585
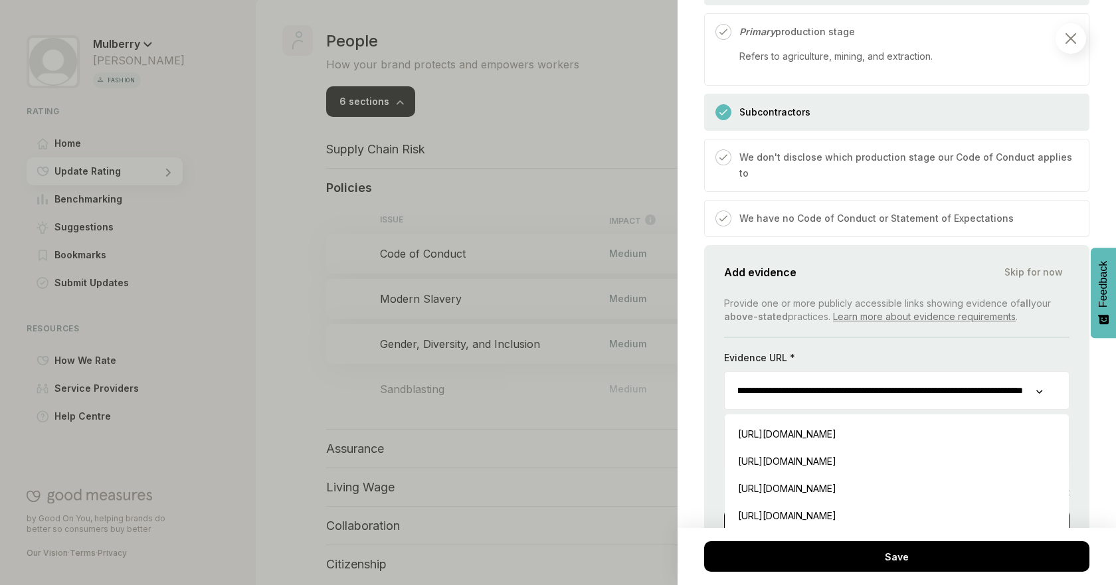
drag, startPoint x: 733, startPoint y: 377, endPoint x: 1070, endPoint y: 377, distance: 336.8
click at [1070, 377] on div "**********" at bounding box center [896, 407] width 385 height 325
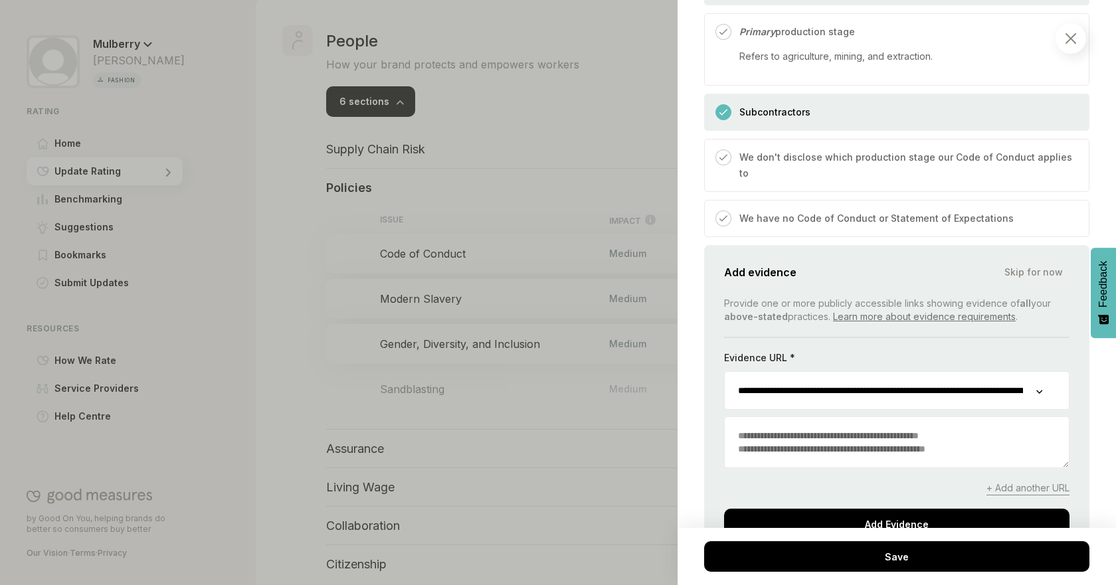
click at [1102, 179] on div "People / Policies Code of Conduct We consider the labour policies covered in yo…" at bounding box center [897, 292] width 438 height 585
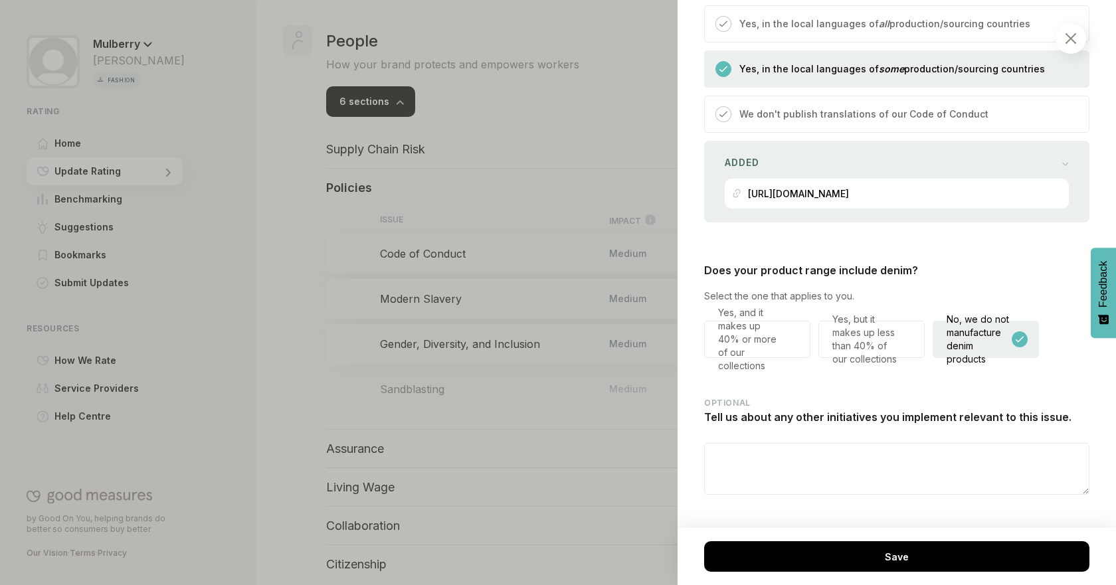
scroll to position [1942, 0]
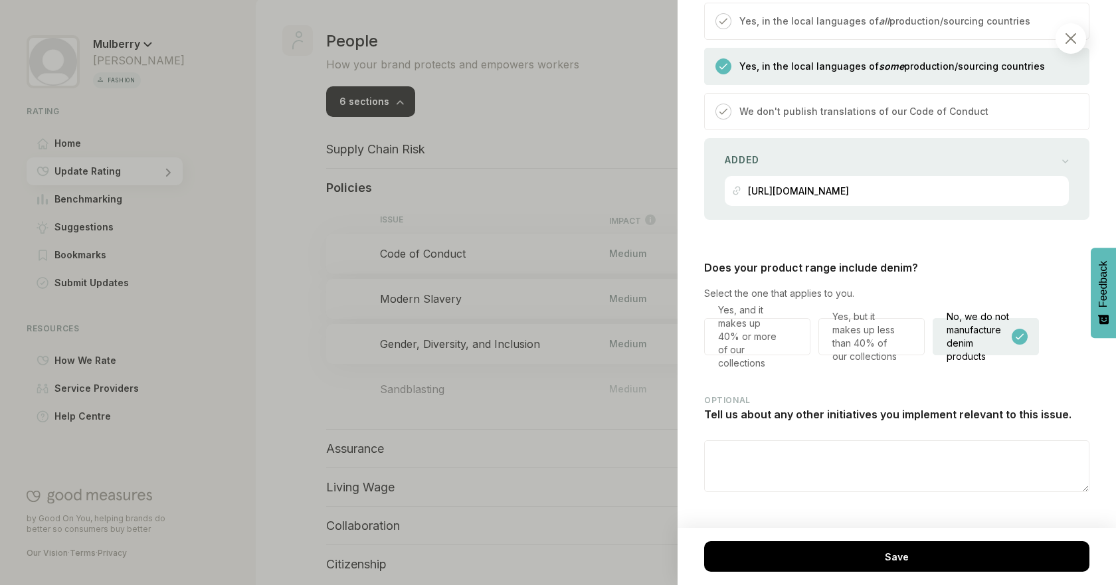
click at [1064, 46] on div at bounding box center [1070, 38] width 31 height 31
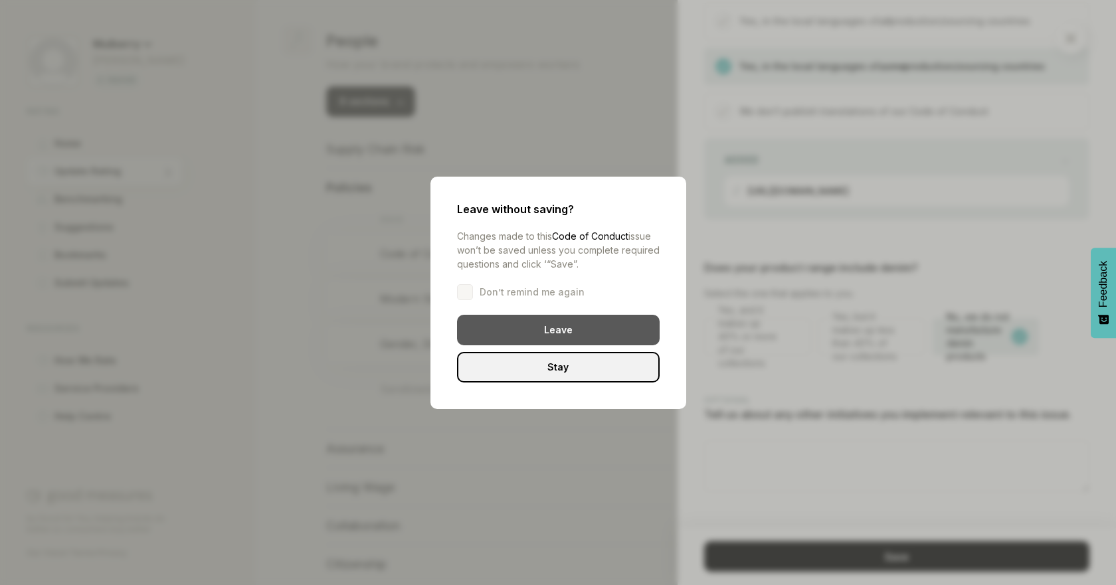
click at [543, 323] on div "Leave" at bounding box center [558, 330] width 203 height 31
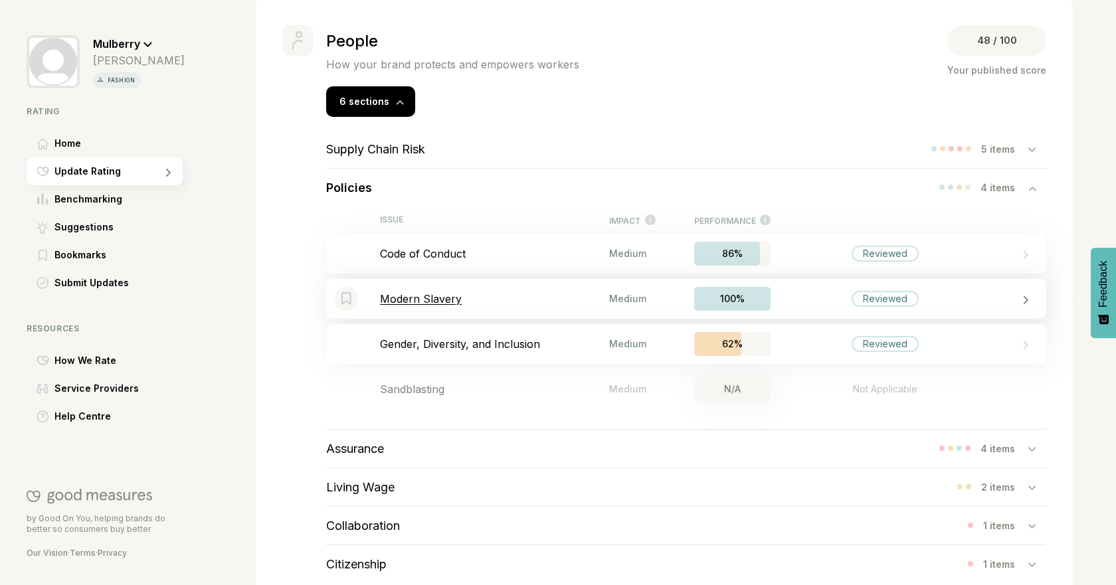
click at [551, 296] on p "Modern Slavery" at bounding box center [494, 298] width 229 height 13
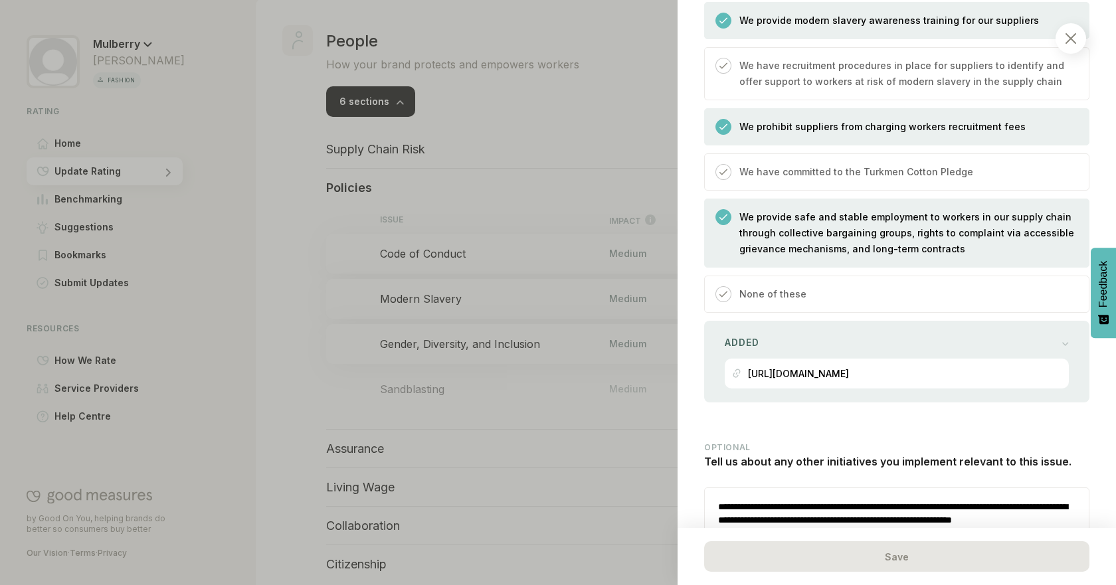
scroll to position [858, 0]
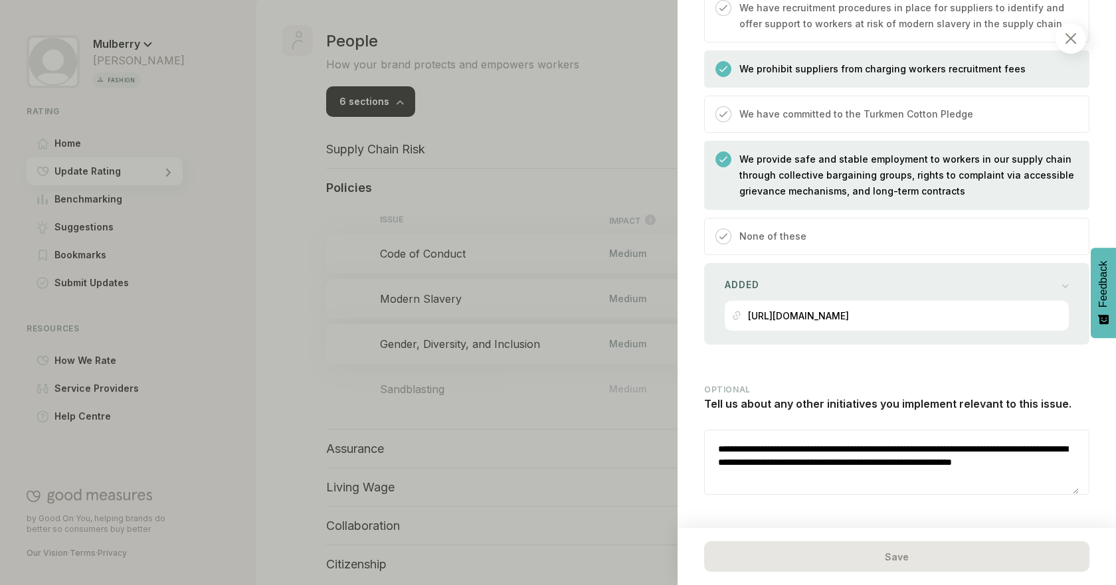
click at [527, 417] on div at bounding box center [558, 292] width 1116 height 585
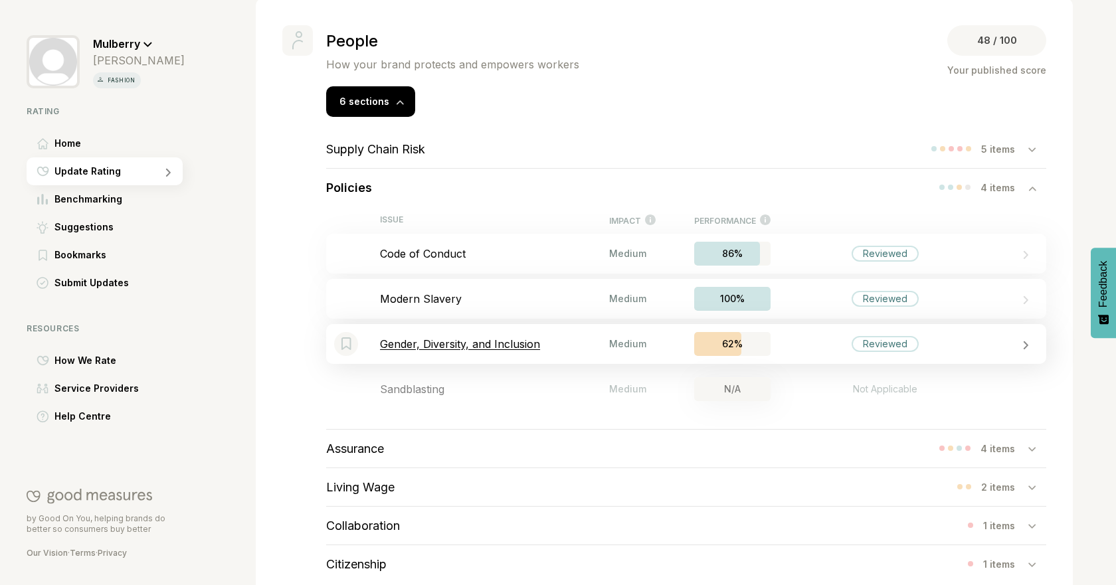
click at [538, 345] on p "Gender, Diversity, and Inclusion" at bounding box center [494, 343] width 229 height 13
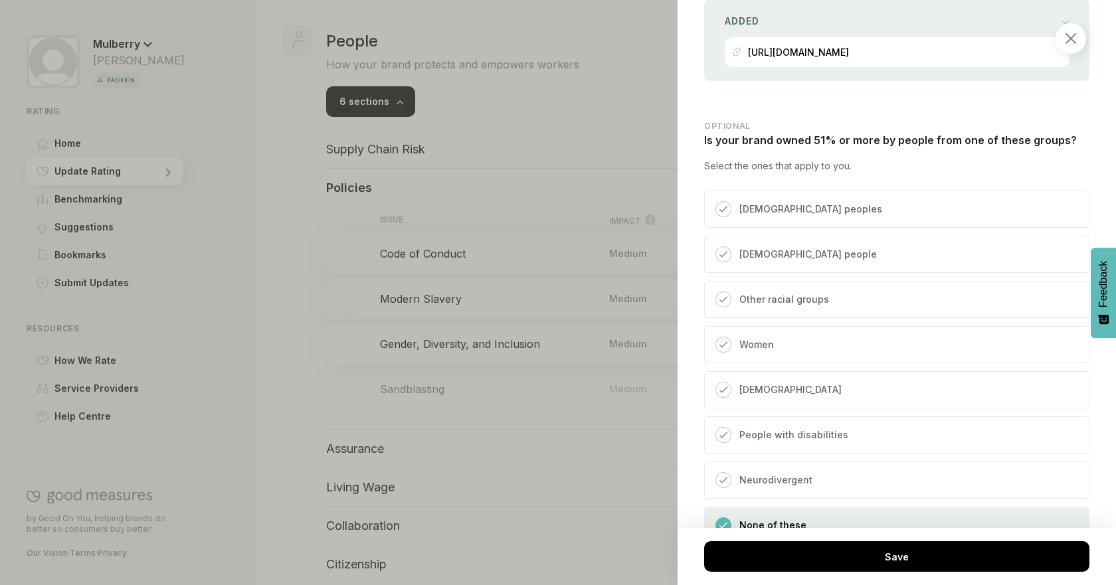
scroll to position [5130, 0]
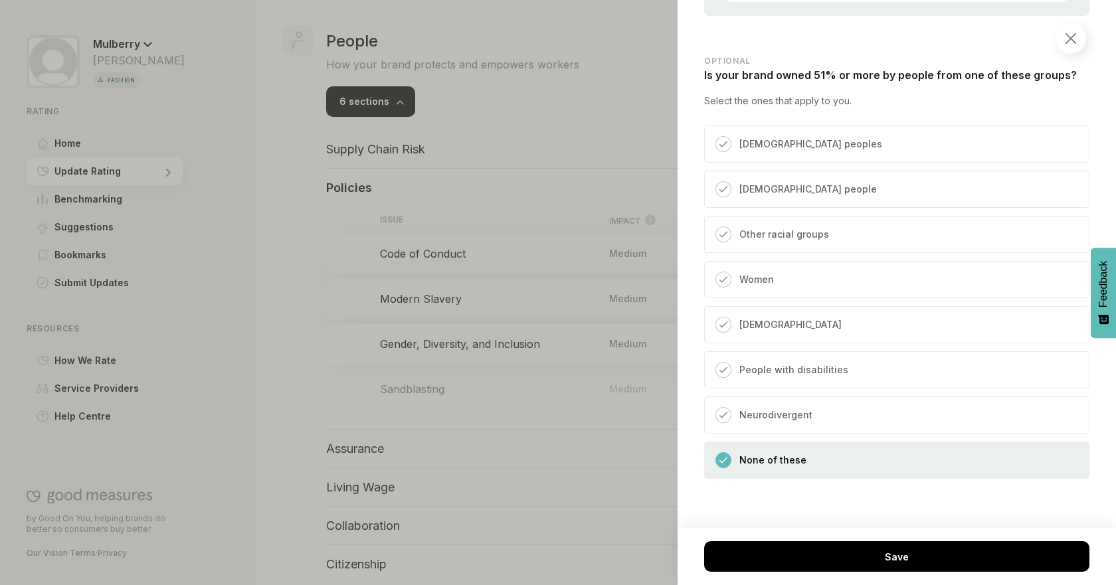
click at [383, 401] on div at bounding box center [558, 292] width 1116 height 585
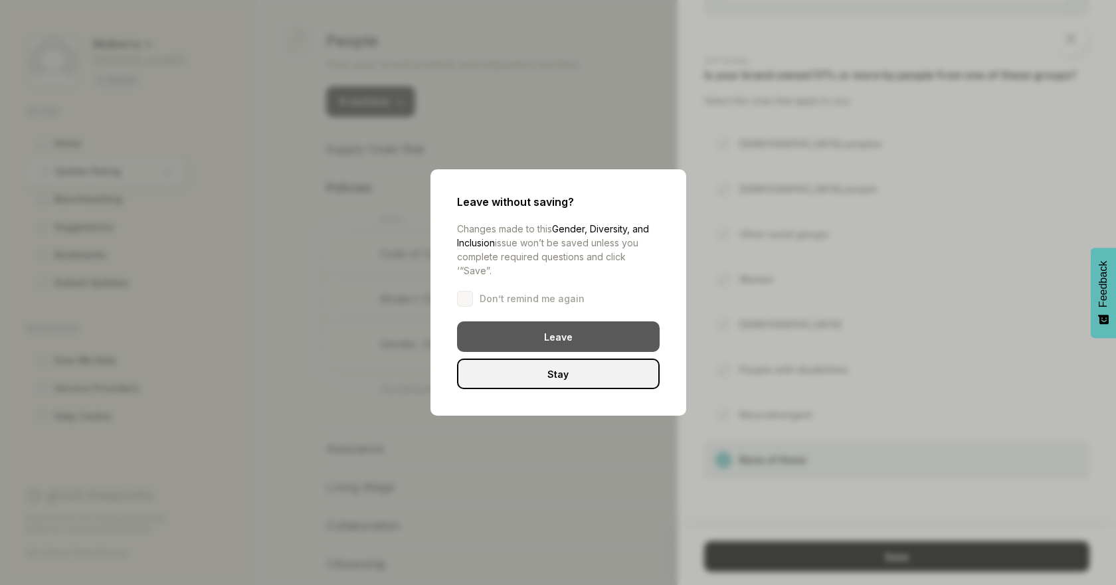
click at [523, 345] on div "Leave" at bounding box center [558, 336] width 203 height 31
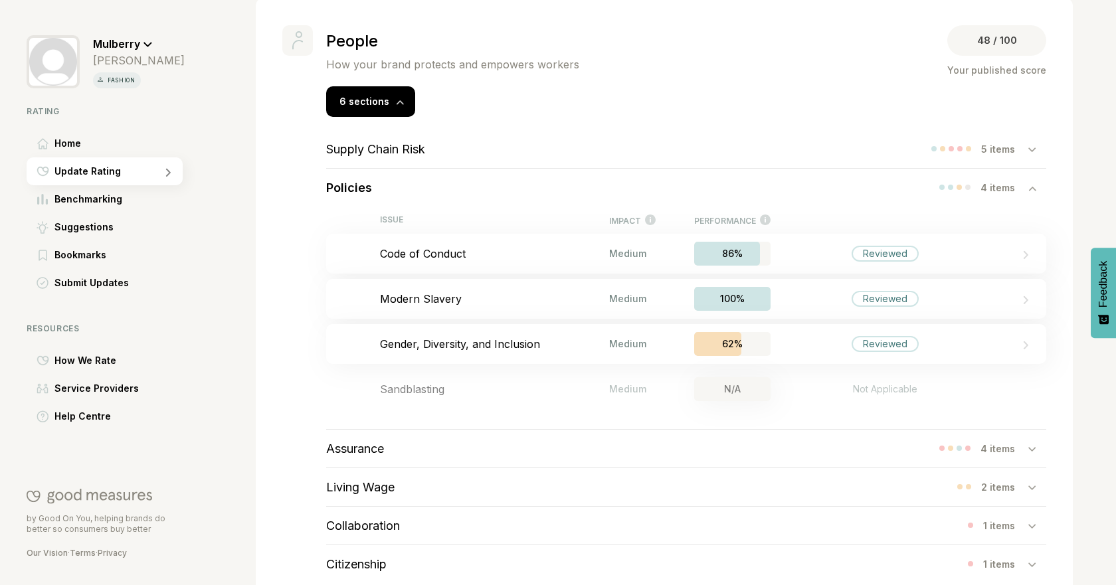
click at [529, 189] on div "Policies 4 items" at bounding box center [686, 188] width 720 height 38
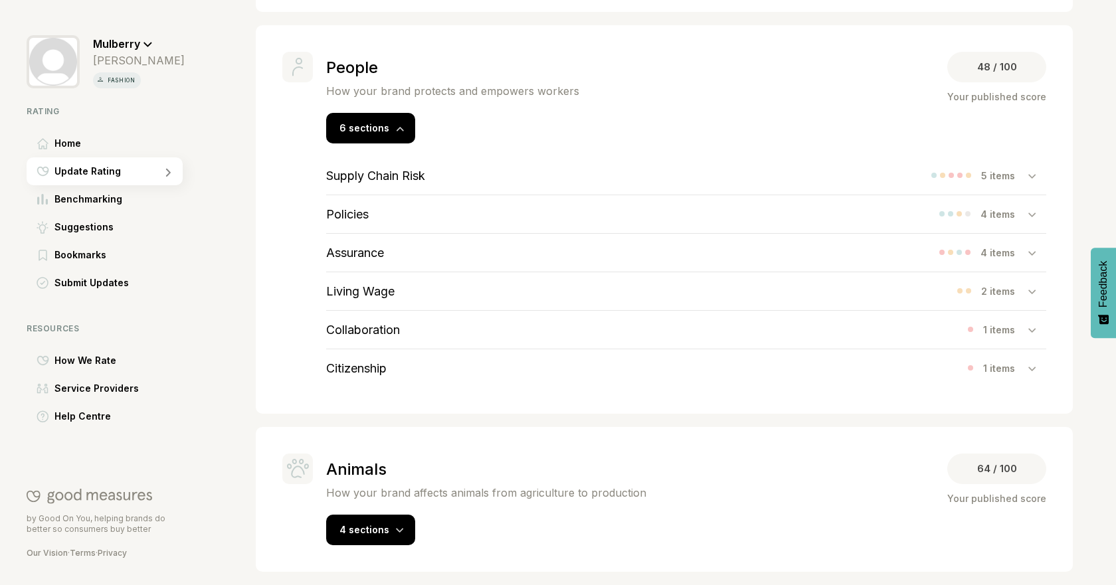
click at [447, 254] on div "Assurance 4 items" at bounding box center [686, 253] width 720 height 38
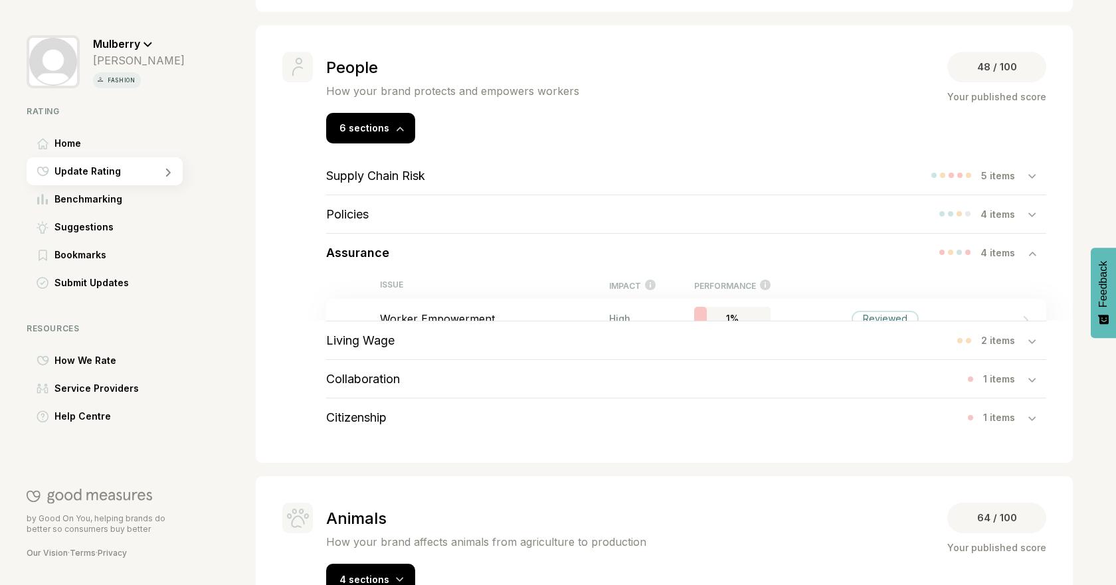
scroll to position [683, 0]
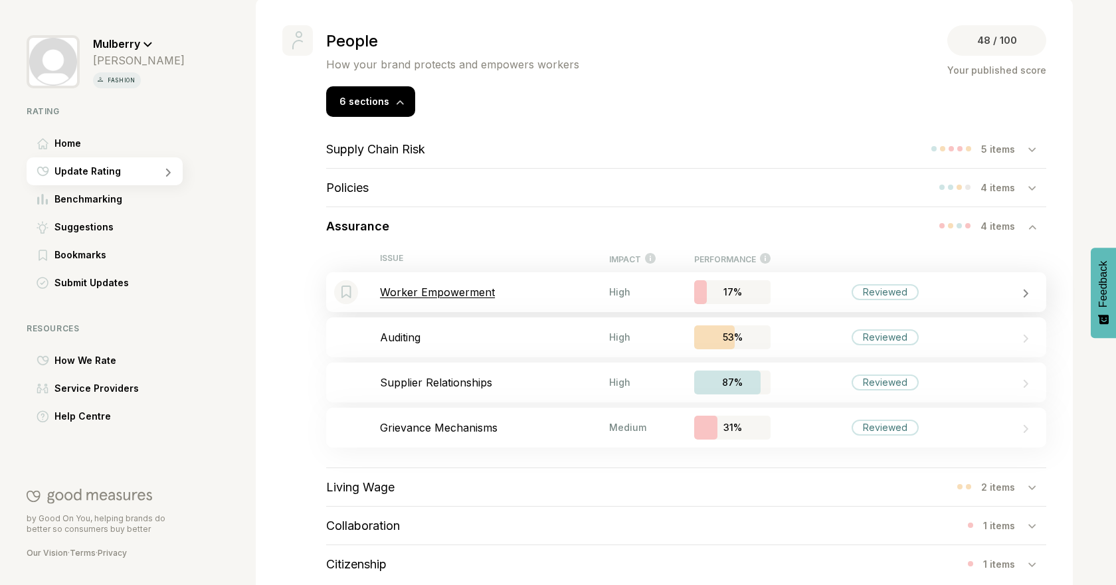
click at [459, 290] on p "Worker Empowerment" at bounding box center [494, 292] width 229 height 13
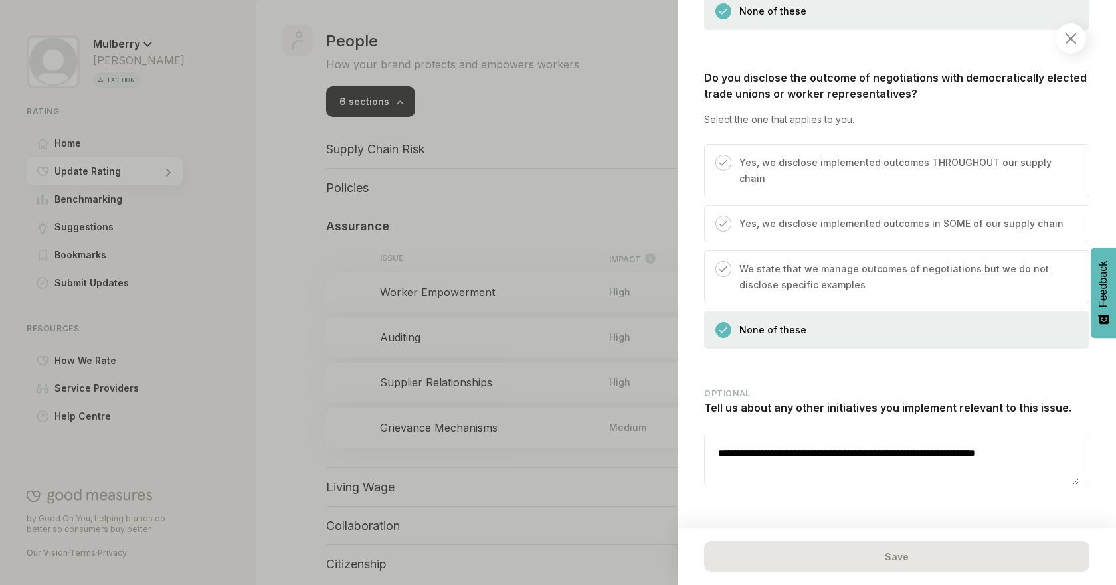
scroll to position [1181, 0]
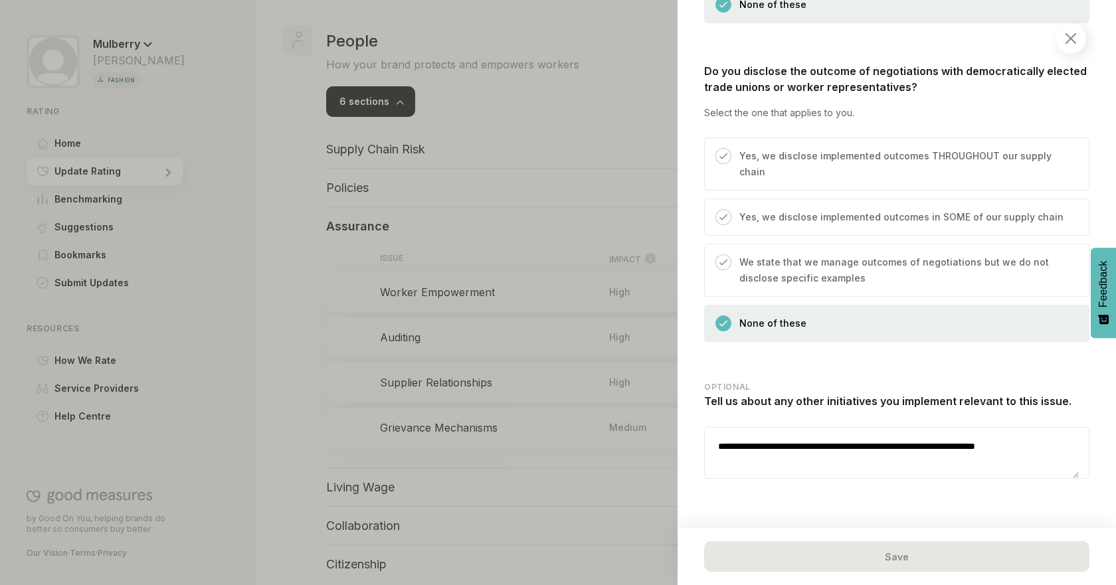
drag, startPoint x: 1052, startPoint y: 438, endPoint x: 650, endPoint y: 434, distance: 401.9
click at [650, 434] on div "People / Assurance Worker Empowerment Here we’re looking at how you support the…" at bounding box center [558, 292] width 1116 height 585
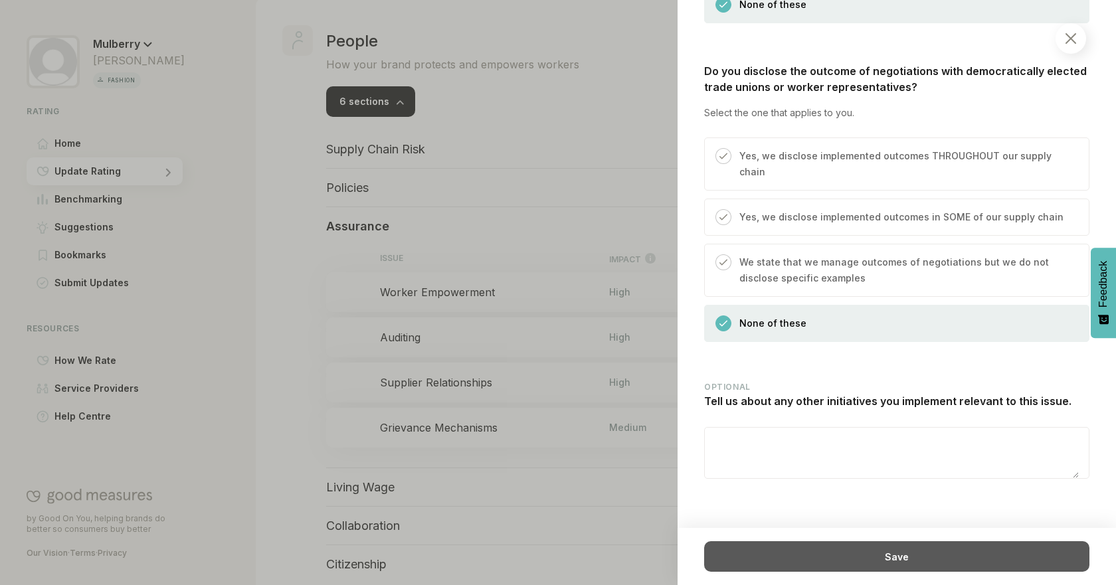
click at [944, 559] on div "Save" at bounding box center [896, 556] width 385 height 31
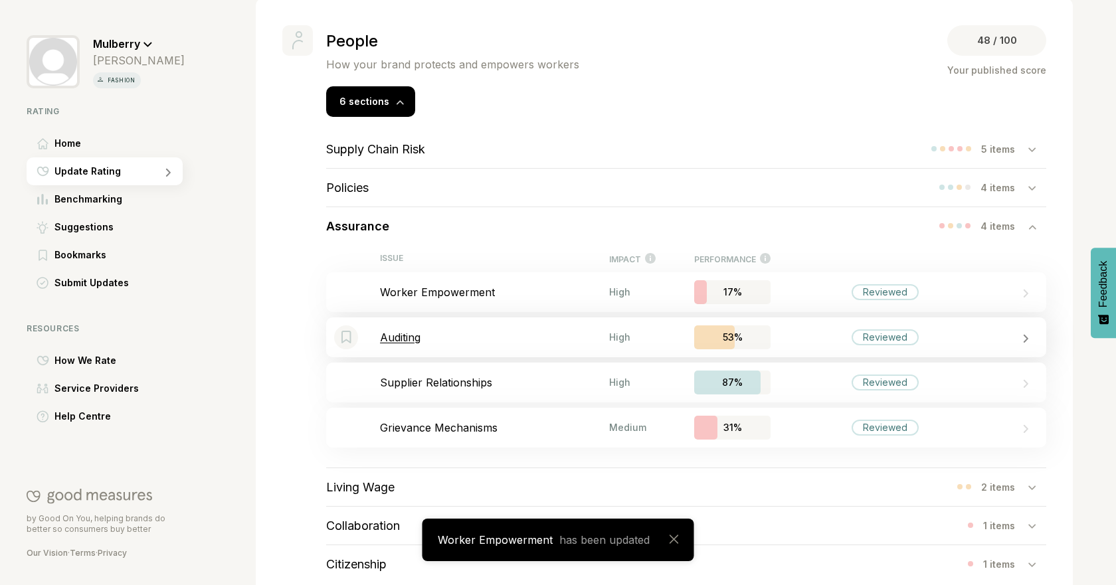
click at [474, 333] on p "Auditing" at bounding box center [494, 337] width 229 height 13
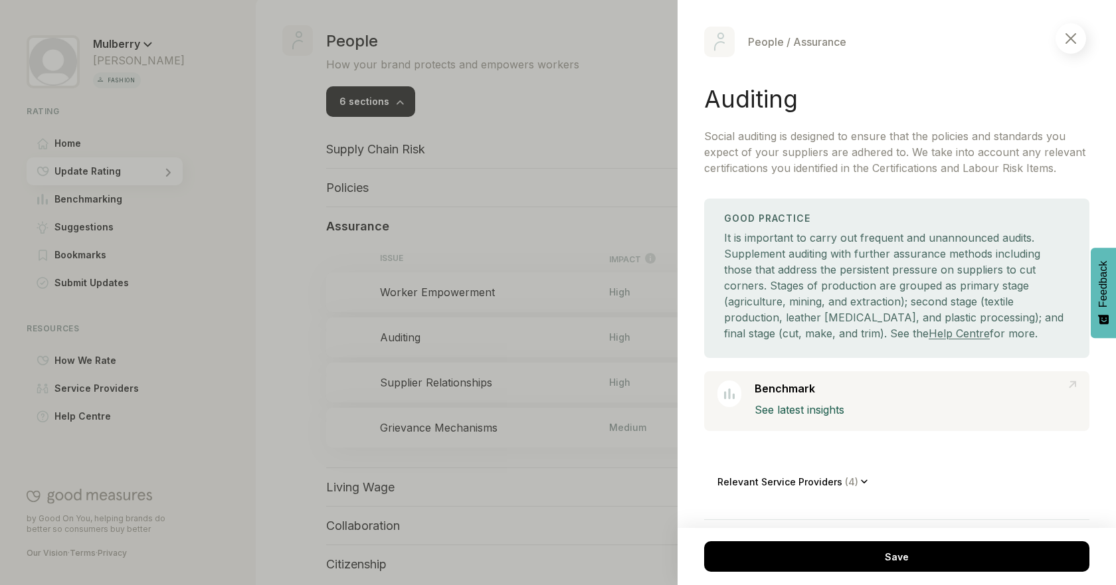
click at [298, 314] on div at bounding box center [558, 292] width 1116 height 585
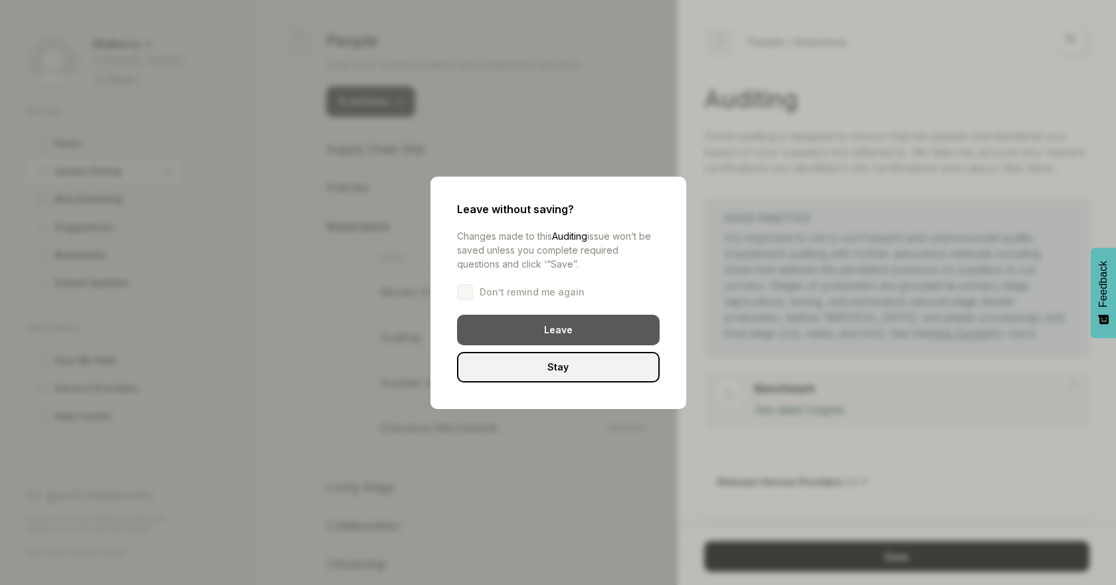
click at [507, 318] on div "Leave" at bounding box center [558, 330] width 203 height 31
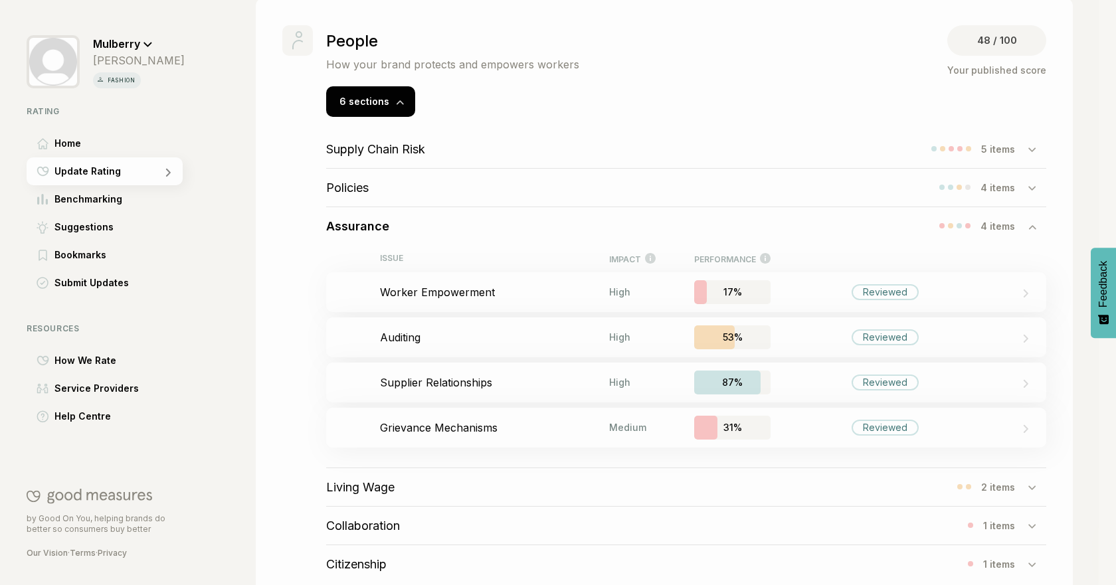
click at [519, 280] on div "Bookmark this item Worker Empowerment High 17% Reviewed" at bounding box center [686, 292] width 720 height 40
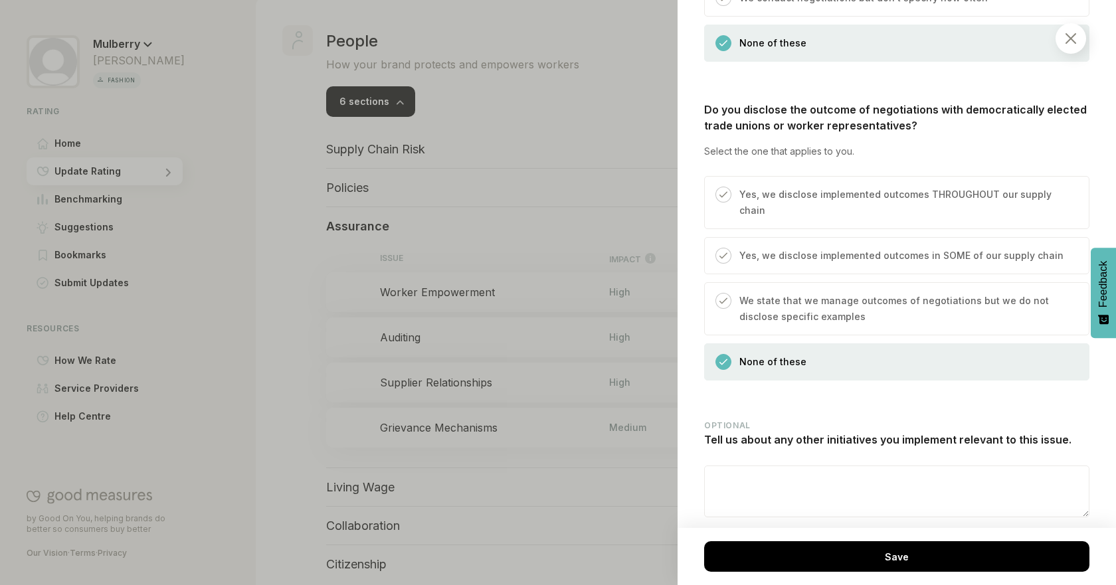
scroll to position [1181, 0]
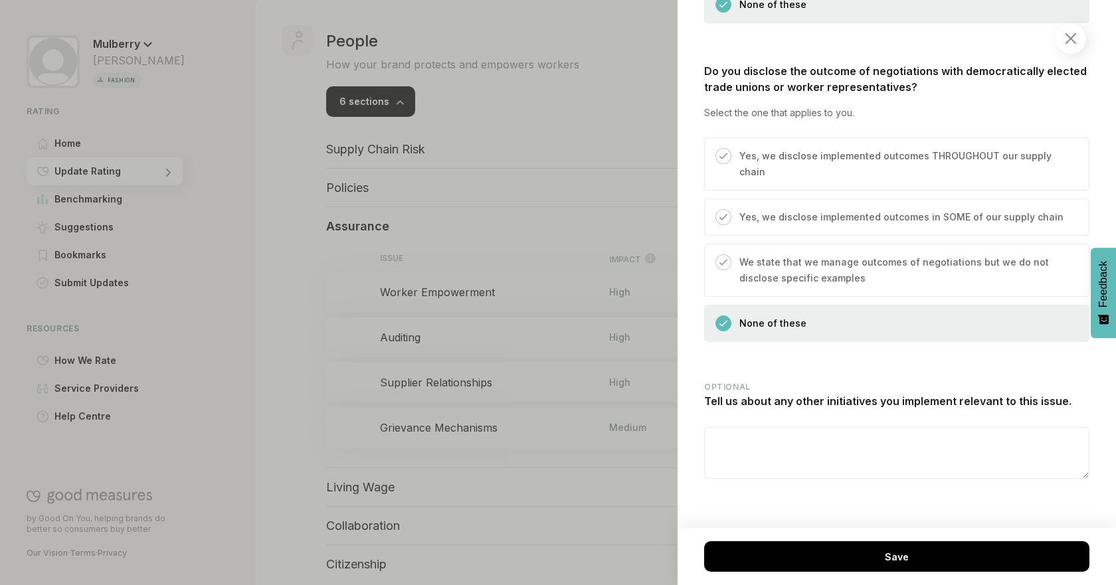
click at [301, 320] on div at bounding box center [558, 292] width 1116 height 585
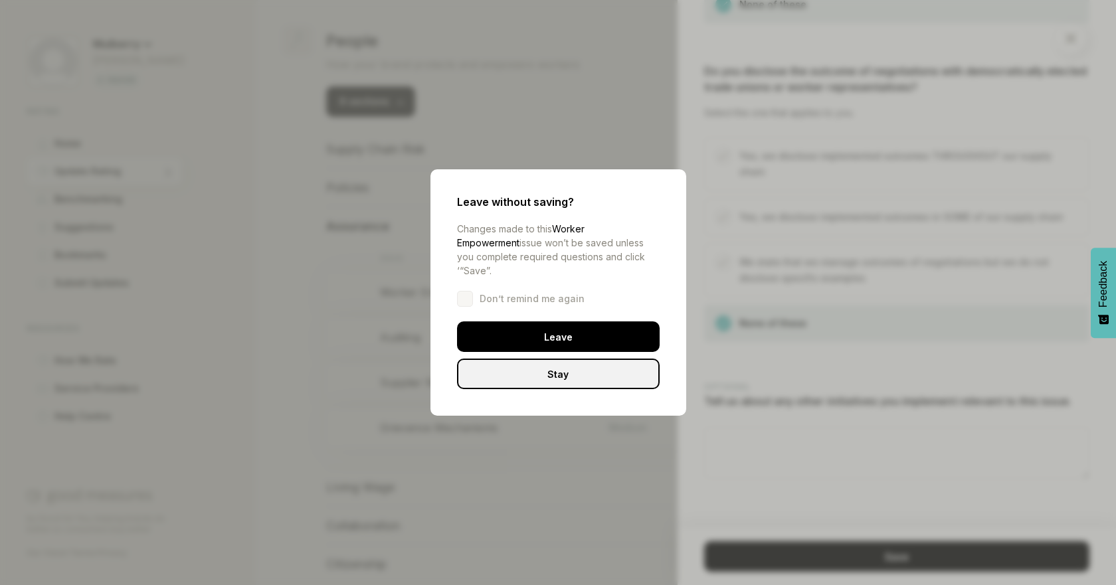
click at [471, 313] on div "Leave without saving? Changes made to this Worker Empowerment issue won’t be sa…" at bounding box center [558, 292] width 256 height 246
click at [478, 323] on div "Leave" at bounding box center [558, 336] width 203 height 31
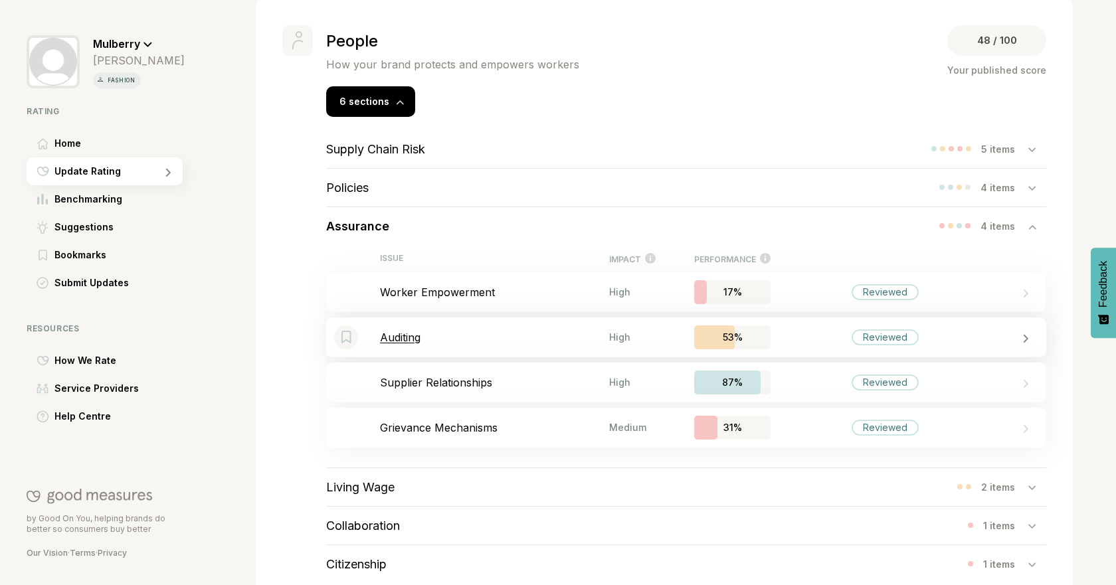
click at [519, 347] on div "Bookmark this item Auditing High 53% Reviewed" at bounding box center [686, 337] width 720 height 40
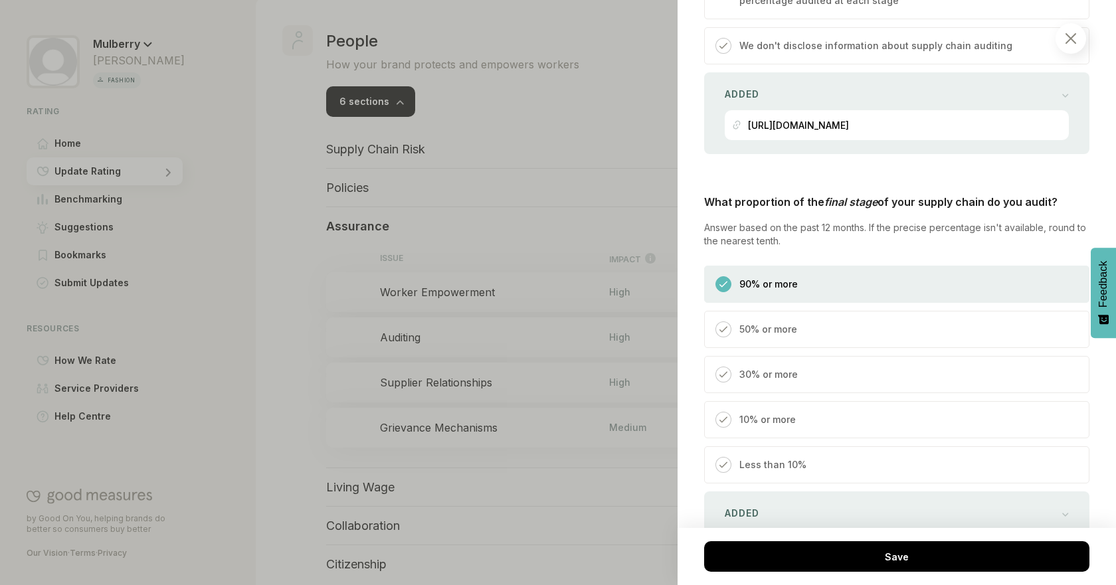
scroll to position [1000, 0]
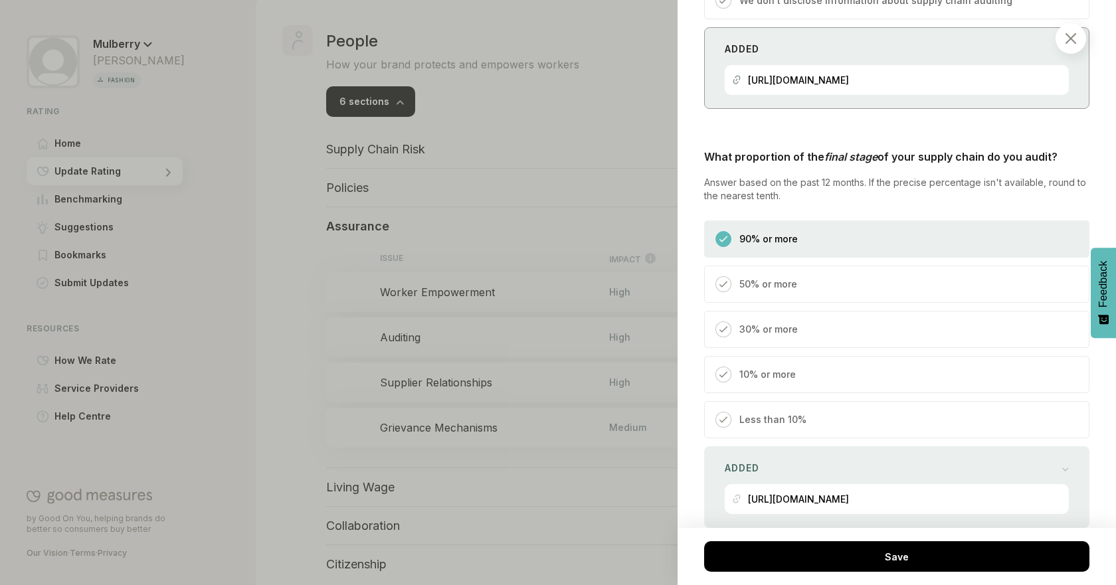
click at [1018, 41] on div "Added" at bounding box center [897, 49] width 344 height 19
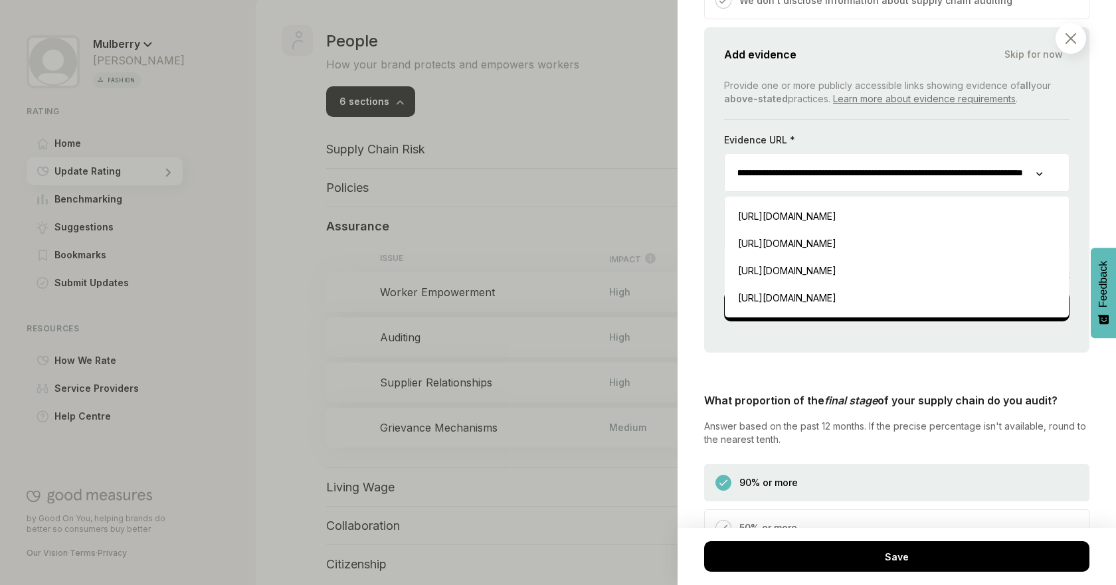
scroll to position [0, 131]
drag, startPoint x: 913, startPoint y: 175, endPoint x: 1085, endPoint y: 169, distance: 172.2
click at [1085, 169] on div "People / Assurance Auditing Social auditing is designed to ensure that the poli…" at bounding box center [897, 292] width 438 height 585
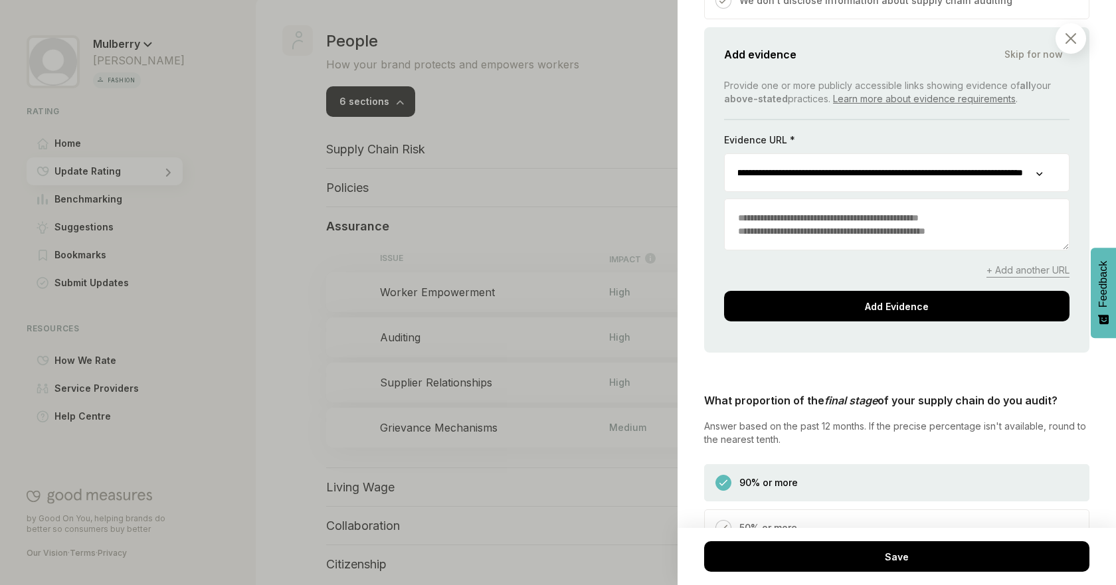
click at [964, 51] on div "Add evidence Skip for now" at bounding box center [896, 54] width 345 height 19
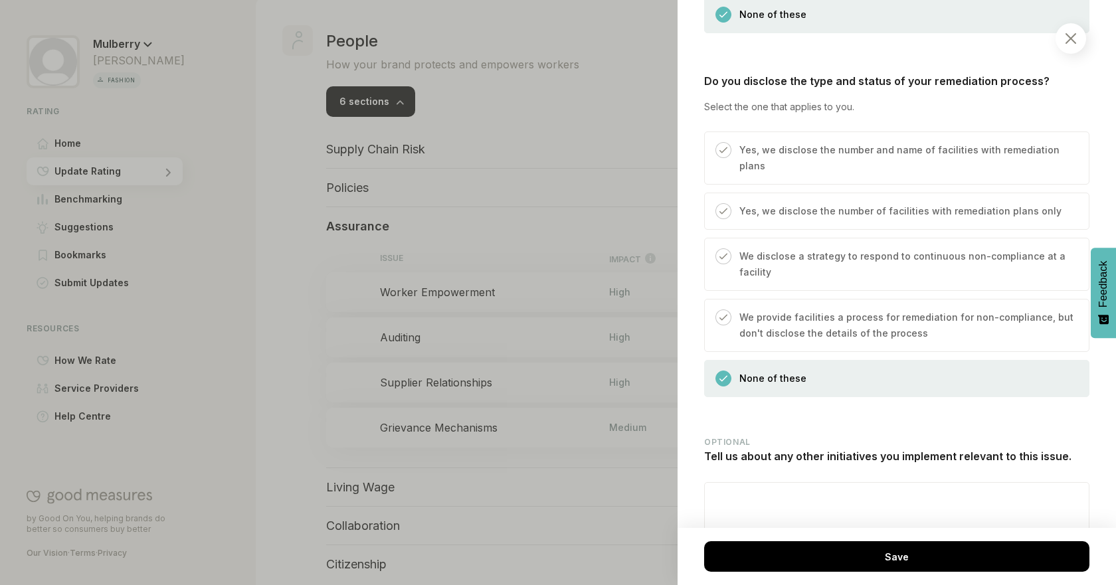
scroll to position [4334, 0]
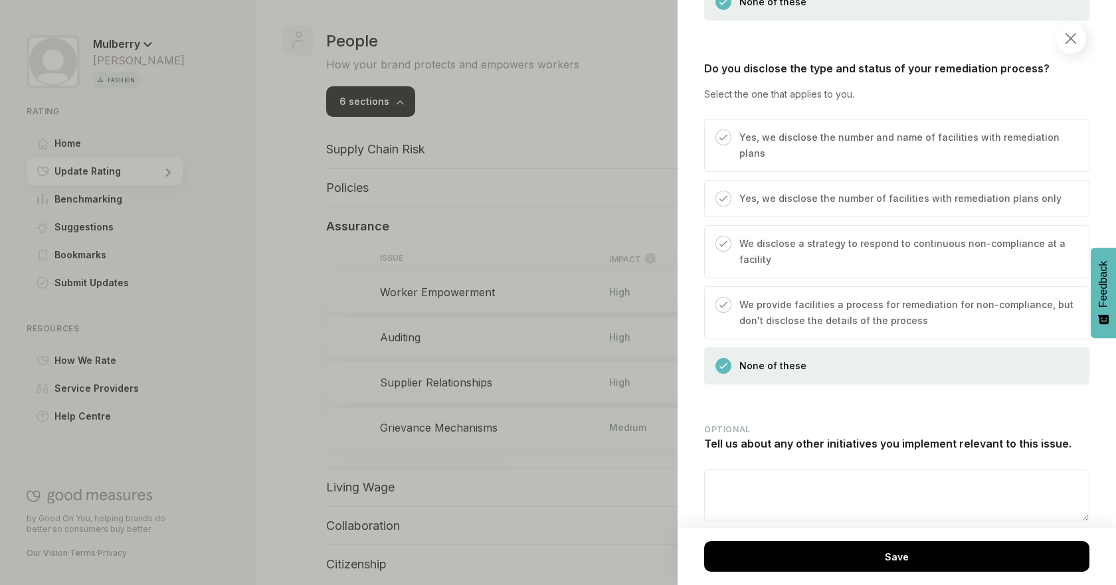
click at [913, 268] on p "We disclose a strategy to respond to continuous non-compliance at a facility" at bounding box center [907, 252] width 336 height 32
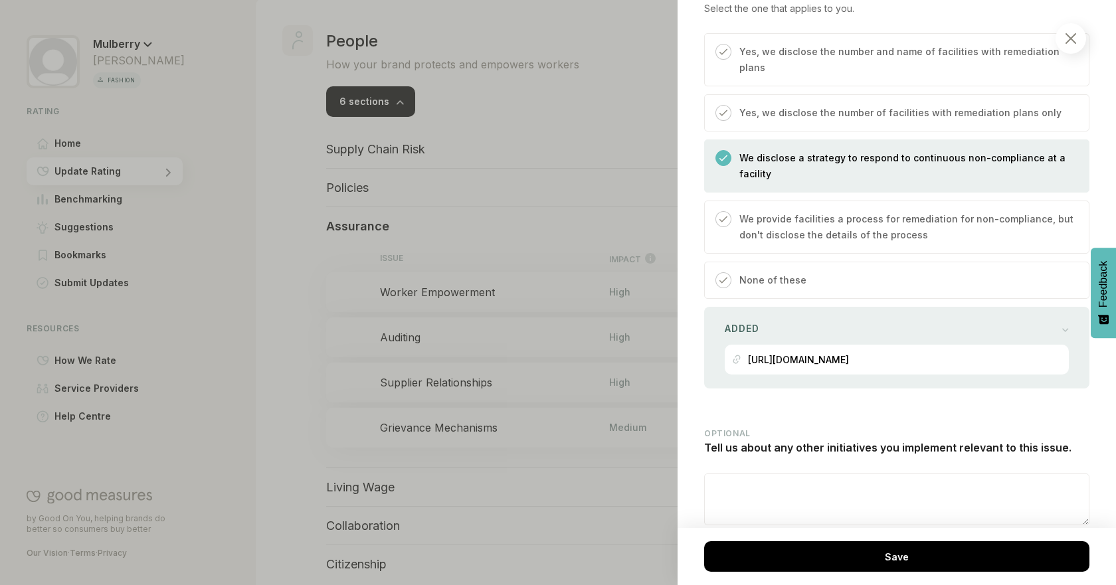
scroll to position [4456, 0]
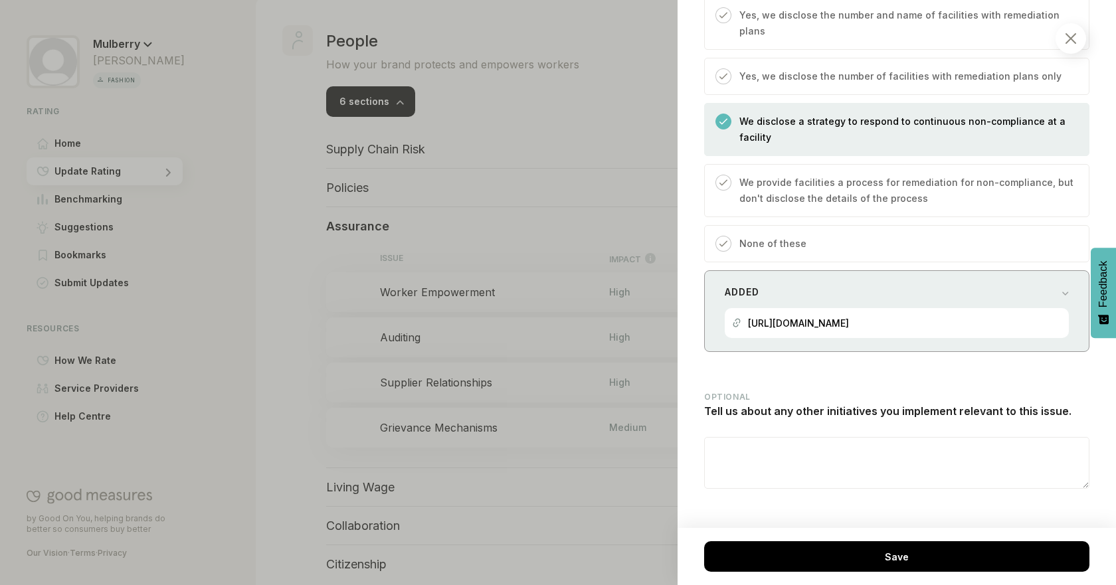
click at [849, 338] on div "[URL][DOMAIN_NAME]" at bounding box center [798, 323] width 101 height 30
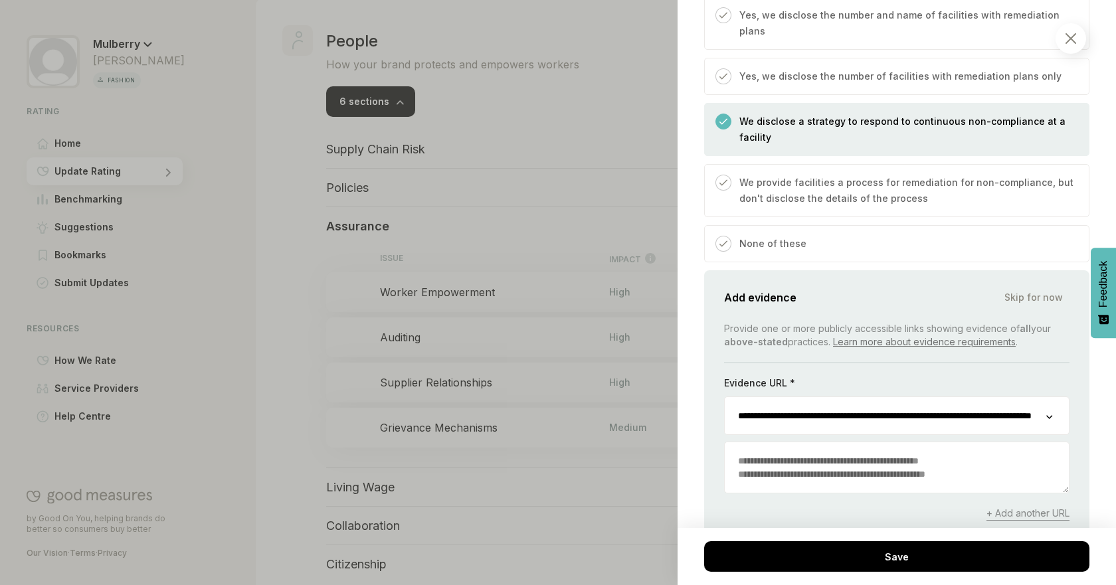
click at [1102, 485] on div "People / Assurance Auditing Social auditing is designed to ensure that the poli…" at bounding box center [897, 292] width 438 height 585
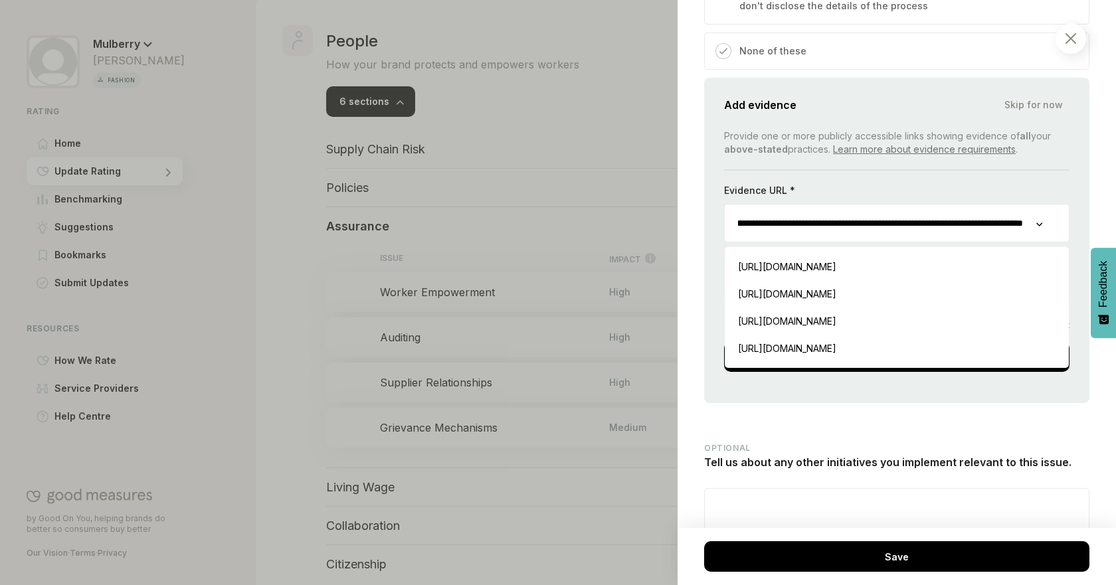
scroll to position [4649, 38]
drag, startPoint x: 729, startPoint y: 245, endPoint x: 1100, endPoint y: 250, distance: 371.3
click at [1100, 0] on body "Mulberry [PERSON_NAME] fashion Rating Home Update Rating Benchmarking Suggestio…" at bounding box center [558, 0] width 1116 height 0
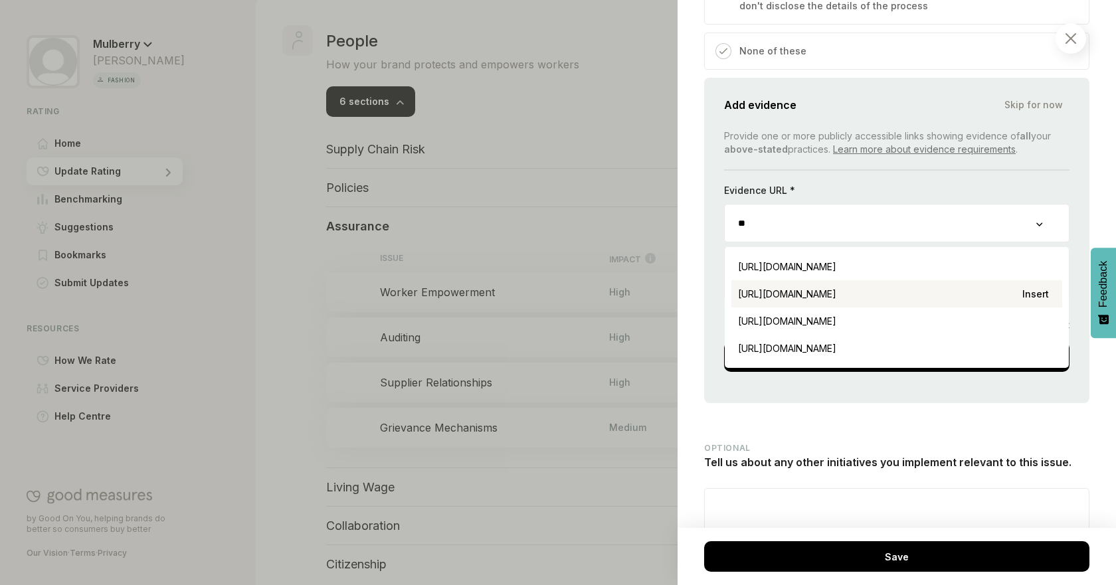
scroll to position [0, 0]
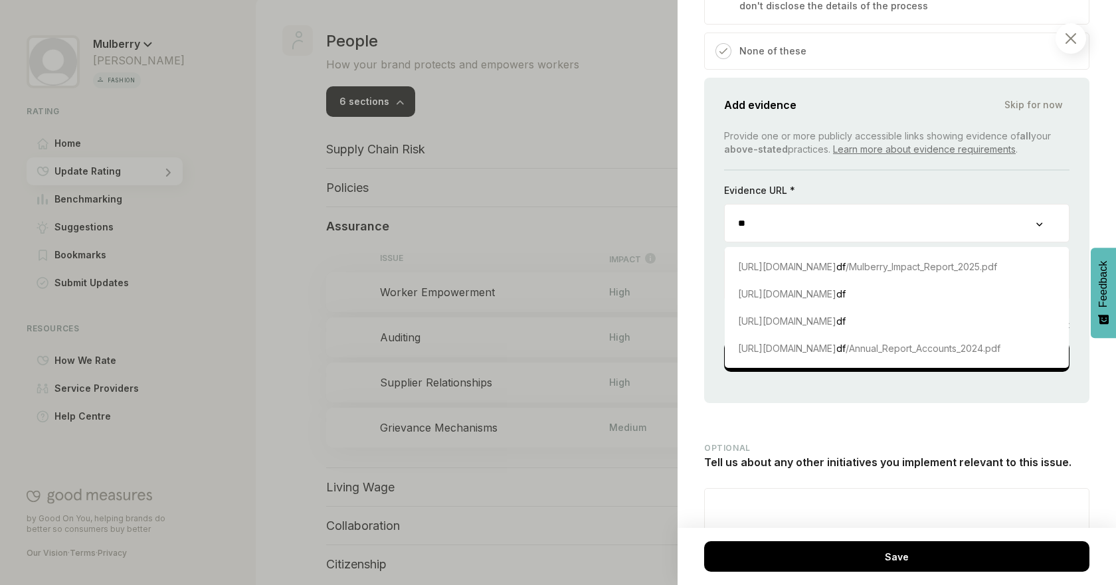
type input "*"
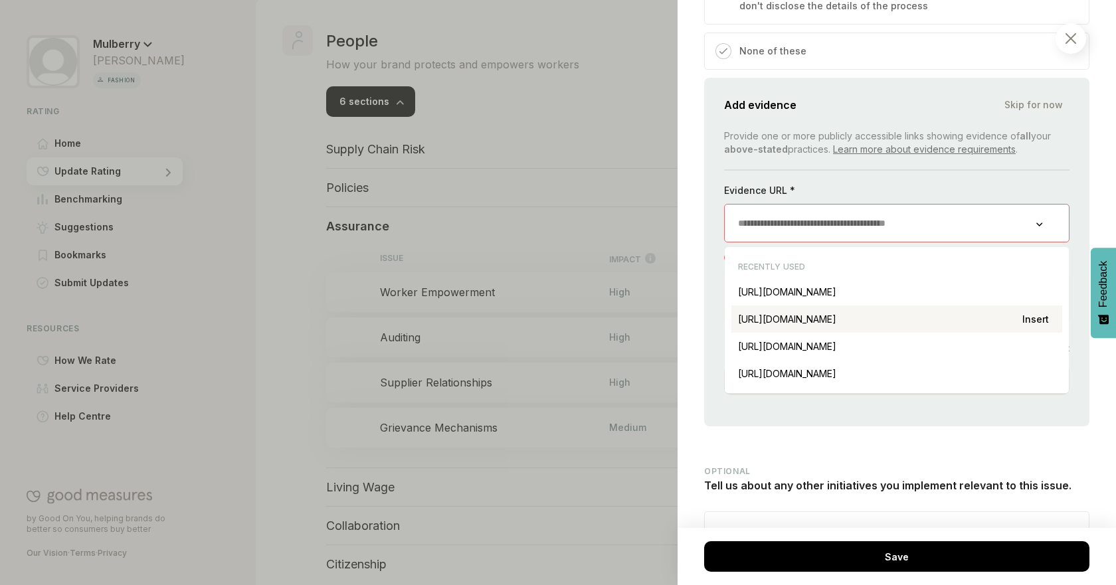
click at [868, 333] on div "[URL][DOMAIN_NAME] Insert" at bounding box center [896, 319] width 331 height 27
type input "**********"
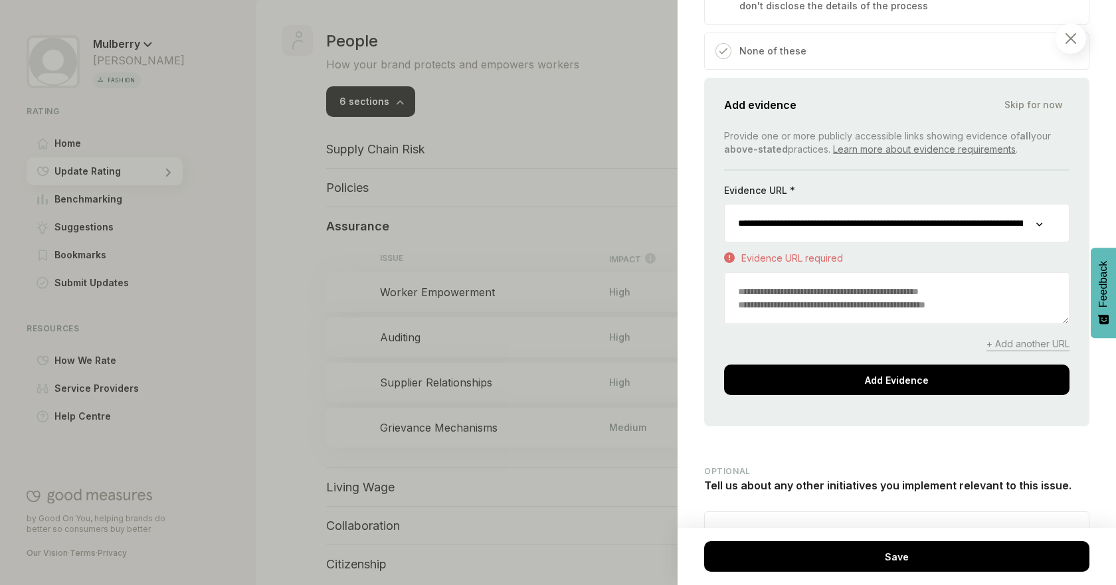
scroll to position [4649, 24]
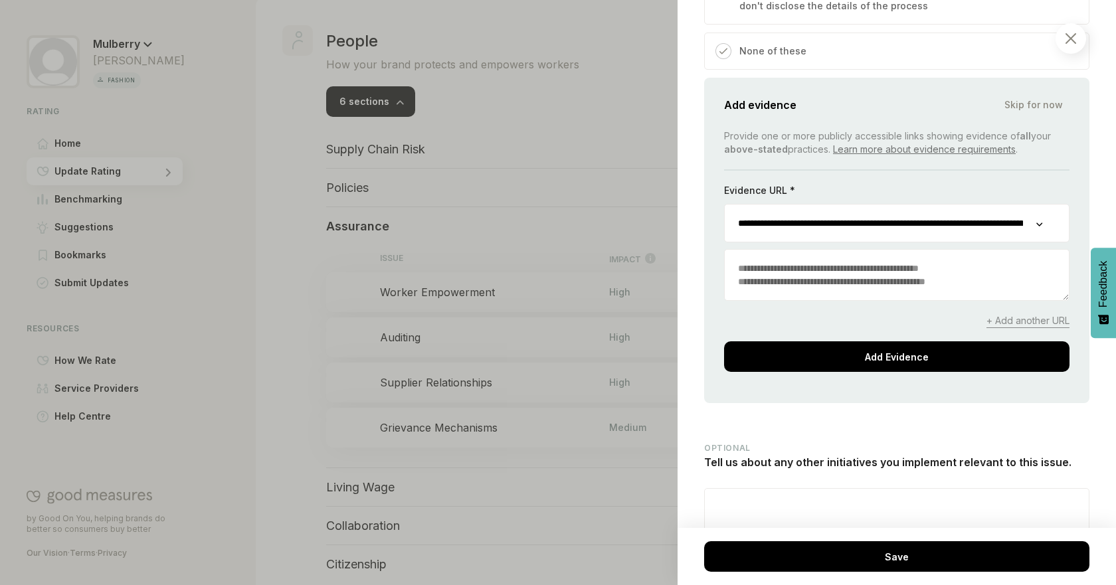
click at [841, 300] on textarea at bounding box center [897, 275] width 344 height 50
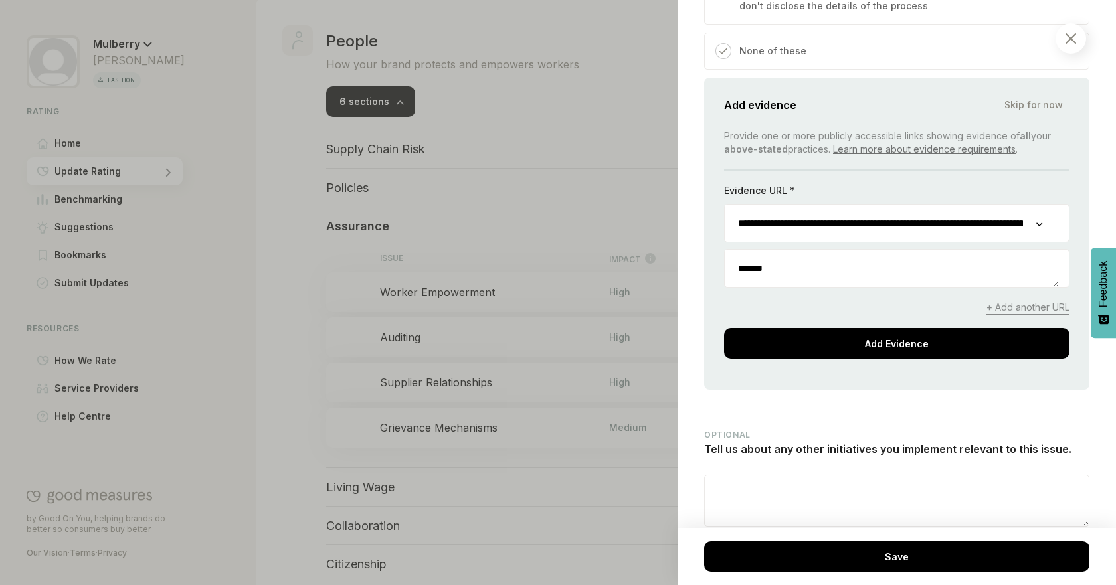
type textarea "*******"
click at [822, 390] on div "**********" at bounding box center [896, 234] width 385 height 312
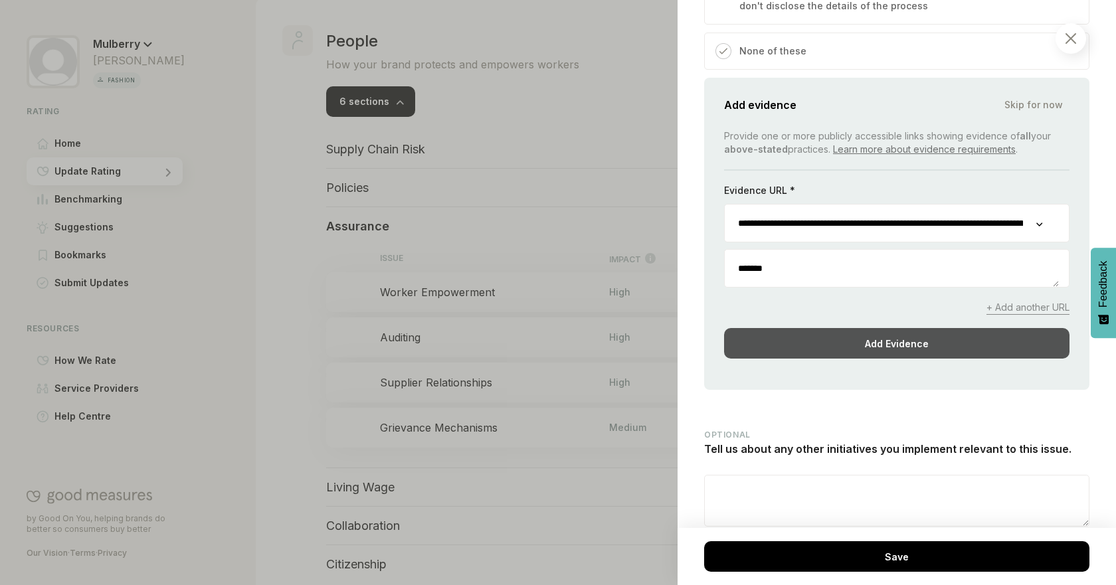
click at [852, 359] on div "Add Evidence" at bounding box center [896, 343] width 345 height 31
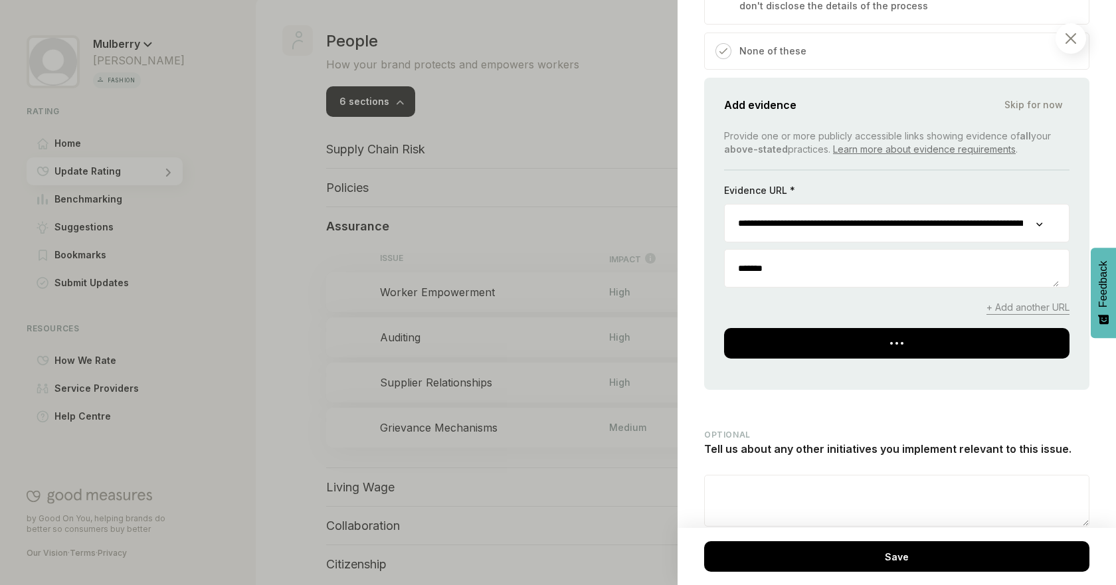
scroll to position [4499, 24]
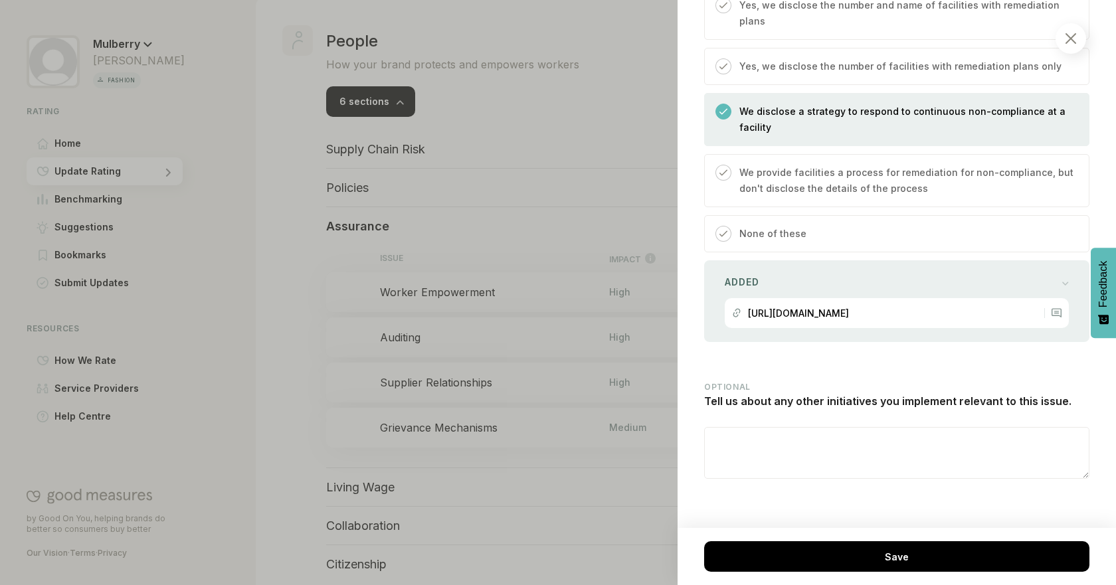
click at [1115, 526] on div "People / Assurance Auditing Social auditing is designed to ensure that the poli…" at bounding box center [897, 292] width 438 height 585
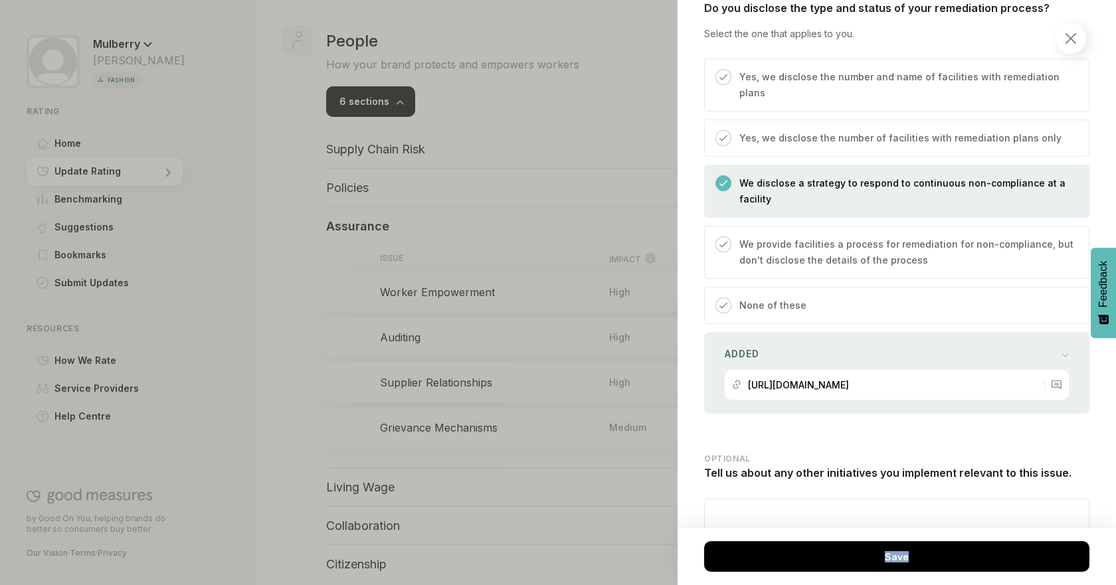
scroll to position [4382, 49]
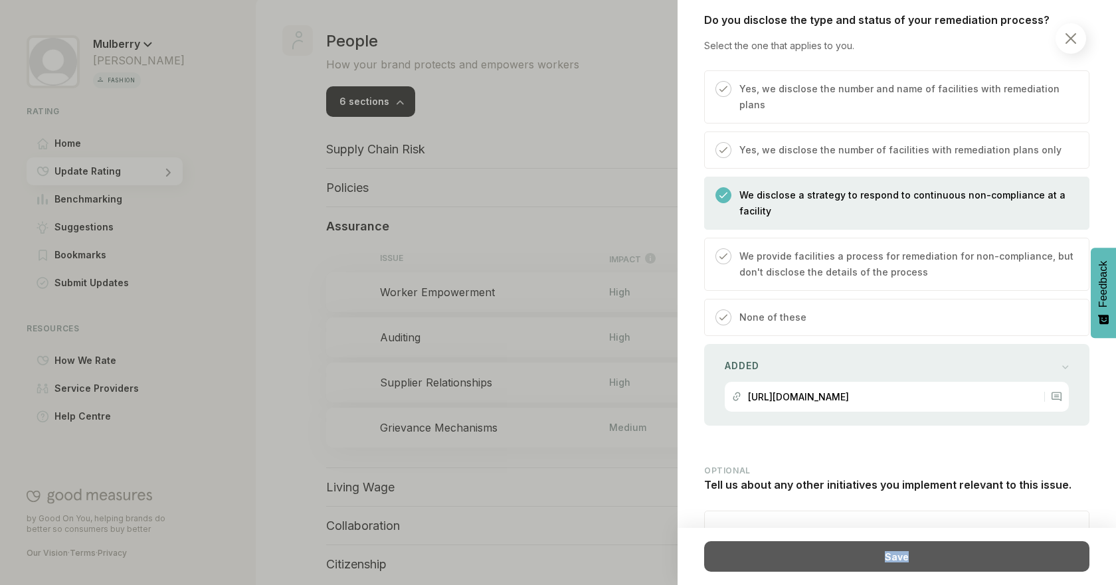
click at [967, 559] on div "Save" at bounding box center [896, 556] width 385 height 31
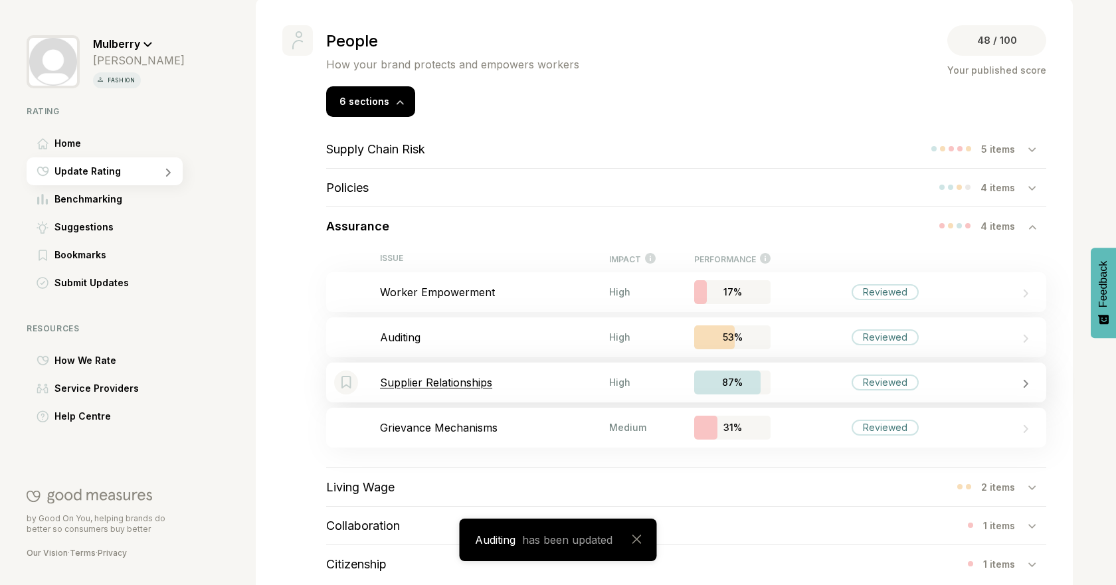
click at [447, 380] on p "Supplier Relationships" at bounding box center [494, 382] width 229 height 13
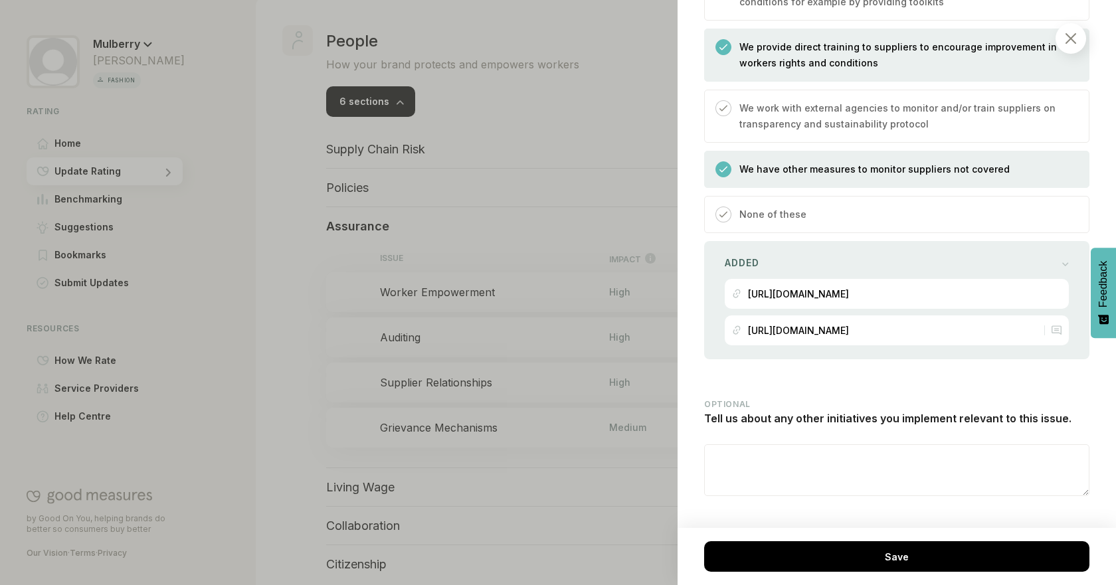
scroll to position [1258, 0]
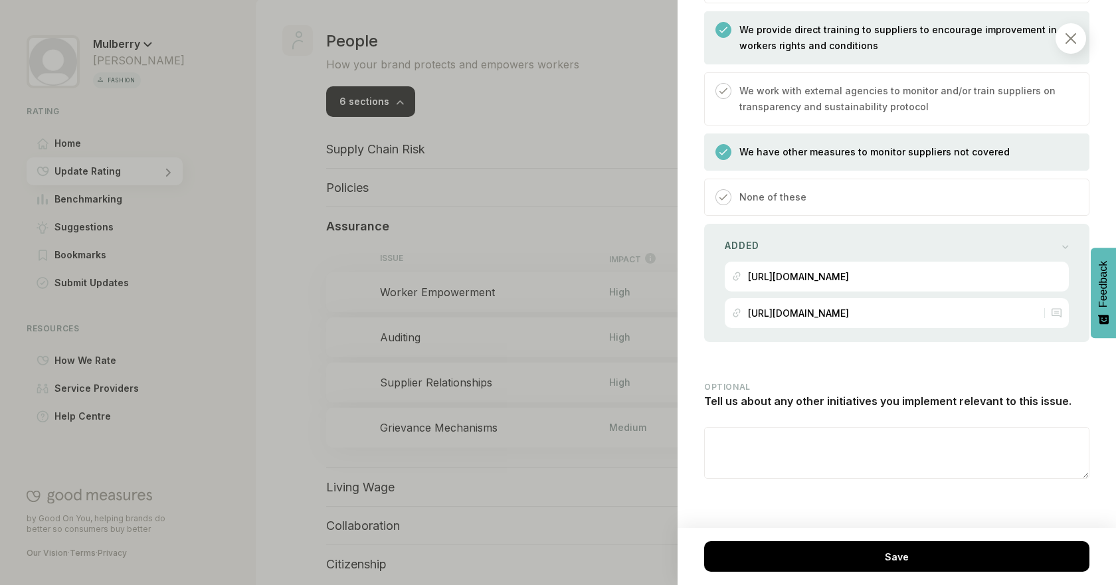
click at [296, 339] on div at bounding box center [558, 292] width 1116 height 585
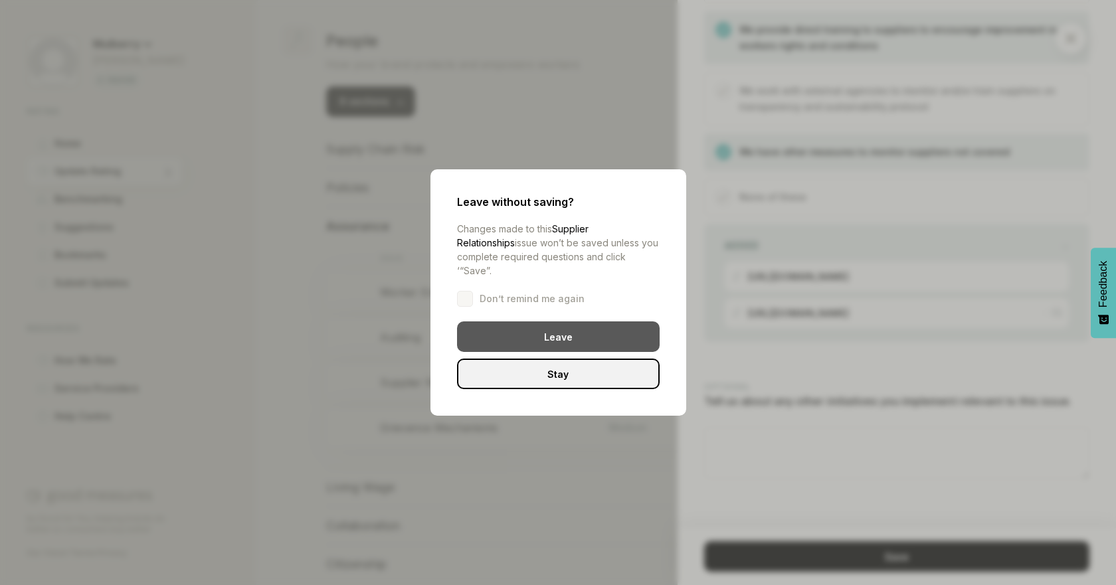
click at [490, 323] on div "Leave" at bounding box center [558, 336] width 203 height 31
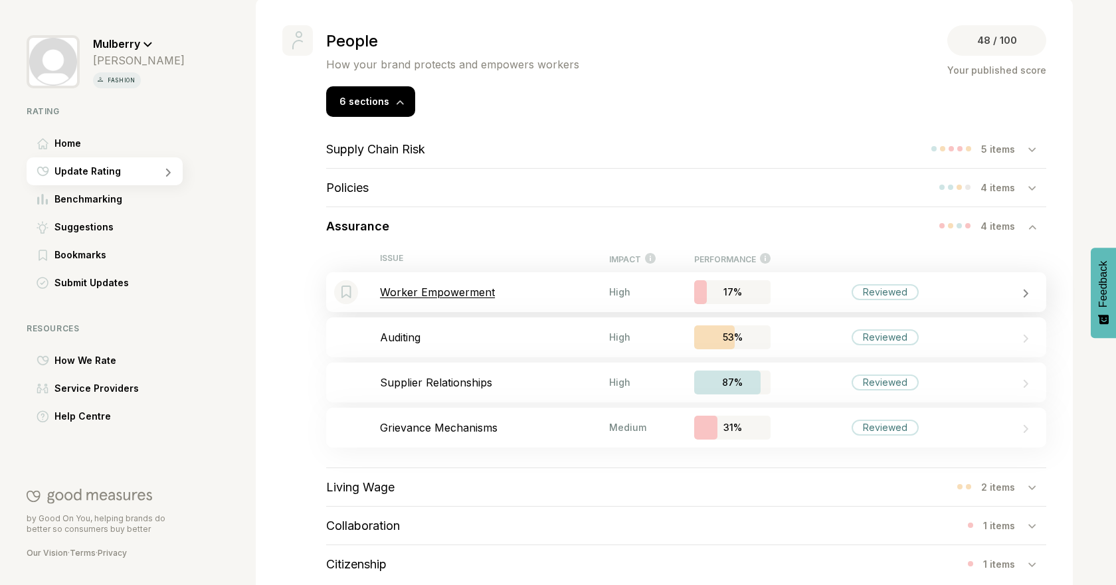
click at [527, 296] on p "Worker Empowerment" at bounding box center [494, 292] width 229 height 13
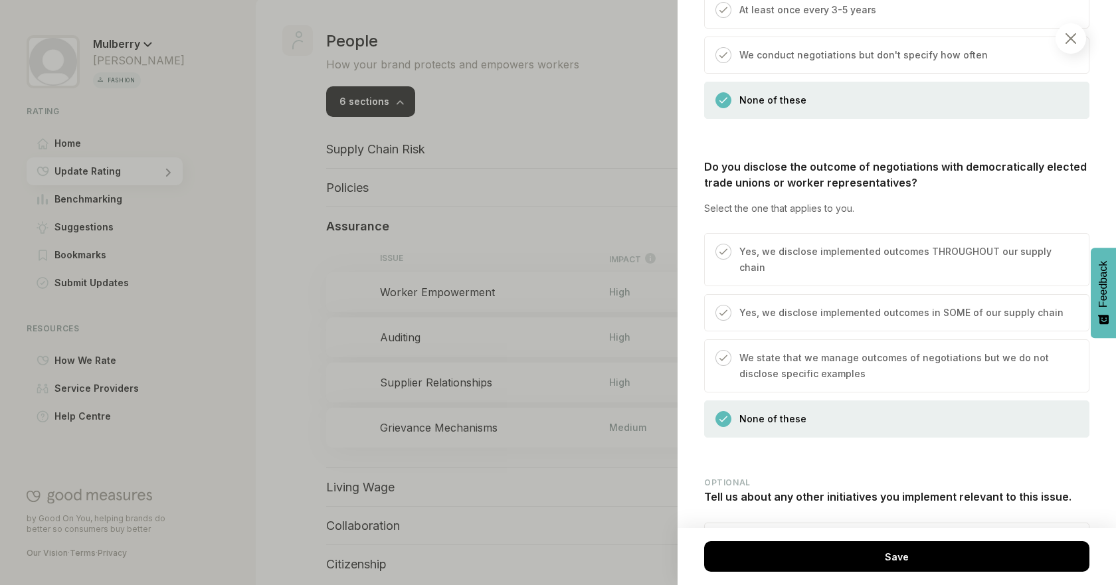
scroll to position [1181, 0]
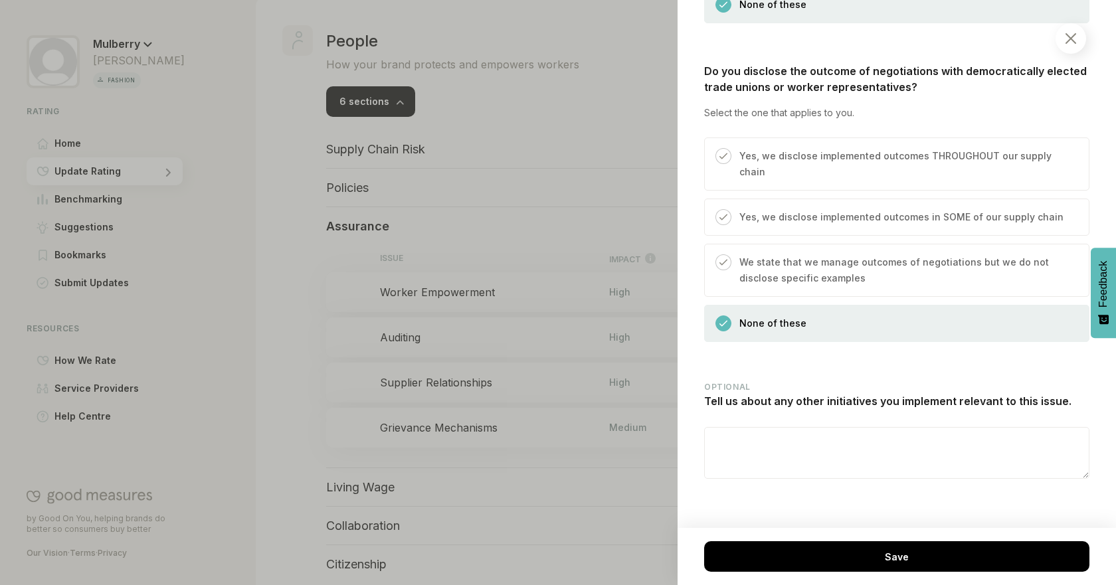
click at [337, 311] on div at bounding box center [558, 292] width 1116 height 585
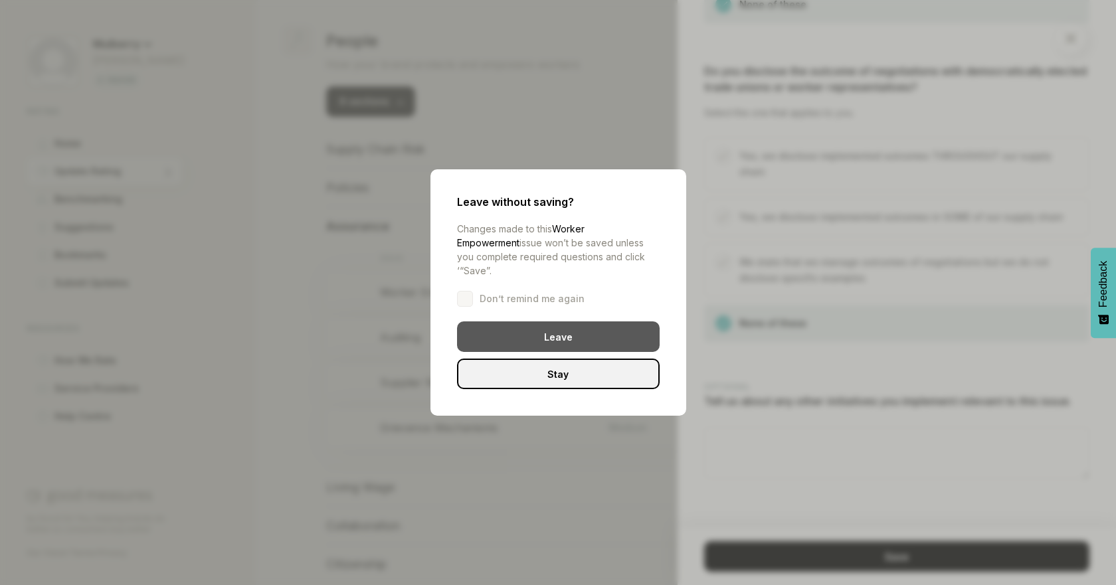
click at [526, 332] on div "Leave" at bounding box center [558, 336] width 203 height 31
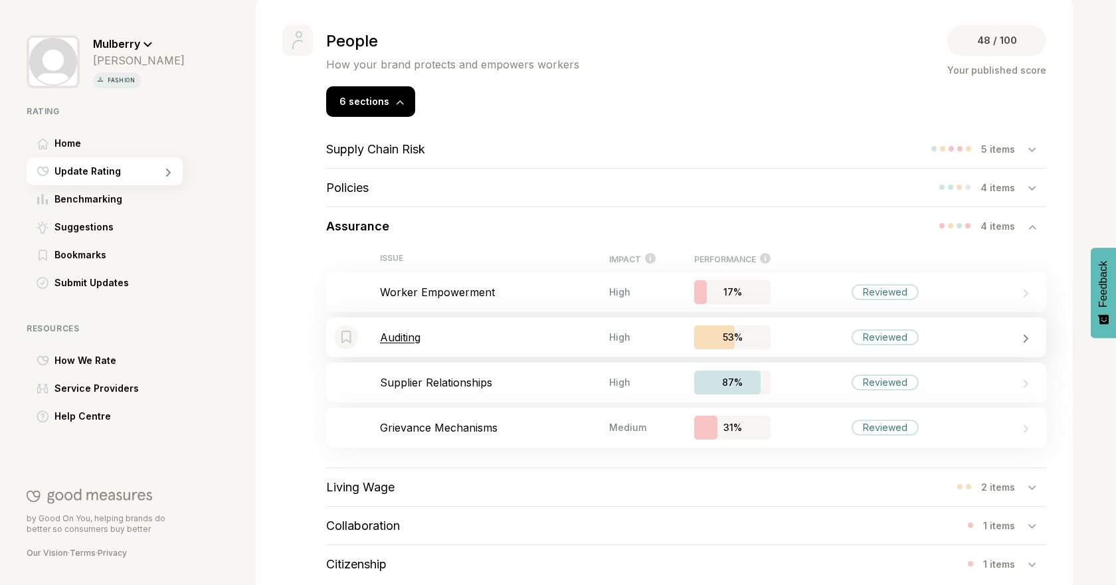
click at [573, 341] on p "Auditing" at bounding box center [494, 337] width 229 height 13
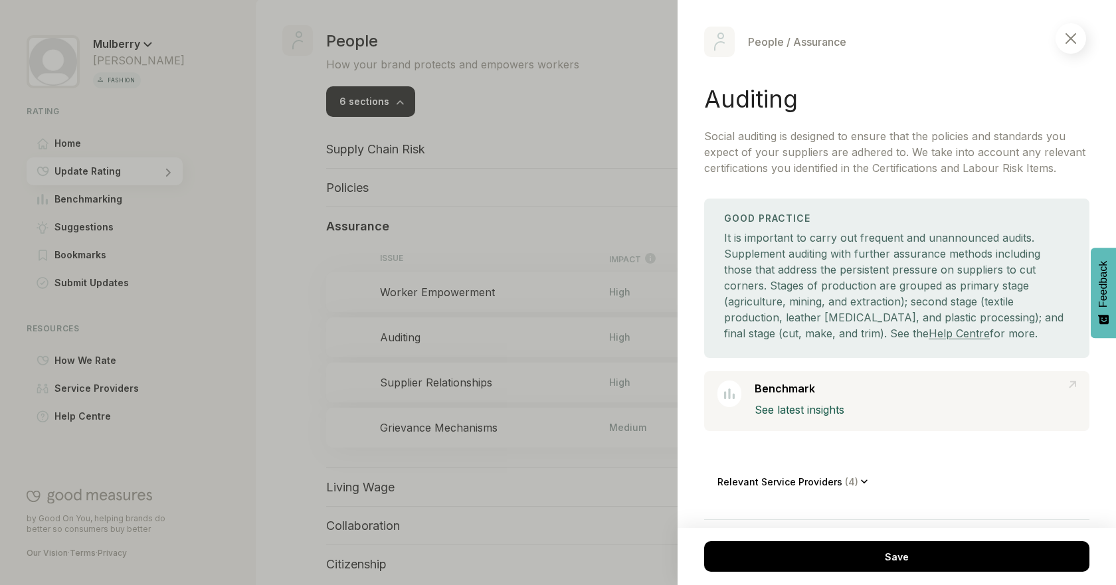
click at [329, 360] on div at bounding box center [558, 292] width 1116 height 585
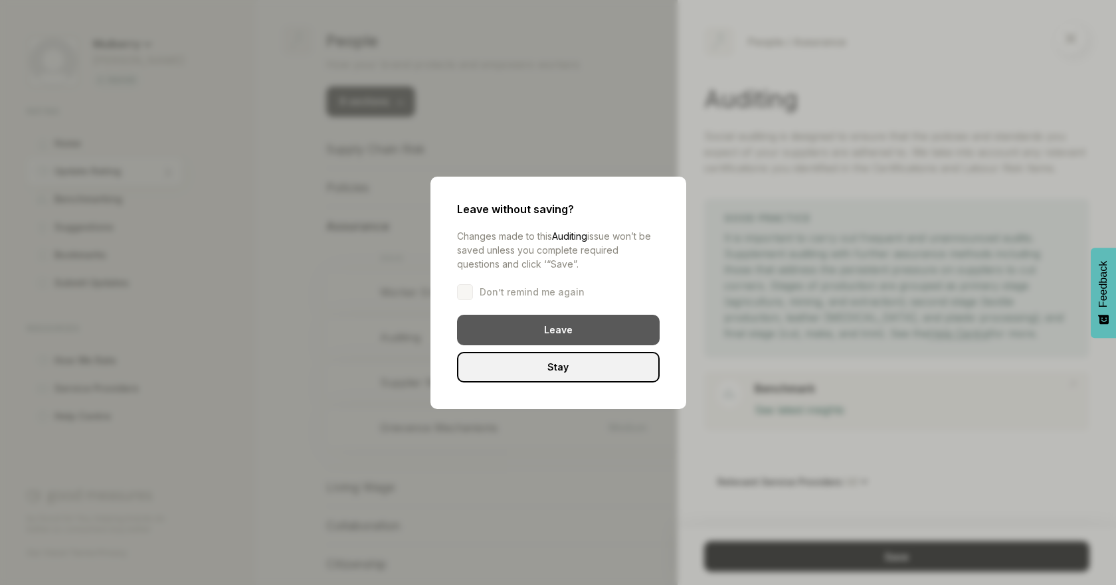
click at [474, 323] on div "Leave" at bounding box center [558, 330] width 203 height 31
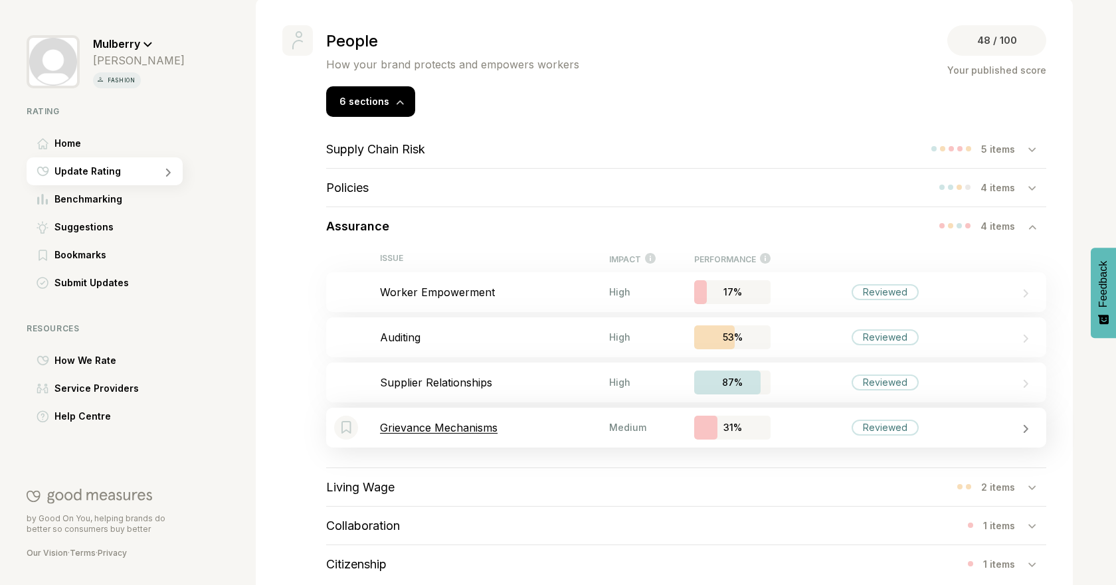
click at [474, 432] on p "Grievance Mechanisms" at bounding box center [494, 427] width 229 height 13
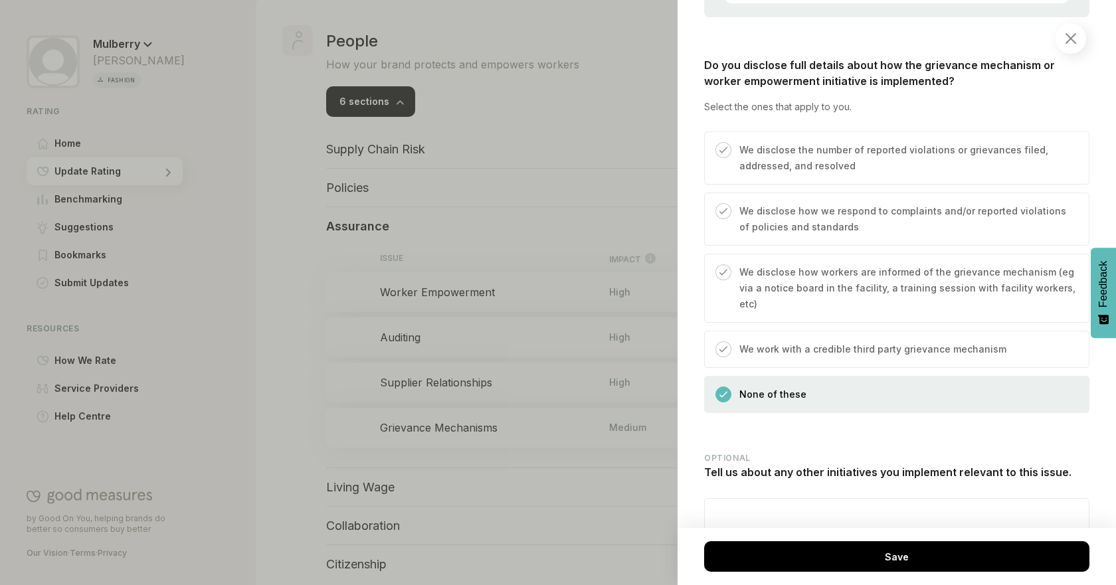
scroll to position [1069, 0]
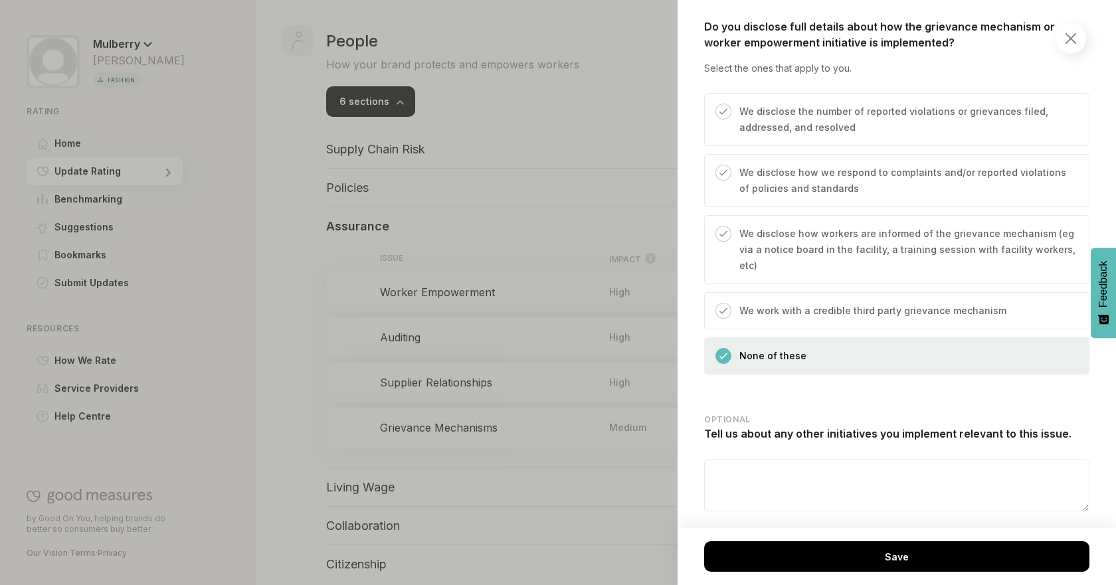
click at [296, 319] on div at bounding box center [558, 292] width 1116 height 585
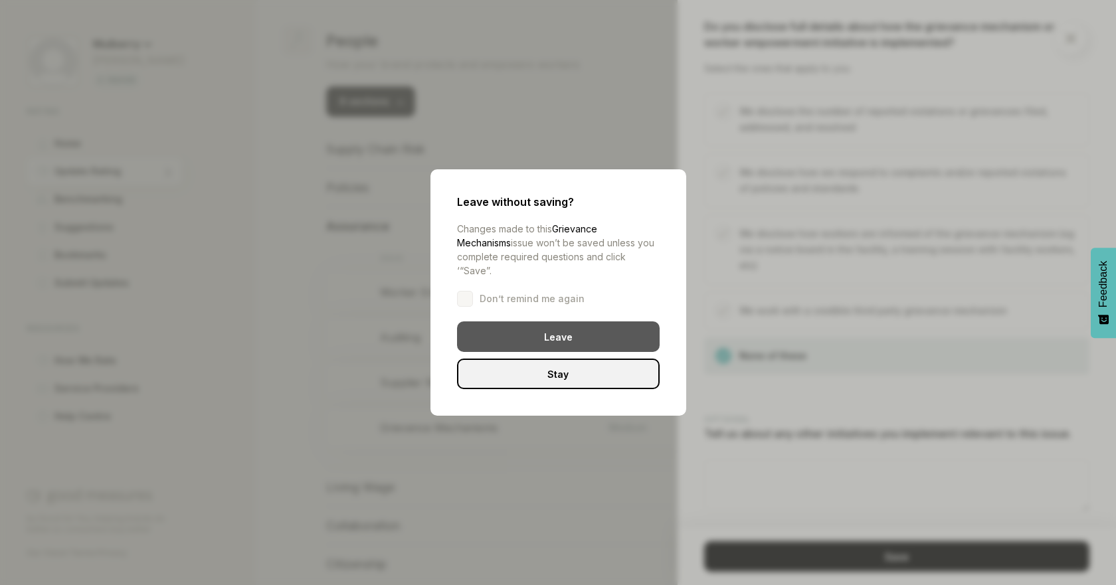
click at [587, 341] on div "Leave" at bounding box center [558, 336] width 203 height 31
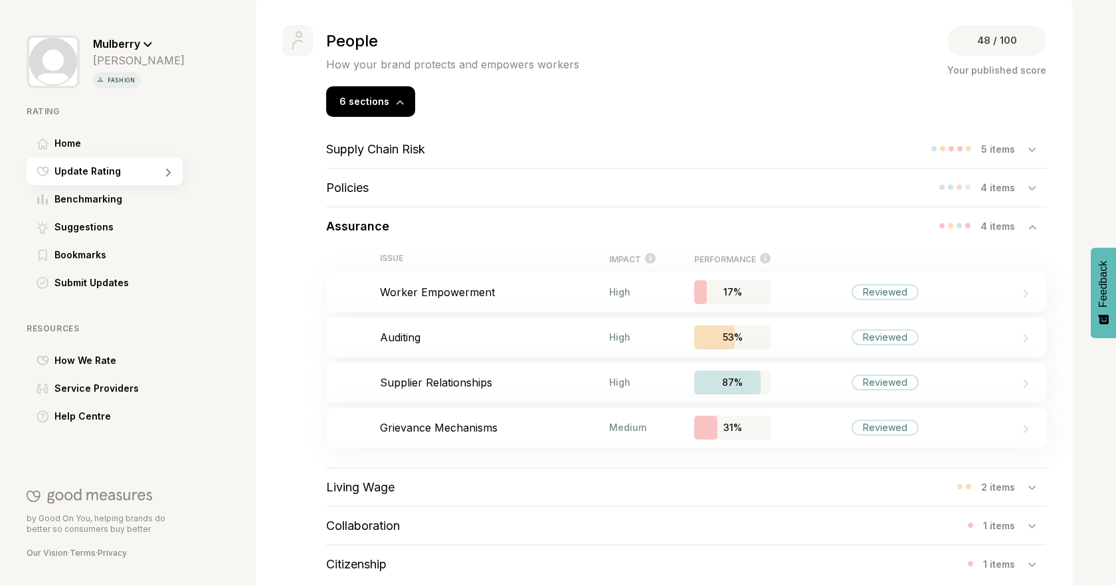
click at [485, 228] on div "Assurance 4 items" at bounding box center [686, 226] width 720 height 38
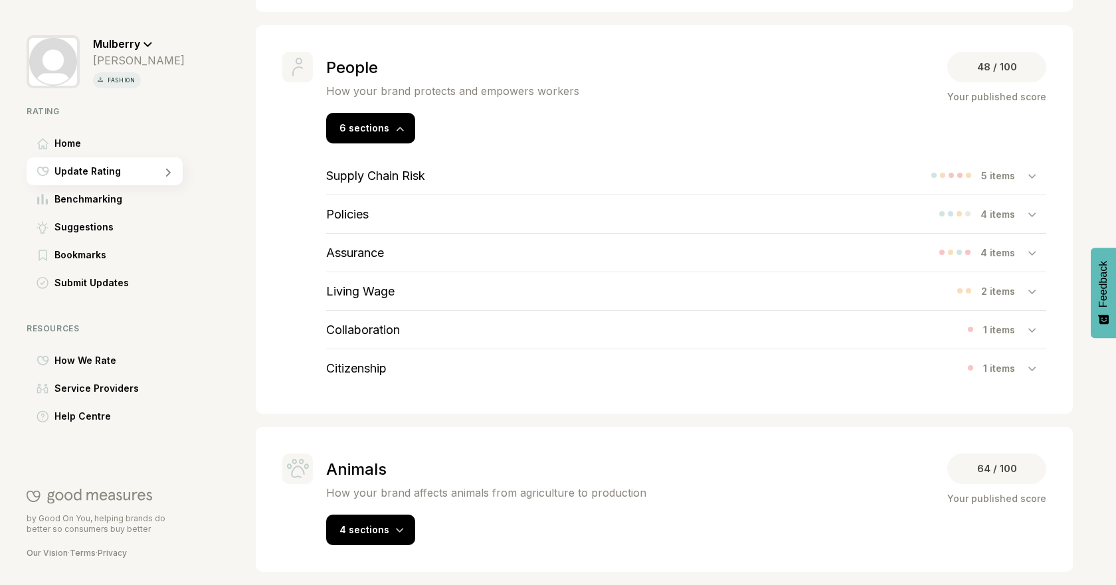
click at [432, 285] on div "Living Wage 2 items" at bounding box center [686, 291] width 720 height 38
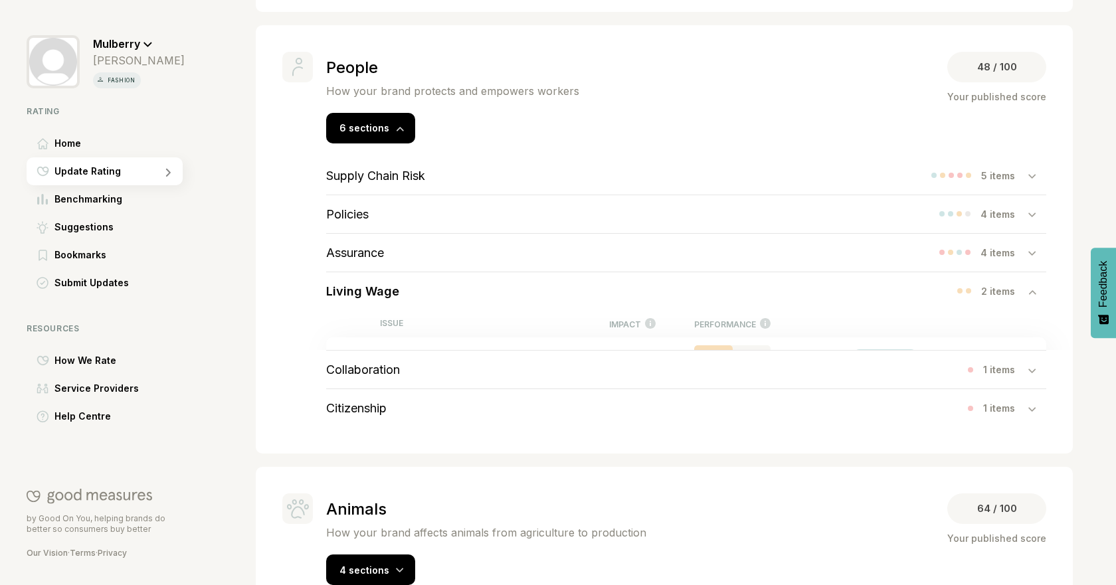
scroll to position [683, 0]
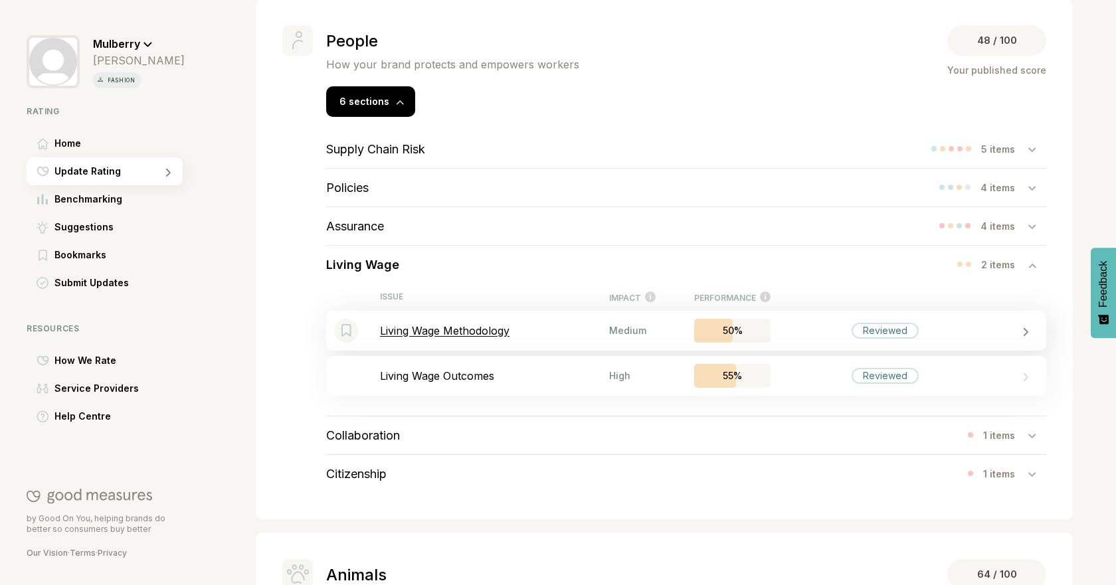
click at [459, 321] on div "Bookmark this item Living Wage Methodology Medium 50% Reviewed" at bounding box center [686, 331] width 720 height 40
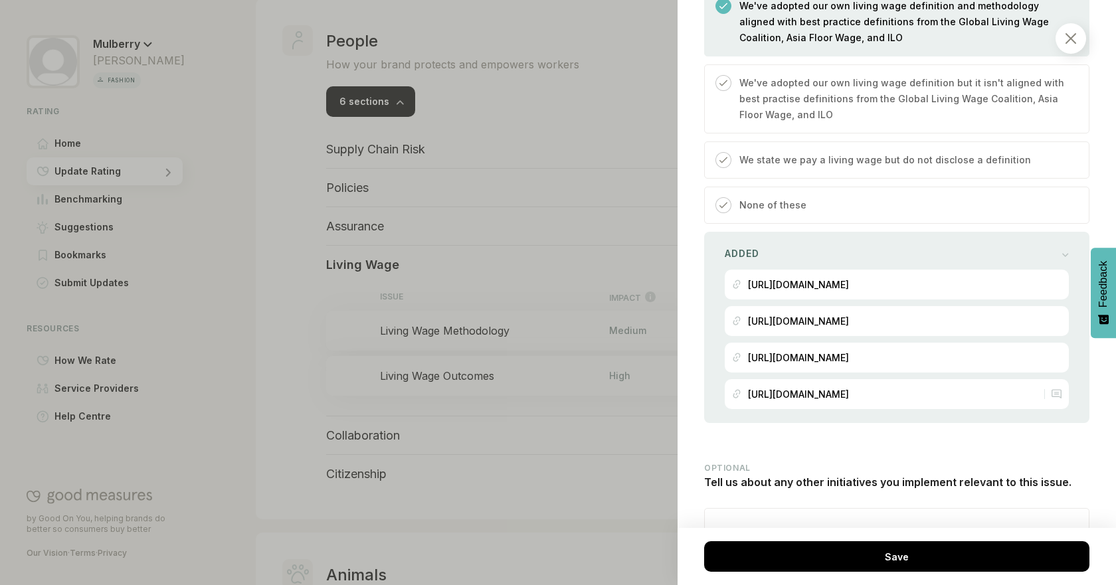
scroll to position [873, 0]
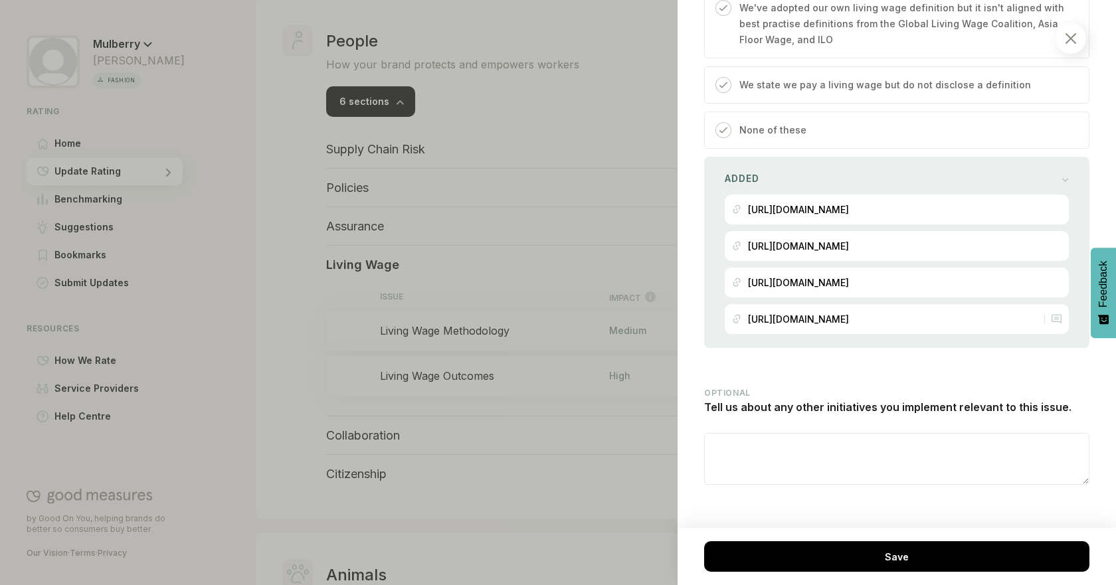
click at [321, 314] on div at bounding box center [558, 292] width 1116 height 585
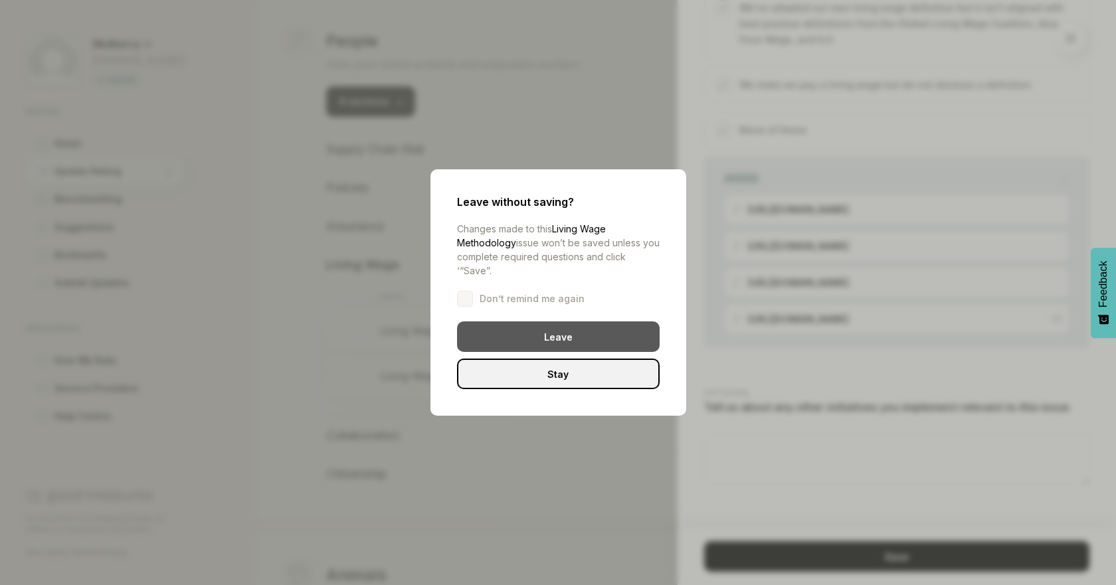
click at [513, 329] on div "Leave" at bounding box center [558, 336] width 203 height 31
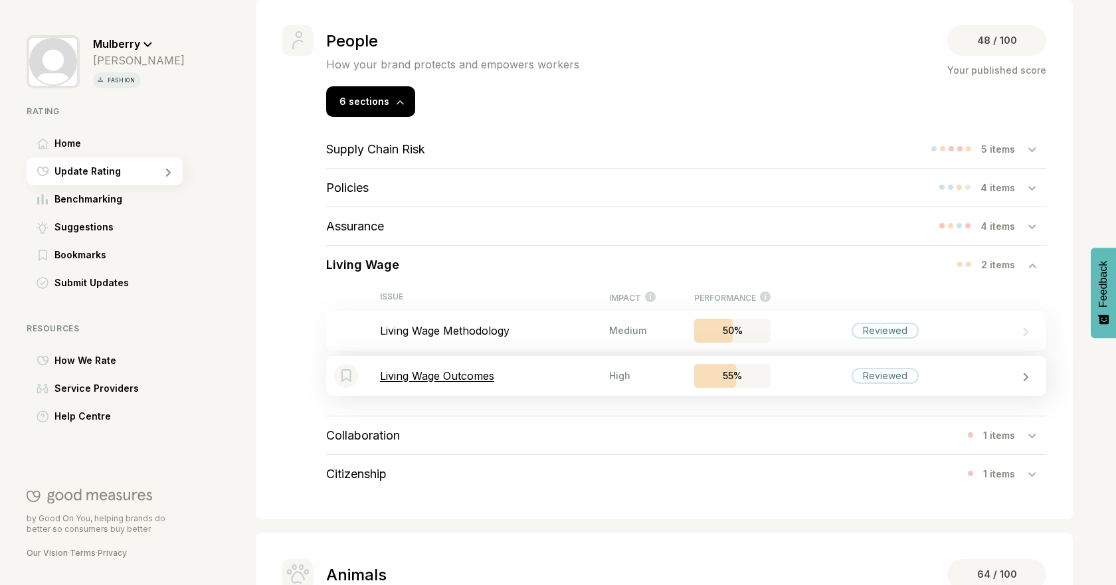
click at [570, 371] on p "Living Wage Outcomes" at bounding box center [494, 375] width 229 height 13
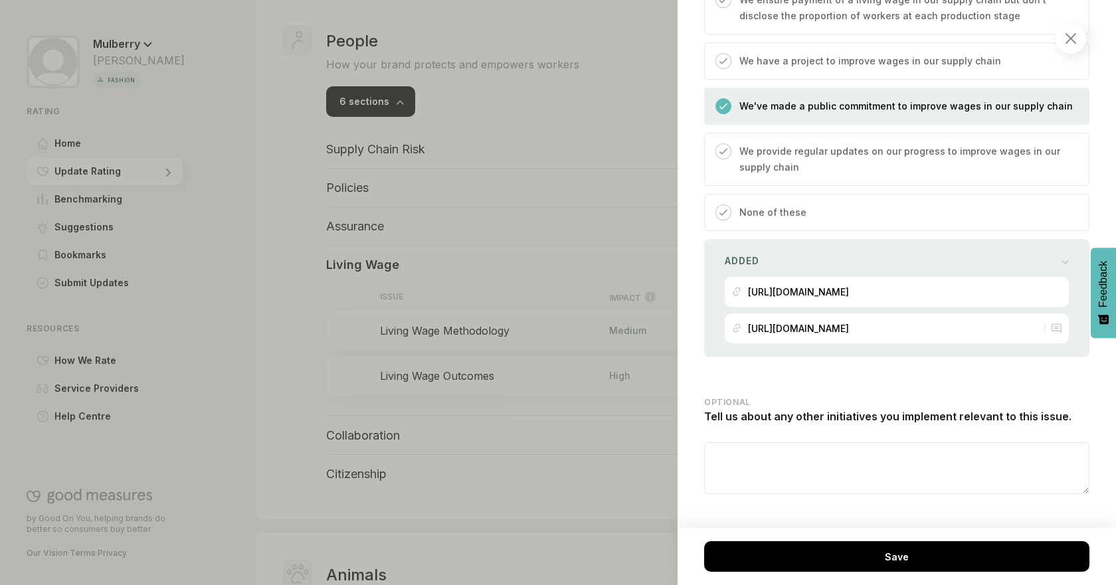
scroll to position [2200, 0]
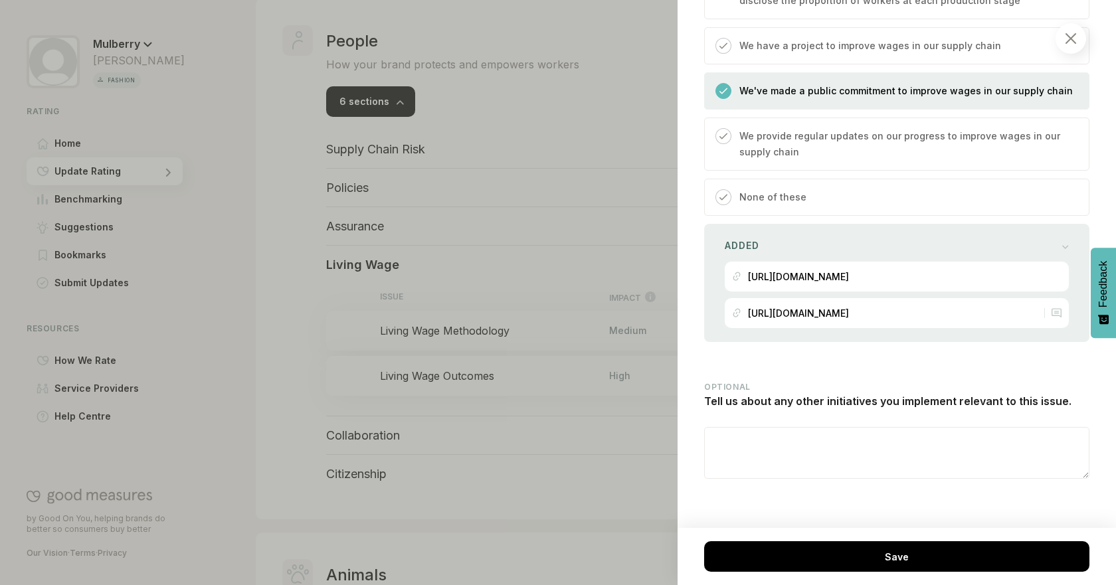
click at [1074, 46] on div at bounding box center [1070, 38] width 31 height 31
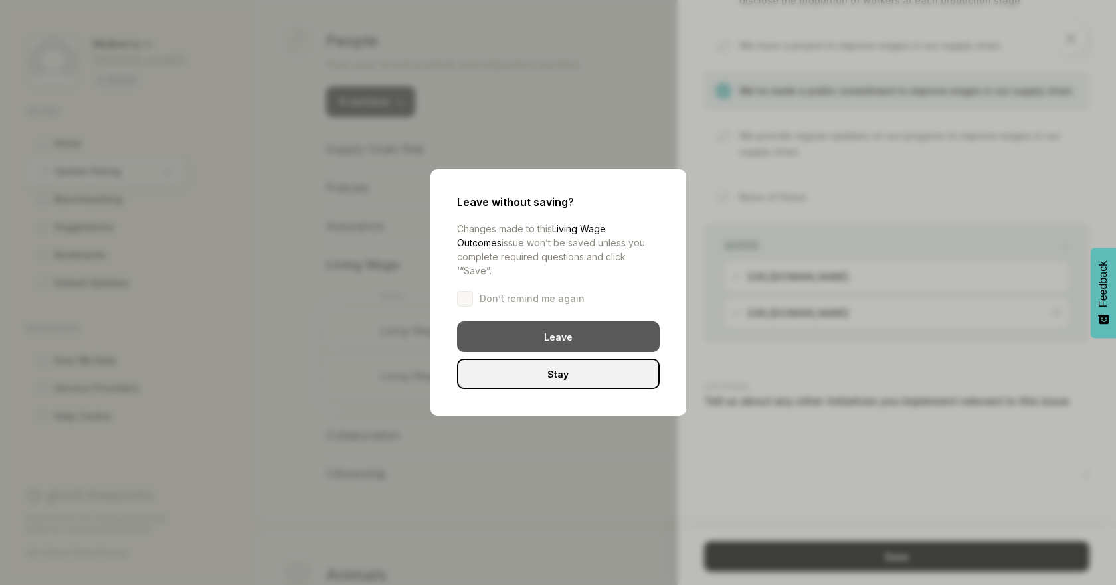
click at [500, 341] on div "Leave" at bounding box center [558, 336] width 203 height 31
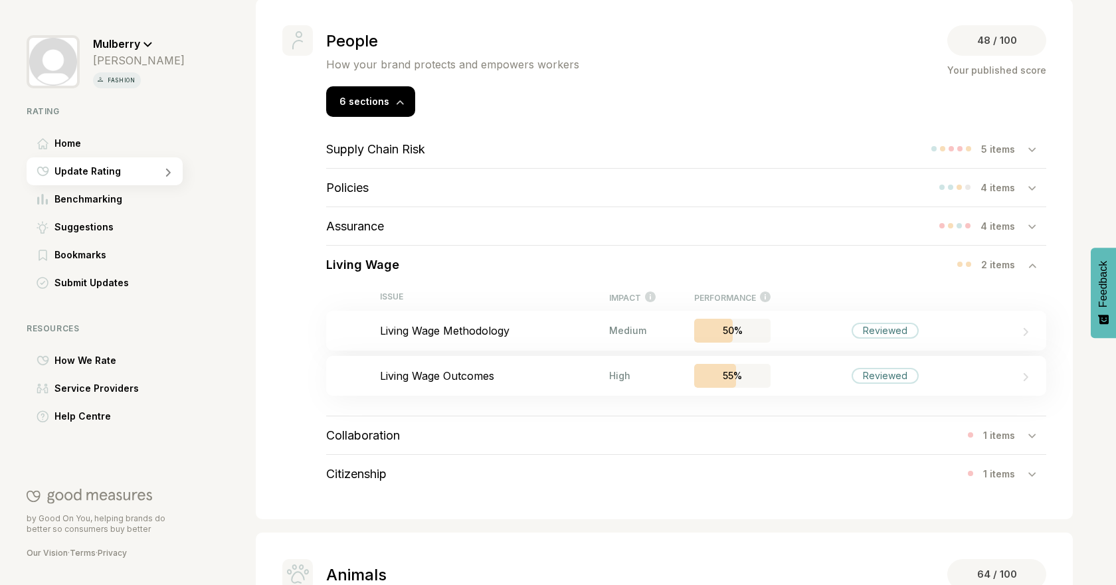
click at [474, 264] on div "Living Wage 2 items" at bounding box center [686, 265] width 720 height 38
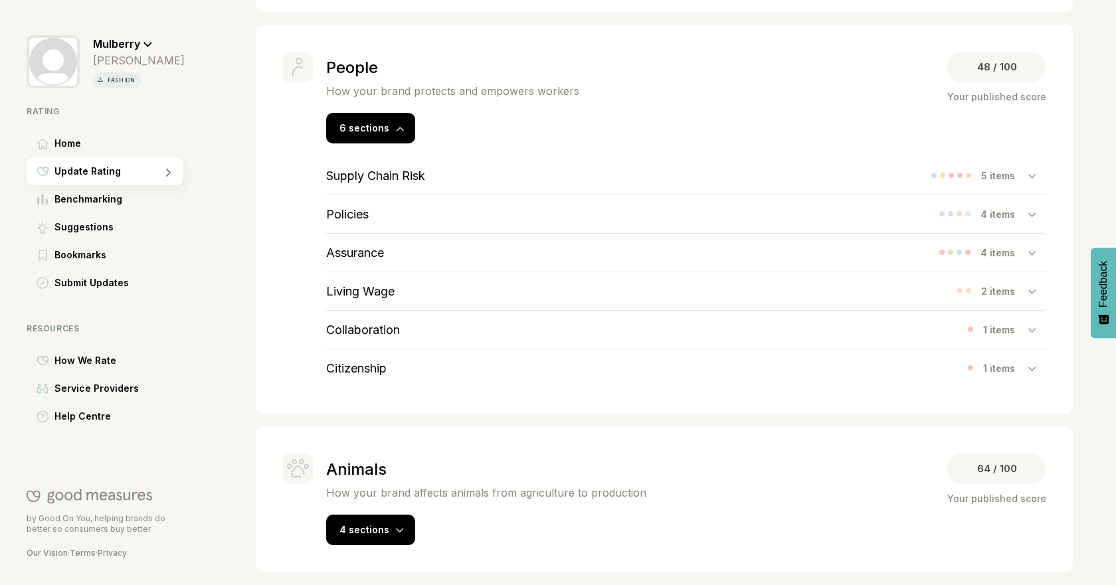
click at [436, 339] on div "Collaboration 1 items" at bounding box center [686, 330] width 720 height 38
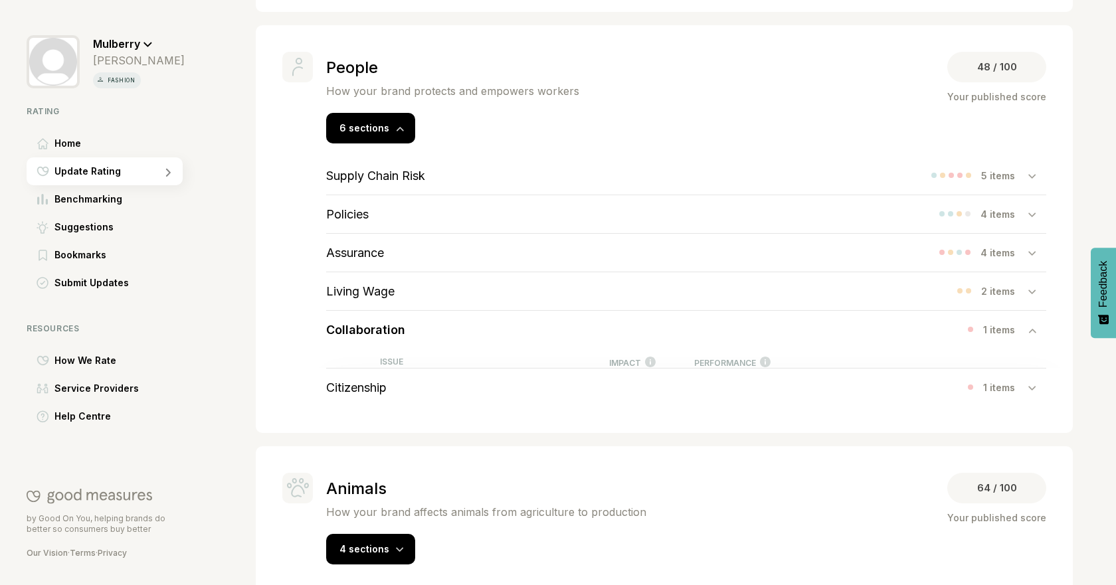
scroll to position [683, 0]
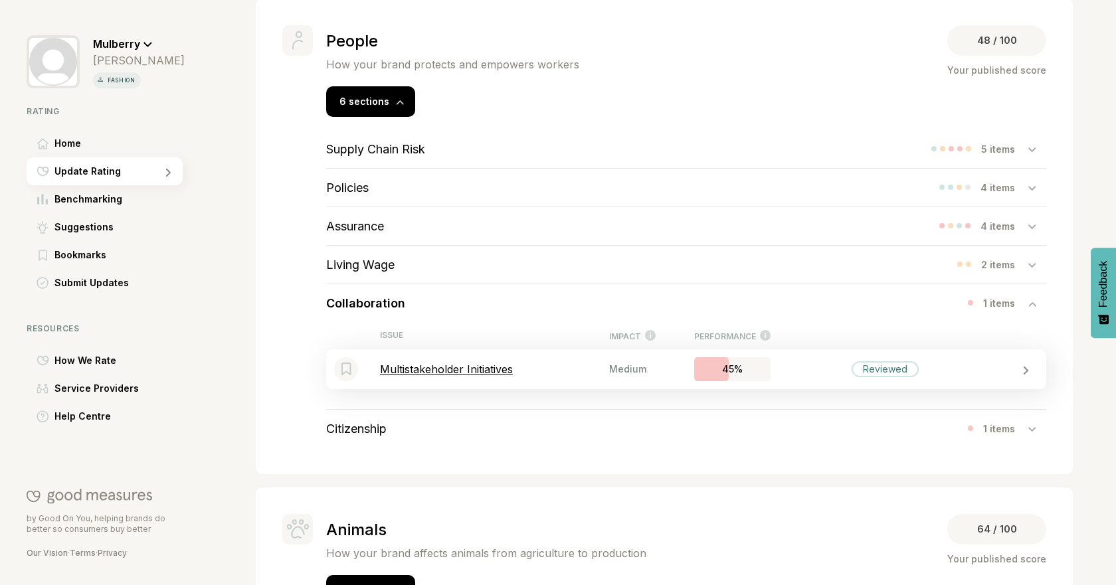
click at [430, 365] on p "Multistakeholder Initiatives" at bounding box center [494, 369] width 229 height 13
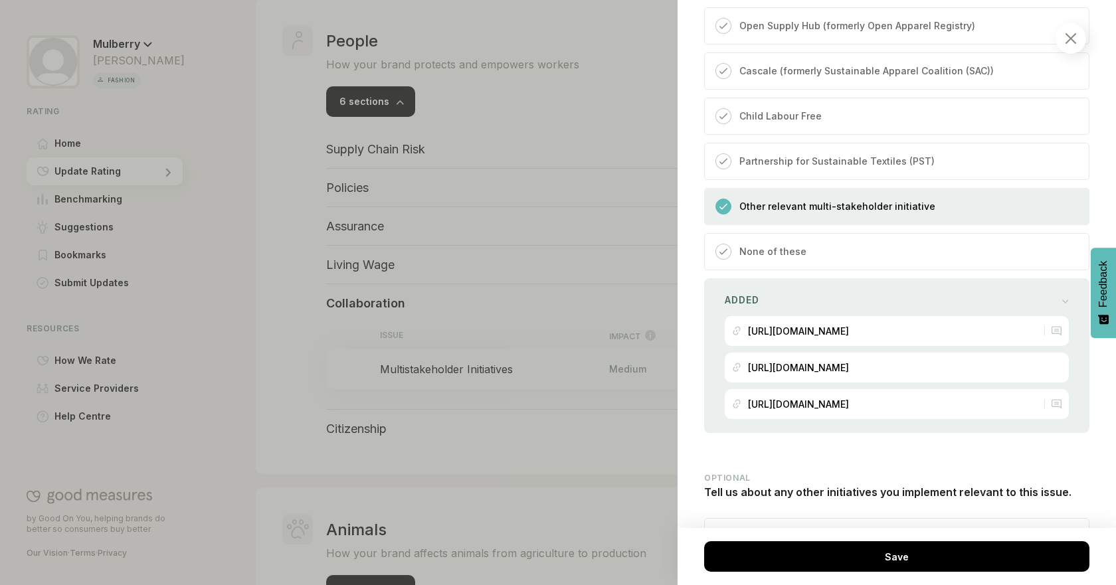
scroll to position [1320, 0]
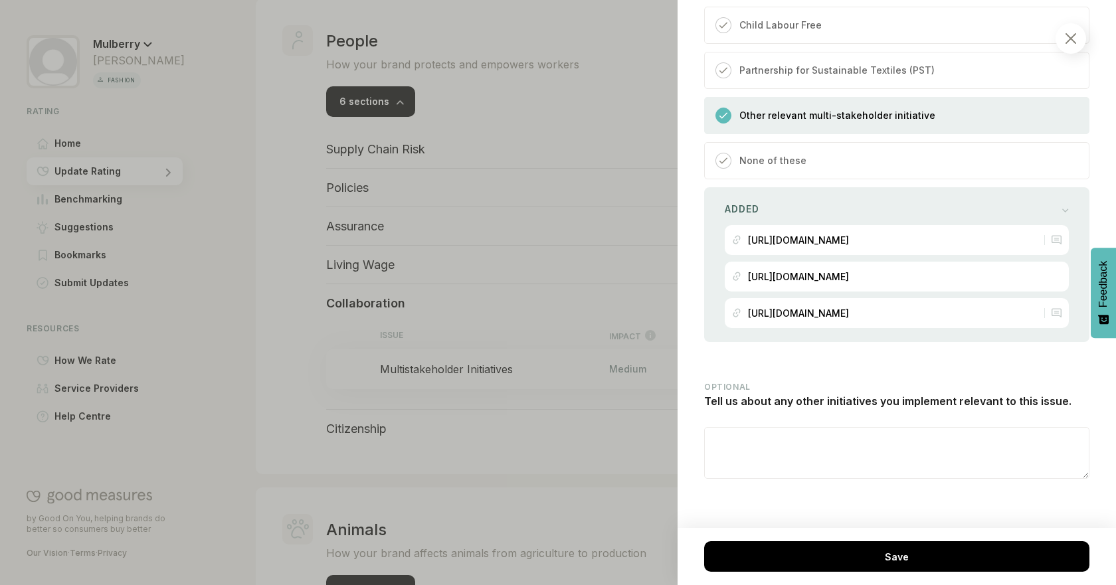
click at [345, 363] on div at bounding box center [558, 292] width 1116 height 585
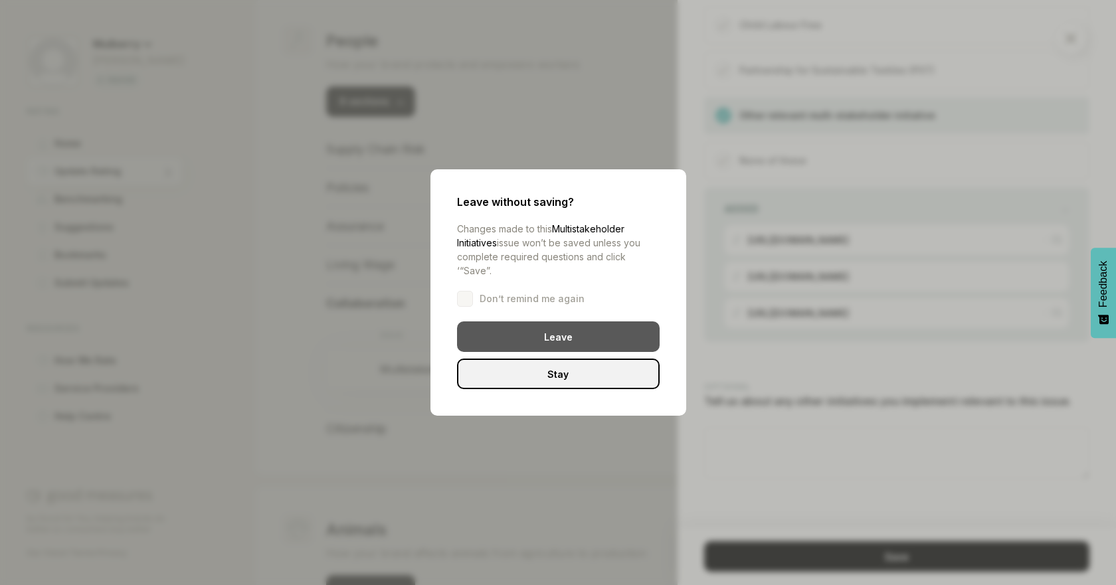
click at [520, 334] on div "Leave" at bounding box center [558, 336] width 203 height 31
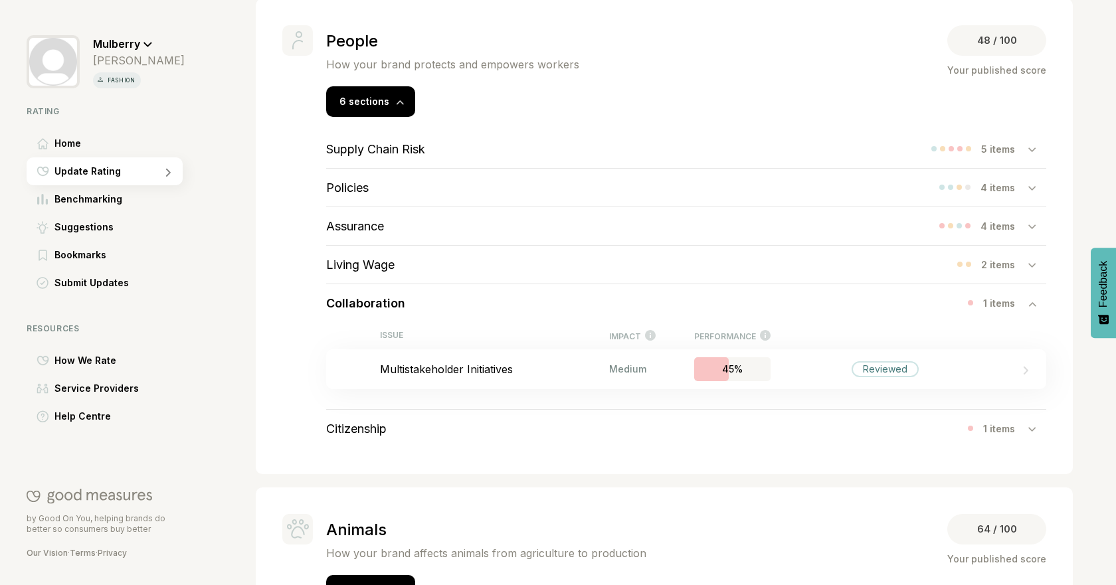
click at [509, 311] on div "Collaboration 1 items" at bounding box center [686, 303] width 720 height 38
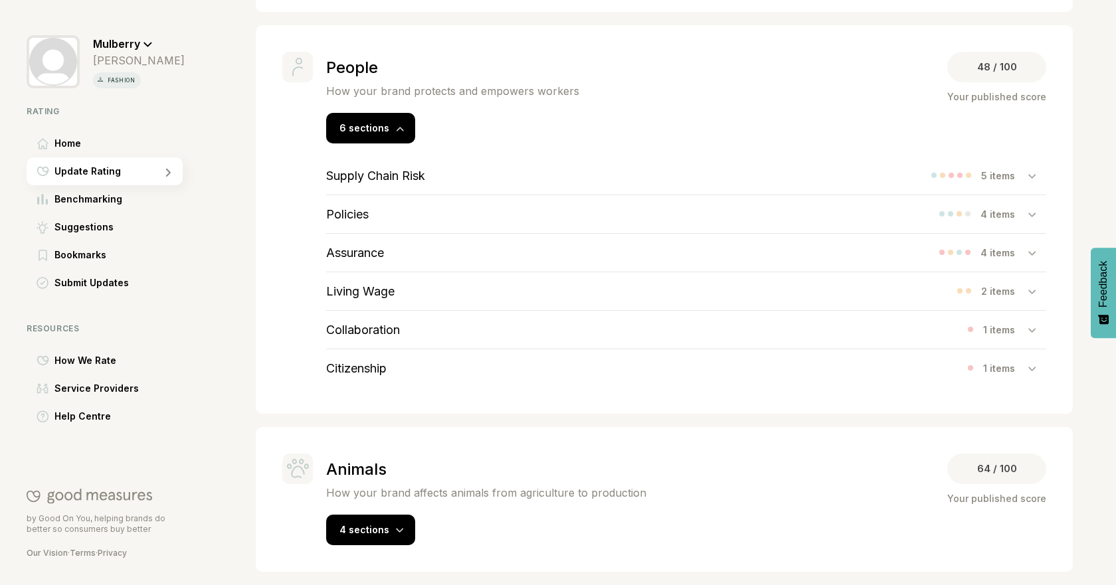
click at [475, 366] on div "Citizenship 1 items" at bounding box center [686, 368] width 720 height 38
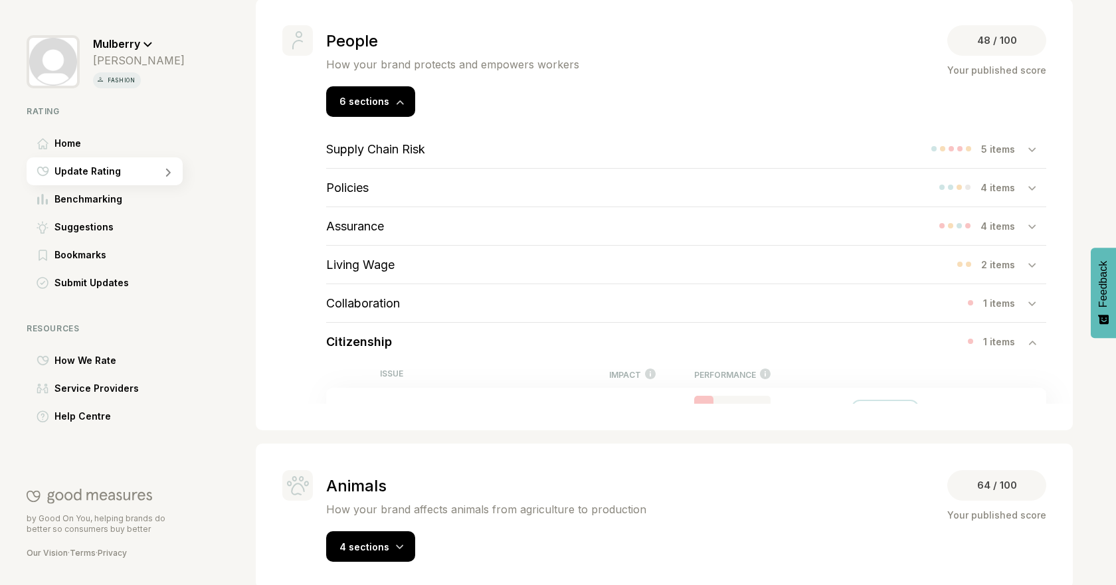
scroll to position [683, 0]
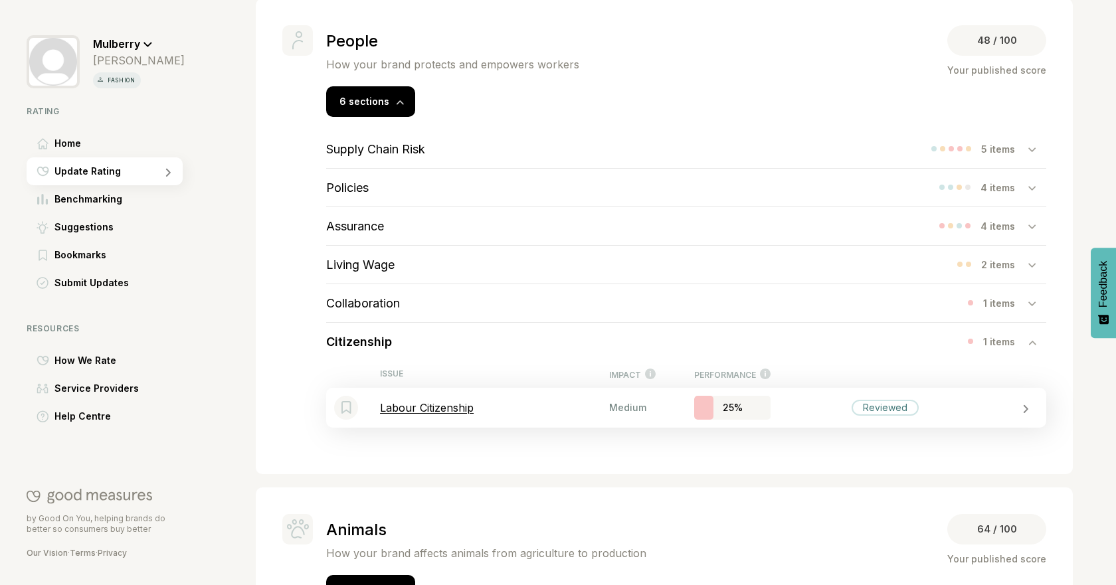
click at [472, 393] on div "Bookmark this item Labour Citizenship Medium 25% Reviewed" at bounding box center [686, 408] width 720 height 40
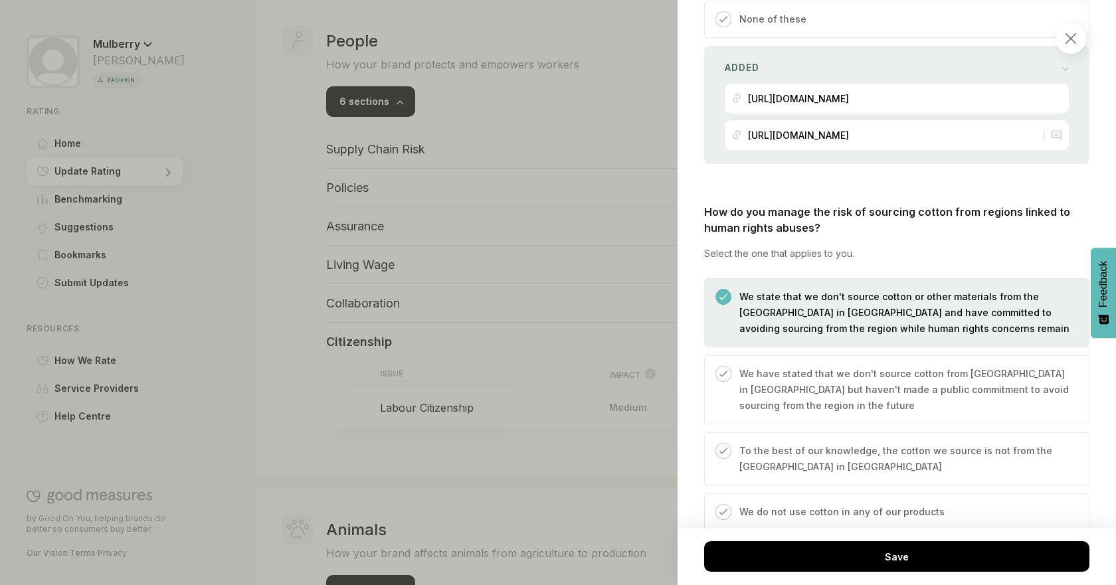
scroll to position [2273, 0]
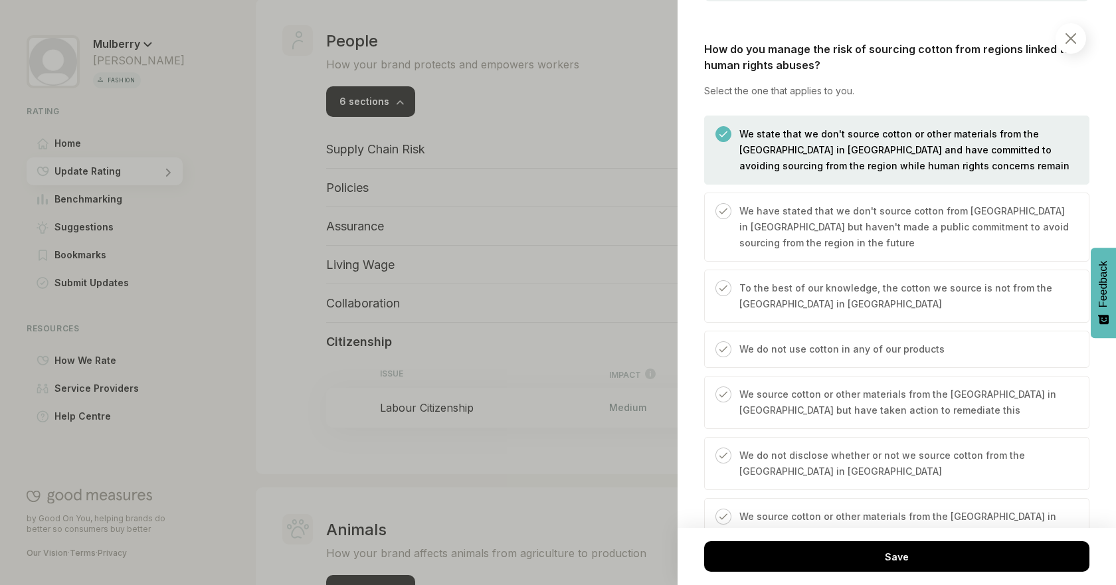
drag, startPoint x: 1115, startPoint y: 74, endPoint x: 1087, endPoint y: 446, distance: 373.7
click at [1087, 446] on div "People / Citizenship Labour Citizenship We consider the actions you take as a c…" at bounding box center [897, 292] width 438 height 585
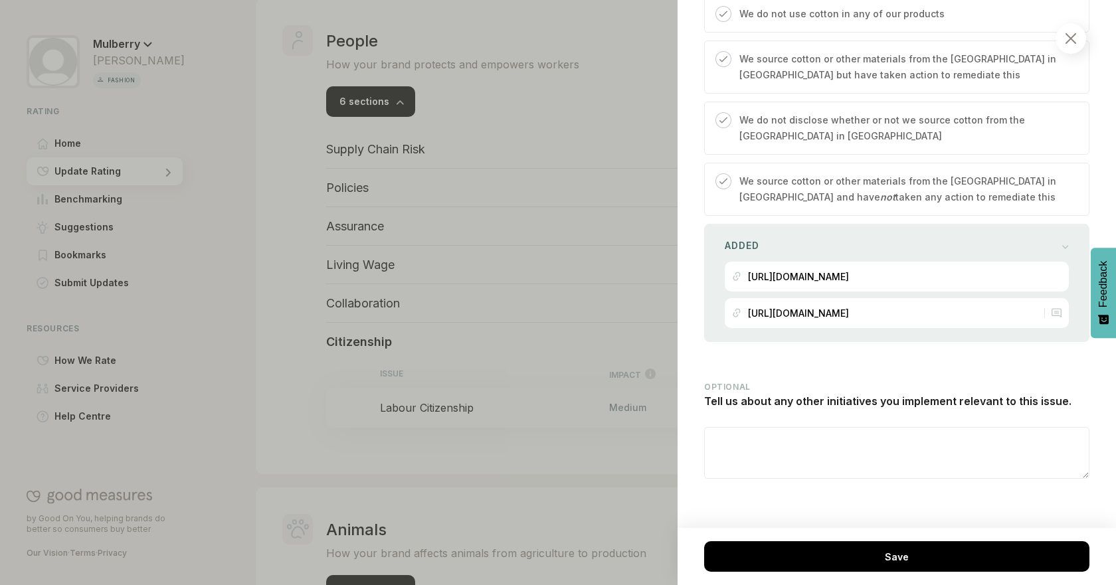
scroll to position [2646, 0]
click at [391, 452] on div at bounding box center [558, 292] width 1116 height 585
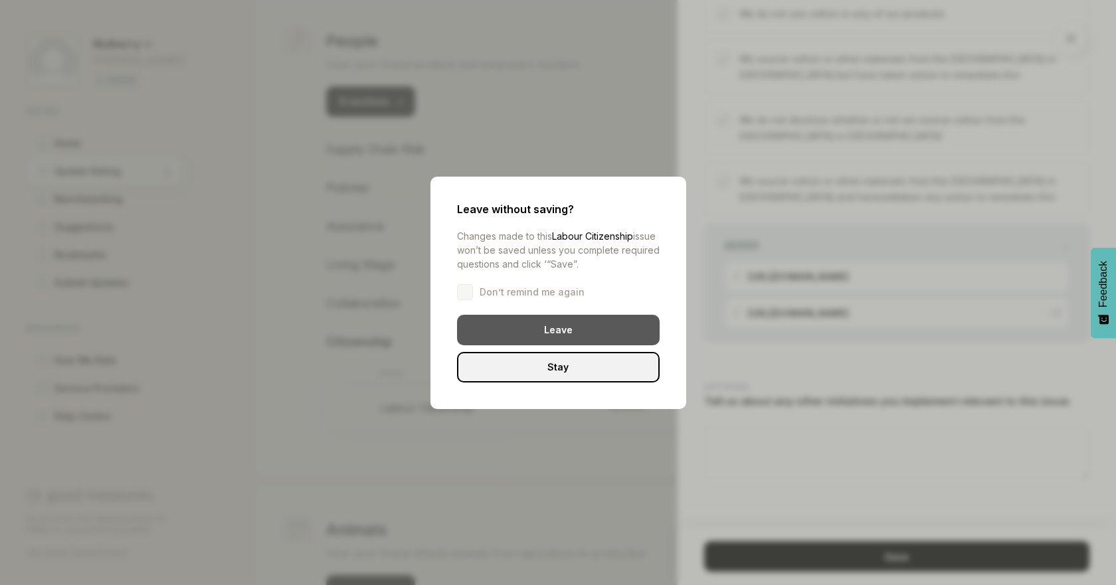
click at [543, 328] on div "Leave" at bounding box center [558, 330] width 203 height 31
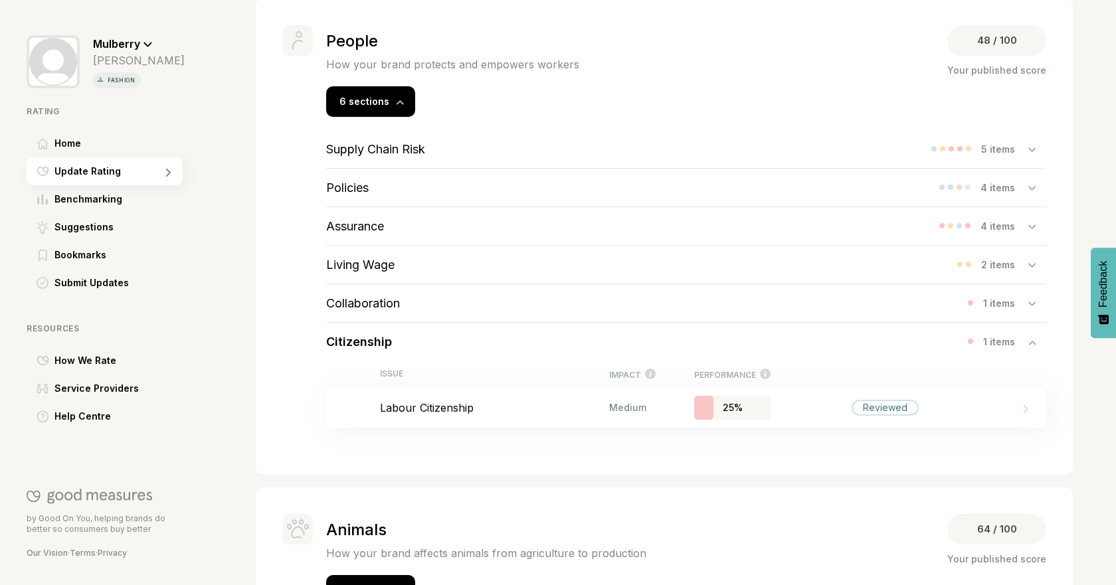
click at [497, 337] on div "Citizenship 1 items" at bounding box center [686, 342] width 720 height 38
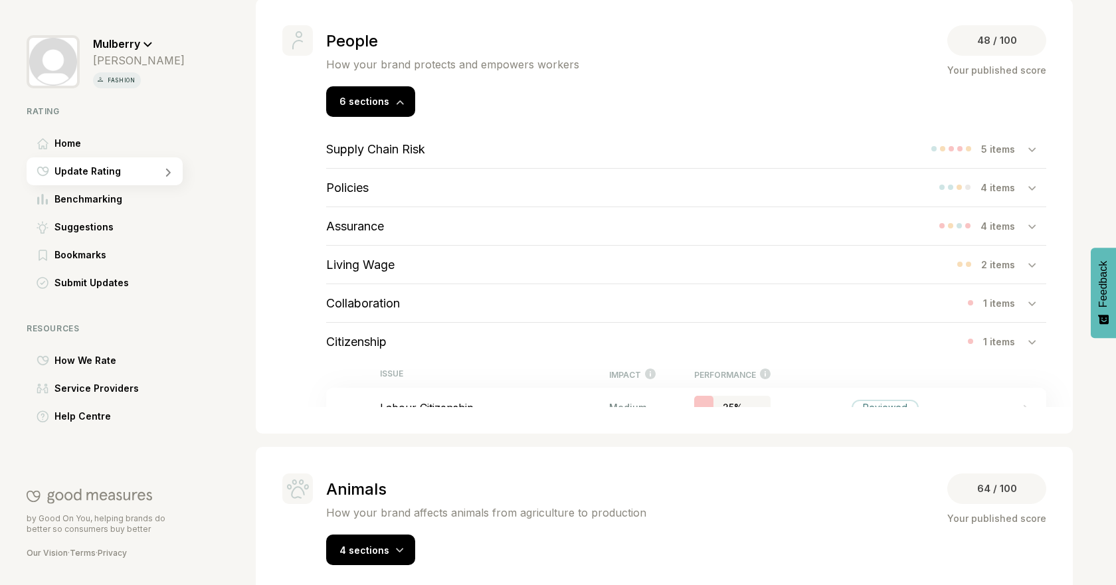
scroll to position [657, 0]
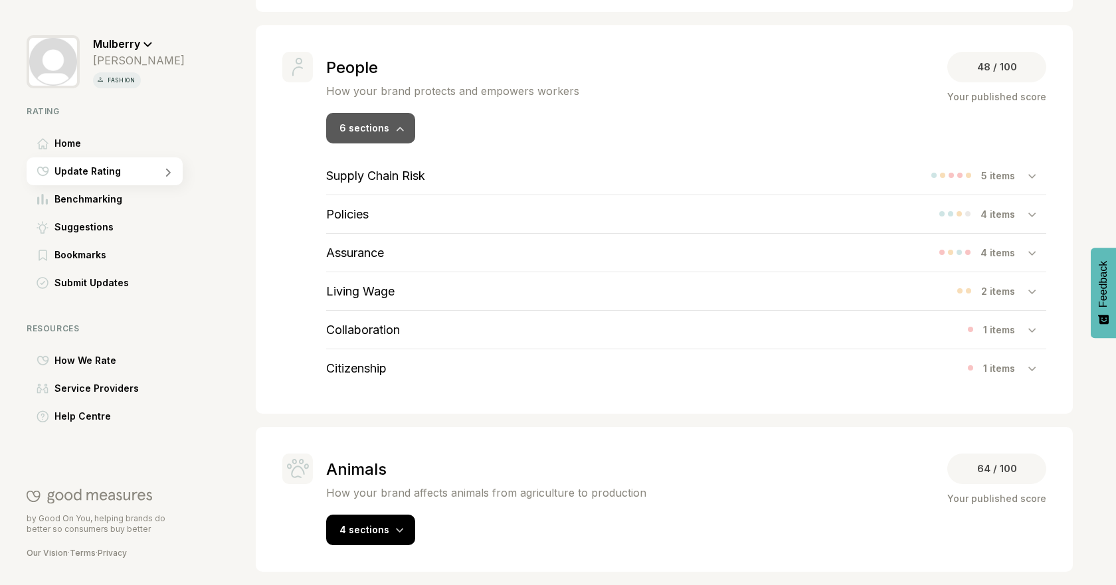
click at [365, 132] on span "6 sections" at bounding box center [364, 127] width 50 height 11
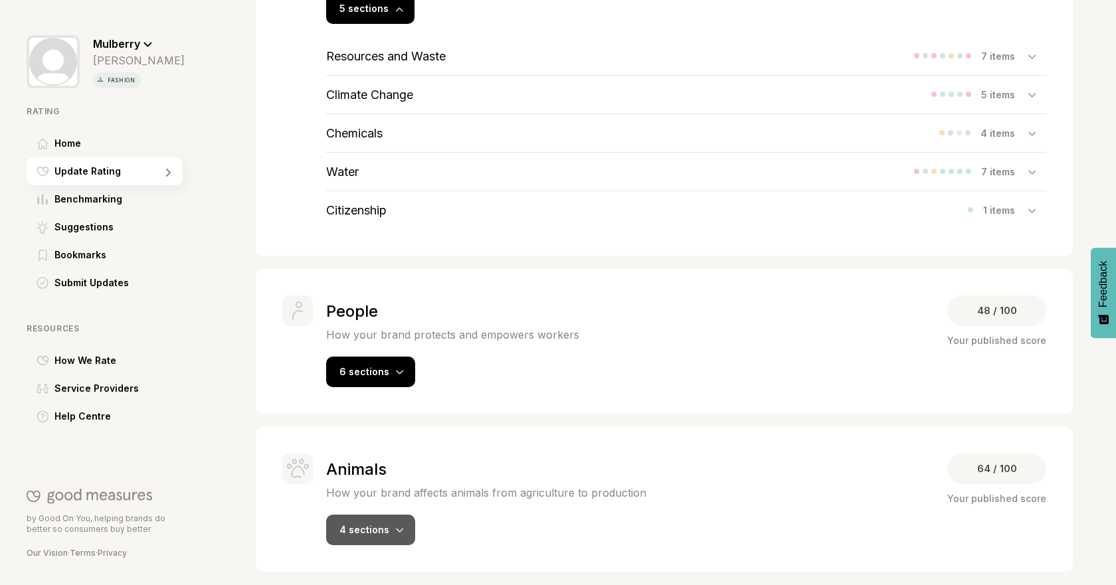
click at [353, 539] on div "4 sections" at bounding box center [370, 530] width 89 height 31
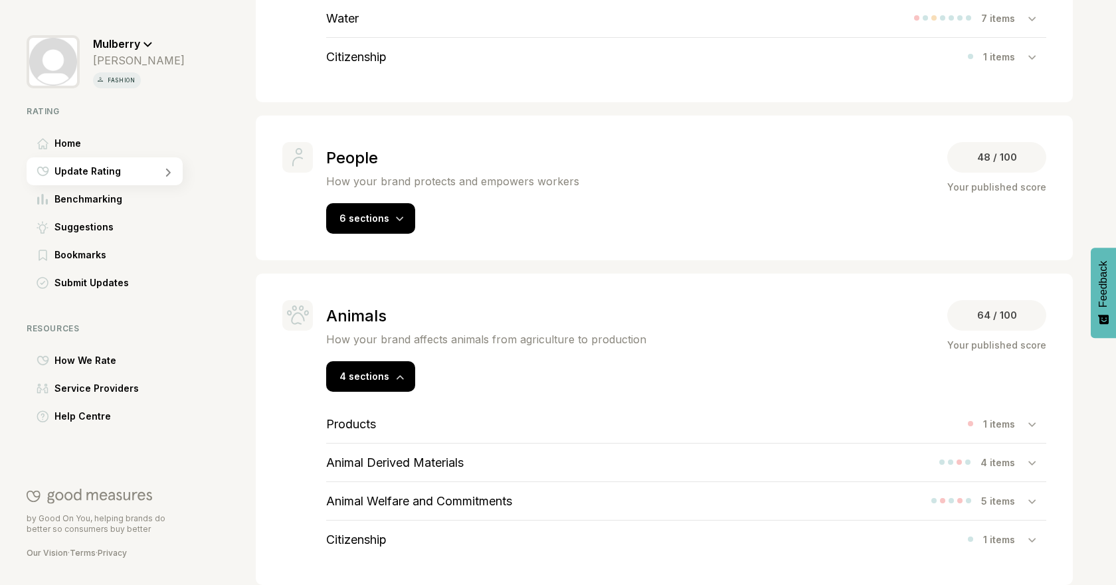
scroll to position [580, 0]
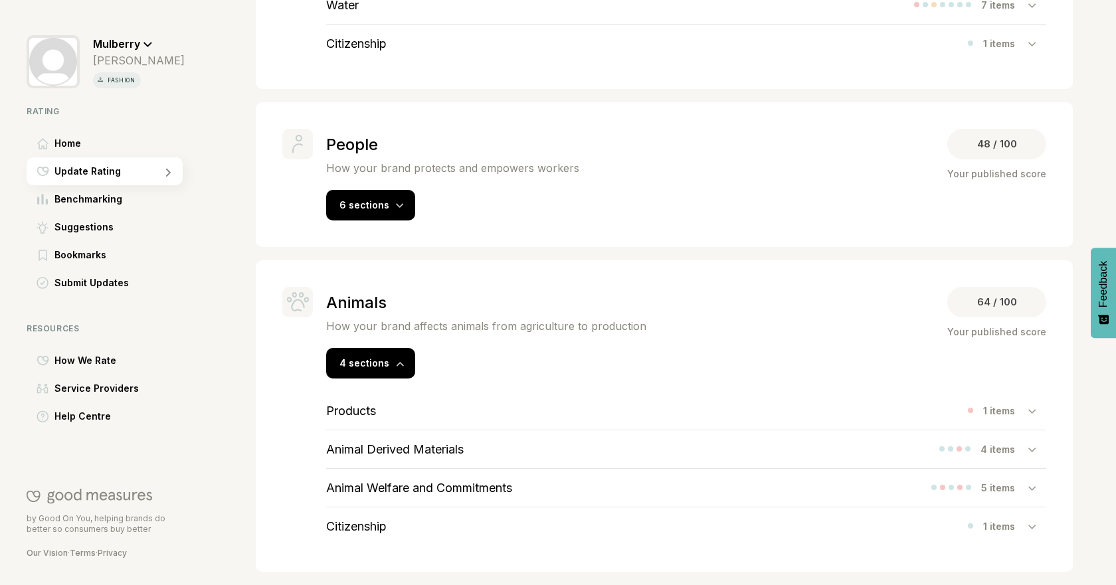
click at [619, 420] on div "Products 1 items" at bounding box center [686, 411] width 720 height 38
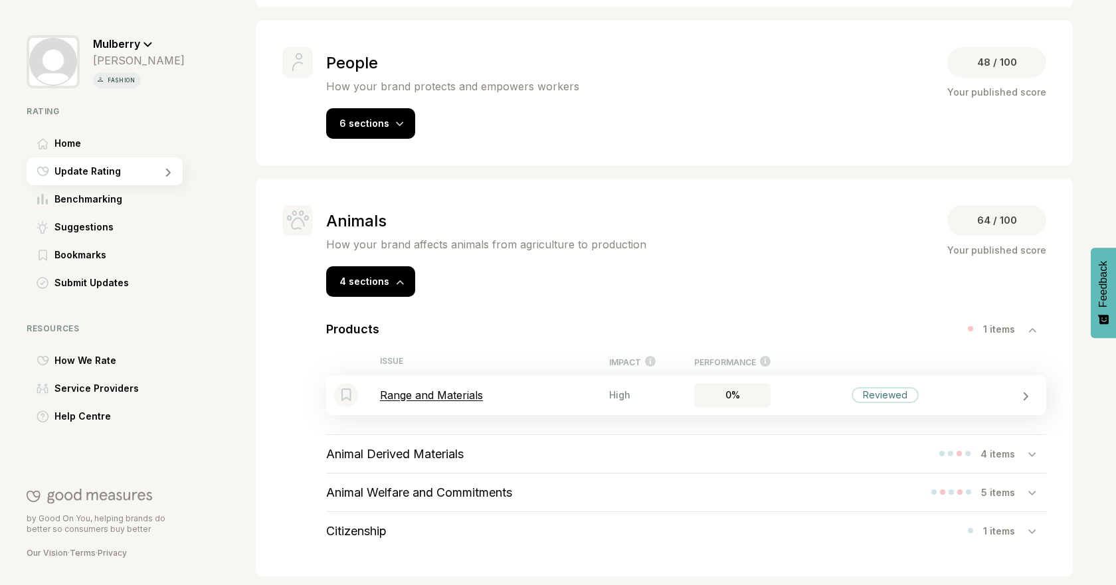
scroll to position [667, 0]
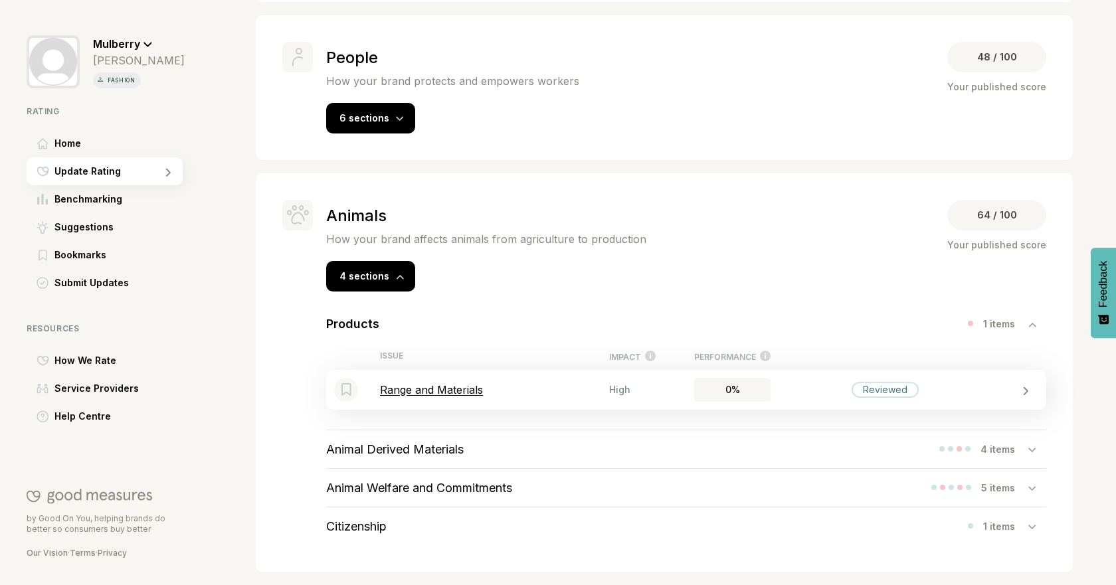
click at [543, 391] on p "Range and Materials" at bounding box center [494, 389] width 229 height 13
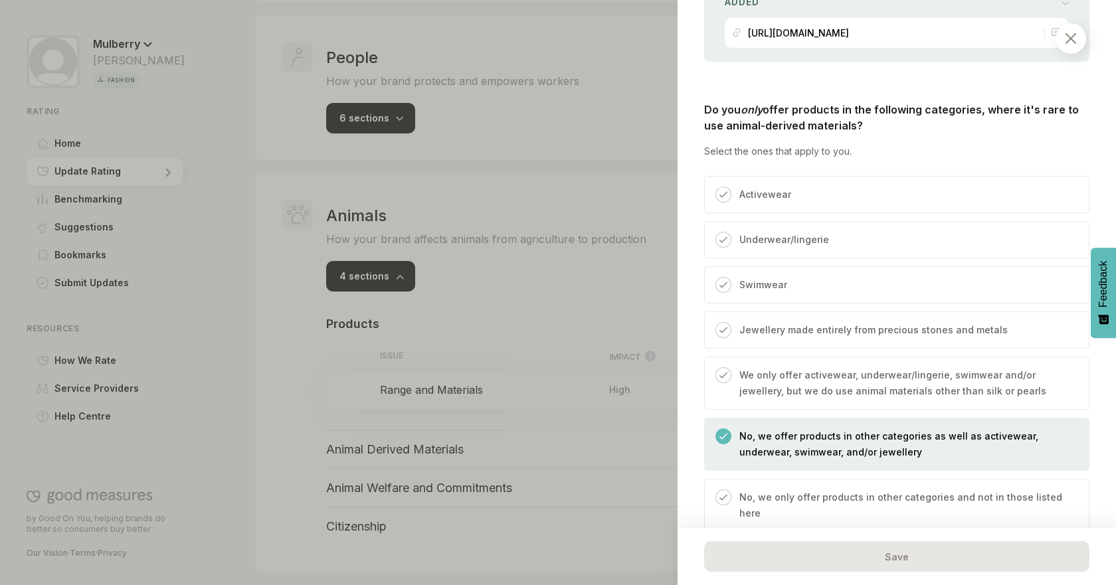
scroll to position [960, 0]
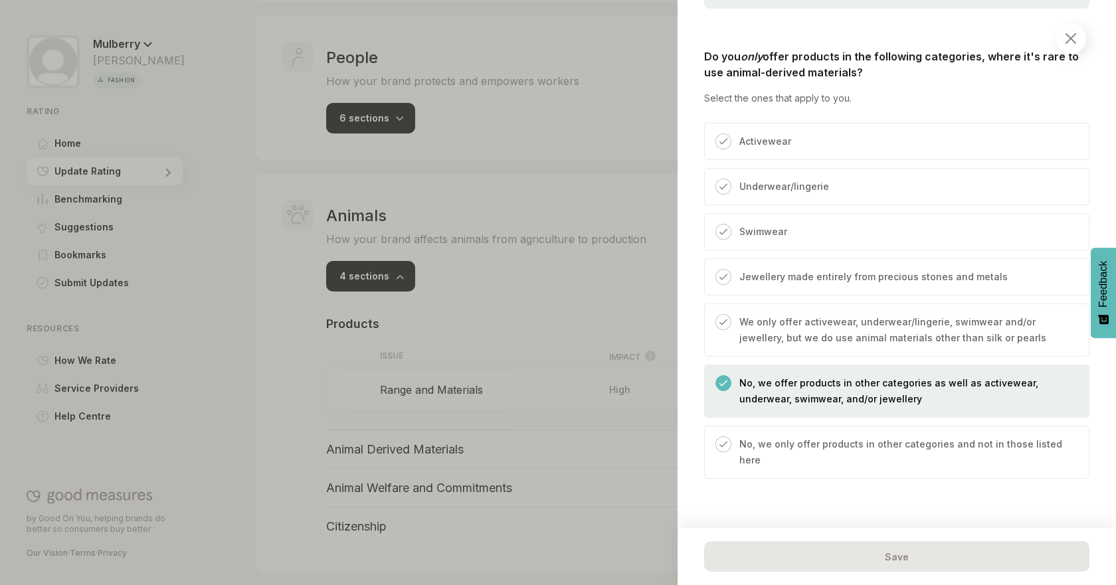
click at [295, 387] on div at bounding box center [558, 292] width 1116 height 585
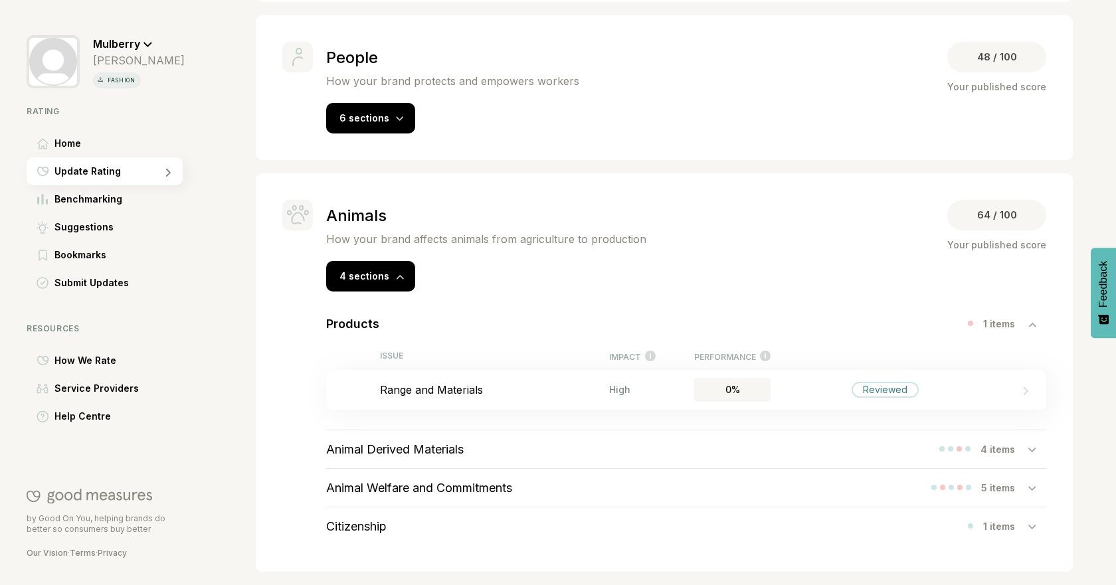
click at [488, 319] on div "Products 1 items" at bounding box center [686, 324] width 720 height 38
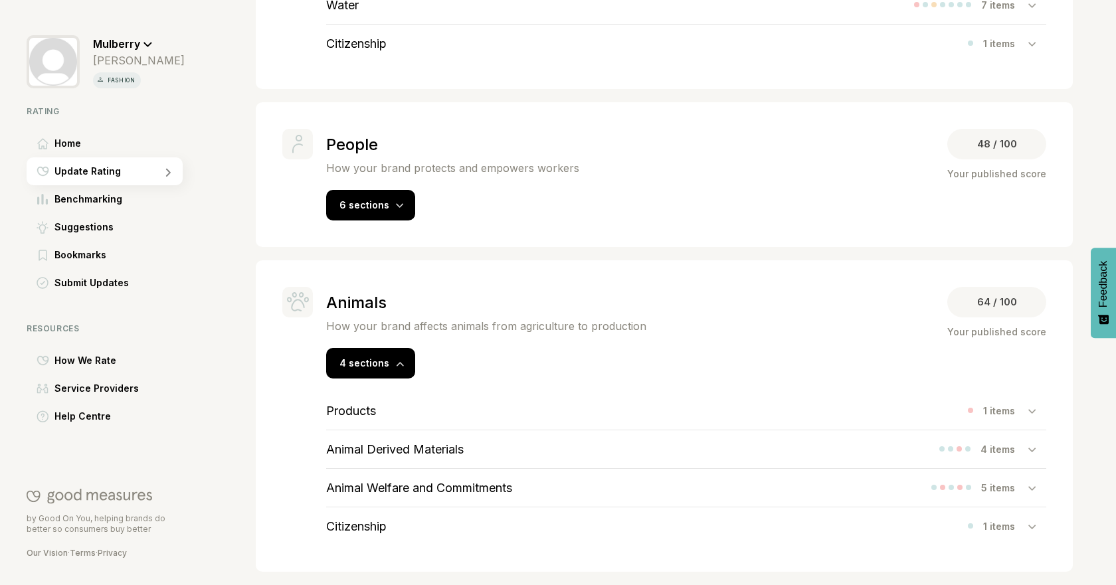
click at [428, 441] on div "Animal Derived Materials" at bounding box center [394, 449] width 137 height 38
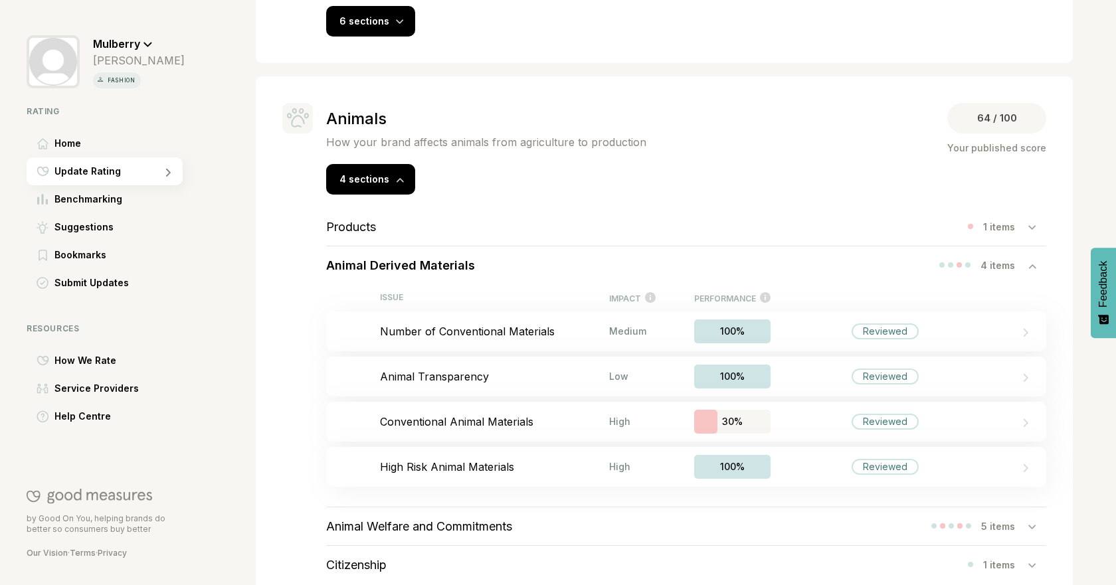
scroll to position [802, 0]
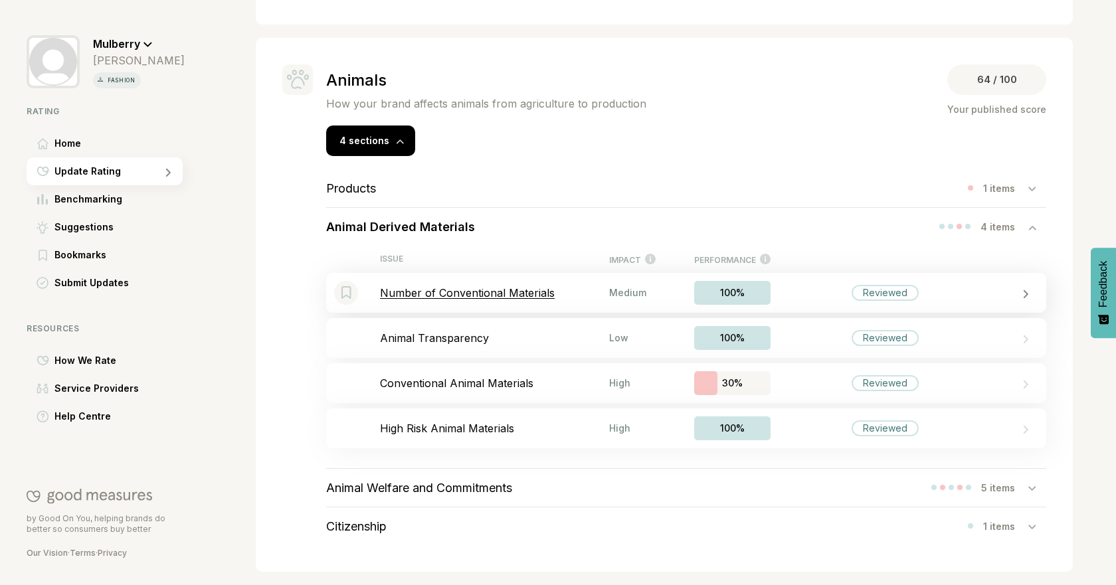
click at [530, 308] on div "Bookmark this item Number of Conventional Materials Medium 100% Reviewed" at bounding box center [686, 293] width 720 height 40
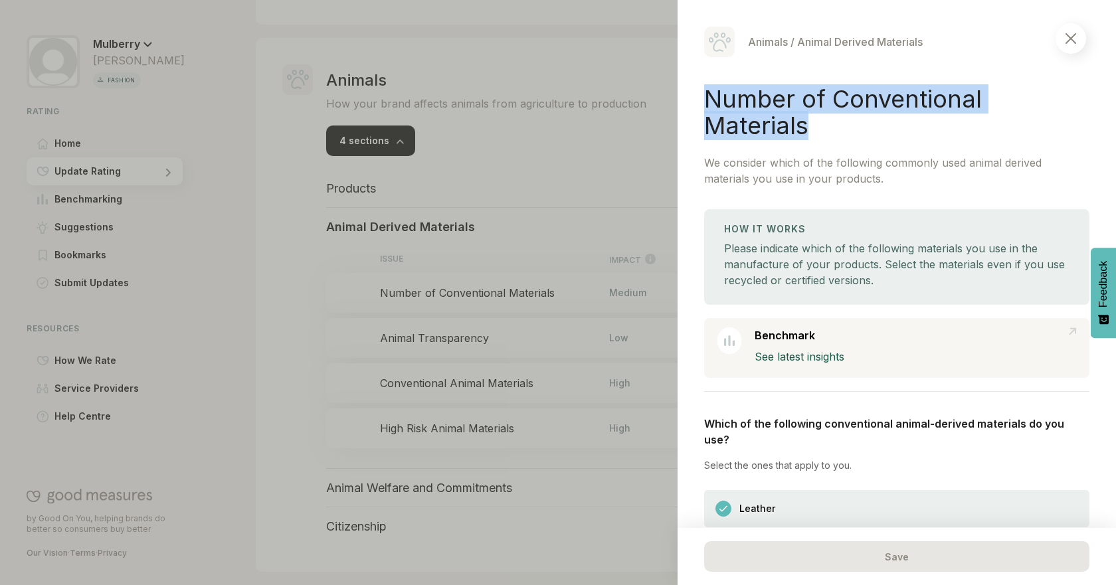
drag, startPoint x: 701, startPoint y: 92, endPoint x: 815, endPoint y: 127, distance: 118.9
click at [815, 127] on div "Animals / Animal Derived Materials Number of Conventional Materials We consider…" at bounding box center [897, 292] width 438 height 585
copy h1 "Number of Conventional Materials"
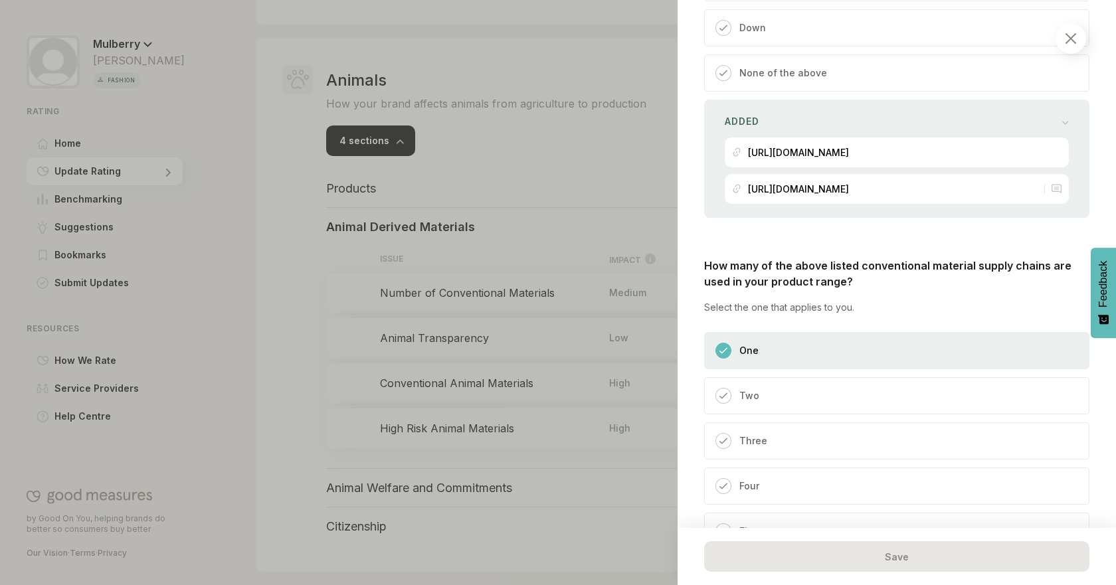
scroll to position [856, 0]
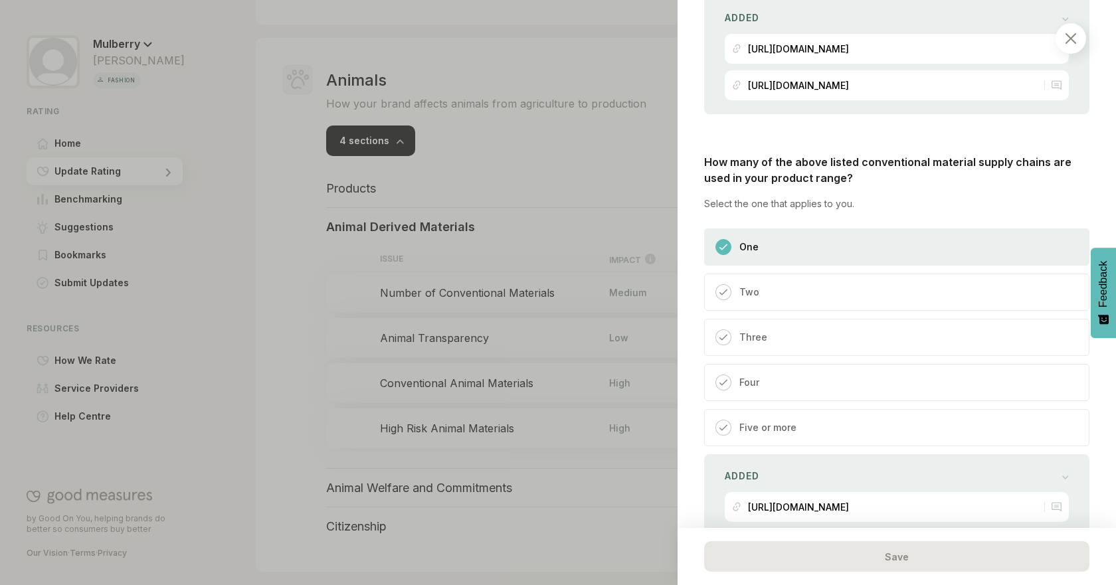
click at [547, 162] on div at bounding box center [558, 292] width 1116 height 585
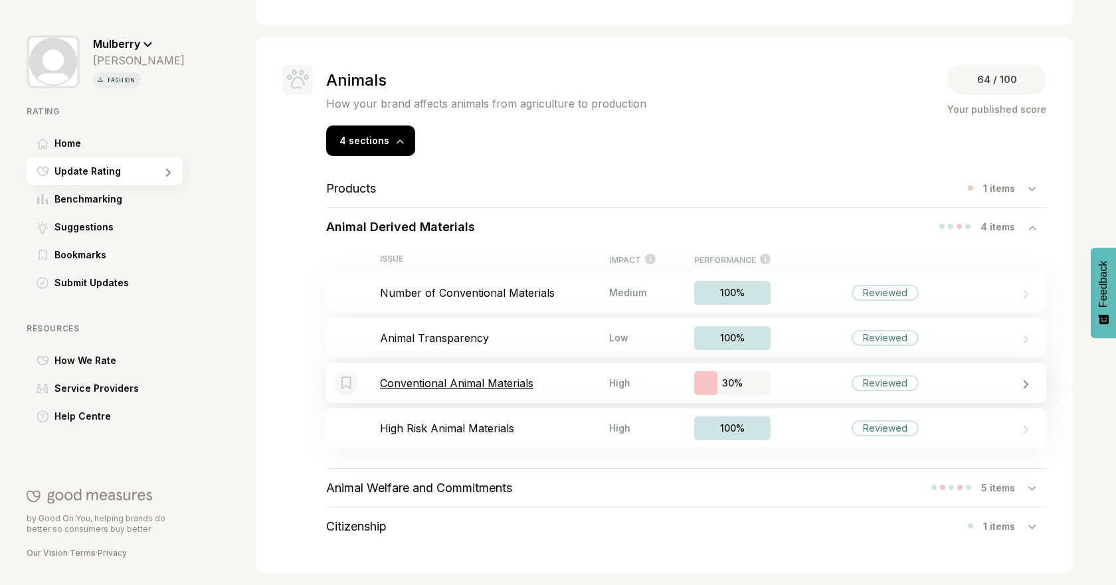
click at [579, 391] on div "Bookmark this item Conventional Animal Materials High 30% Reviewed" at bounding box center [686, 383] width 720 height 40
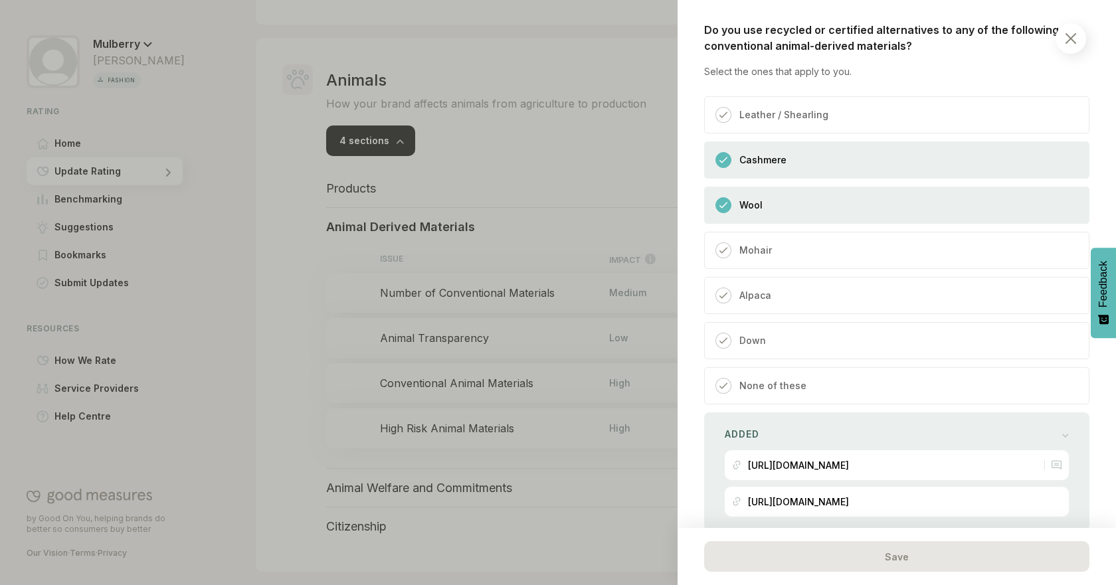
scroll to position [395, 0]
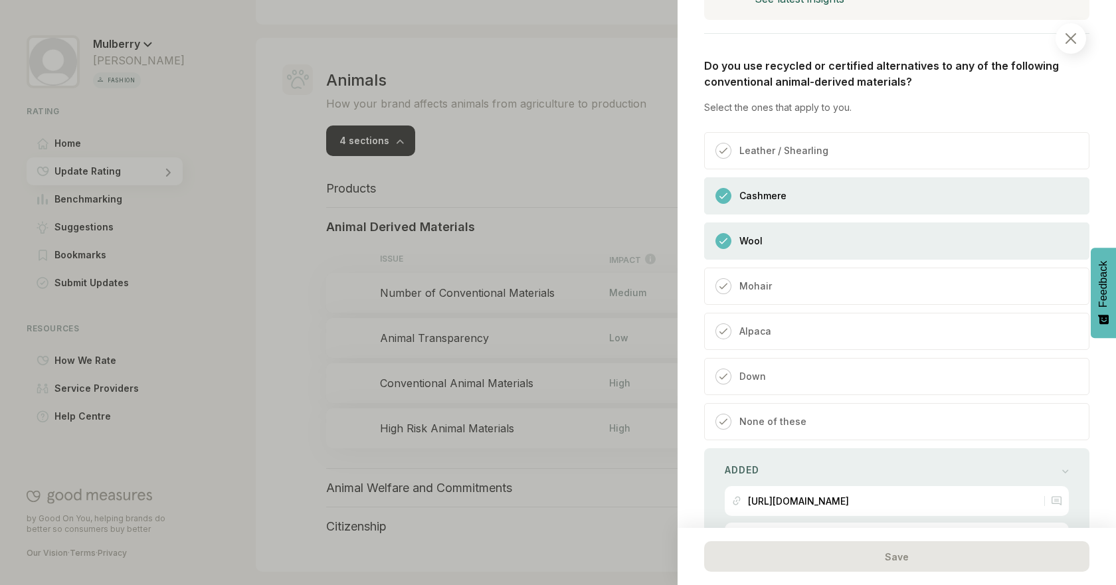
click at [832, 133] on div "Leather / Shearling" at bounding box center [896, 150] width 385 height 37
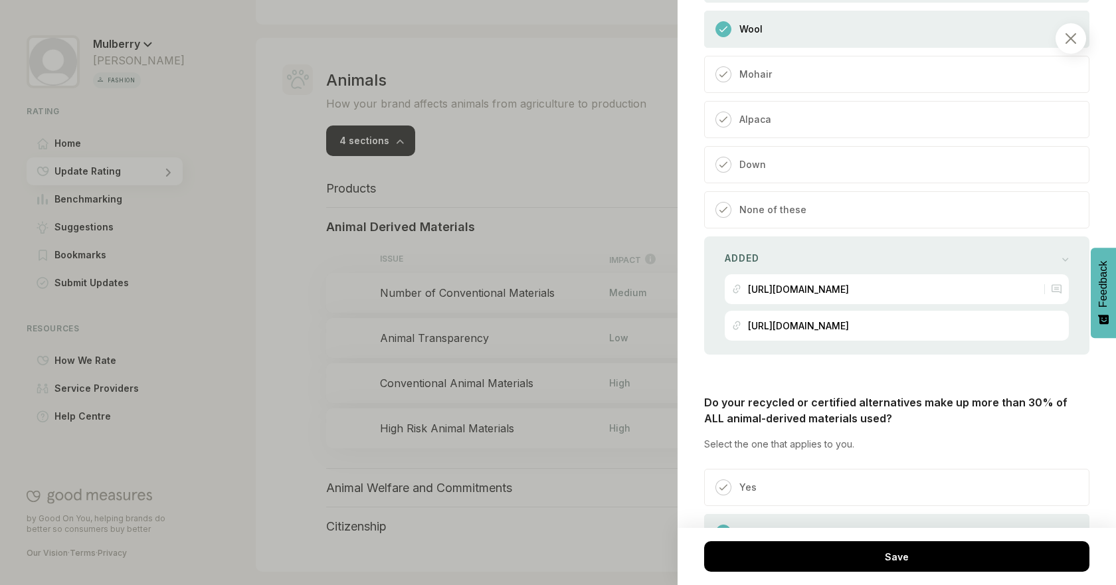
scroll to position [638, 0]
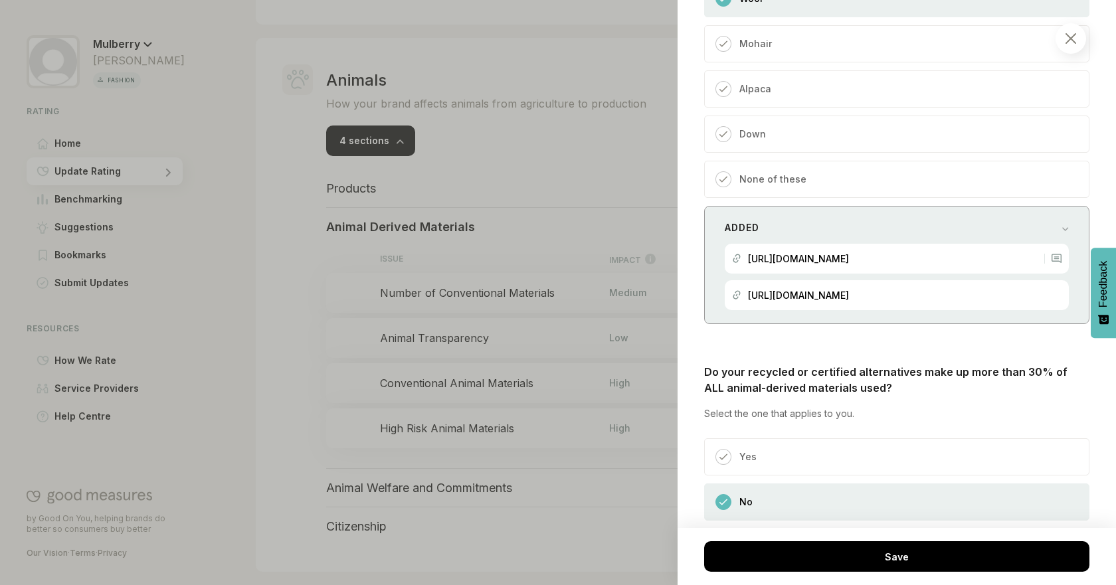
click at [1061, 221] on div "Added [URL][DOMAIN_NAME] [URL][DOMAIN_NAME]" at bounding box center [896, 265] width 385 height 118
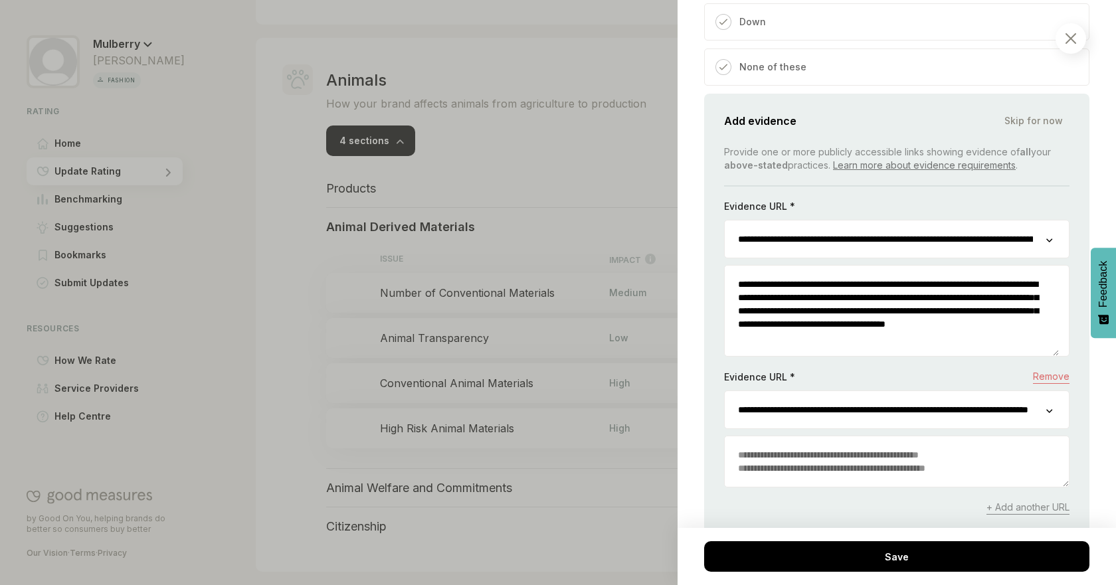
scroll to position [865, 0]
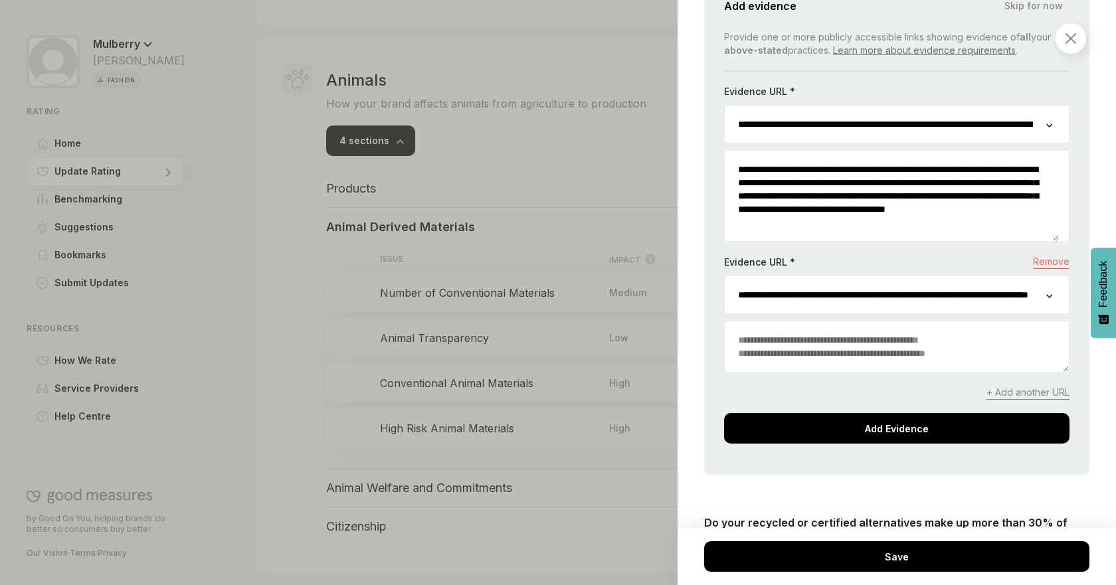
click at [1042, 304] on div "**********" at bounding box center [896, 295] width 345 height 39
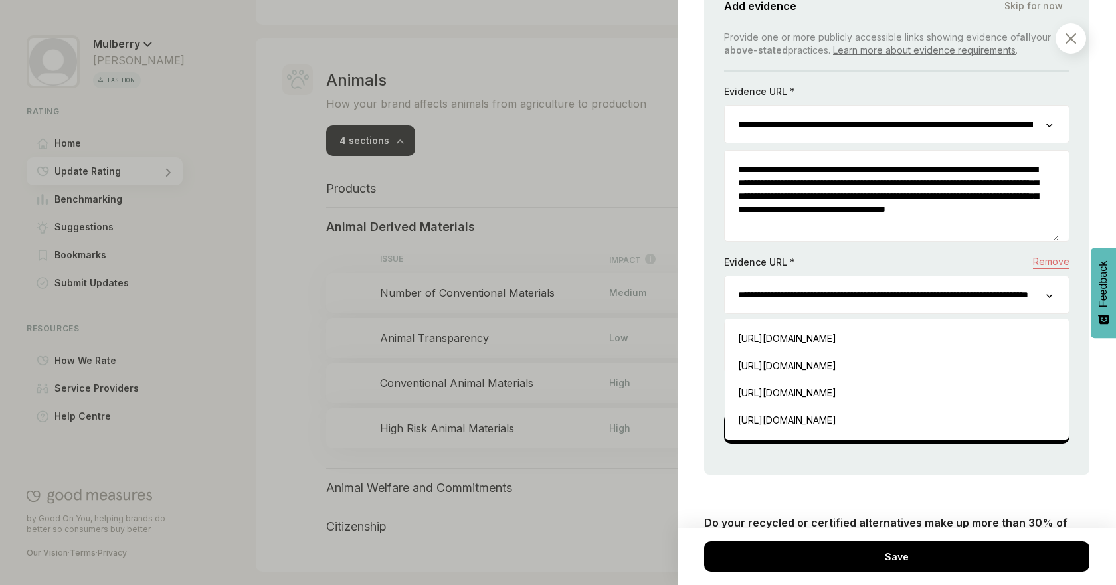
scroll to position [0, 128]
drag, startPoint x: 877, startPoint y: 298, endPoint x: 1081, endPoint y: 301, distance: 203.3
click at [1081, 301] on div "Animals / Animal Derived Materials Conventional Animal Materials If you use ani…" at bounding box center [897, 292] width 438 height 585
click at [1081, 310] on div "Animals / Animal Derived Materials Conventional Animal Materials If you use ani…" at bounding box center [897, 292] width 438 height 585
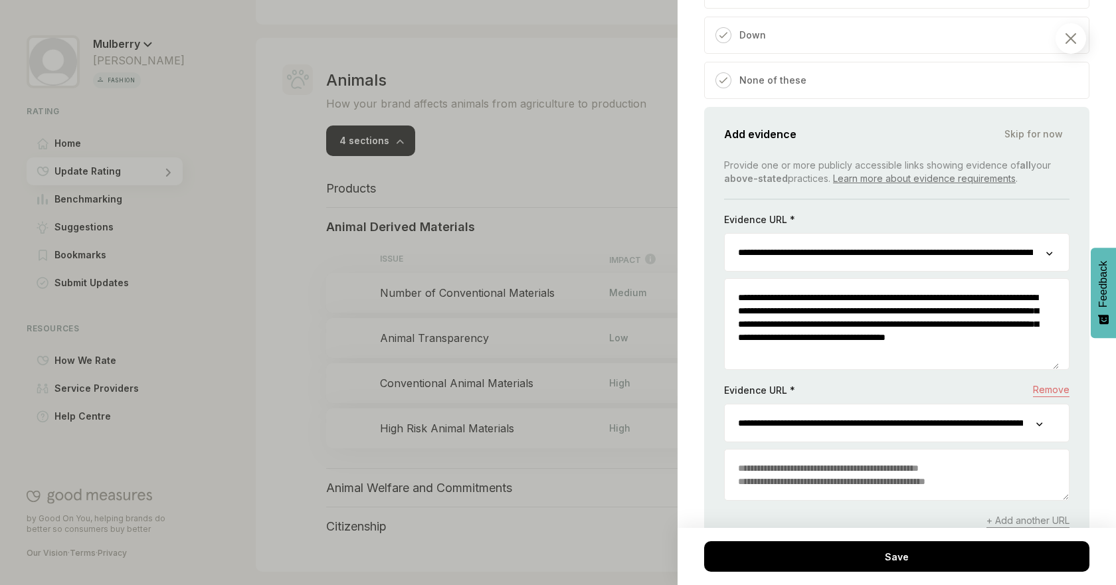
scroll to position [834, 0]
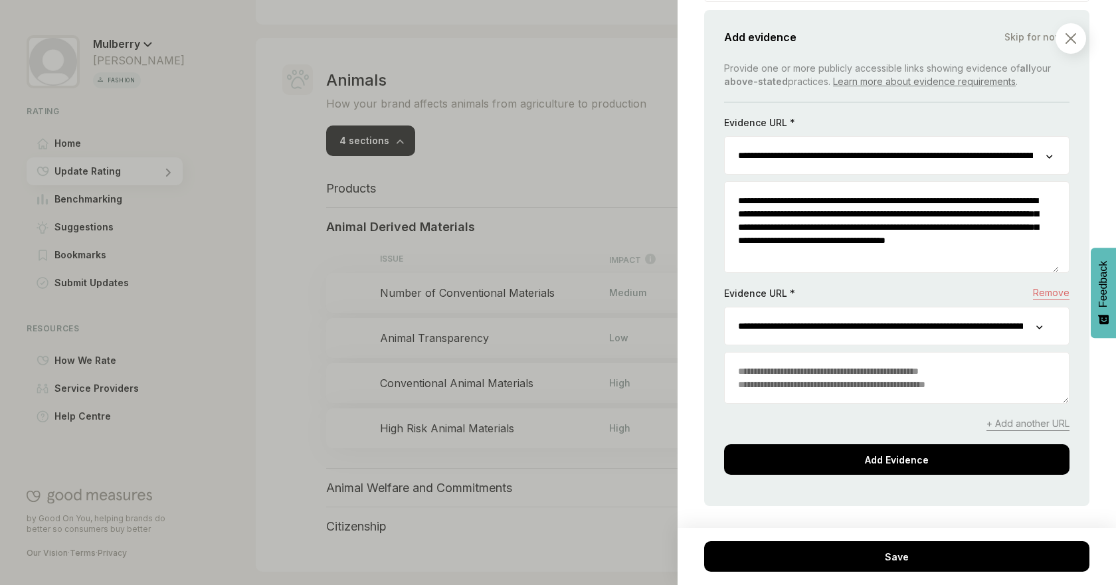
click at [904, 353] on textarea at bounding box center [897, 378] width 344 height 50
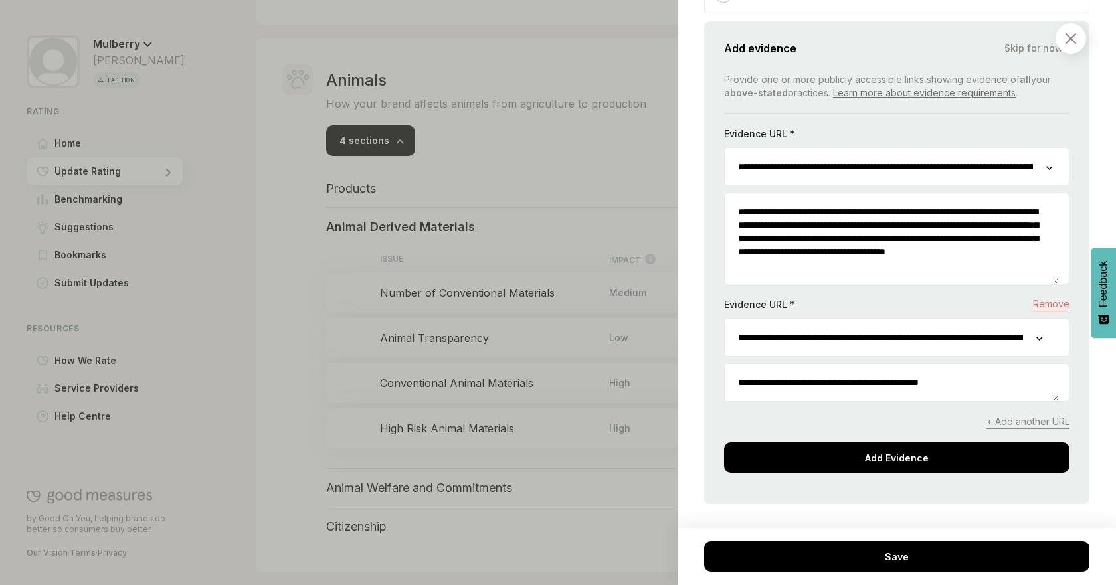
scroll to position [844, 0]
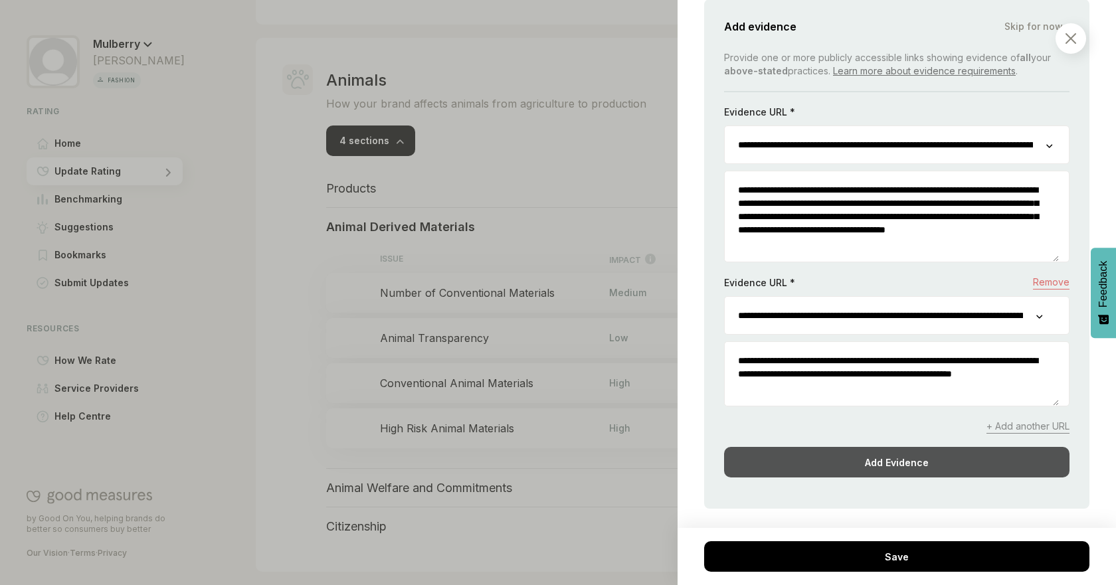
type textarea "**********"
click at [906, 455] on div "Add Evidence" at bounding box center [896, 462] width 345 height 31
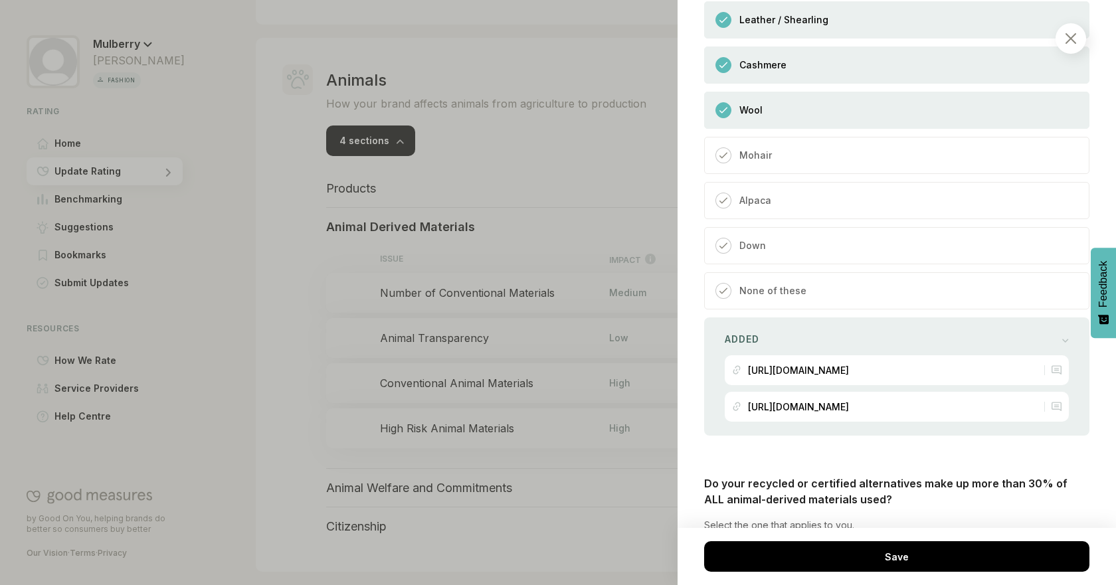
scroll to position [916, 0]
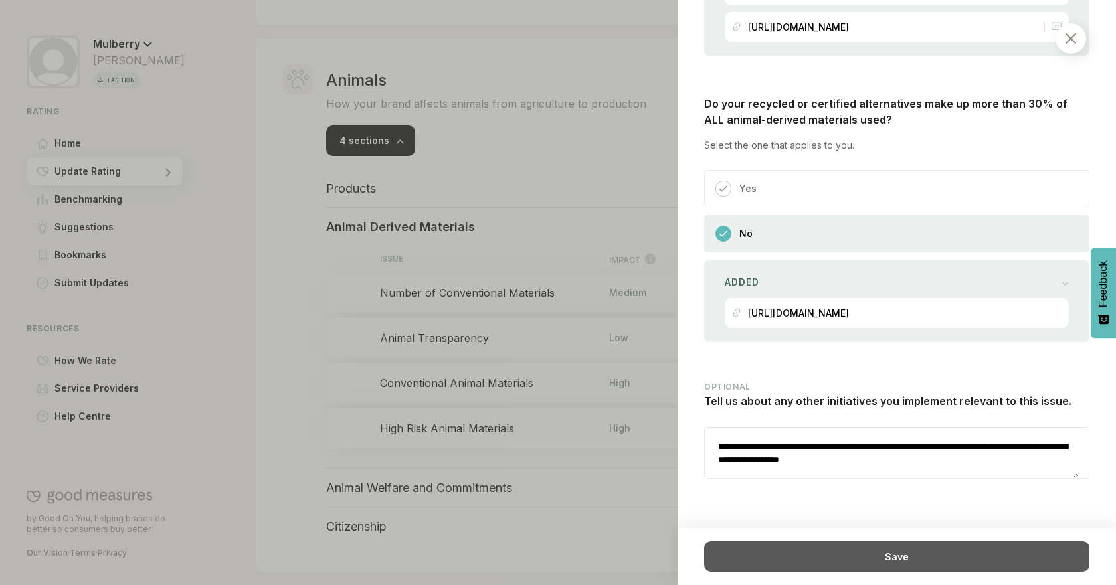
click at [869, 546] on div "Save" at bounding box center [896, 556] width 385 height 31
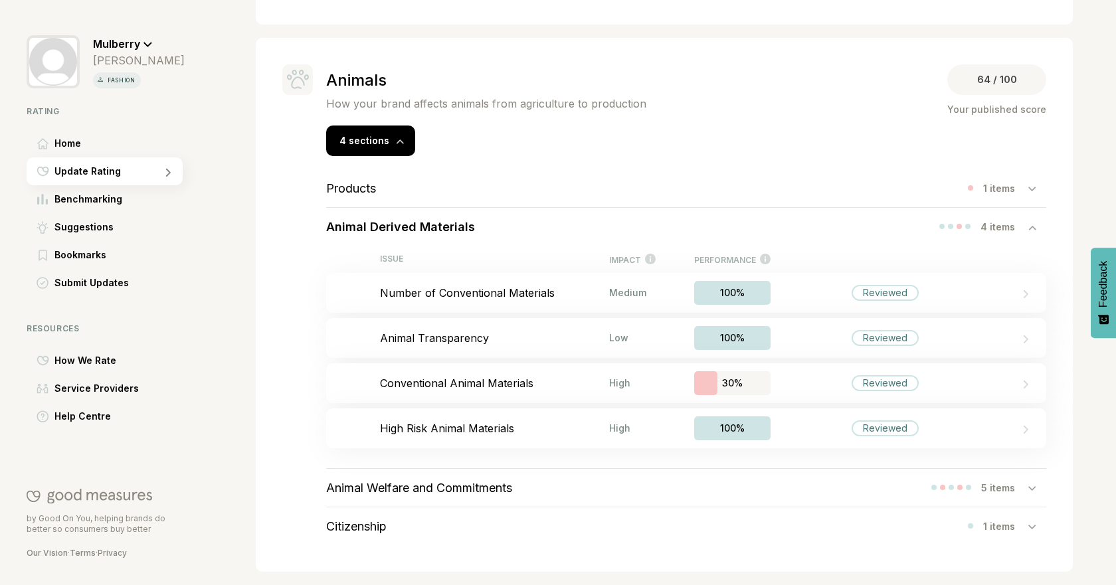
click at [489, 482] on h3 "Animal Welfare and Commitments" at bounding box center [419, 488] width 186 height 14
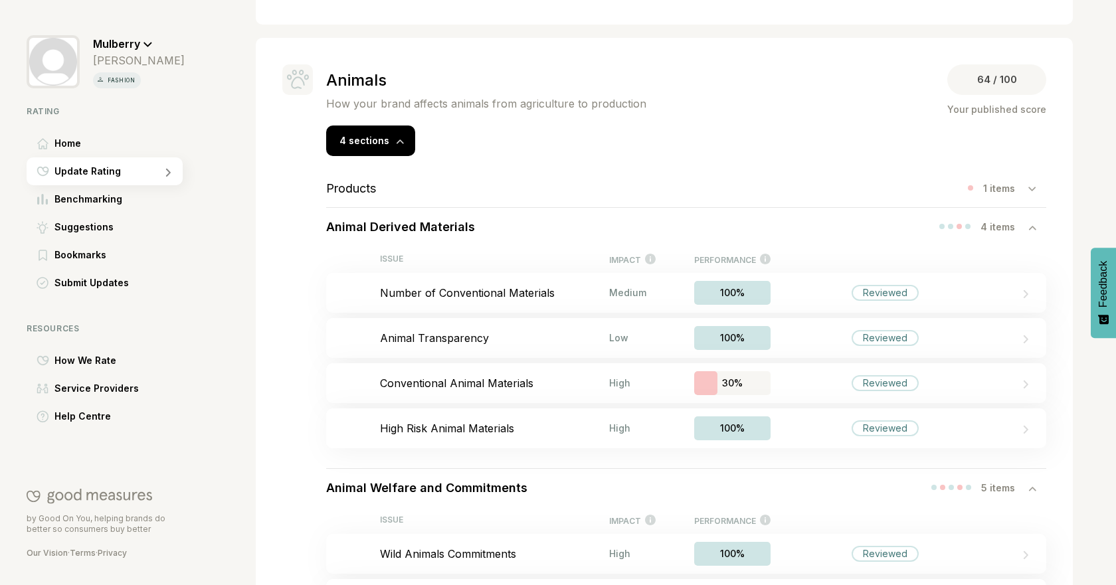
scroll to position [1070, 0]
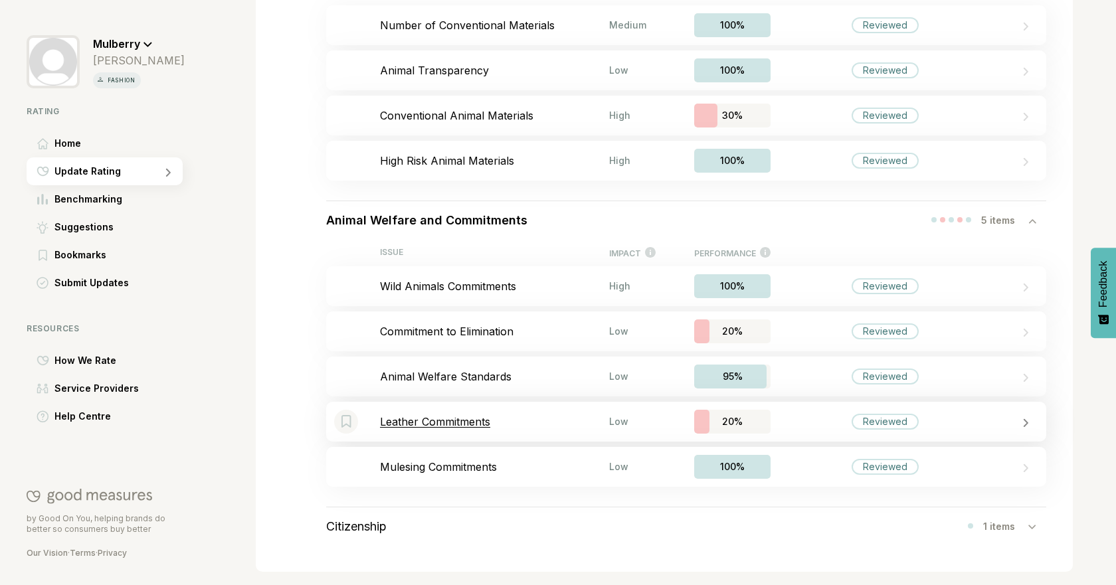
click at [490, 418] on p "Leather Commitments" at bounding box center [494, 421] width 229 height 13
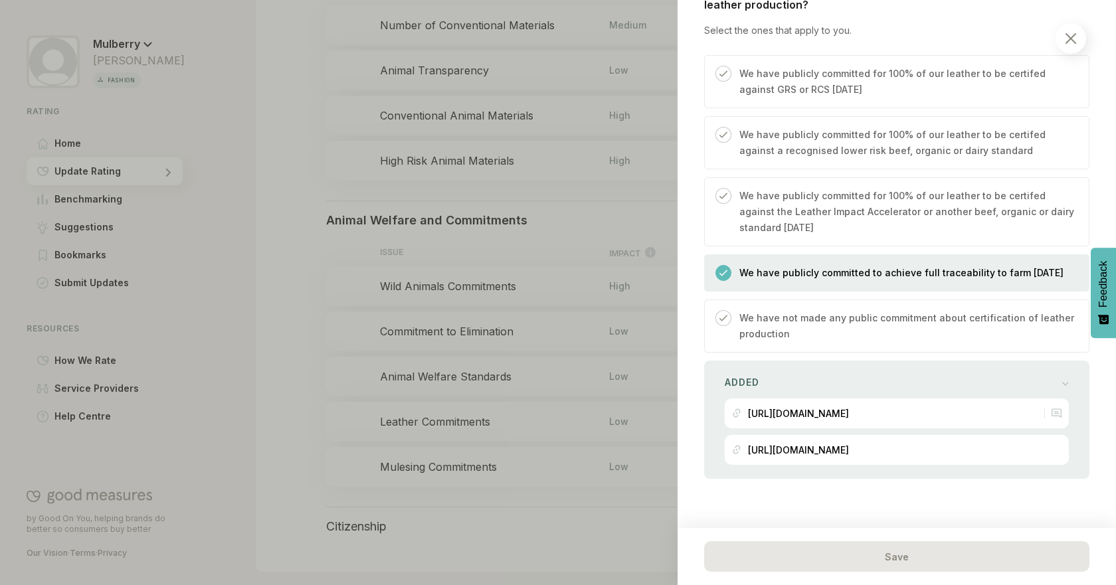
scroll to position [430, 0]
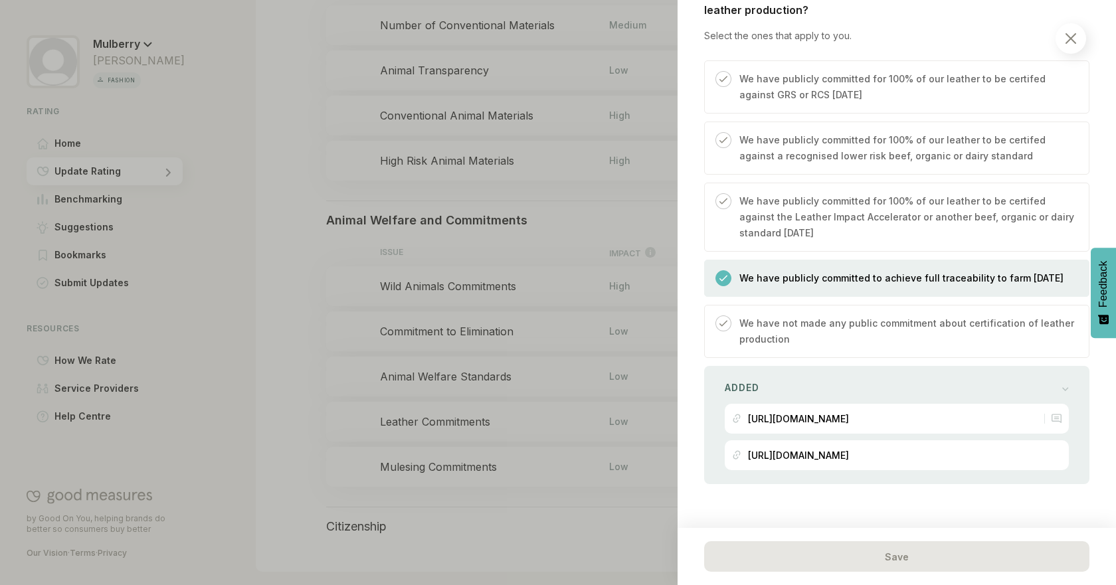
click at [269, 315] on div at bounding box center [558, 292] width 1116 height 585
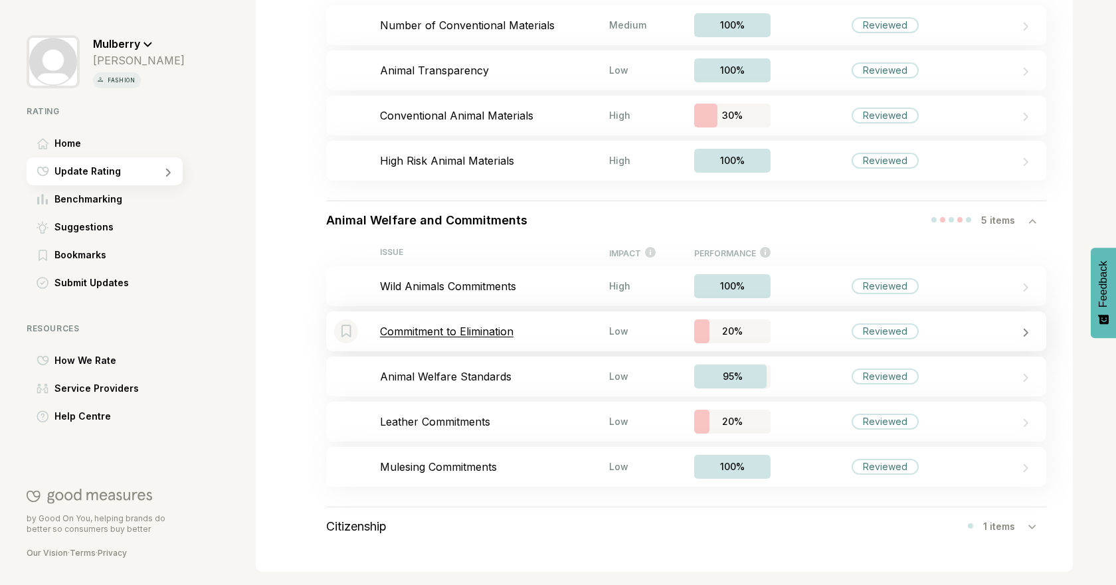
click at [495, 327] on p "Commitment to Elimination" at bounding box center [494, 331] width 229 height 13
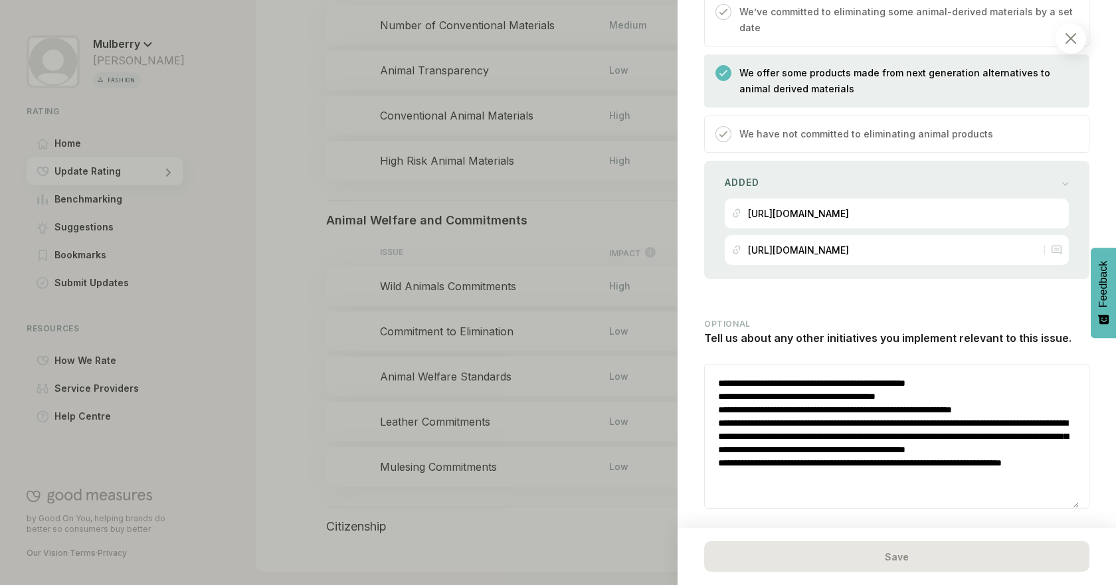
scroll to position [1401, 0]
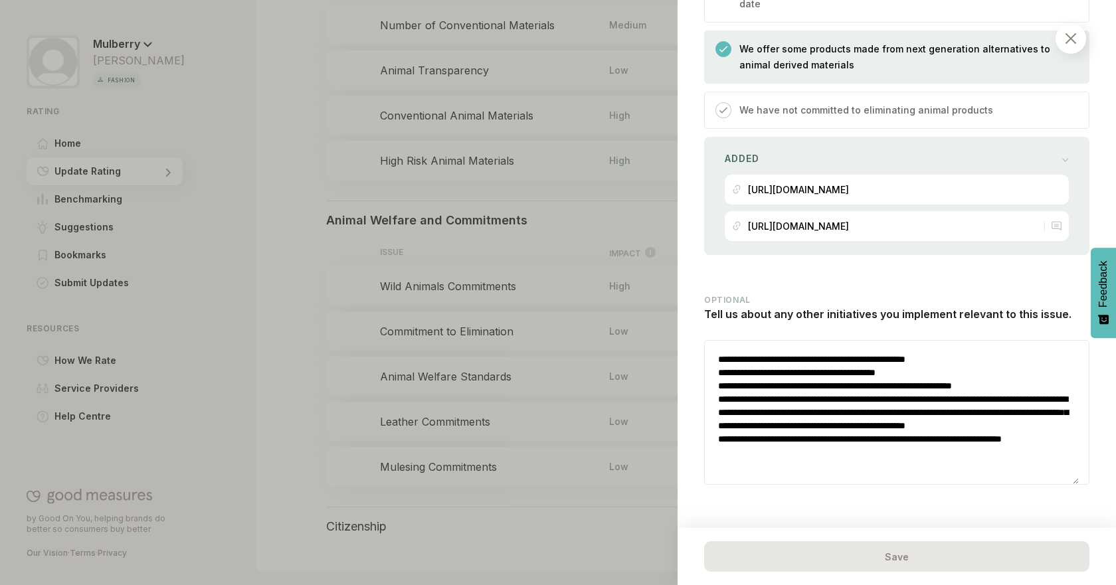
click at [246, 392] on div at bounding box center [558, 292] width 1116 height 585
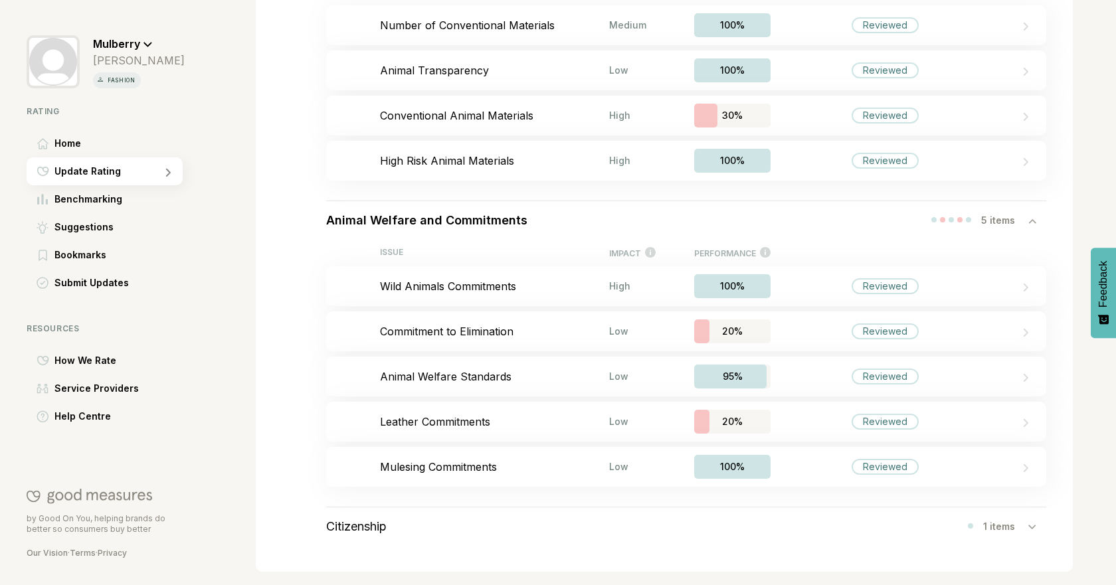
click at [522, 223] on h3 "Animal Welfare and Commitments" at bounding box center [426, 220] width 201 height 14
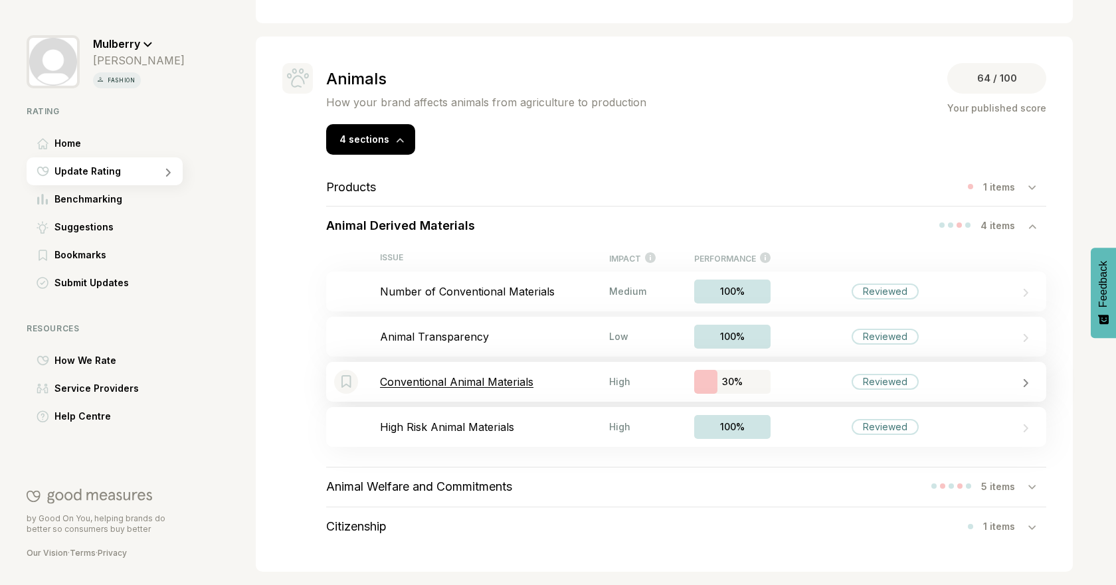
scroll to position [802, 0]
click at [566, 229] on div "Animal Derived Materials 4 items" at bounding box center [686, 227] width 720 height 38
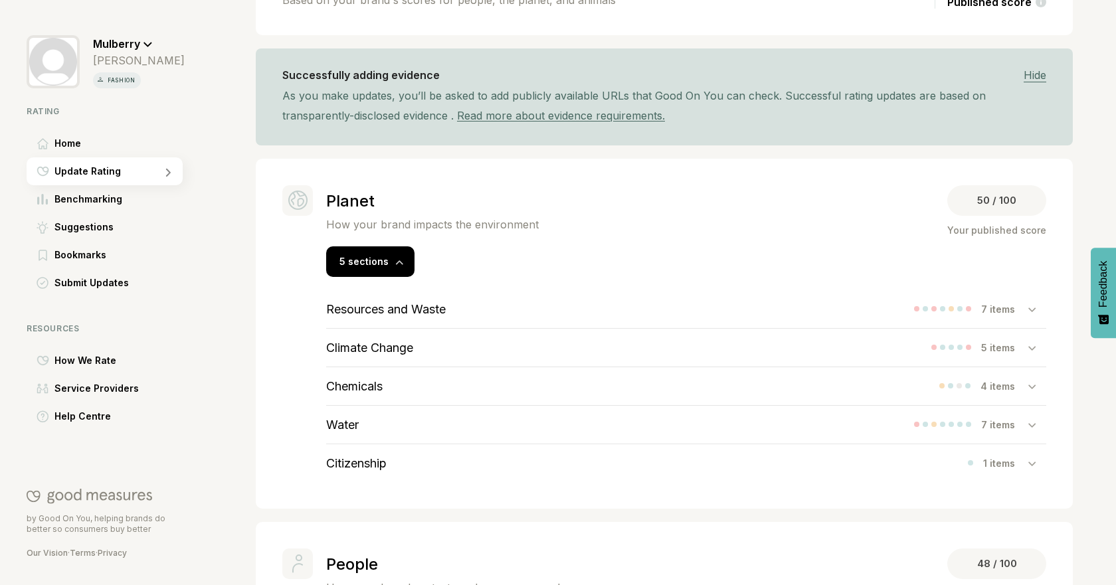
scroll to position [176, 0]
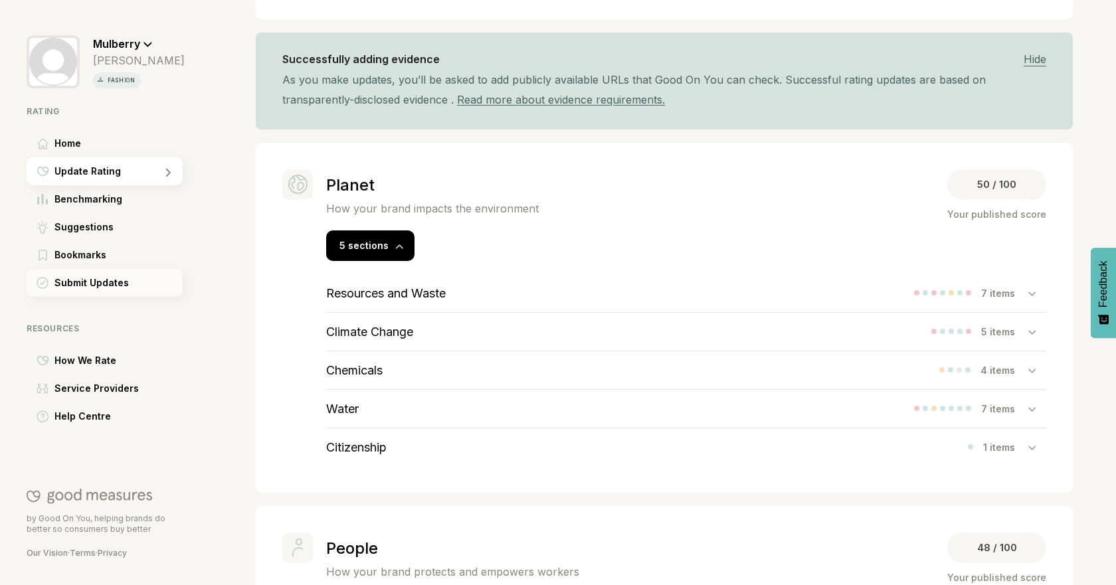
click at [89, 290] on span "Submit Updates" at bounding box center [91, 283] width 74 height 16
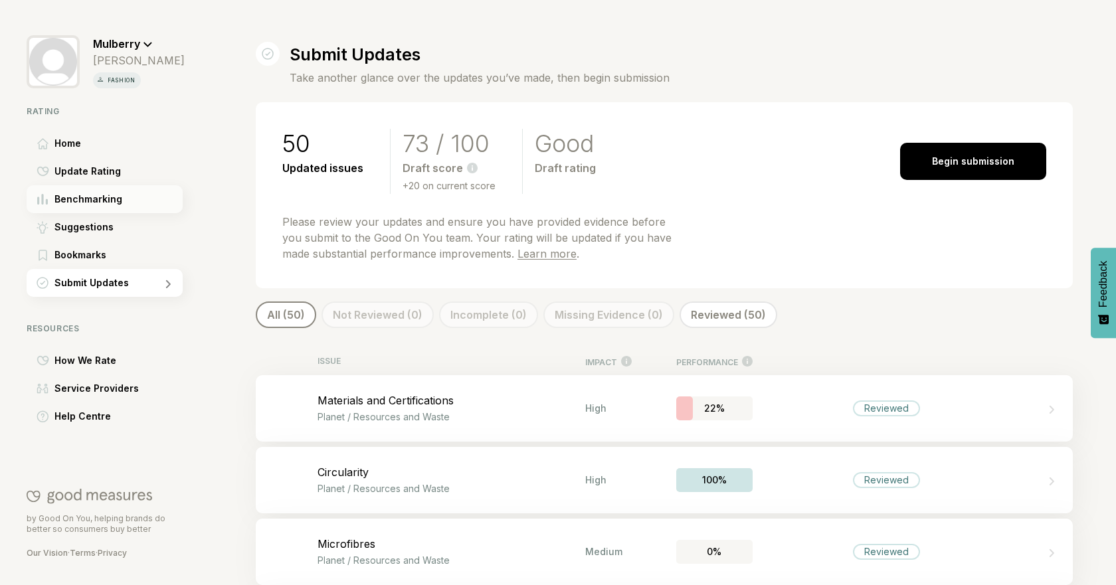
click at [96, 205] on span "Benchmarking" at bounding box center [88, 199] width 68 height 16
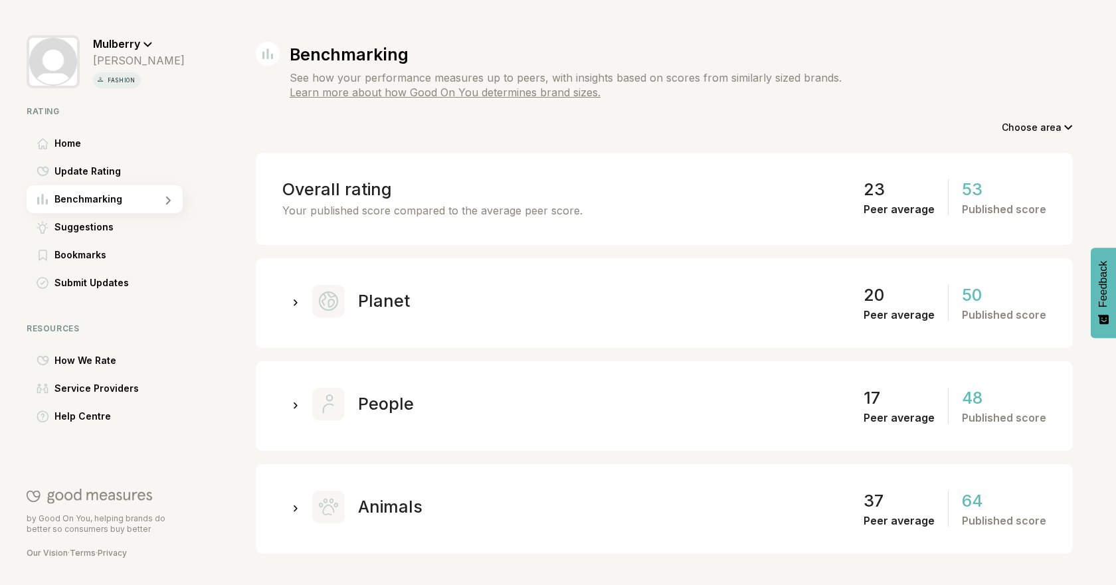
click at [305, 296] on div at bounding box center [295, 301] width 27 height 27
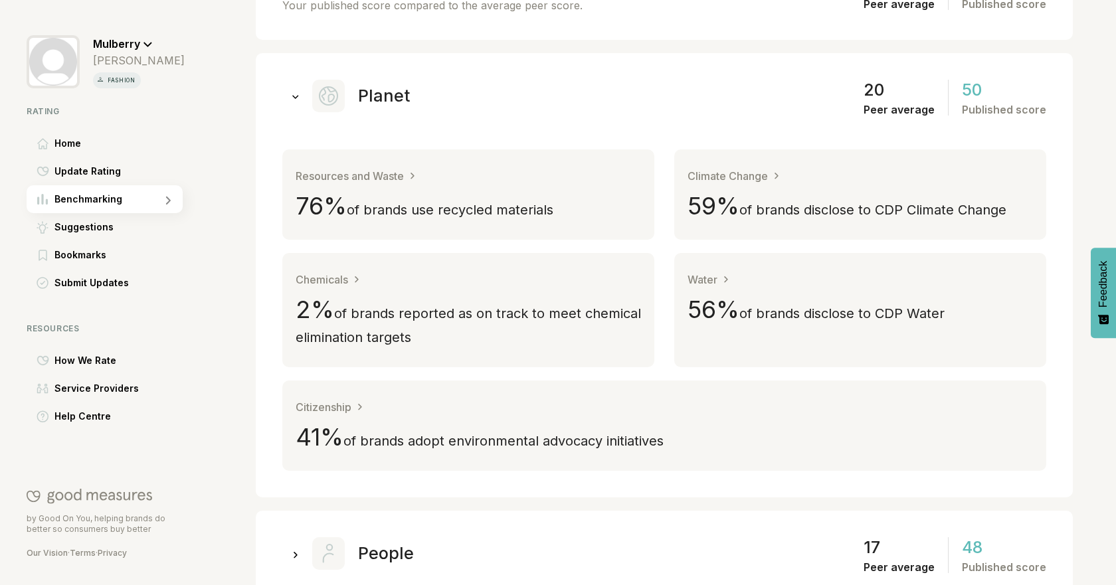
scroll to position [207, 0]
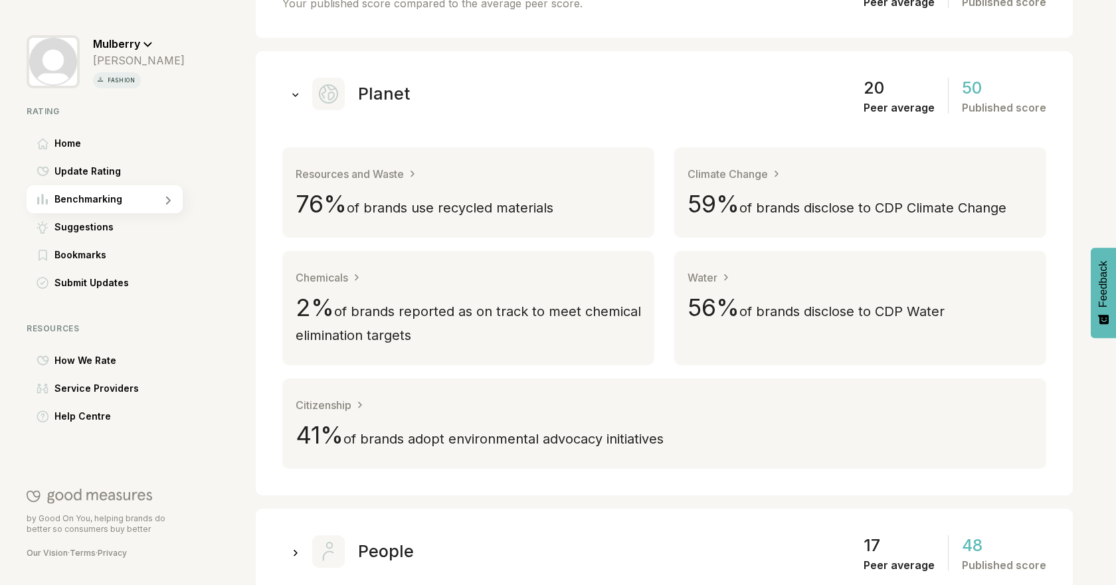
click at [300, 98] on div at bounding box center [295, 93] width 27 height 27
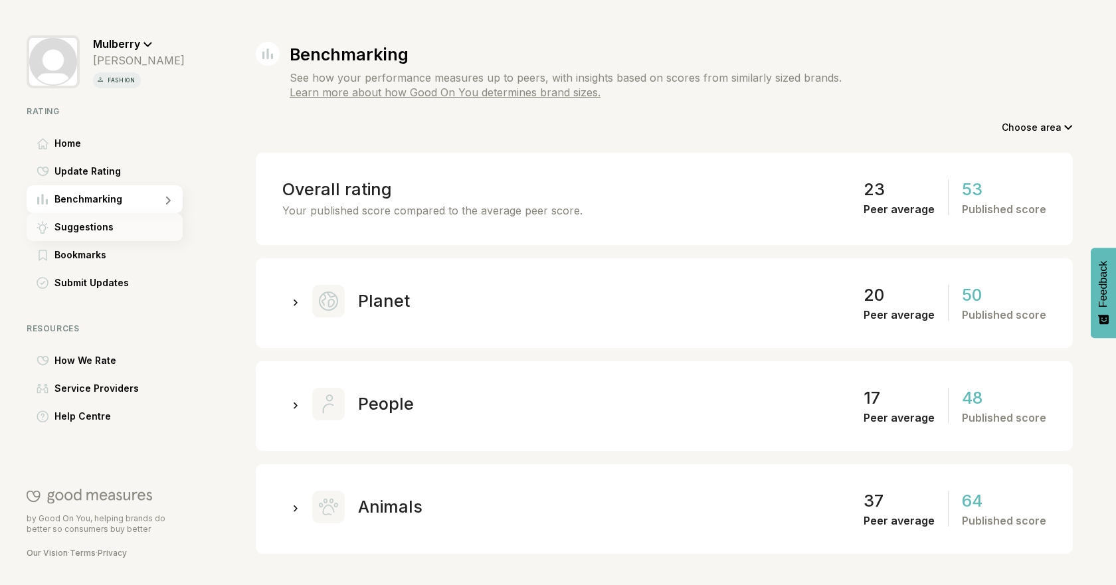
click at [106, 225] on span "Suggestions" at bounding box center [83, 227] width 59 height 16
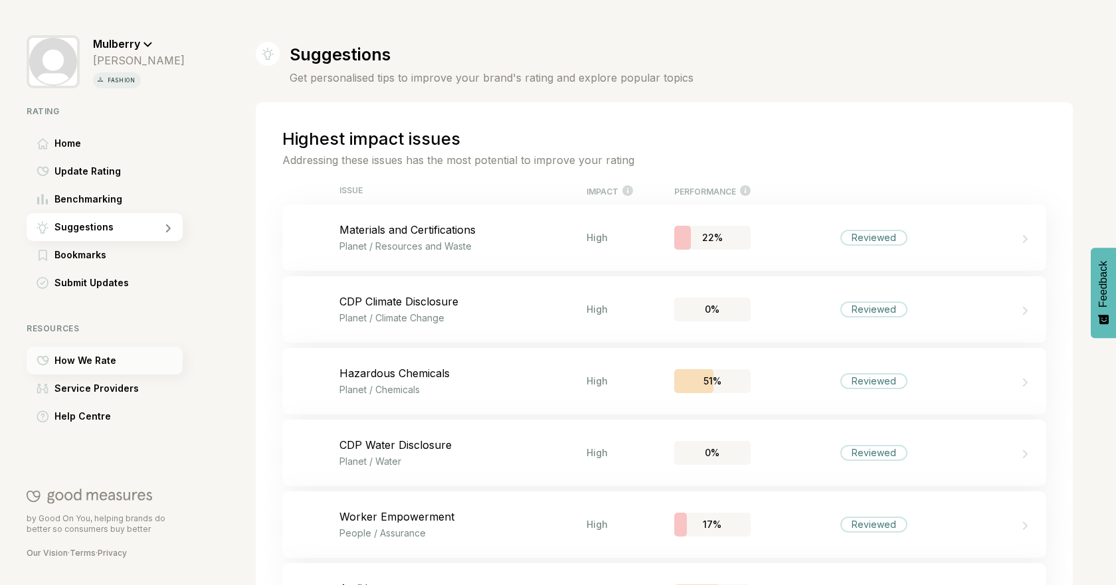
click at [99, 352] on div "How We Rate" at bounding box center [105, 361] width 156 height 28
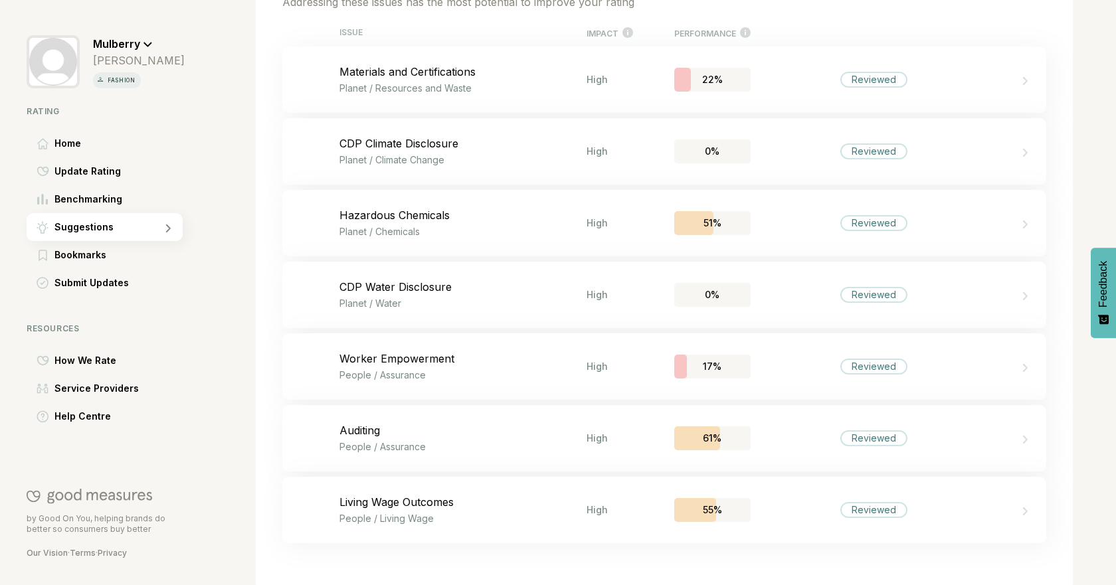
scroll to position [183, 0]
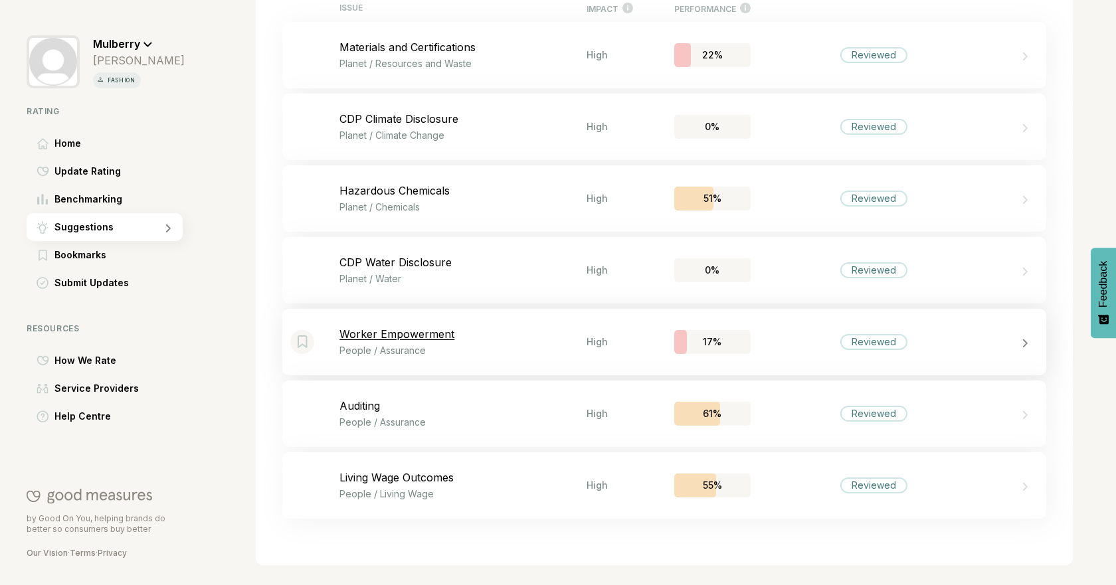
click at [737, 341] on div "17%" at bounding box center [712, 342] width 76 height 24
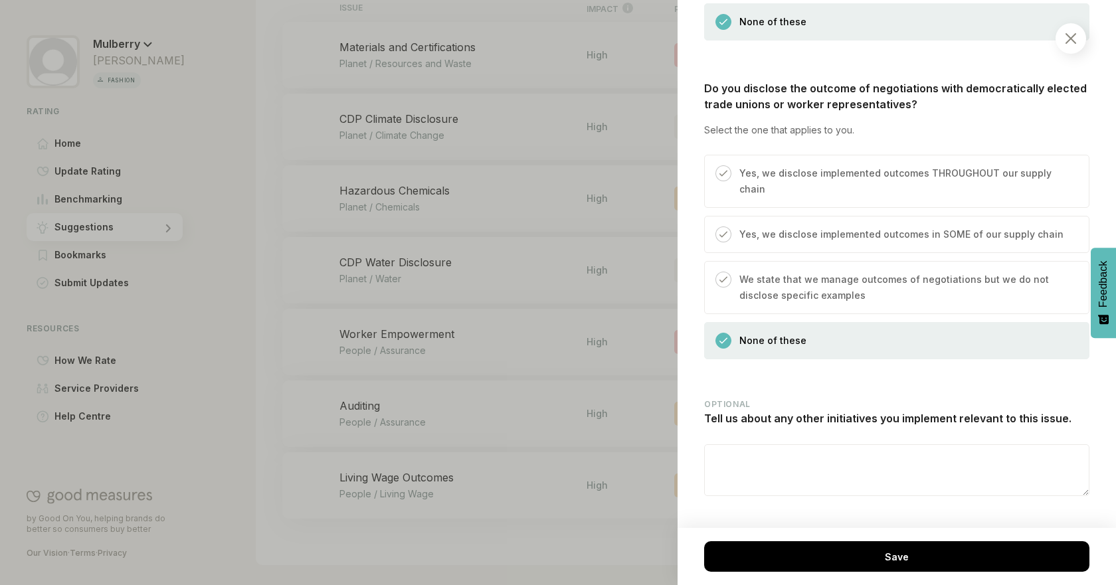
scroll to position [1181, 0]
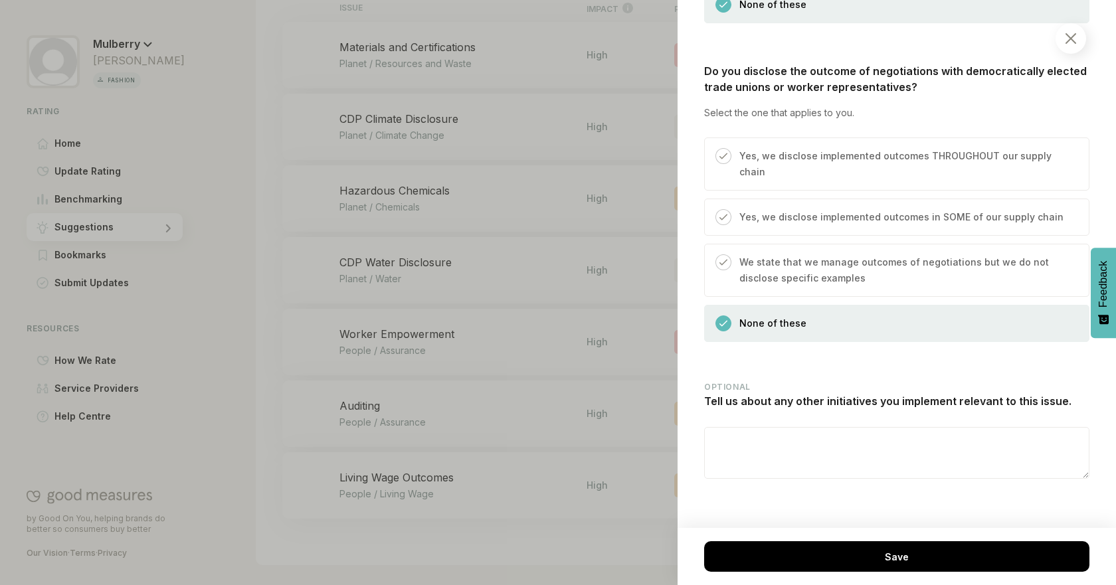
click at [283, 339] on div at bounding box center [558, 292] width 1116 height 585
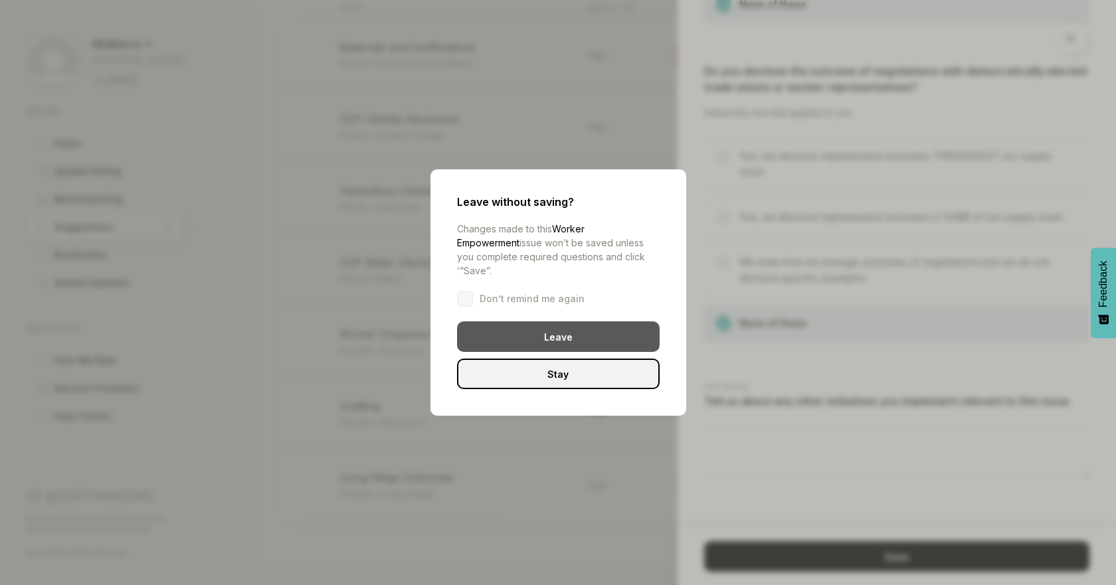
click at [550, 325] on div "Leave" at bounding box center [558, 336] width 203 height 31
